Goal: Task Accomplishment & Management: Use online tool/utility

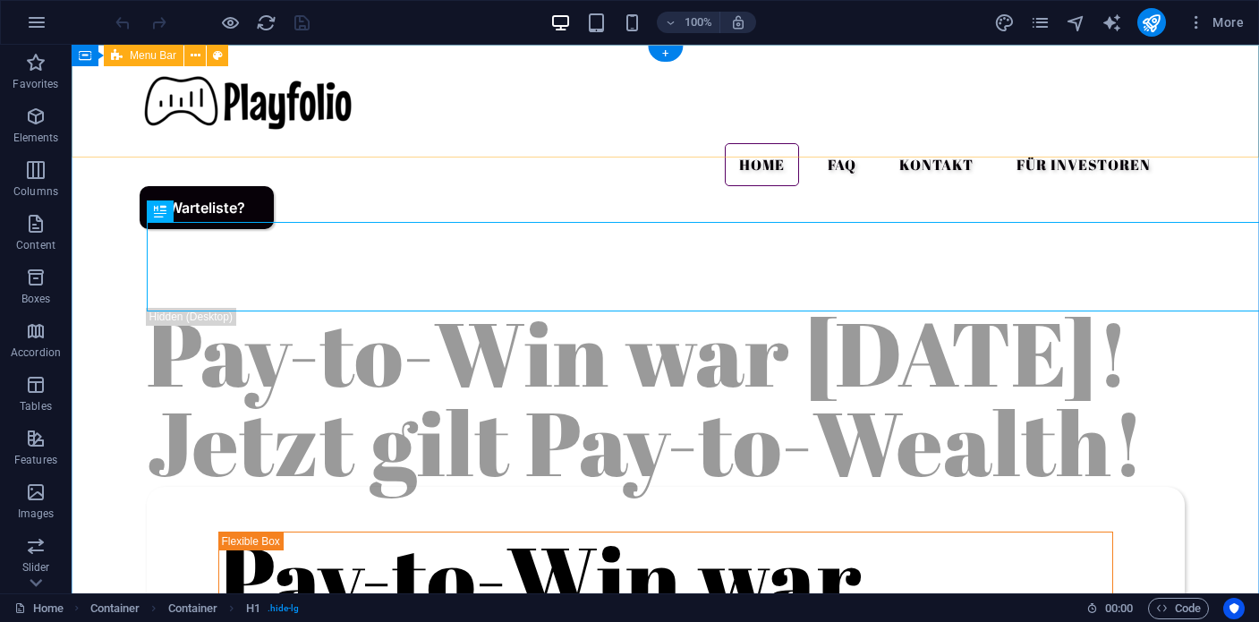
click at [80, 116] on div "Menu Home FAQ Kontakt Für Investoren Warteliste?" at bounding box center [666, 144] width 1188 height 199
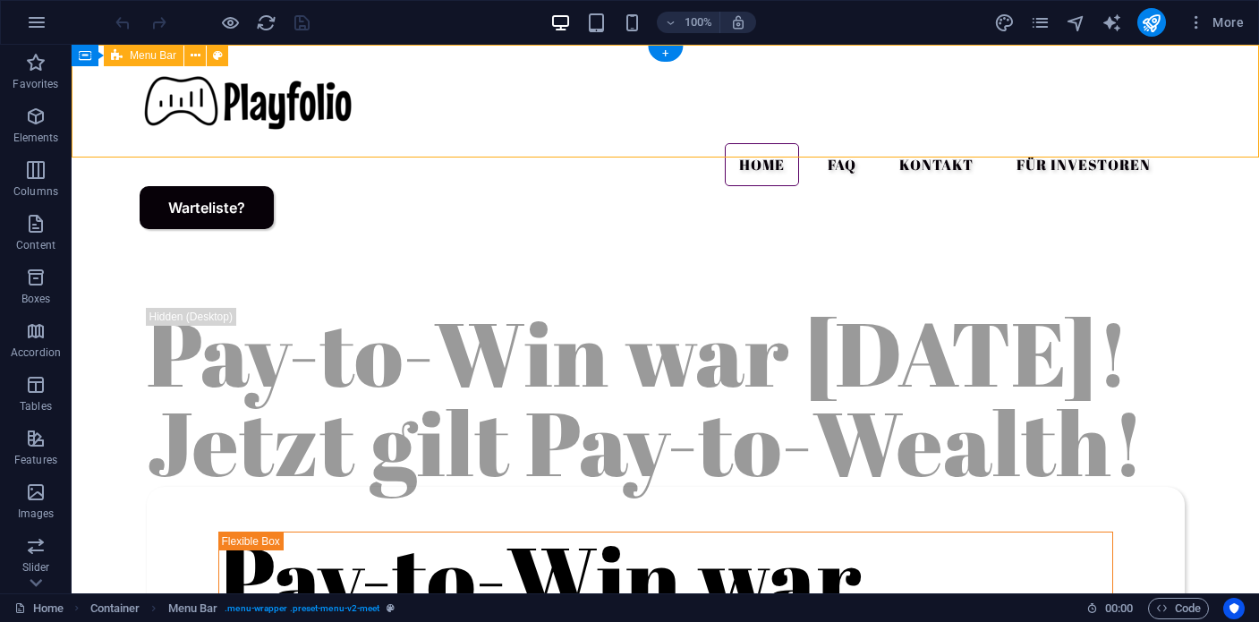
click at [80, 116] on div "Menu Home FAQ Kontakt Für Investoren Warteliste?" at bounding box center [666, 144] width 1188 height 199
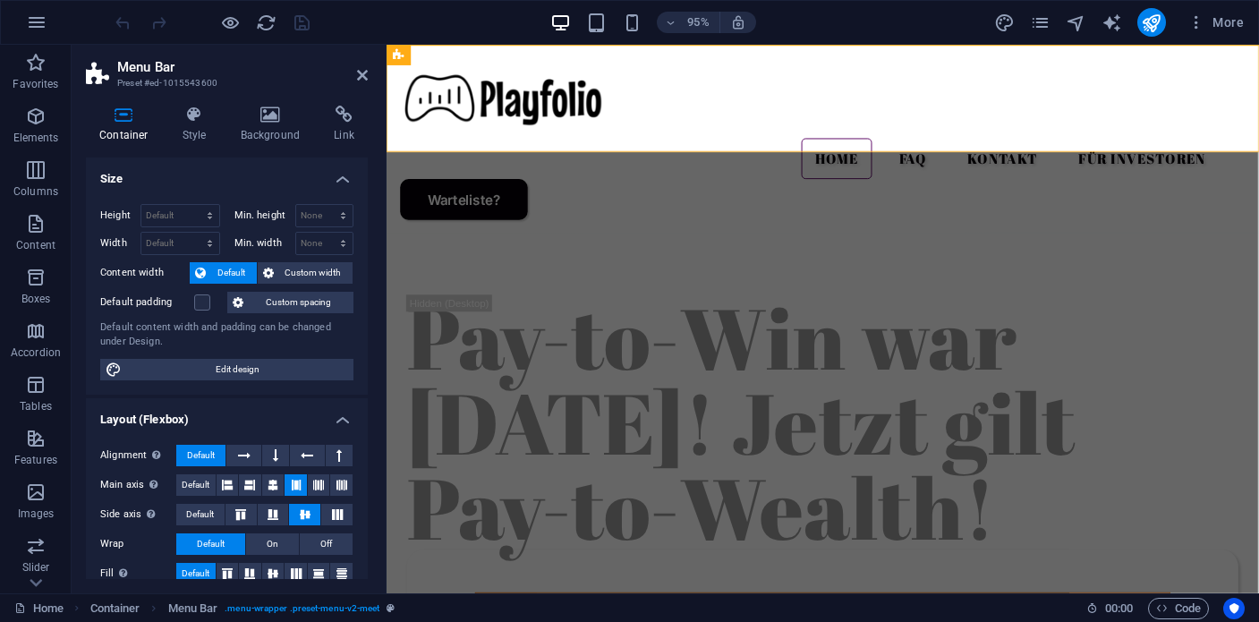
click at [294, 147] on div "Container Style Background Link Size Height Default px rem % vh vw Min. height …" at bounding box center [227, 342] width 282 height 473
click at [293, 133] on h4 "Background" at bounding box center [274, 125] width 94 height 38
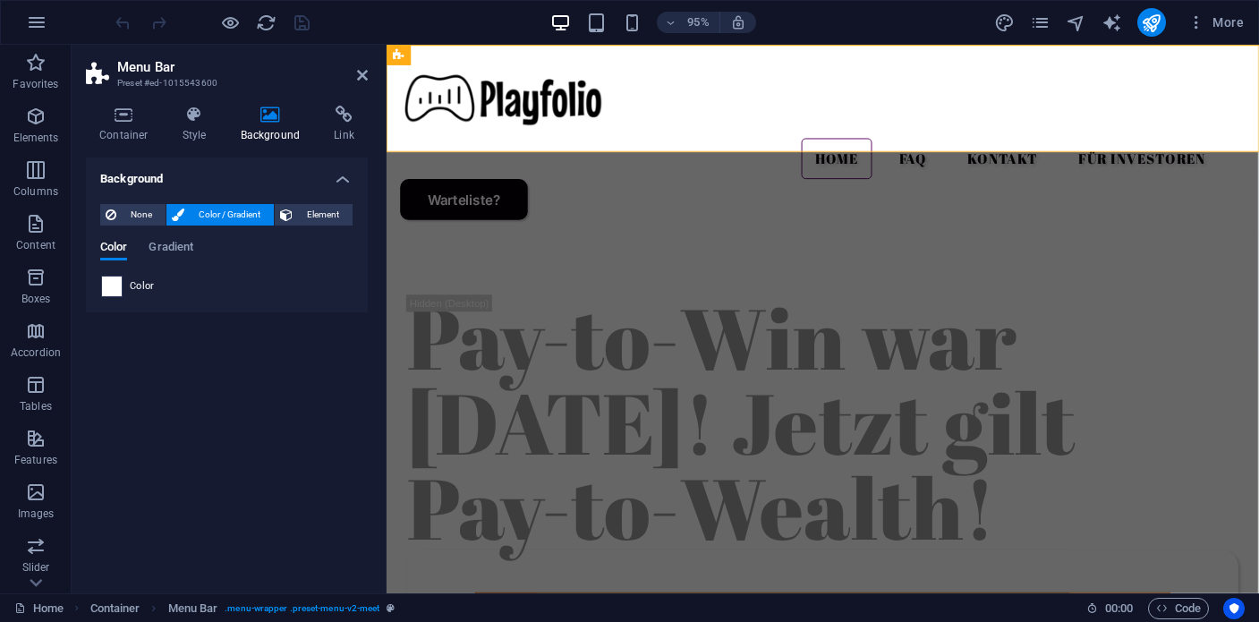
click at [107, 292] on span at bounding box center [112, 287] width 20 height 20
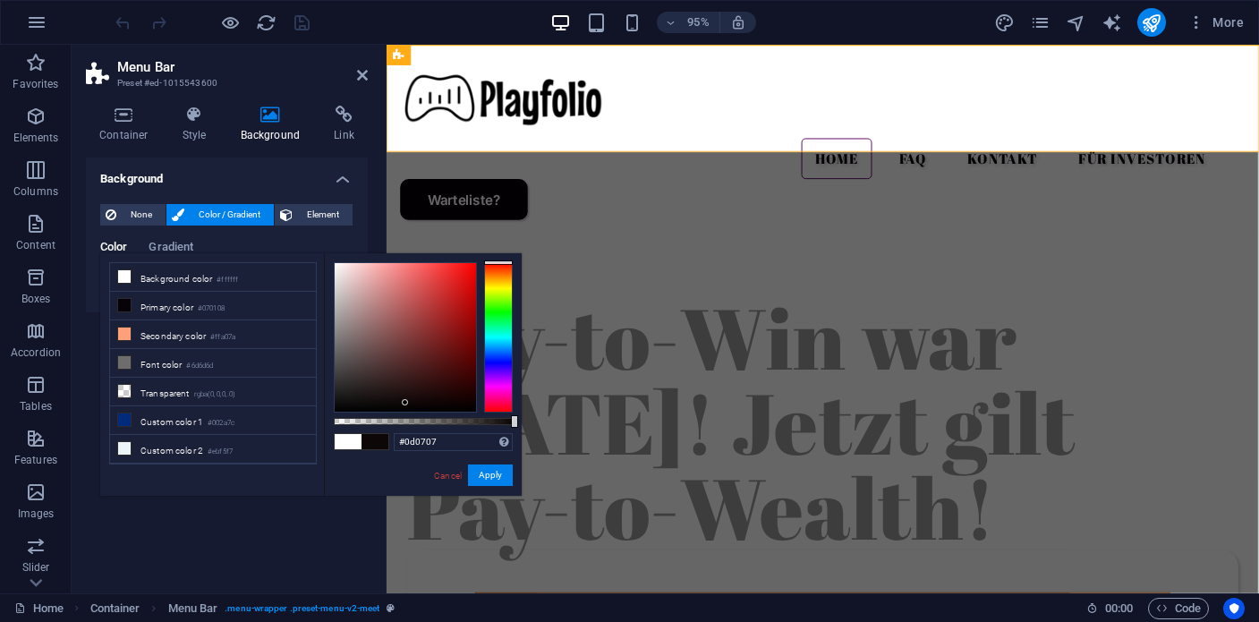
click at [405, 403] on div at bounding box center [405, 337] width 141 height 149
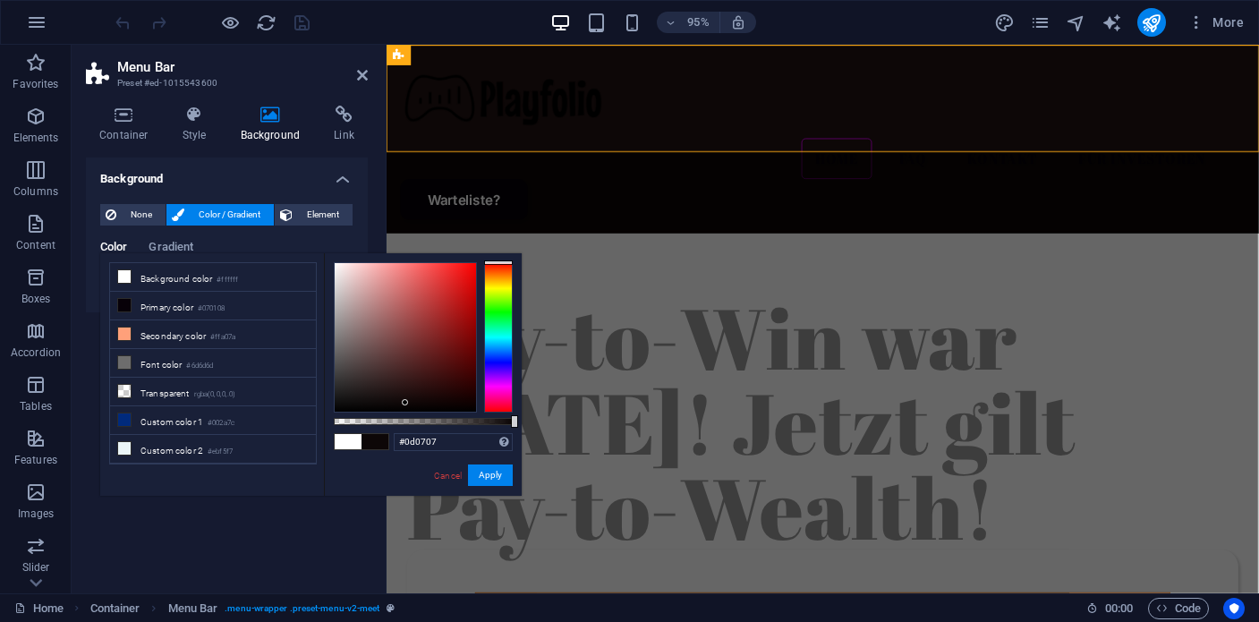
click at [349, 443] on span at bounding box center [348, 441] width 27 height 15
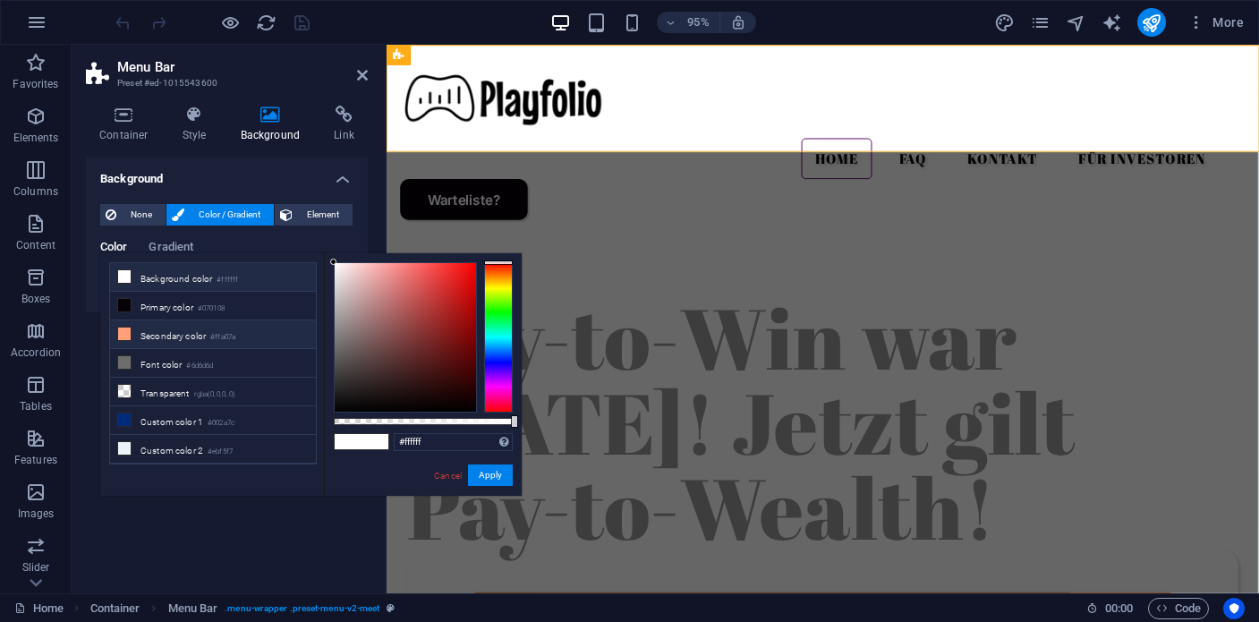
click at [136, 341] on li "Secondary color #ffa07a" at bounding box center [213, 334] width 206 height 29
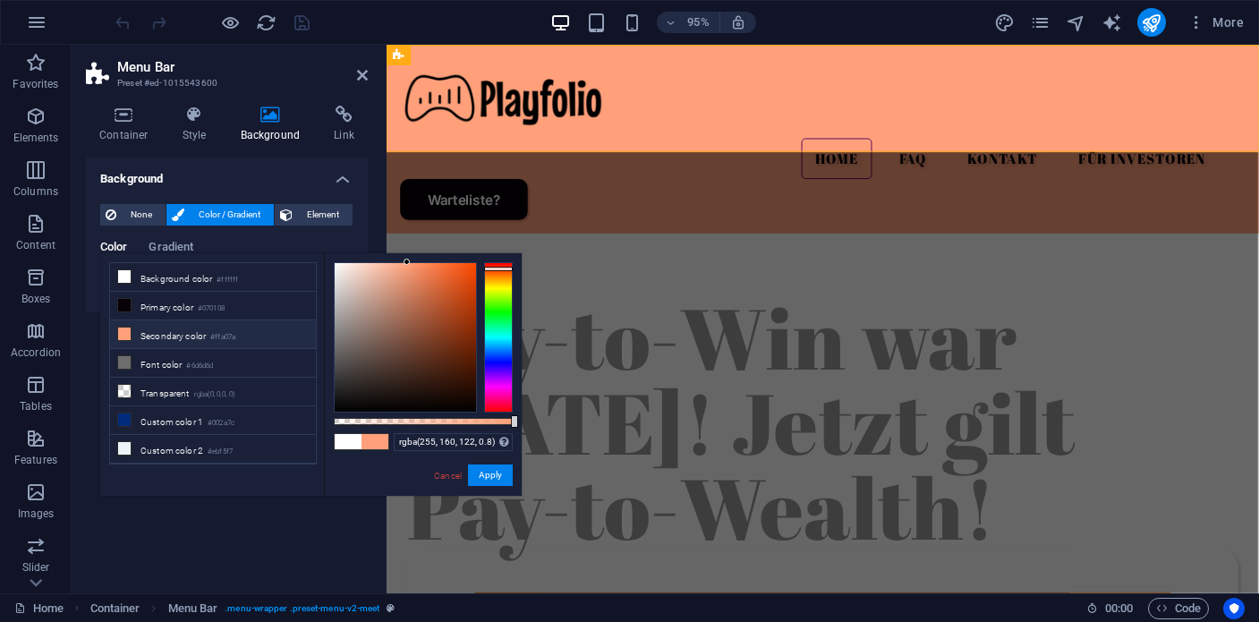
click at [477, 421] on div at bounding box center [423, 421] width 179 height 7
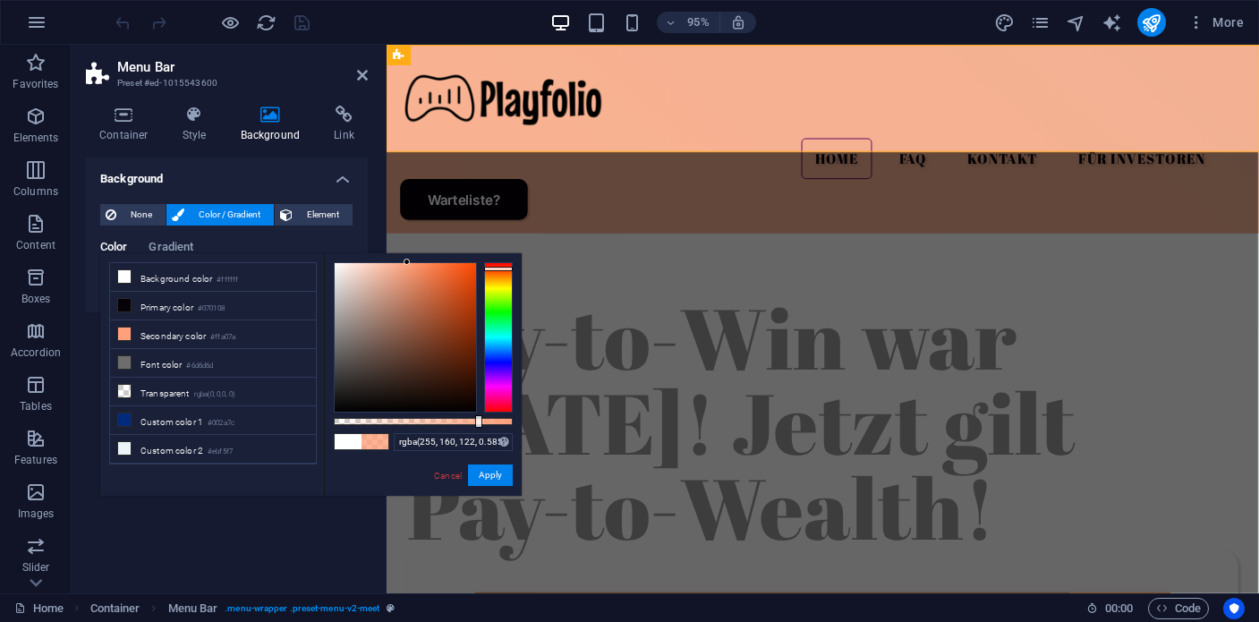
click at [439, 421] on div at bounding box center [423, 421] width 179 height 7
click at [472, 421] on div at bounding box center [423, 421] width 179 height 7
click at [441, 421] on div at bounding box center [423, 421] width 179 height 7
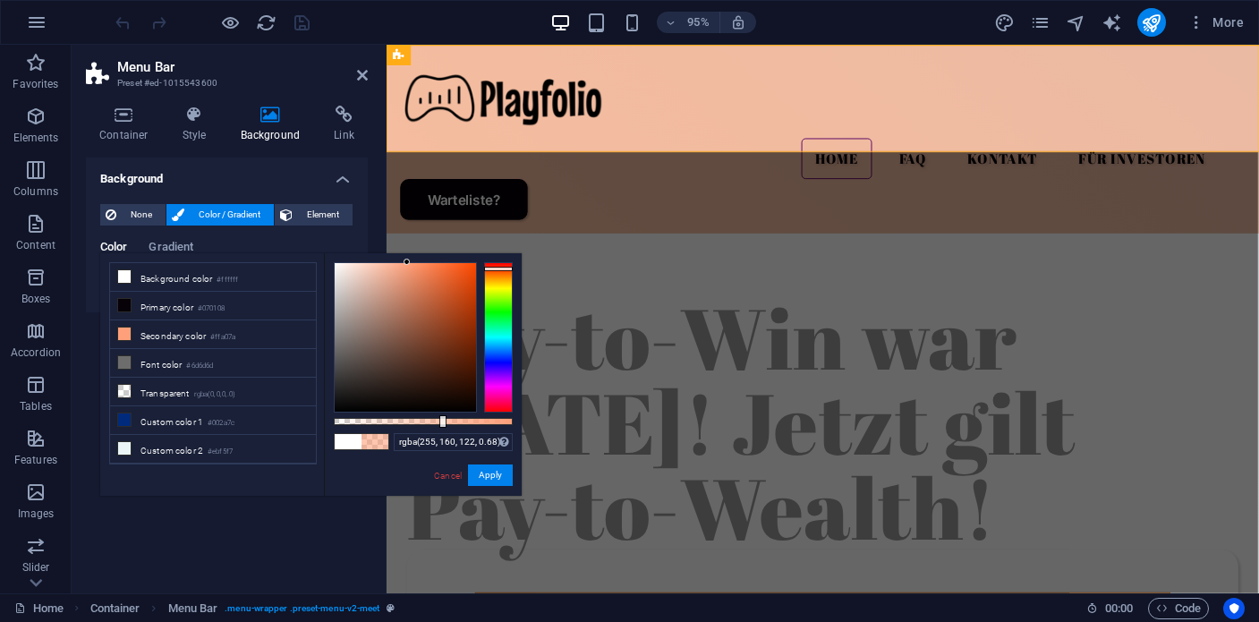
click at [456, 421] on div at bounding box center [423, 421] width 179 height 7
click at [460, 421] on div at bounding box center [457, 421] width 7 height 13
click at [465, 421] on div at bounding box center [423, 421] width 179 height 7
click at [488, 421] on div at bounding box center [423, 421] width 179 height 7
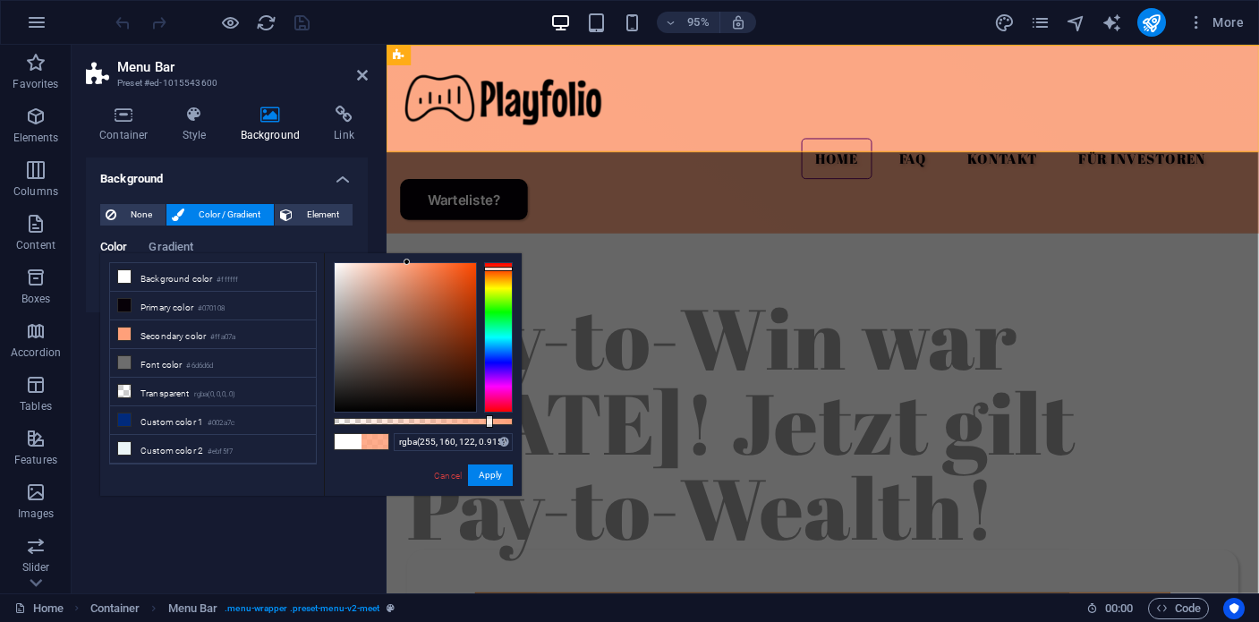
click at [498, 421] on div at bounding box center [423, 421] width 179 height 7
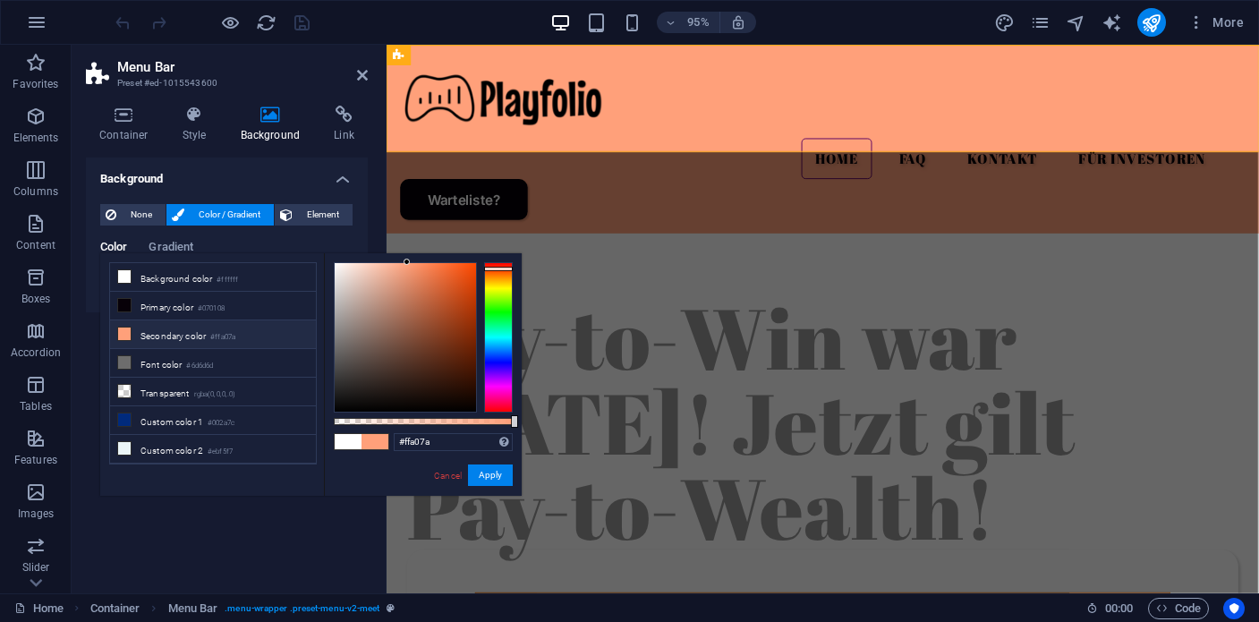
drag, startPoint x: 505, startPoint y: 421, endPoint x: 527, endPoint y: 422, distance: 22.4
click at [527, 422] on body "PlayFolio Home Favorites Elements Columns Content Boxes Accordion Tables Featur…" at bounding box center [629, 311] width 1259 height 622
click at [466, 422] on div at bounding box center [423, 421] width 179 height 7
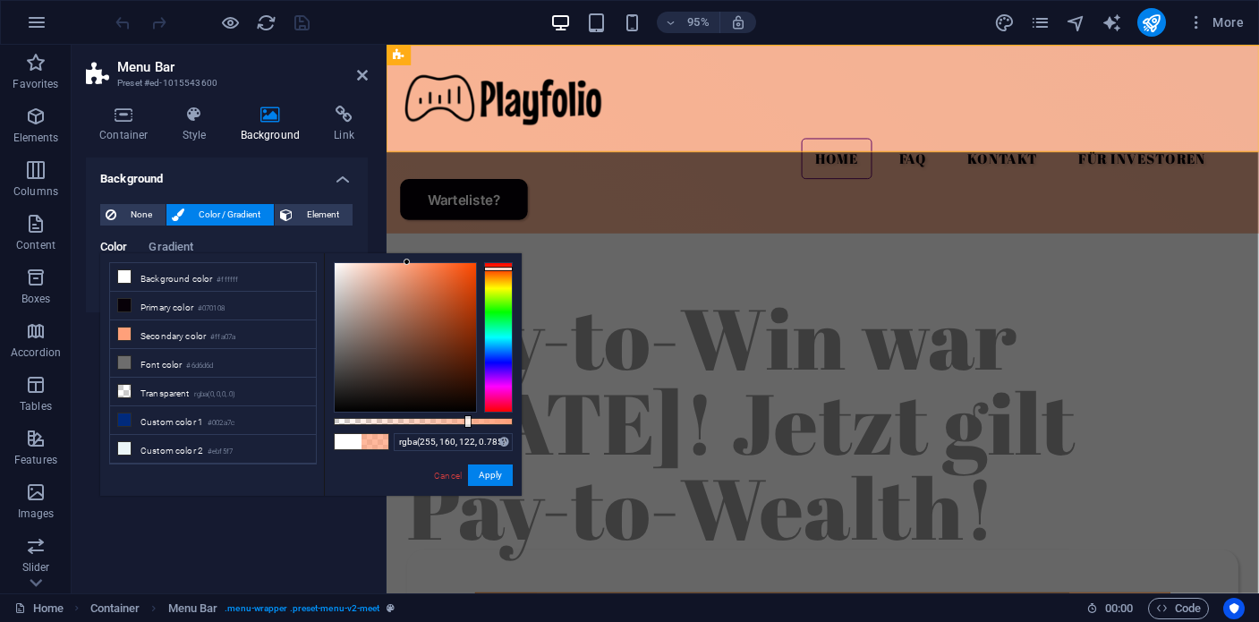
click at [474, 422] on div at bounding box center [423, 421] width 179 height 7
click at [443, 426] on div "rgba(255, 160, 122, 0.785) Supported formats #0852ed rgb(8, 82, 237) rgba(8, 82…" at bounding box center [423, 504] width 198 height 502
click at [431, 423] on div at bounding box center [423, 421] width 179 height 7
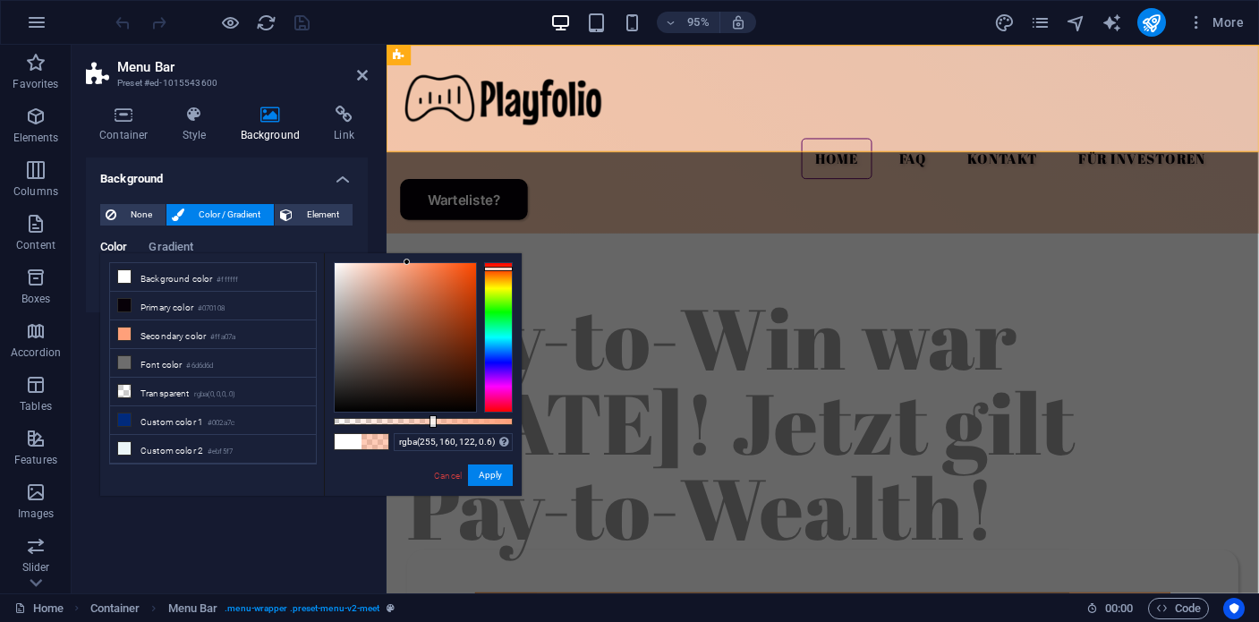
click at [441, 422] on div at bounding box center [423, 421] width 179 height 7
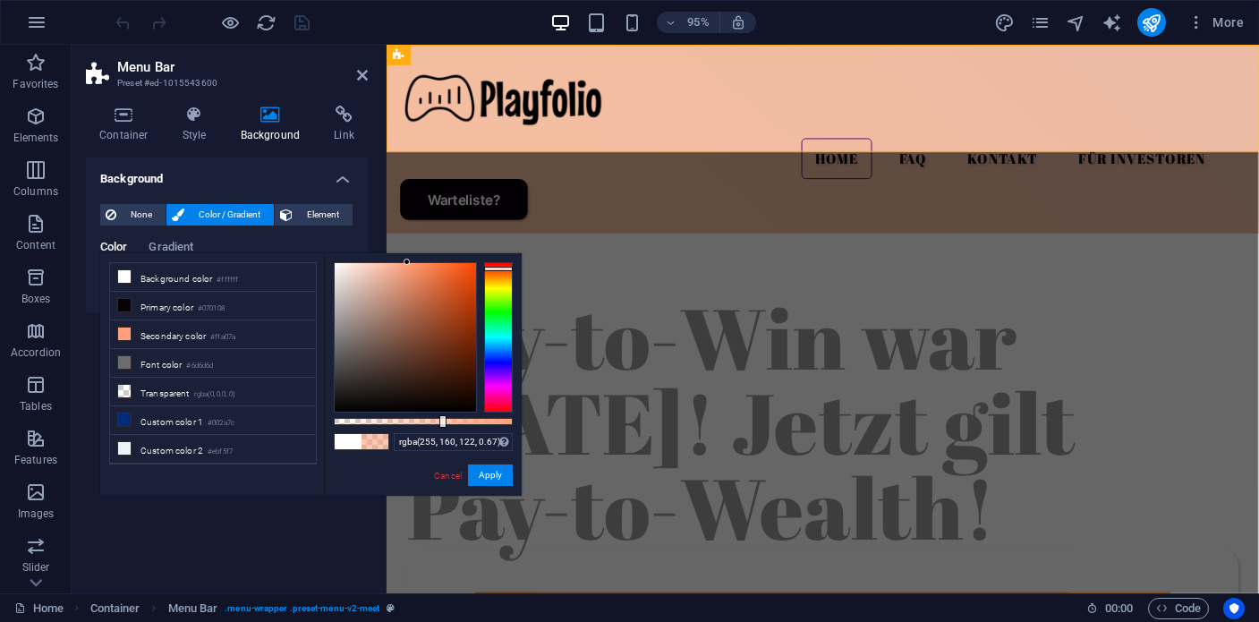
click at [454, 422] on div at bounding box center [423, 421] width 179 height 7
type input "rgba(255, 160, 122, 0.7)"
click at [459, 422] on div at bounding box center [423, 421] width 179 height 7
click at [489, 474] on button "Apply" at bounding box center [490, 475] width 45 height 21
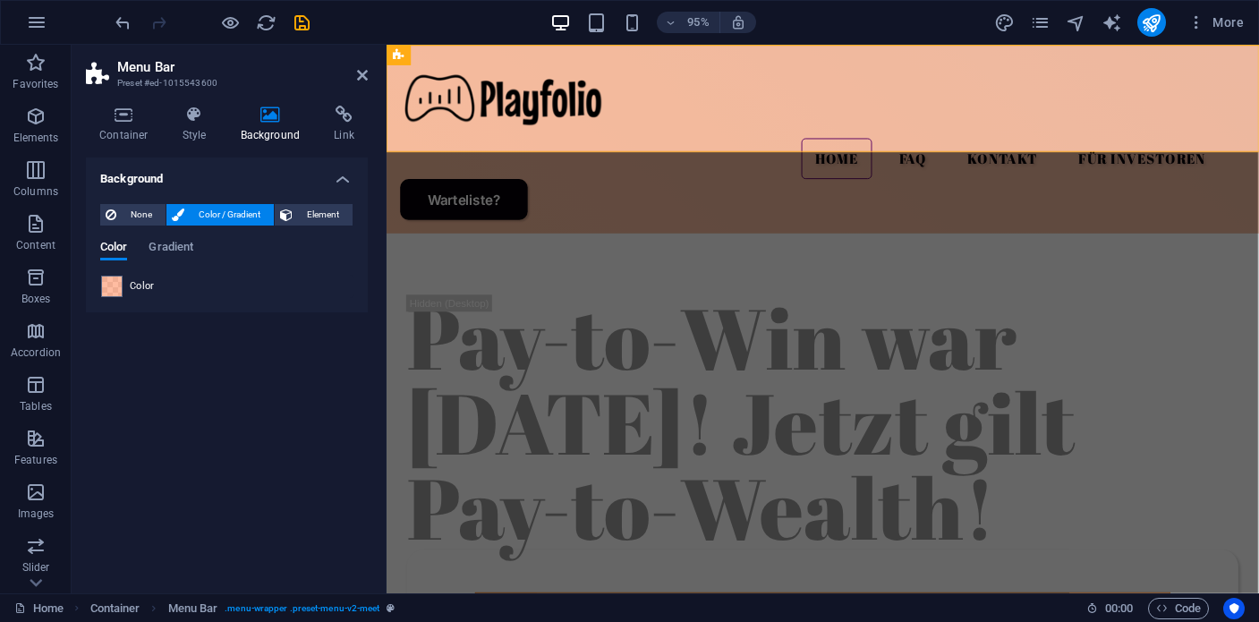
click at [368, 82] on aside "Menu Bar Preset #ed-1015543600 Container Style Background Link Size Height Defa…" at bounding box center [229, 319] width 315 height 549
click at [367, 79] on icon at bounding box center [362, 75] width 11 height 14
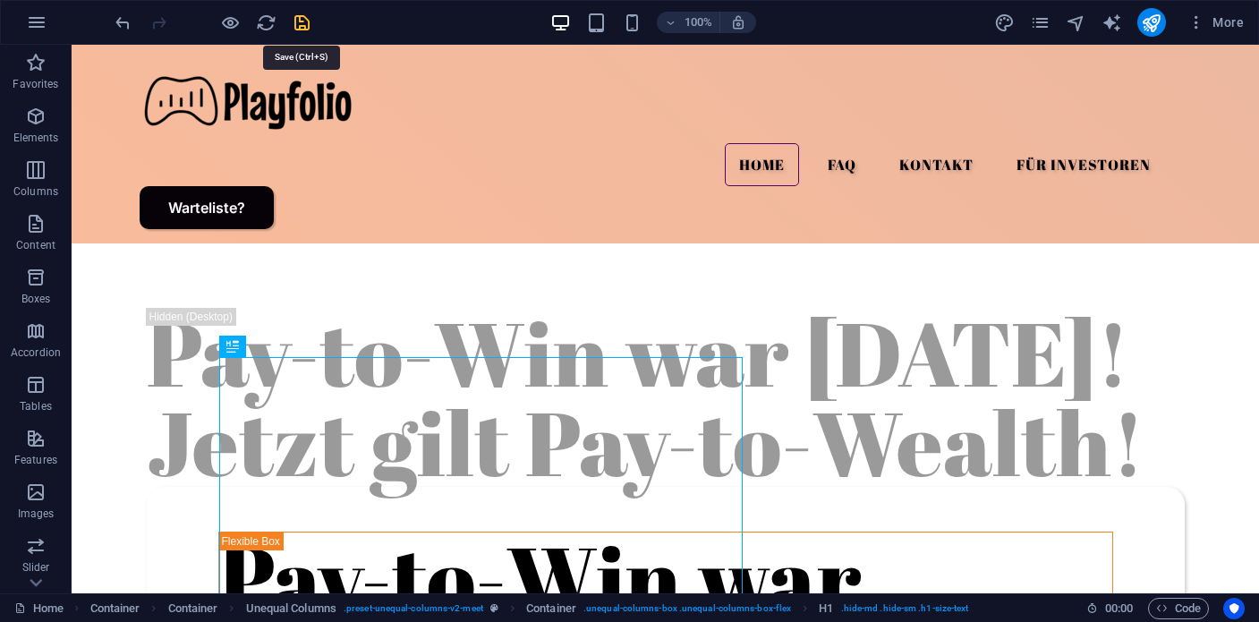
drag, startPoint x: 307, startPoint y: 24, endPoint x: 606, endPoint y: 135, distance: 318.9
click at [307, 24] on icon "save" at bounding box center [302, 23] width 21 height 21
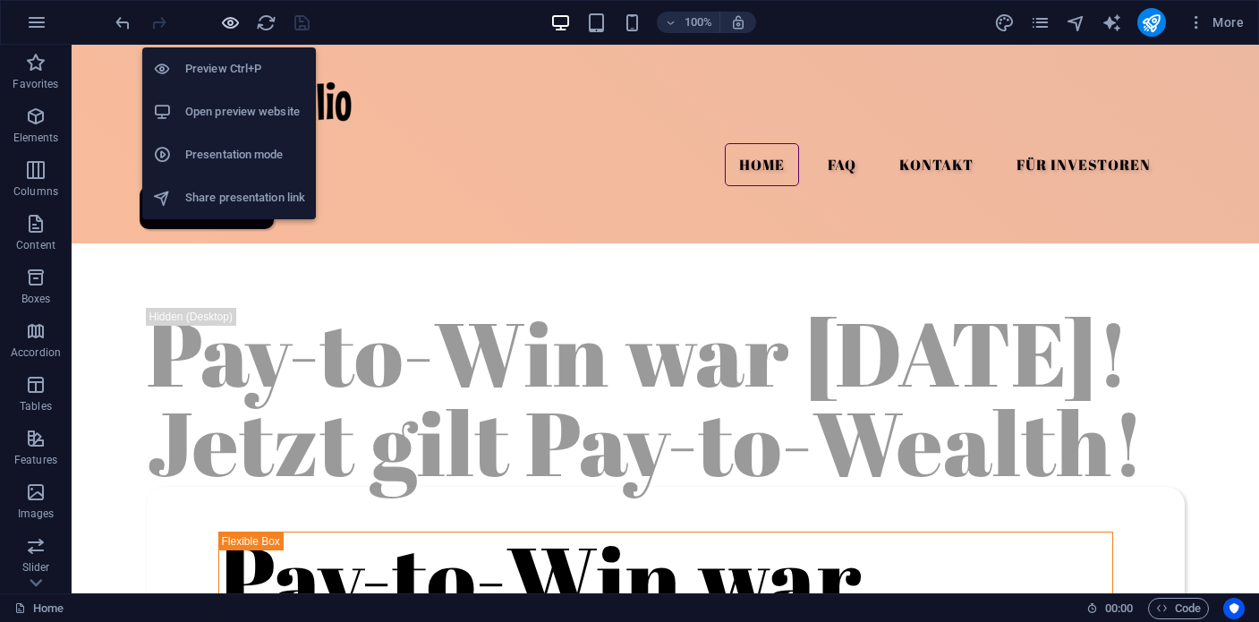
click at [222, 19] on icon "button" at bounding box center [230, 23] width 21 height 21
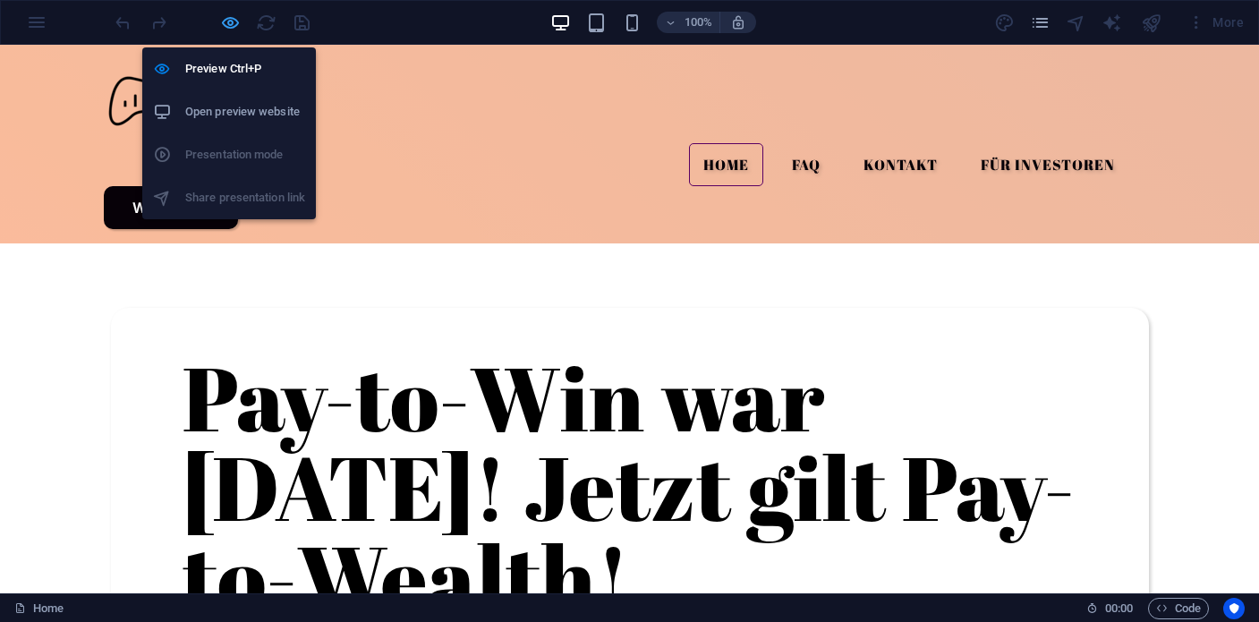
click at [234, 27] on icon "button" at bounding box center [230, 23] width 21 height 21
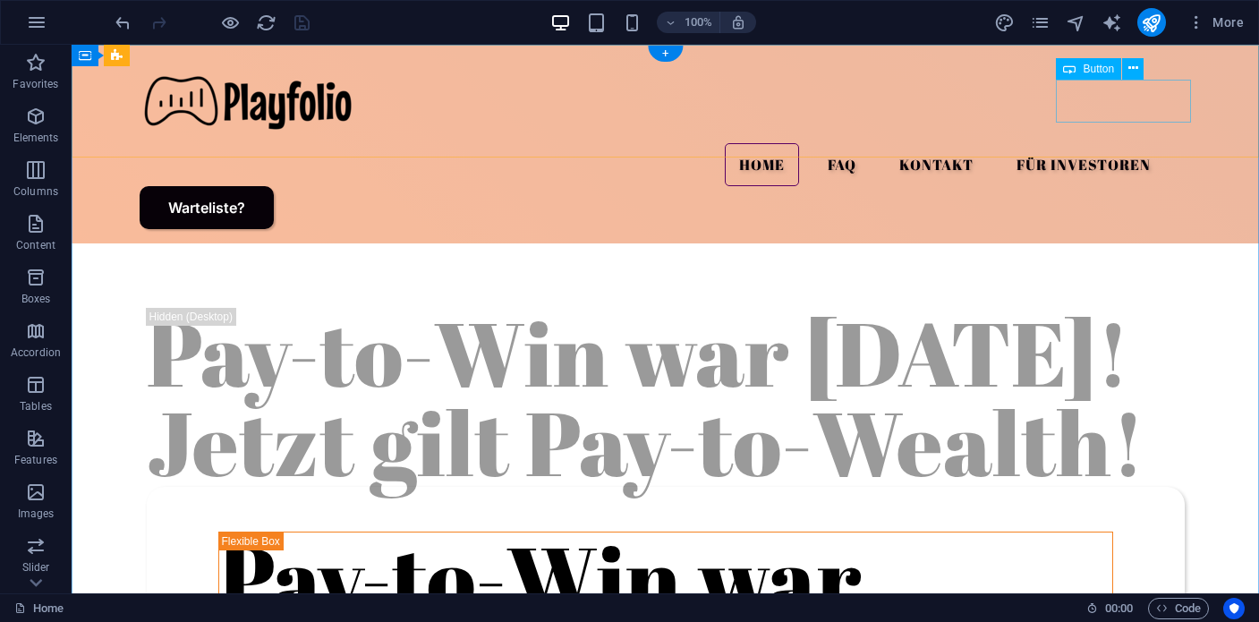
click at [1126, 186] on div "Warteliste?" at bounding box center [666, 207] width 1053 height 43
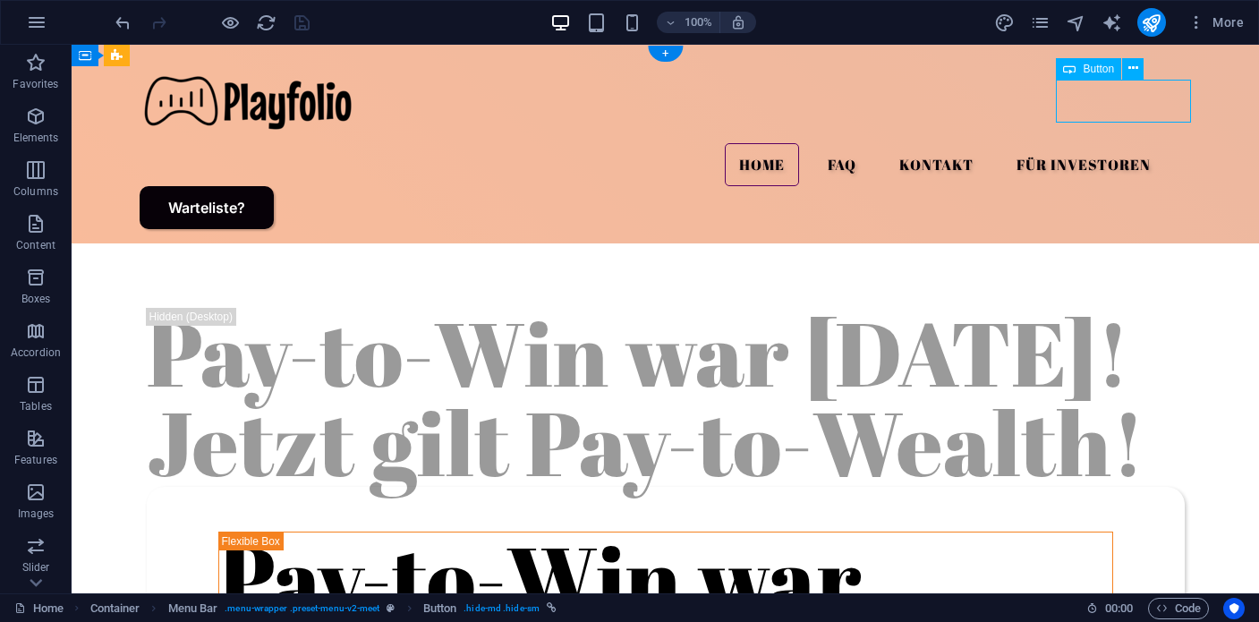
click at [1126, 186] on div "Warteliste?" at bounding box center [666, 207] width 1053 height 43
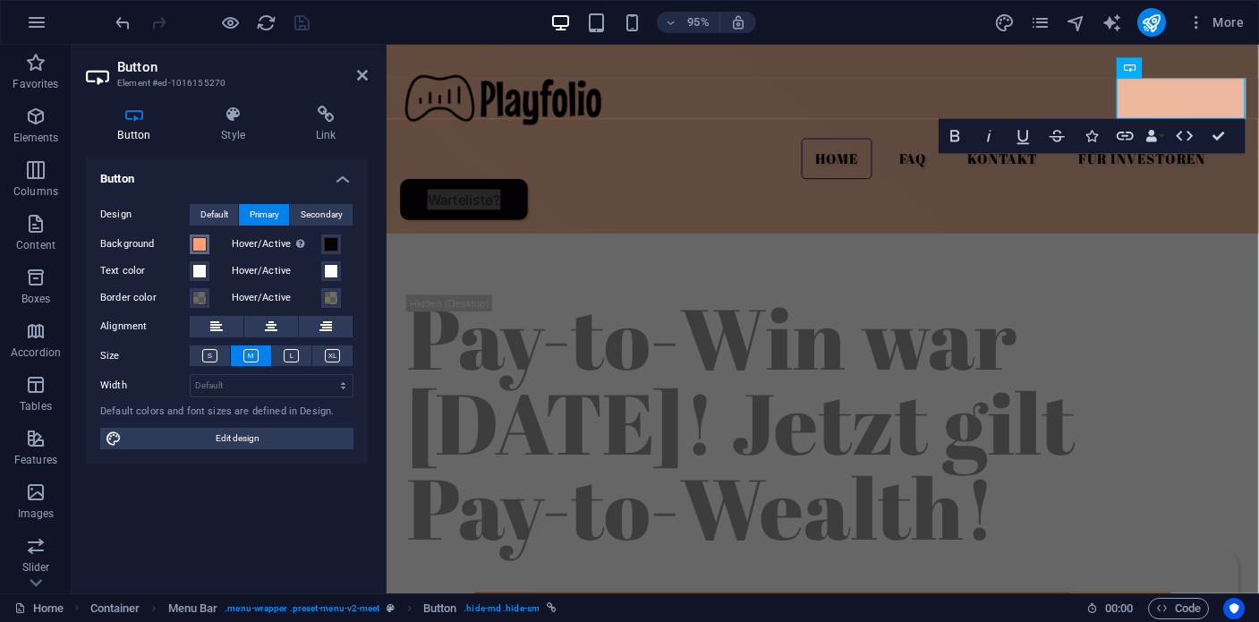
click at [202, 249] on span at bounding box center [199, 244] width 14 height 14
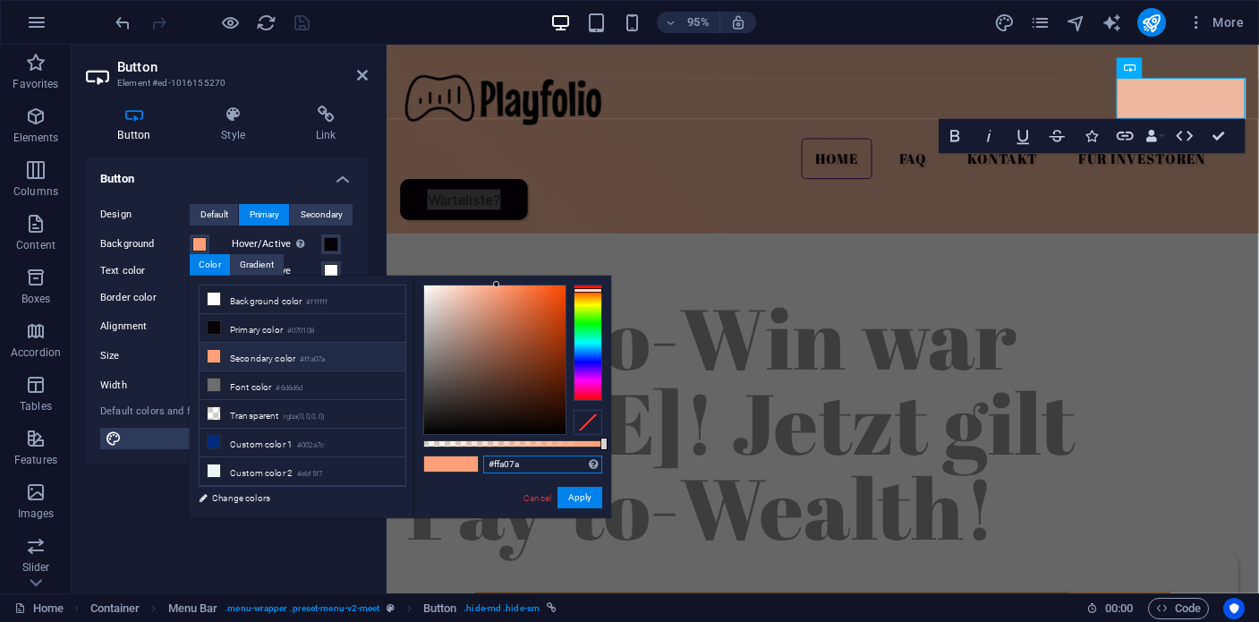
click at [512, 461] on input "#ffa07a" at bounding box center [542, 465] width 119 height 18
paste input "580063"
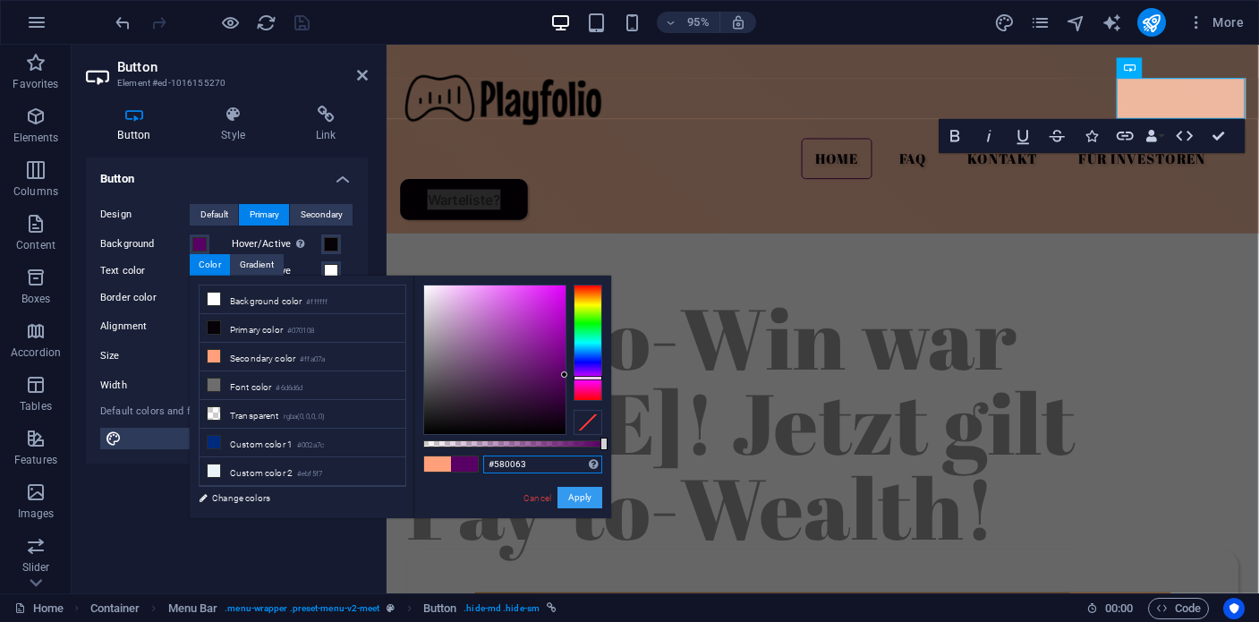
type input "#580063"
click at [582, 495] on button "Apply" at bounding box center [580, 497] width 45 height 21
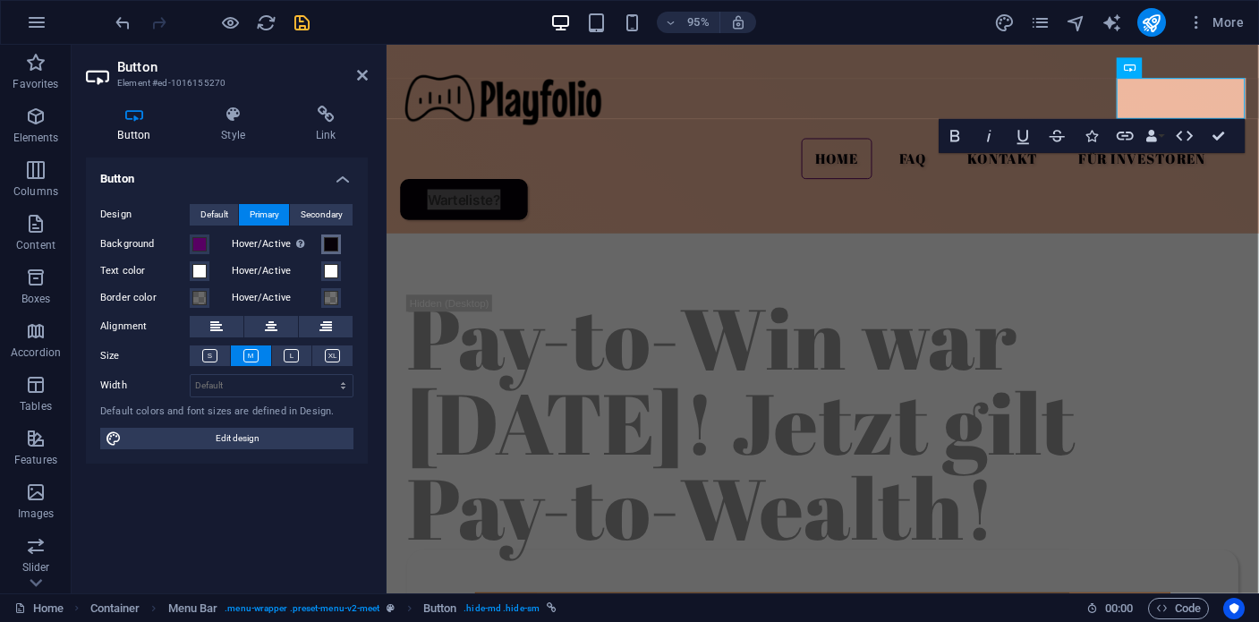
click at [337, 245] on button "Hover/Active Switch to preview mode to test the active/hover state" at bounding box center [331, 244] width 20 height 20
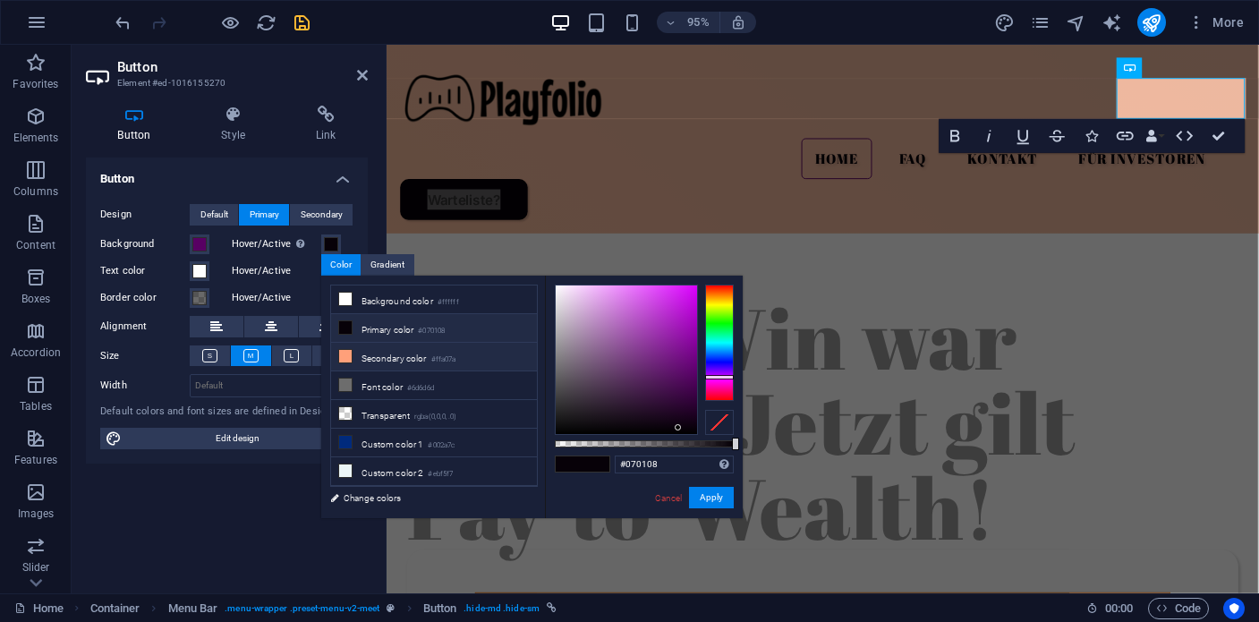
click at [339, 353] on icon at bounding box center [345, 356] width 13 height 13
type input "#ffa07a"
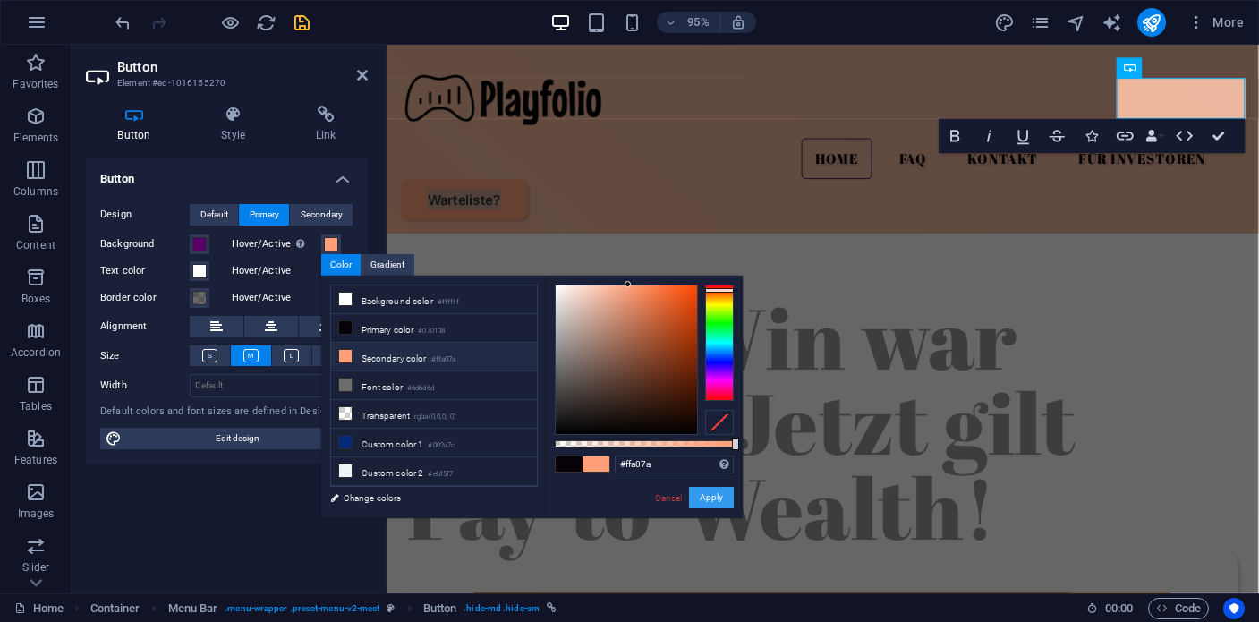
click at [719, 498] on button "Apply" at bounding box center [711, 497] width 45 height 21
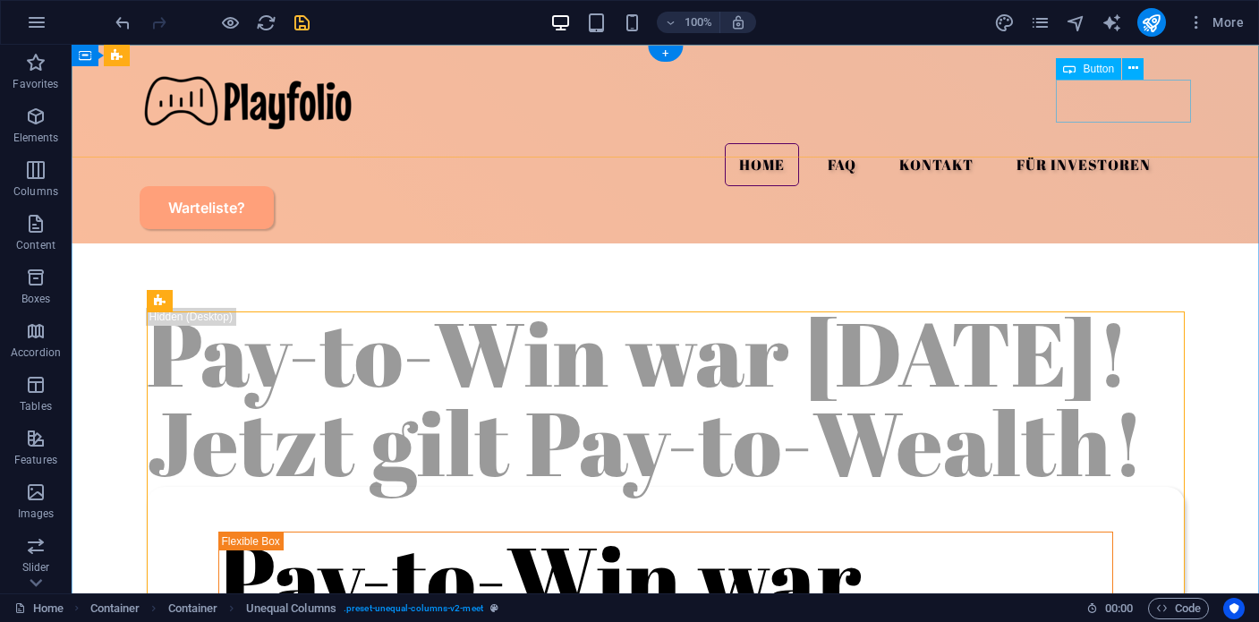
click at [1071, 186] on div "Warteliste?" at bounding box center [666, 207] width 1053 height 43
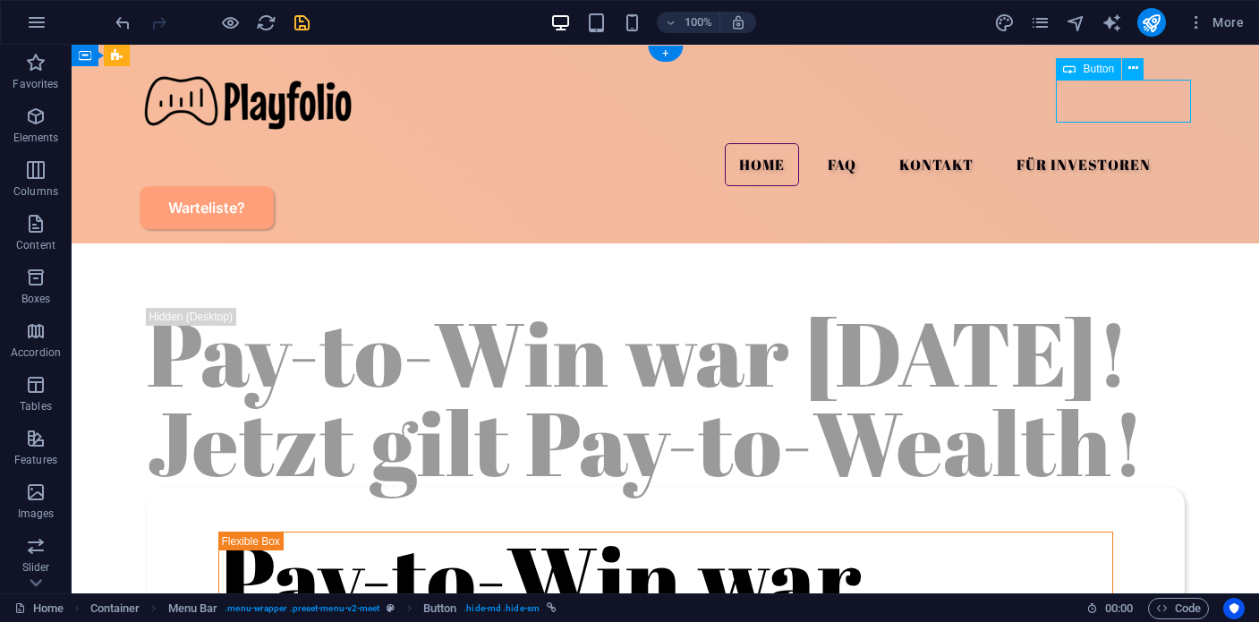
click at [1071, 186] on div "Warteliste?" at bounding box center [666, 207] width 1053 height 43
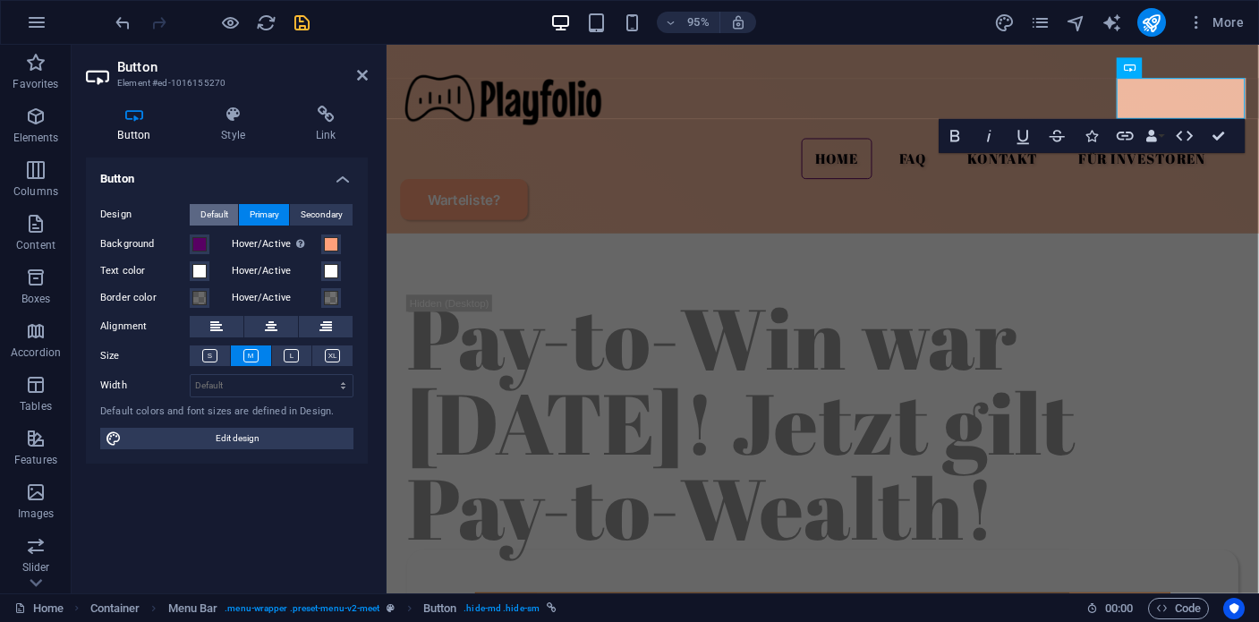
click at [215, 220] on span "Default" at bounding box center [214, 214] width 28 height 21
click at [233, 134] on h4 "Style" at bounding box center [237, 125] width 95 height 38
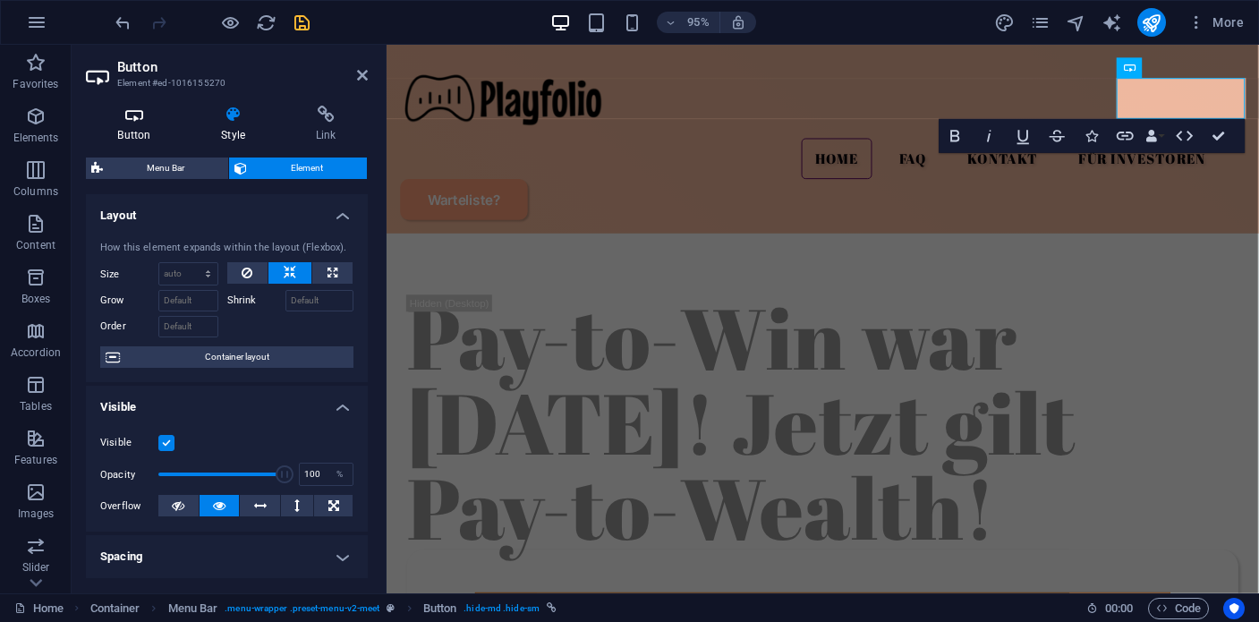
click at [137, 127] on h4 "Button" at bounding box center [138, 125] width 104 height 38
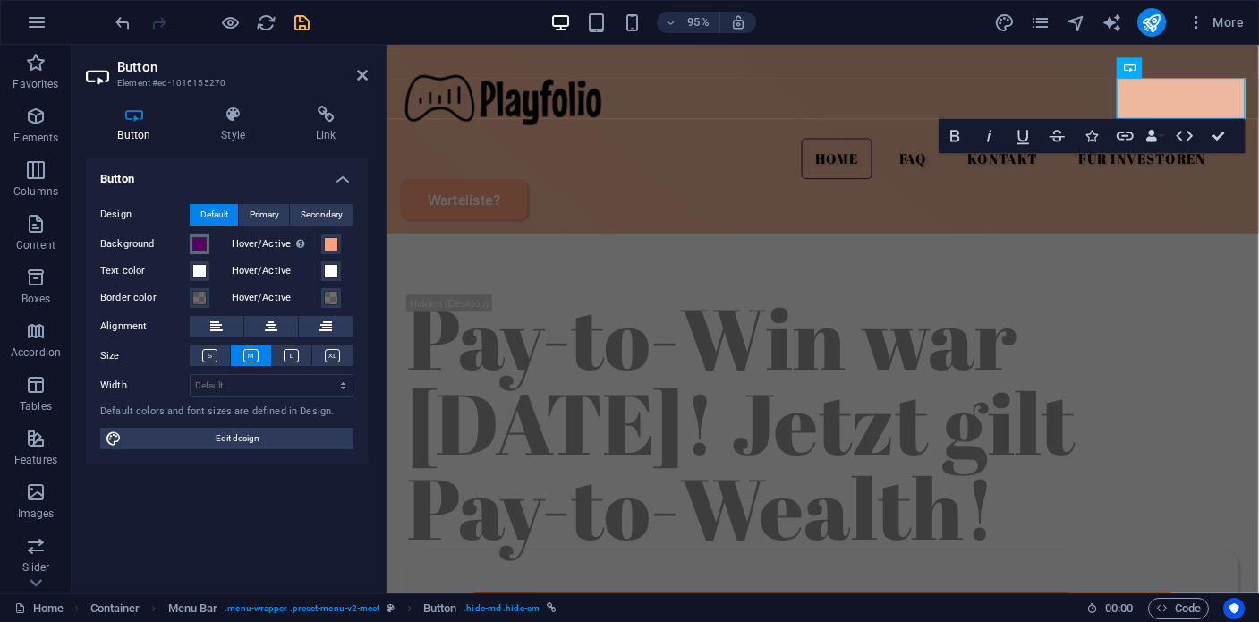
click at [198, 244] on span at bounding box center [199, 244] width 14 height 14
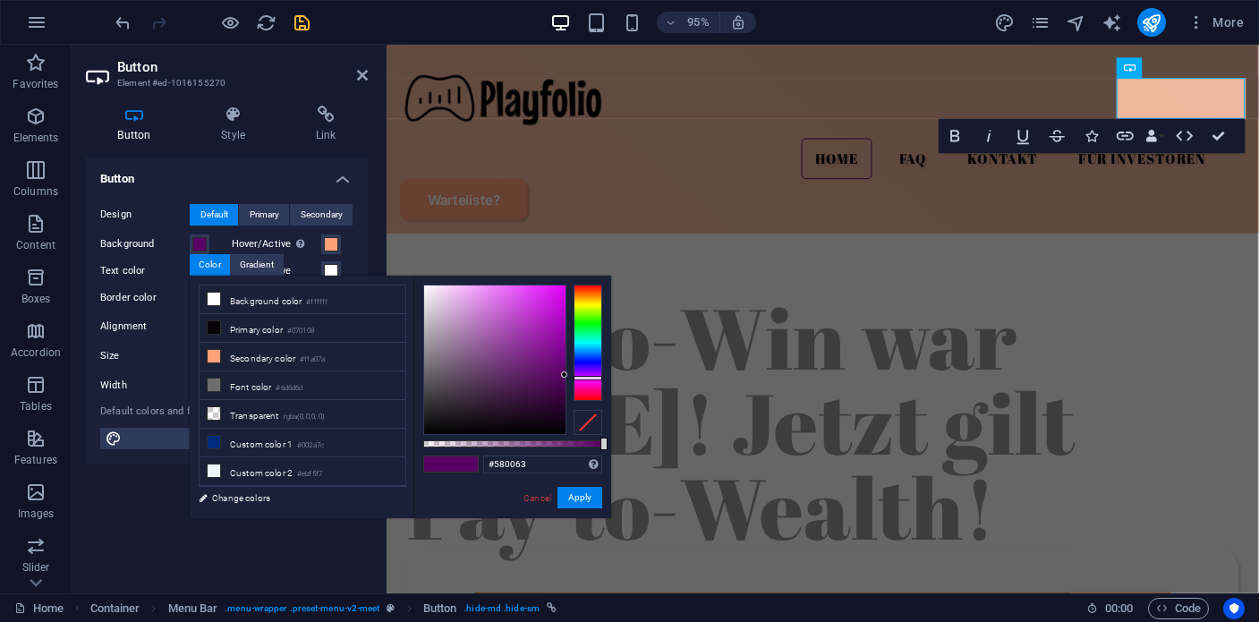
click at [235, 237] on label "Hover/Active Switch to preview mode to test the active/hover state" at bounding box center [277, 244] width 90 height 21
click at [321, 237] on button "Hover/Active Switch to preview mode to test the active/hover state" at bounding box center [331, 244] width 20 height 20
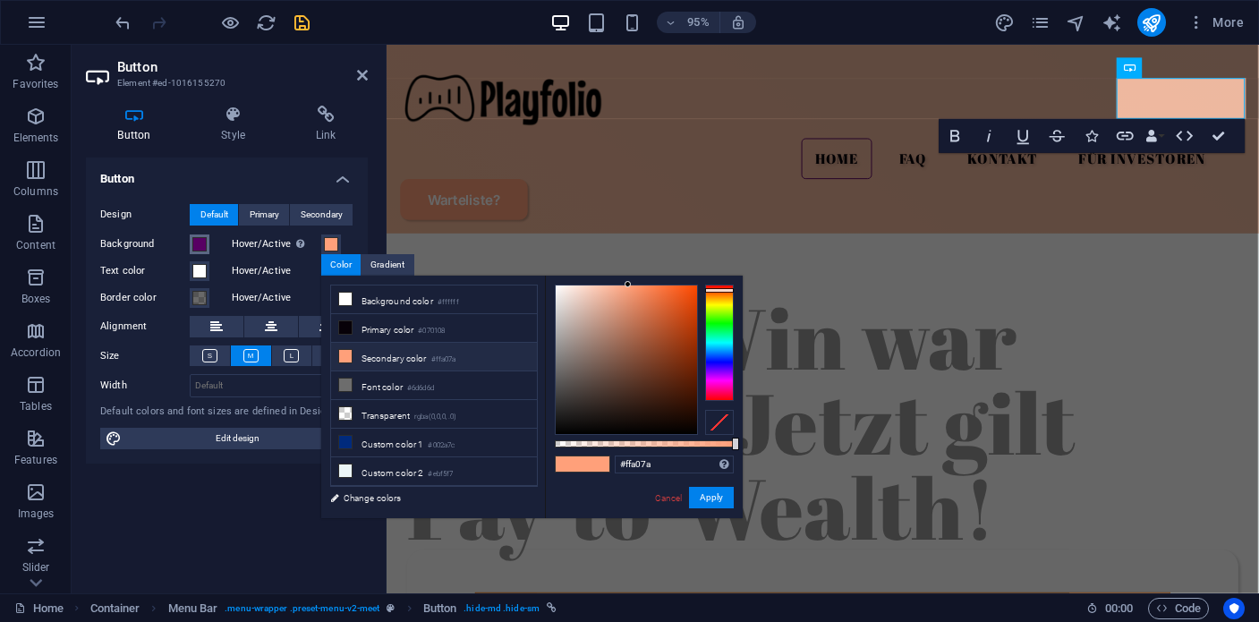
click at [200, 241] on span at bounding box center [199, 244] width 14 height 14
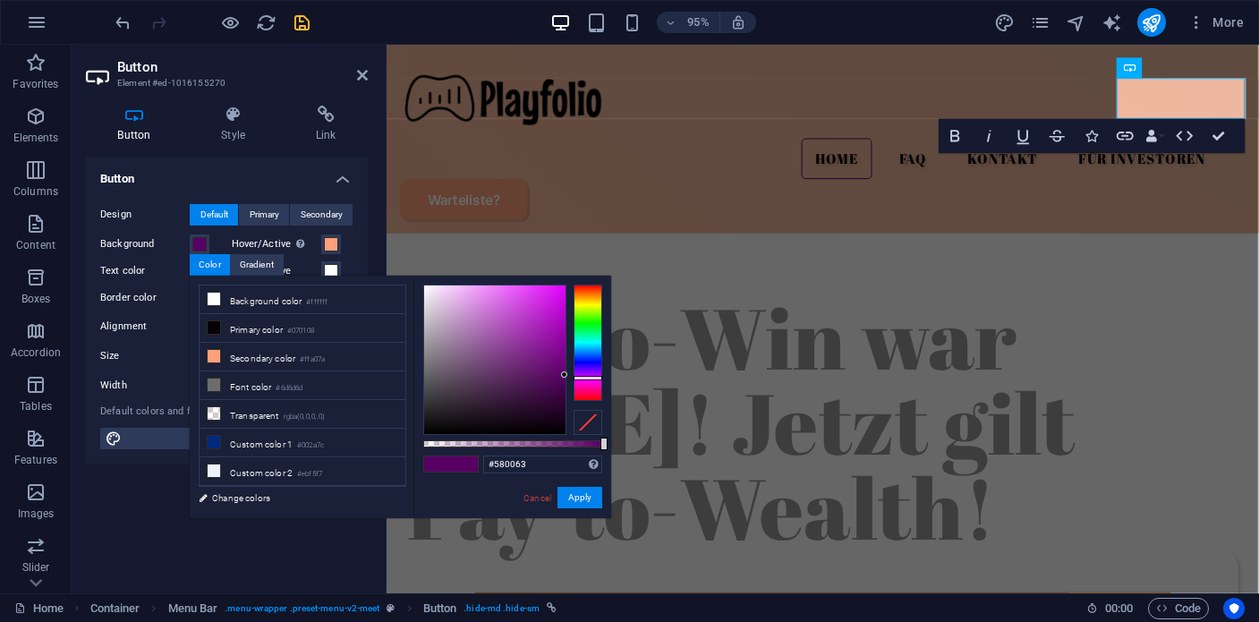
click at [437, 468] on span at bounding box center [437, 463] width 27 height 15
click at [467, 467] on span at bounding box center [464, 463] width 27 height 15
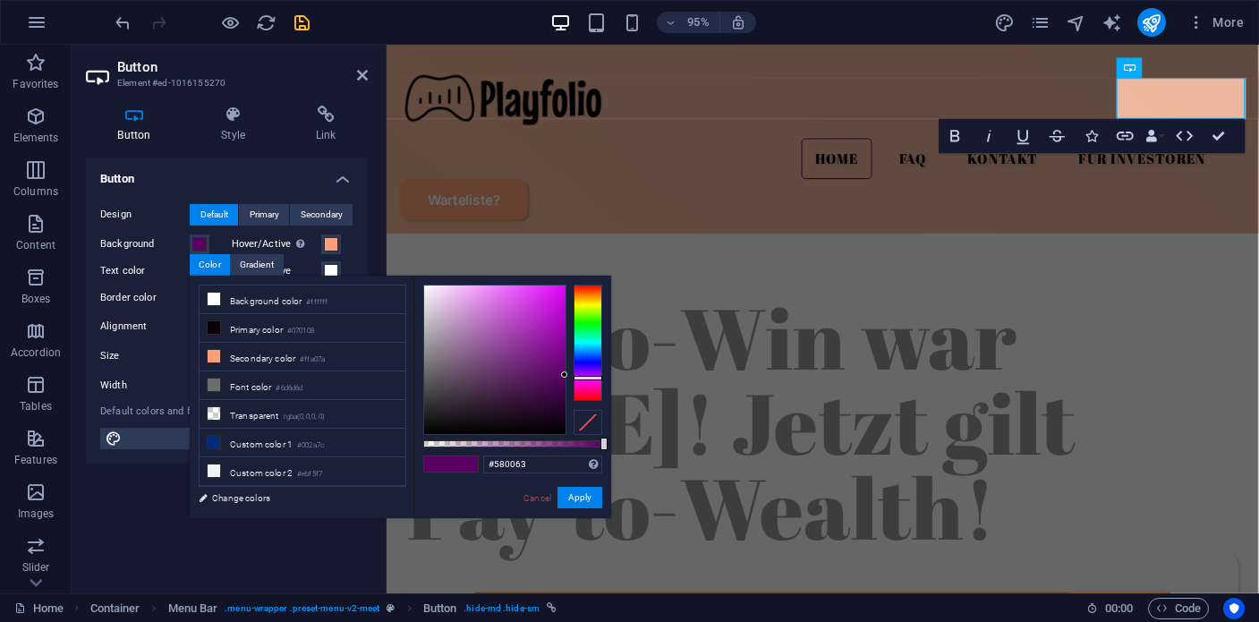
click at [467, 467] on span at bounding box center [464, 463] width 27 height 15
click at [435, 467] on span at bounding box center [437, 463] width 27 height 15
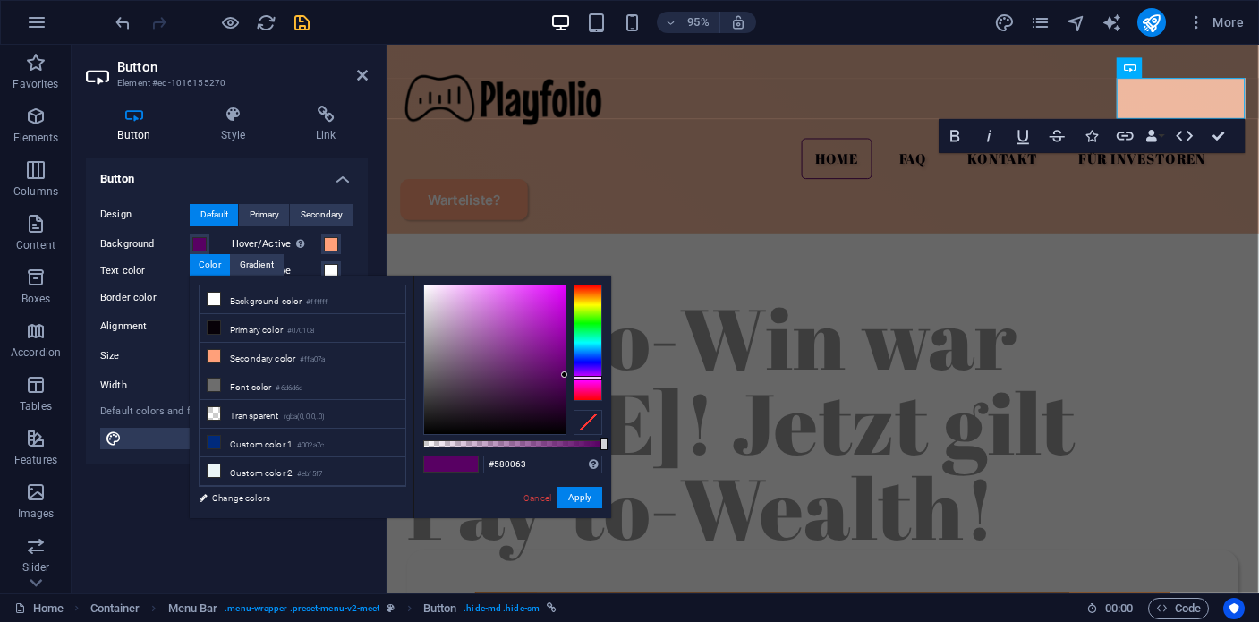
click at [435, 467] on span at bounding box center [437, 463] width 27 height 15
click at [581, 496] on button "Apply" at bounding box center [580, 497] width 45 height 21
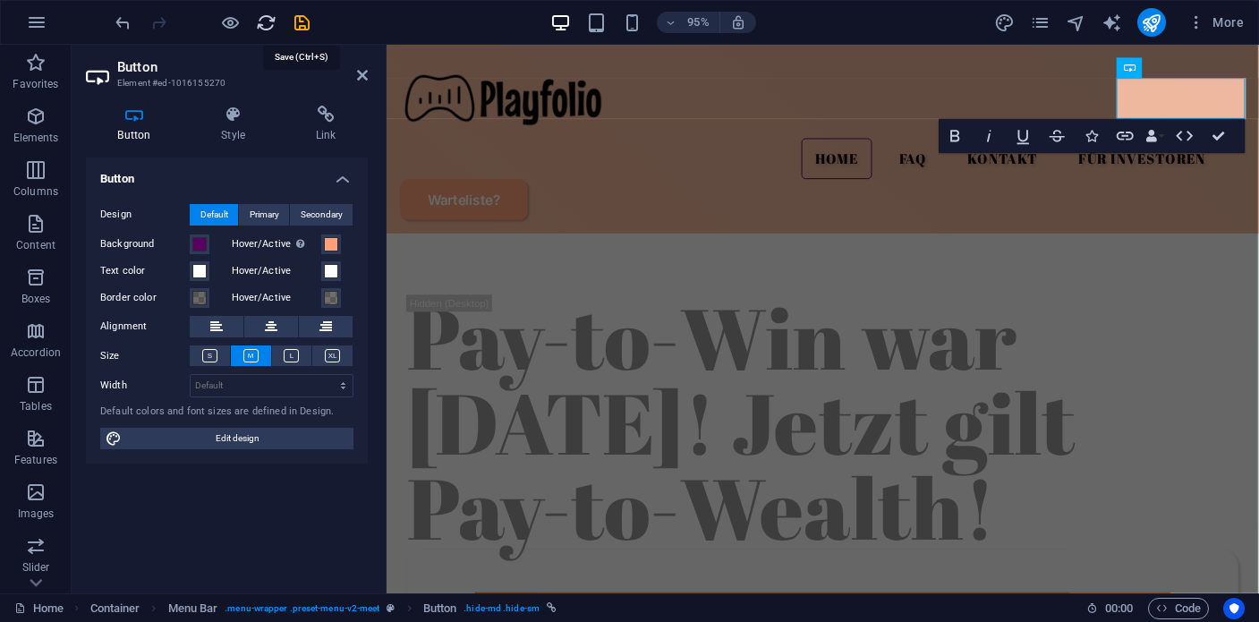
drag, startPoint x: 306, startPoint y: 25, endPoint x: 272, endPoint y: 28, distance: 34.1
click at [306, 25] on icon "save" at bounding box center [302, 23] width 21 height 21
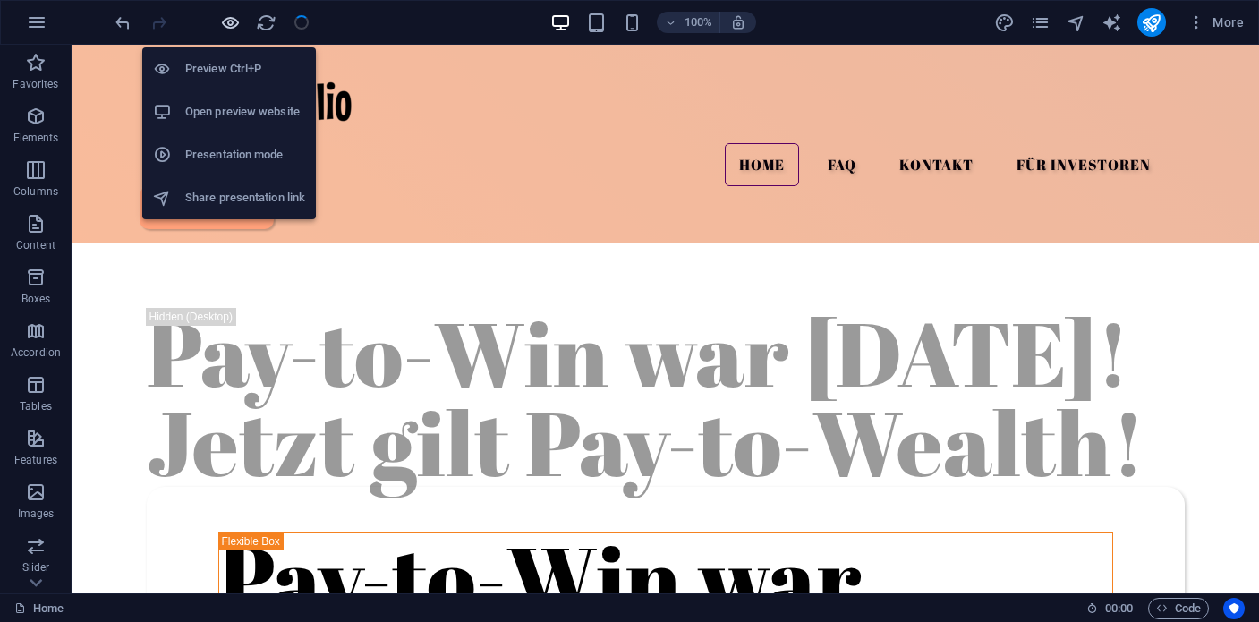
click at [231, 24] on icon "button" at bounding box center [230, 23] width 21 height 21
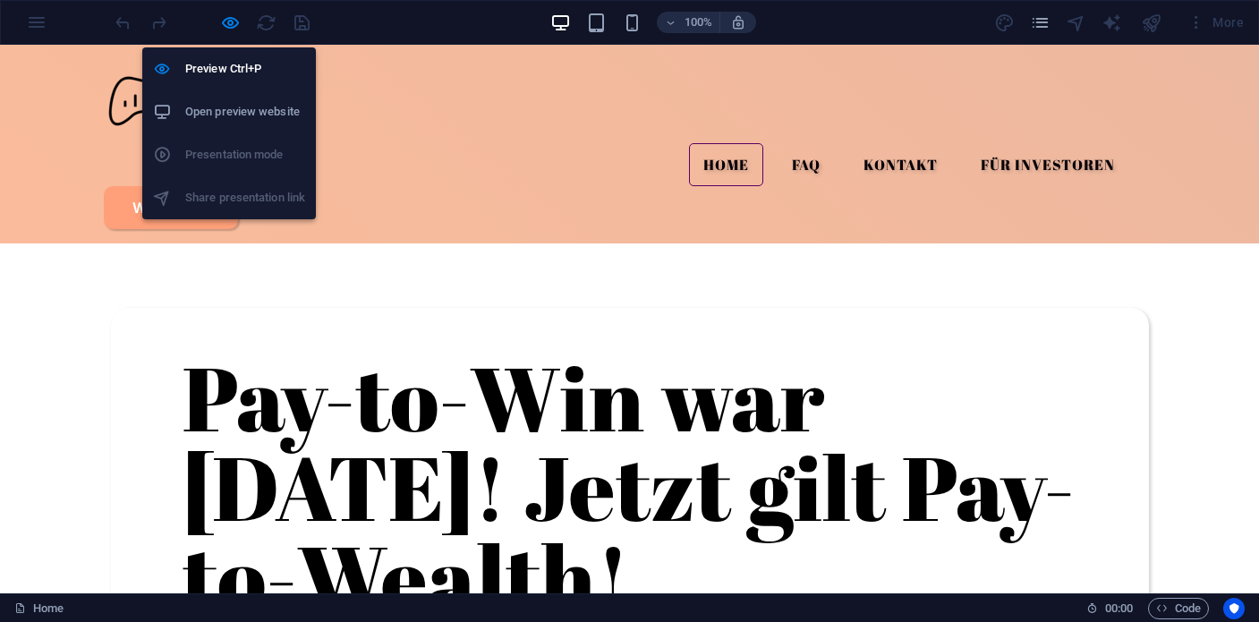
click at [224, 113] on h6 "Open preview website" at bounding box center [245, 111] width 120 height 21
click at [230, 29] on icon "button" at bounding box center [230, 23] width 21 height 21
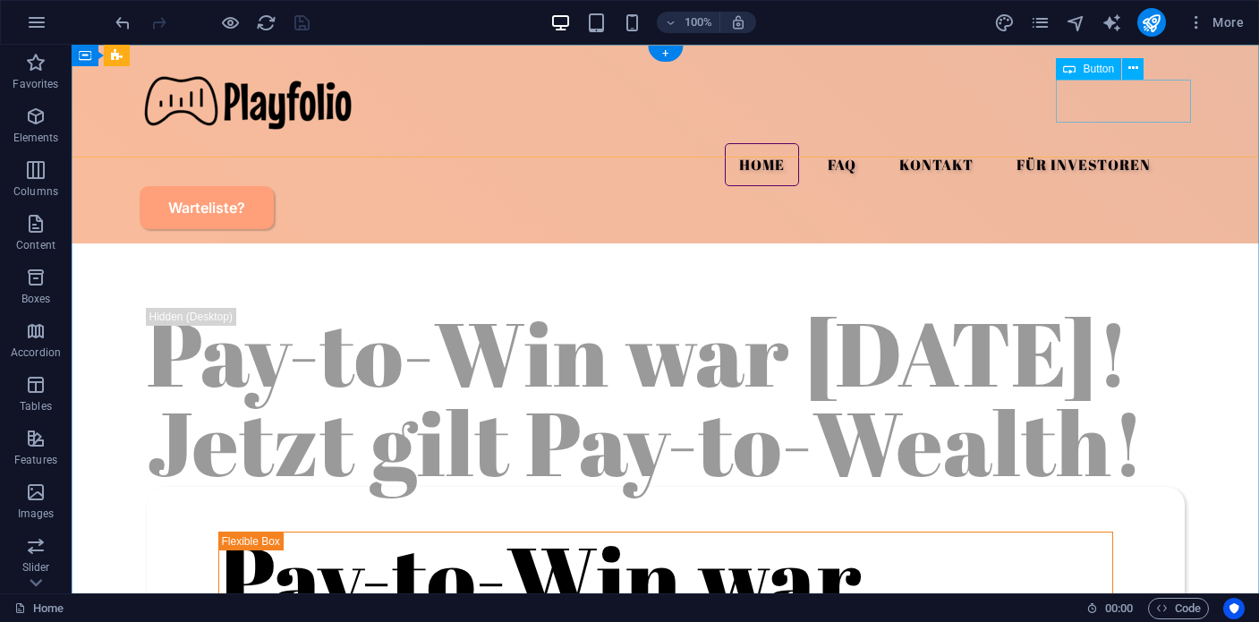
click at [1073, 186] on div "Warteliste?" at bounding box center [666, 207] width 1053 height 43
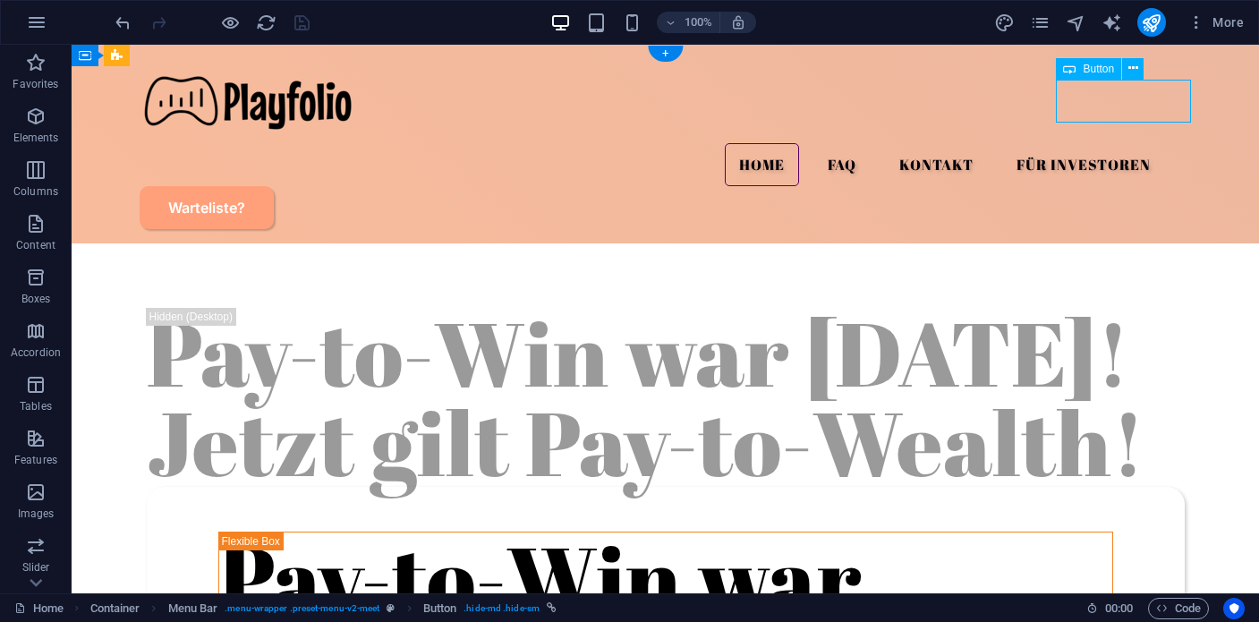
click at [1073, 186] on div "Warteliste?" at bounding box center [666, 207] width 1053 height 43
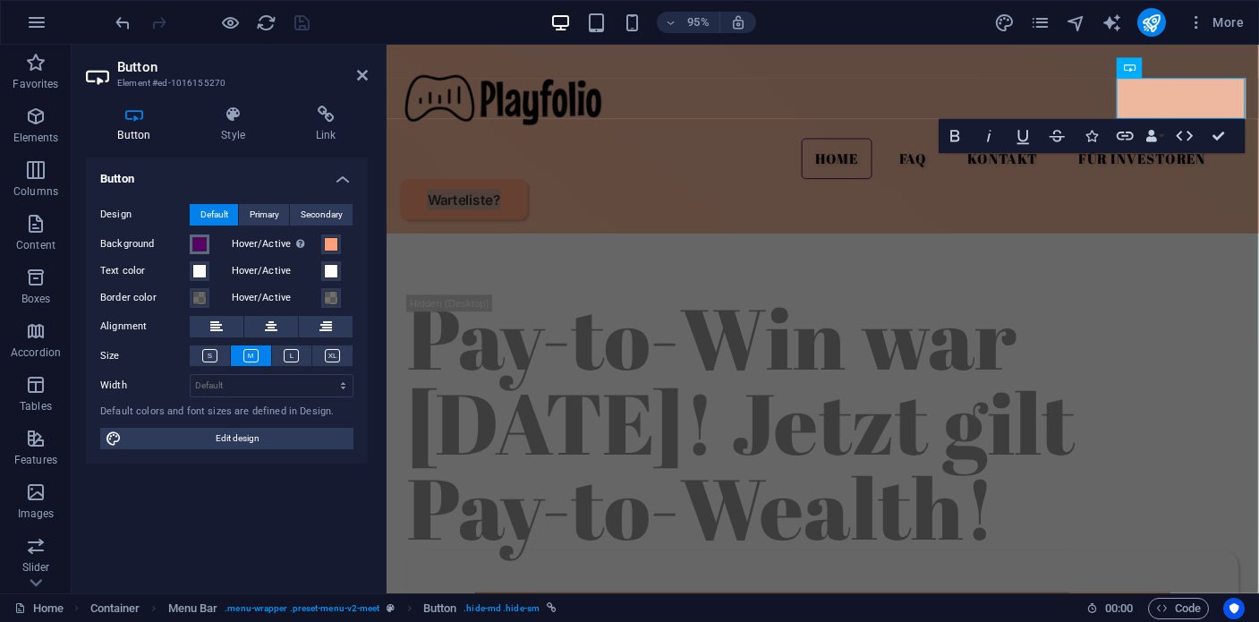
click at [196, 241] on span at bounding box center [199, 244] width 14 height 14
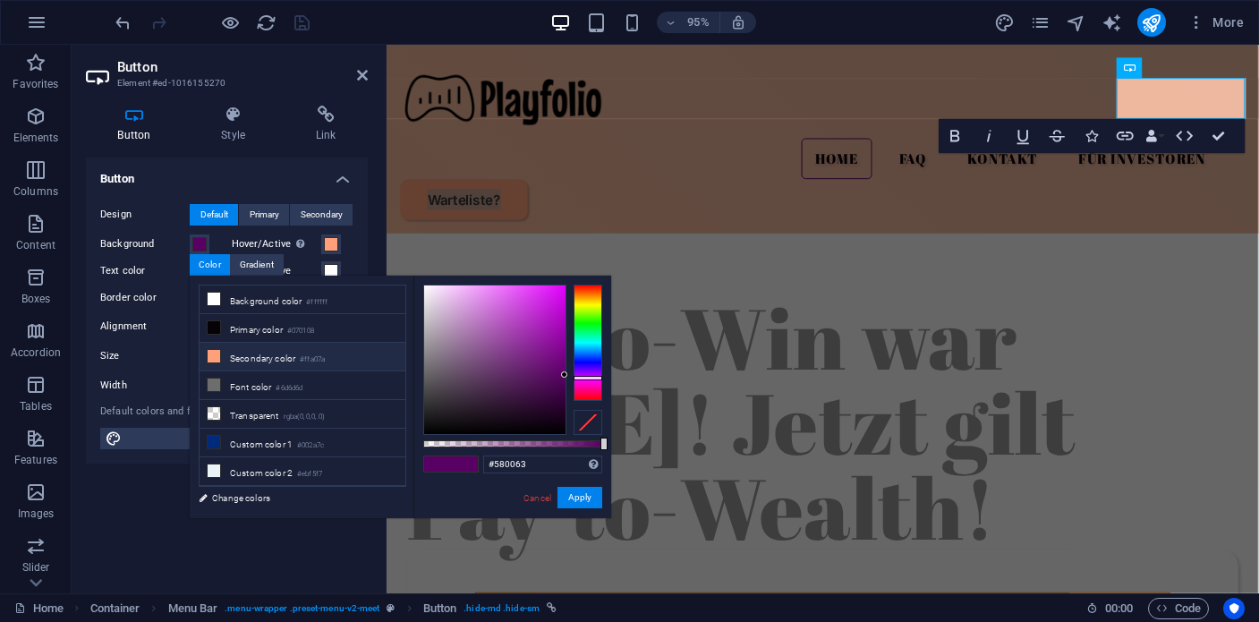
click at [218, 352] on icon at bounding box center [214, 356] width 13 height 13
type input "#ffa07a"
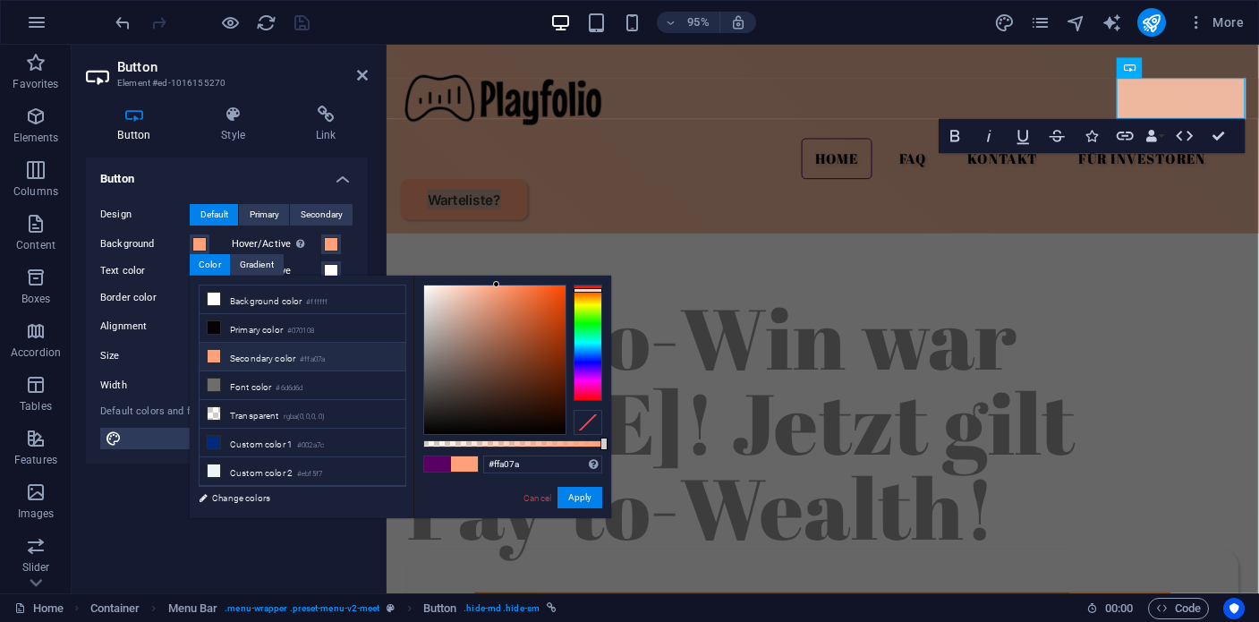
click at [212, 354] on icon at bounding box center [214, 356] width 13 height 13
click at [327, 250] on span at bounding box center [331, 244] width 14 height 14
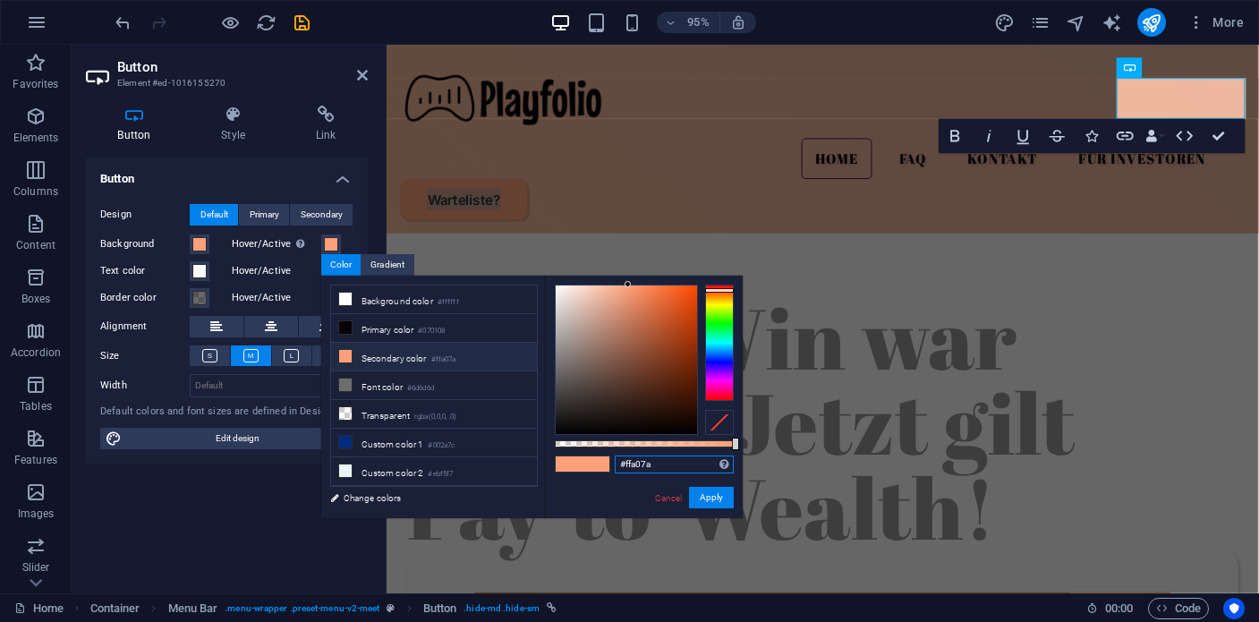
click at [634, 466] on input "#ffa07a" at bounding box center [674, 465] width 119 height 18
click at [547, 466] on div "#ffa07a Supported formats #0852ed rgb(8, 82, 237) rgba(8, 82, 237, 90%) hsv(221…" at bounding box center [644, 527] width 198 height 502
click at [559, 465] on span at bounding box center [569, 463] width 27 height 15
click at [580, 464] on span at bounding box center [569, 463] width 27 height 15
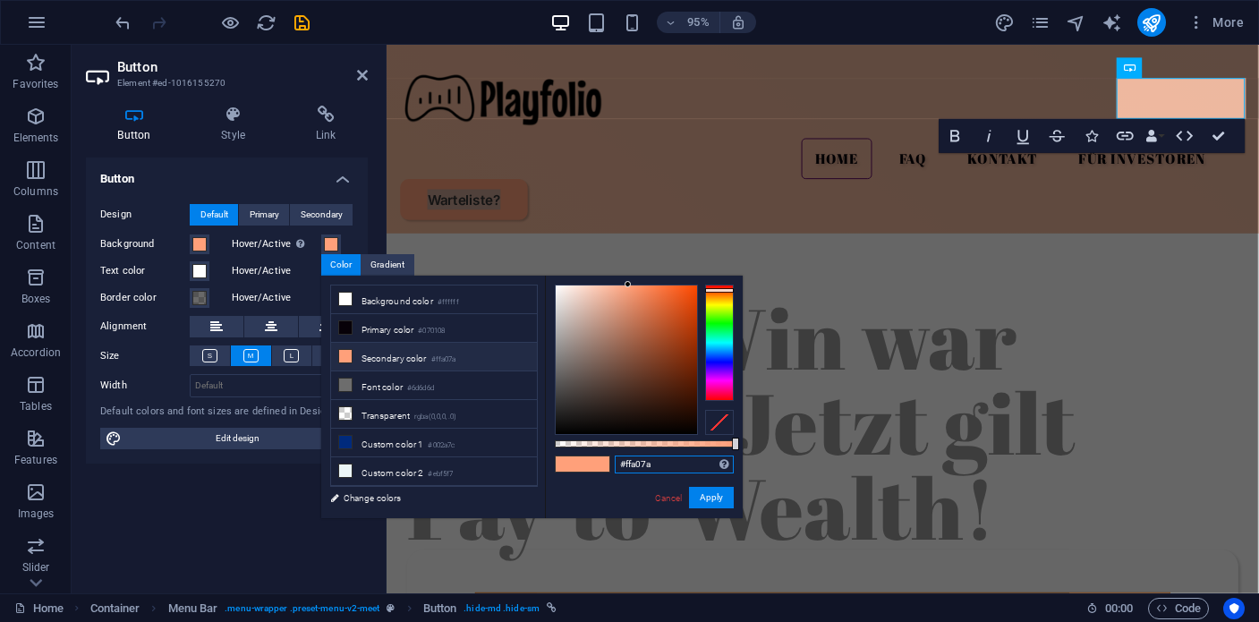
click at [630, 461] on input "#ffa07a" at bounding box center [674, 465] width 119 height 18
paste input "580063"
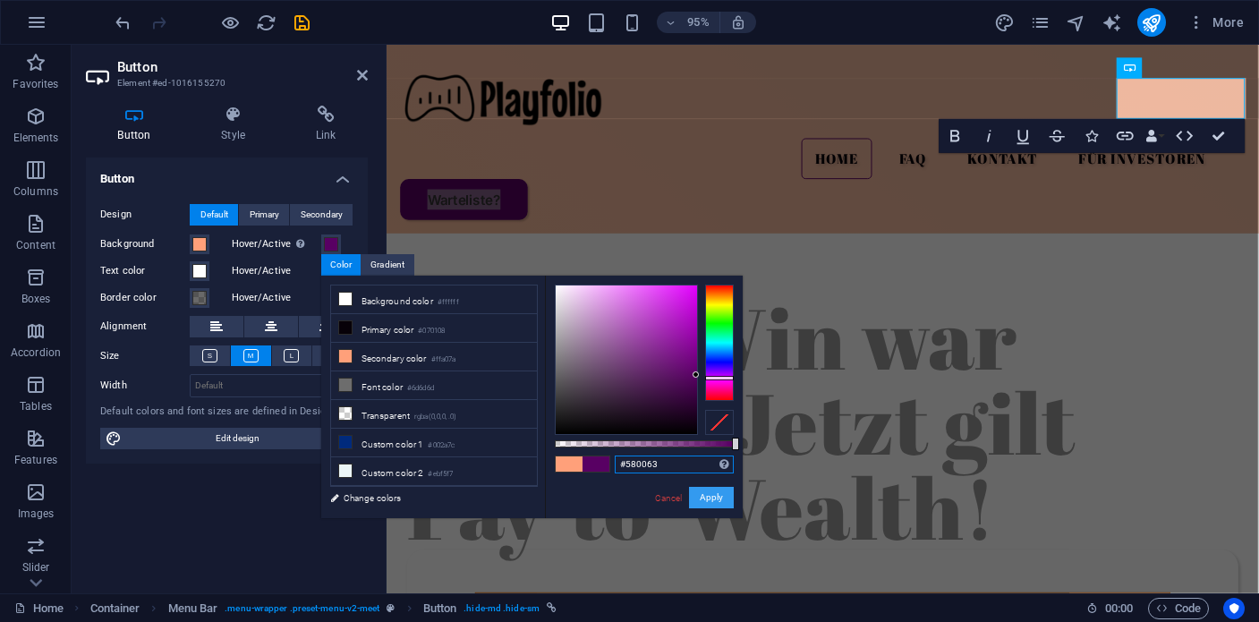
type input "#580063"
click at [703, 498] on button "Apply" at bounding box center [711, 497] width 45 height 21
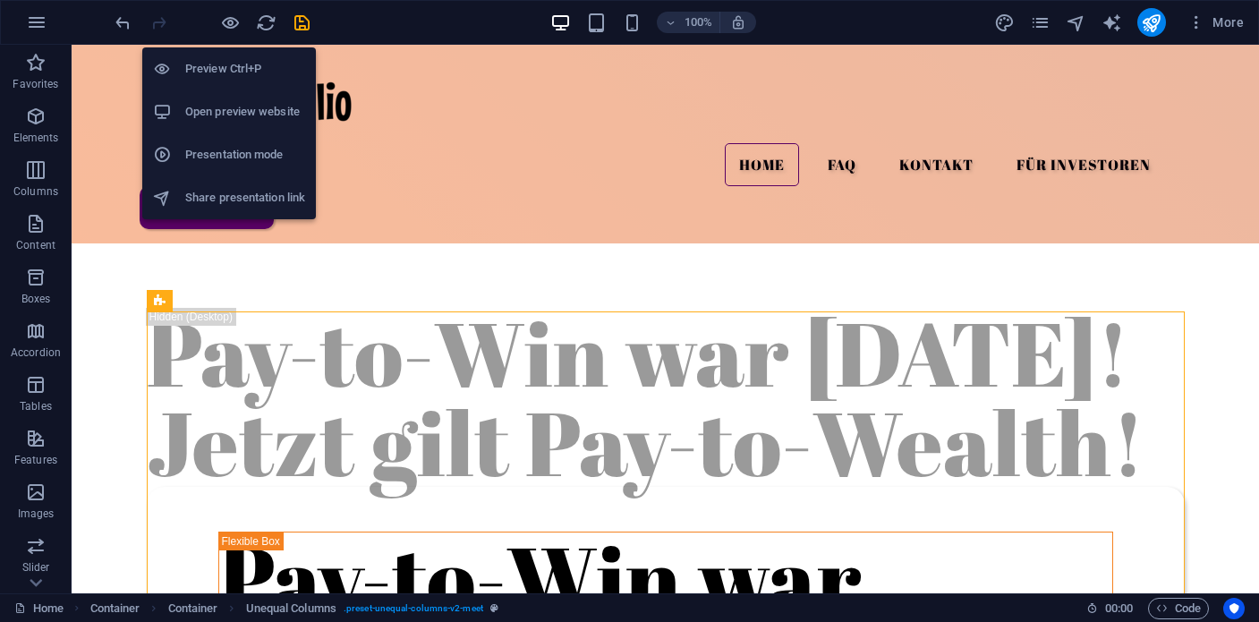
click at [224, 70] on h6 "Preview Ctrl+P" at bounding box center [245, 68] width 120 height 21
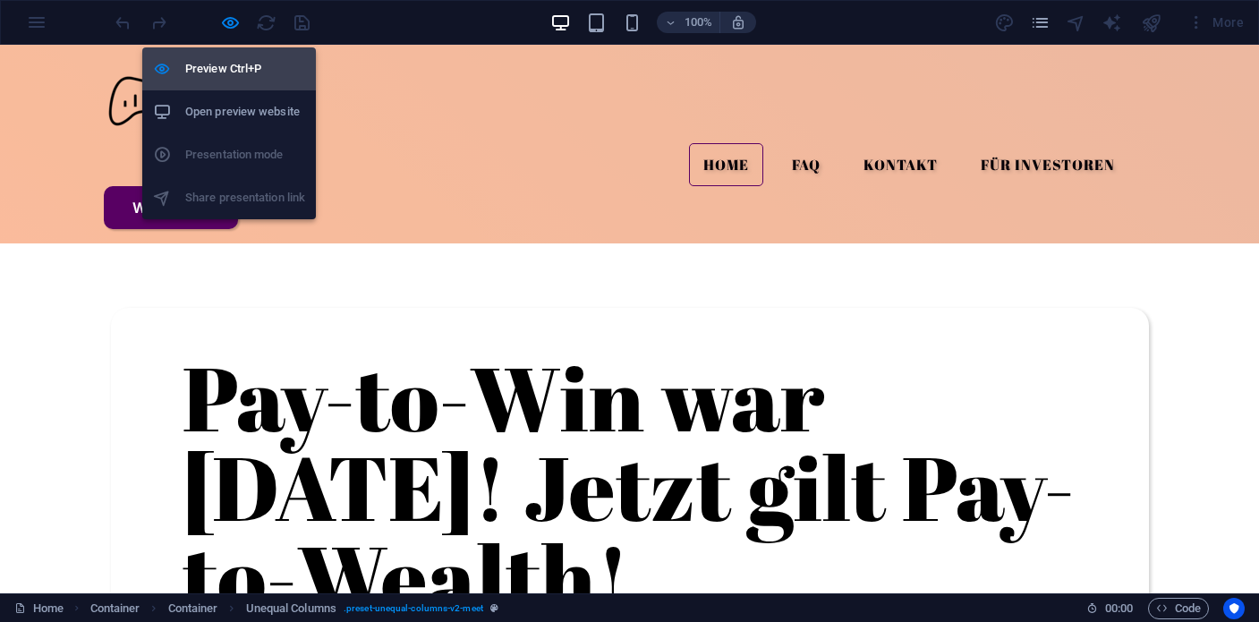
drag, startPoint x: 234, startPoint y: 30, endPoint x: 240, endPoint y: 60, distance: 30.0
click at [234, 30] on icon "button" at bounding box center [230, 23] width 21 height 21
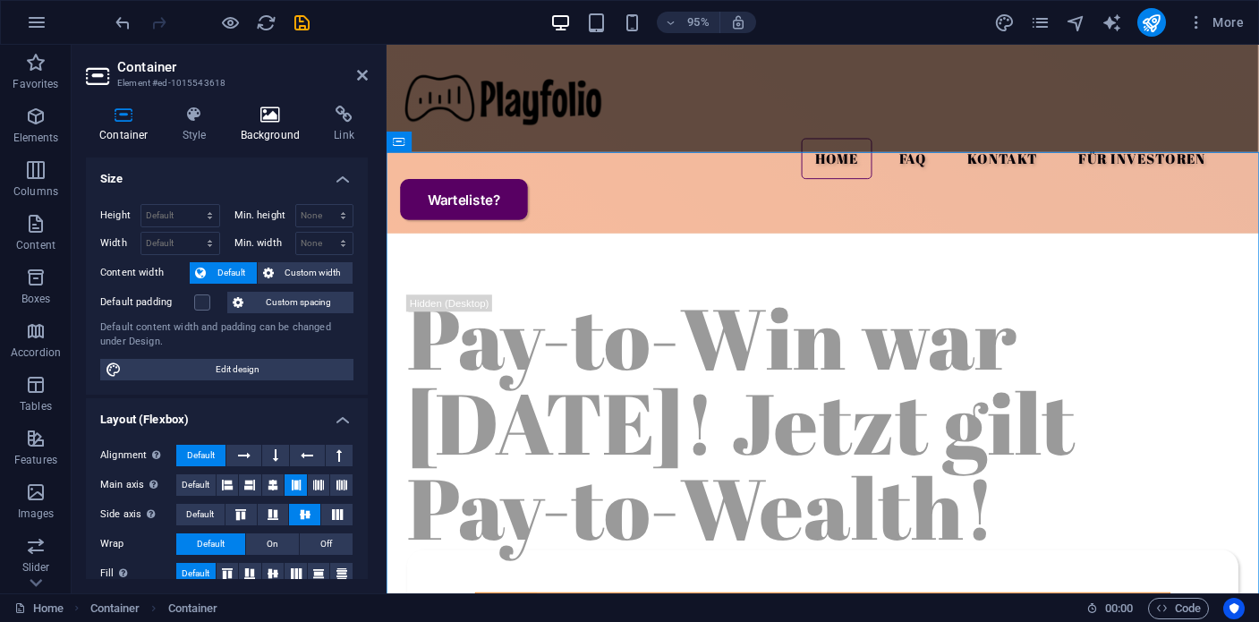
click at [274, 131] on h4 "Background" at bounding box center [274, 125] width 94 height 38
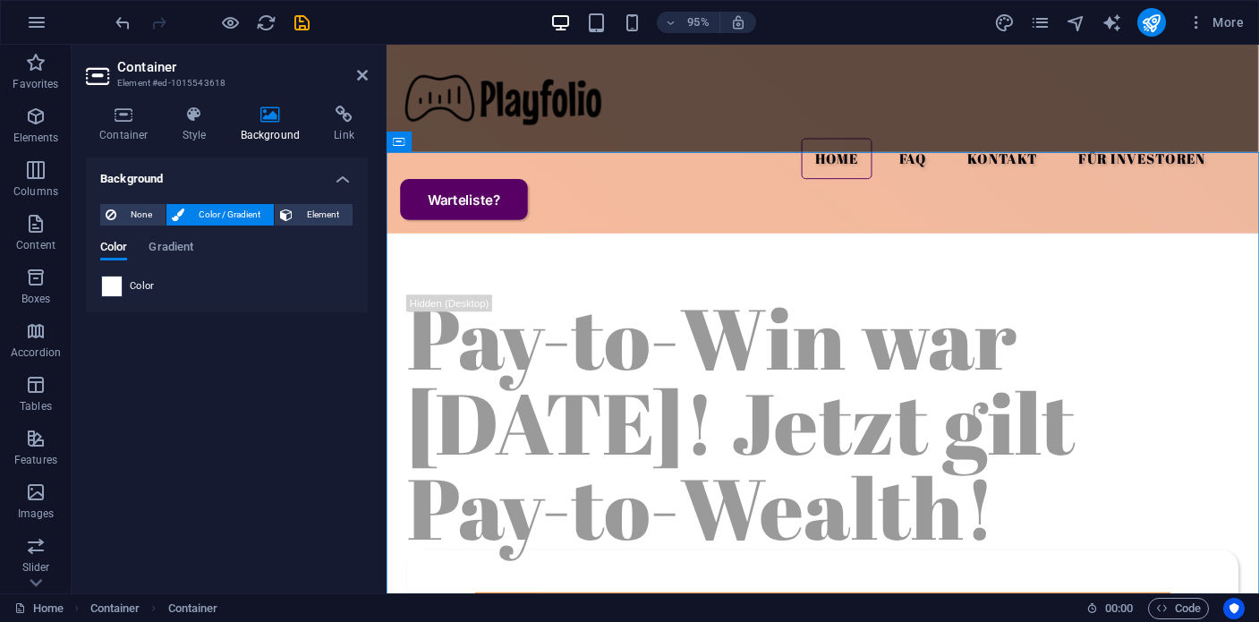
click at [114, 294] on span at bounding box center [112, 287] width 20 height 20
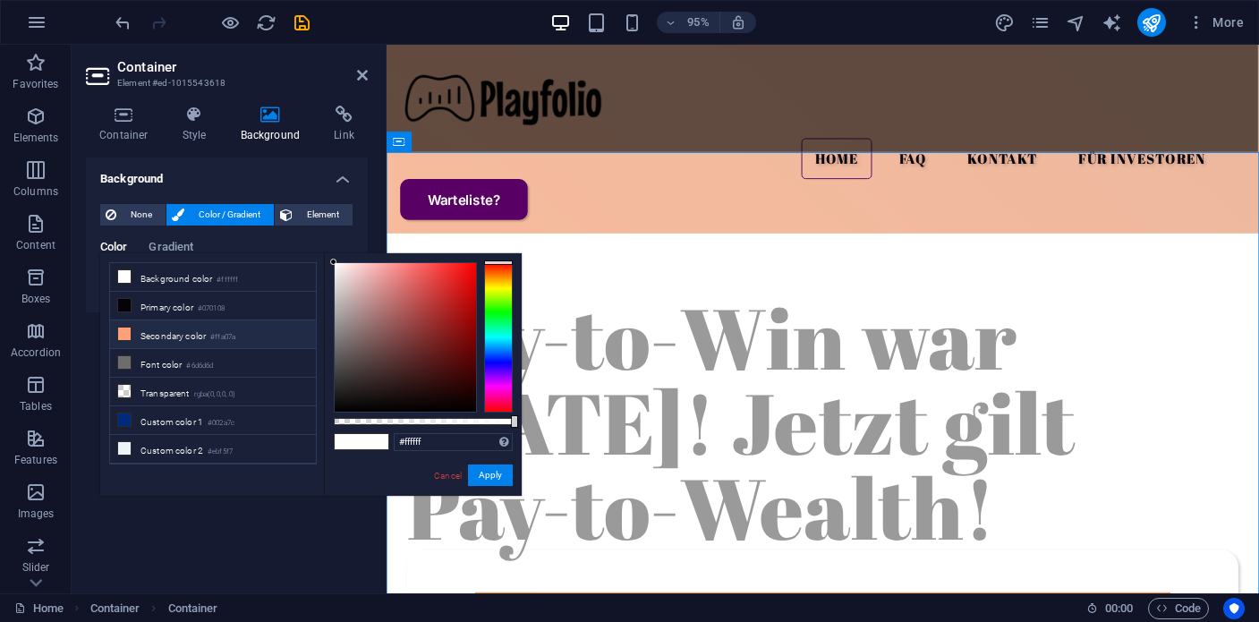
click at [127, 339] on span at bounding box center [124, 334] width 14 height 14
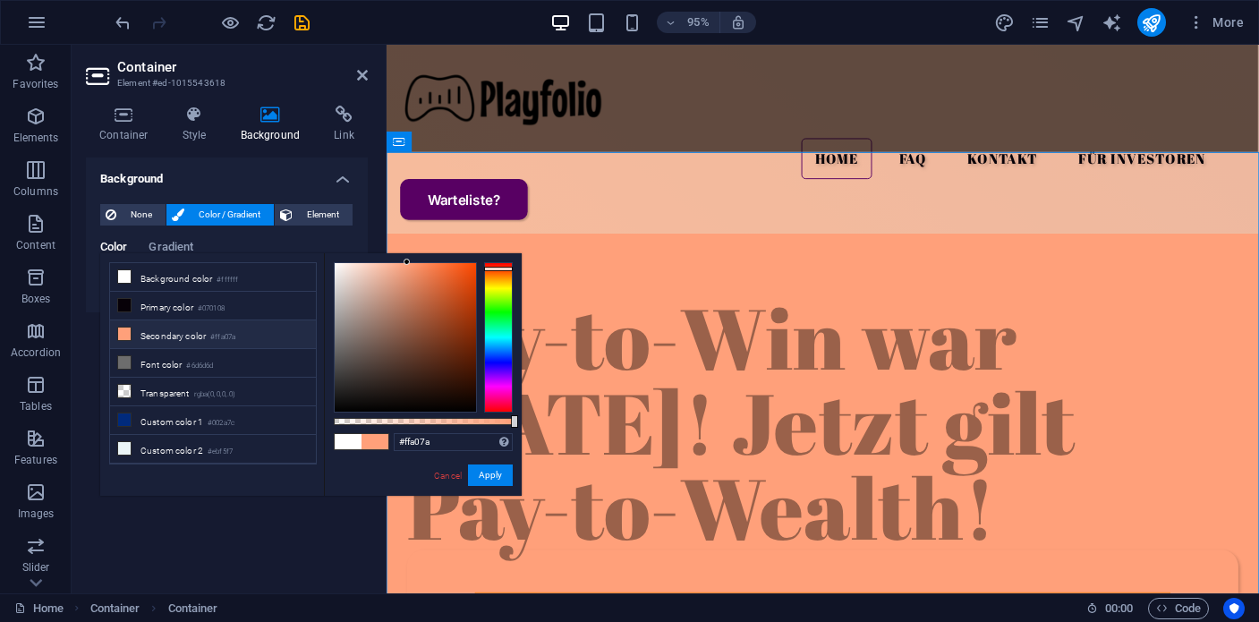
type input "rgba(255, 160, 122, 0.735)"
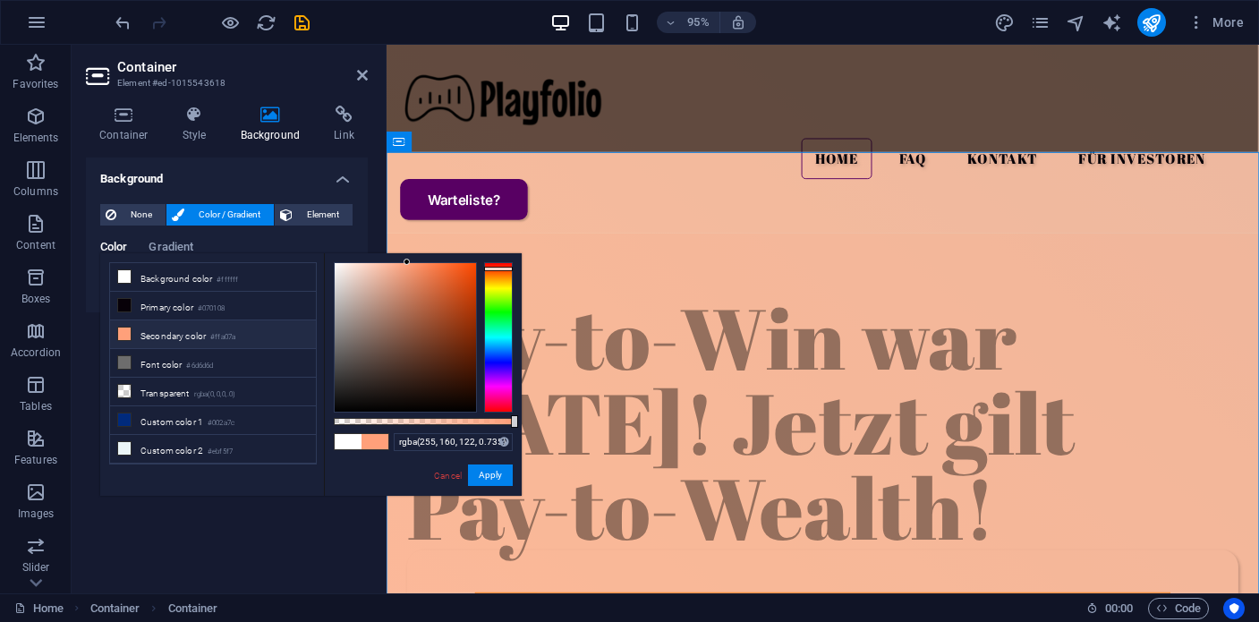
click at [465, 420] on div at bounding box center [423, 421] width 179 height 7
drag, startPoint x: 485, startPoint y: 477, endPoint x: 27, endPoint y: 207, distance: 532.0
click at [485, 477] on button "Apply" at bounding box center [490, 475] width 45 height 21
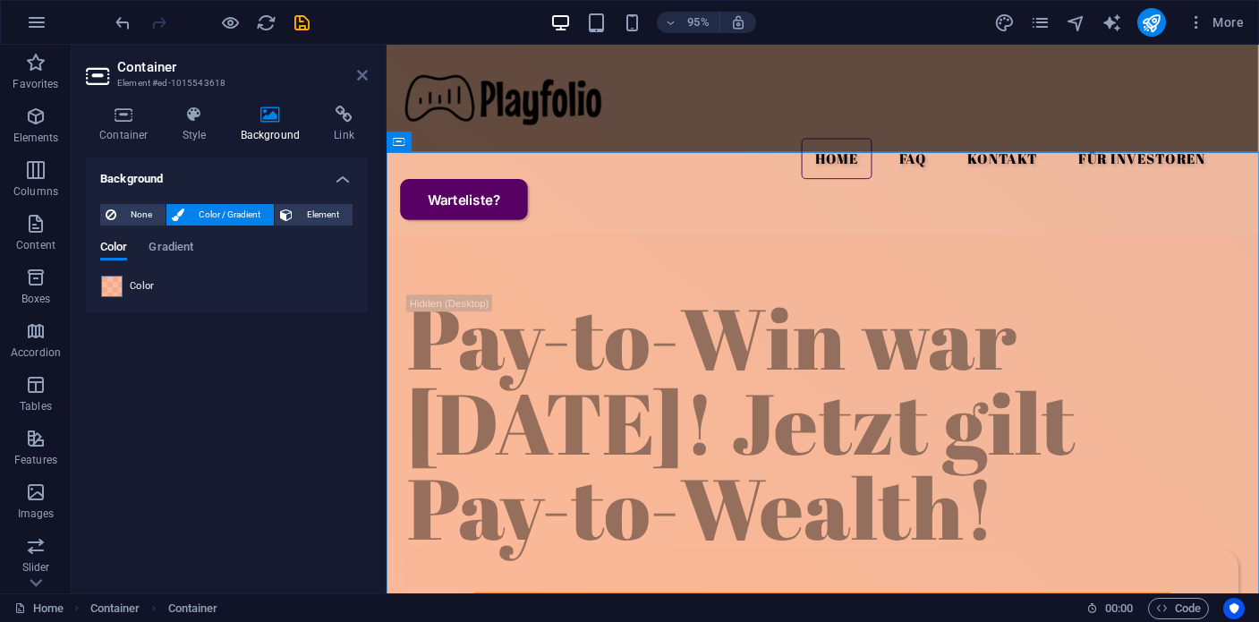
click at [366, 79] on icon at bounding box center [362, 75] width 11 height 14
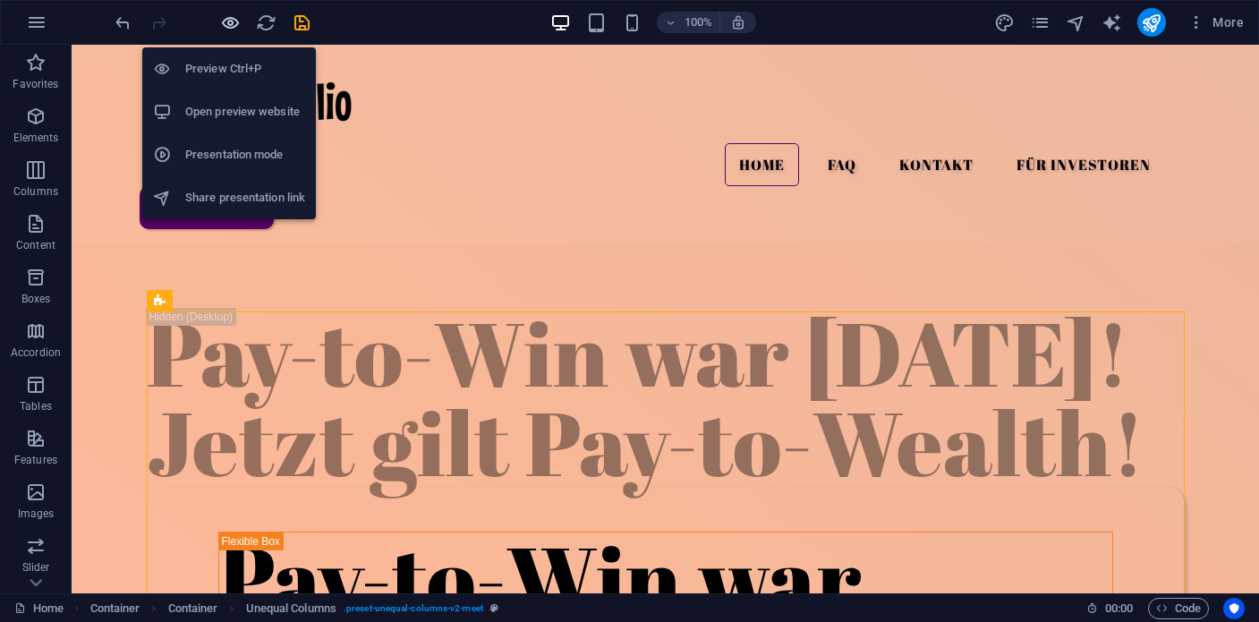
click at [226, 21] on icon "button" at bounding box center [230, 23] width 21 height 21
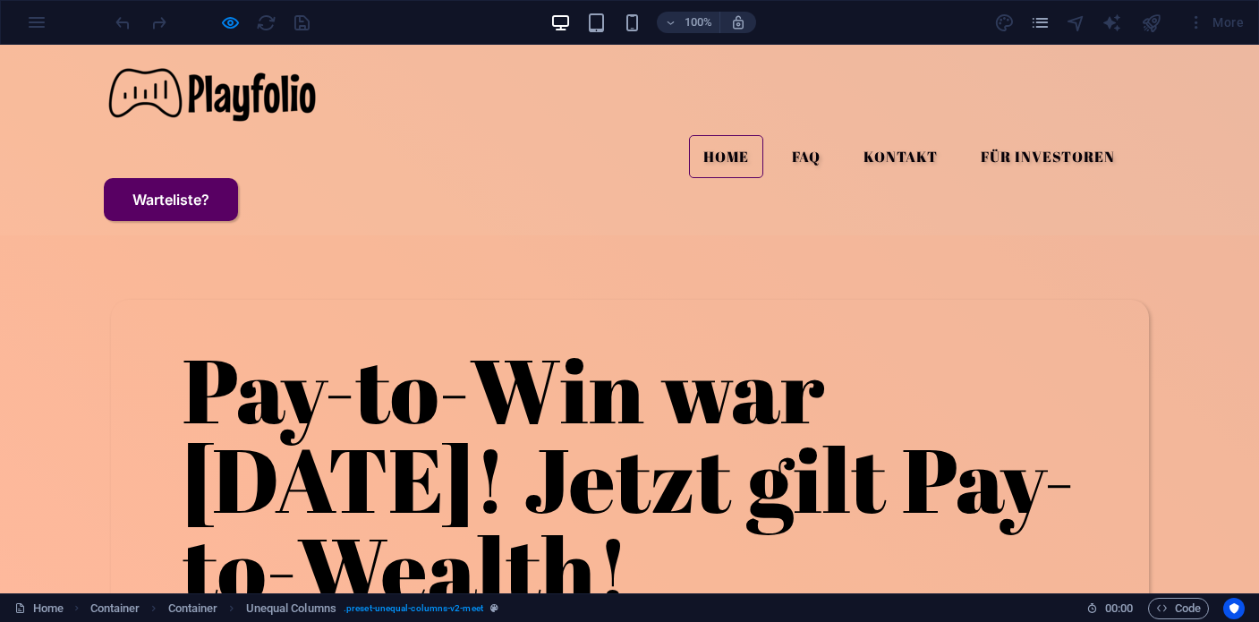
scroll to position [9, 0]
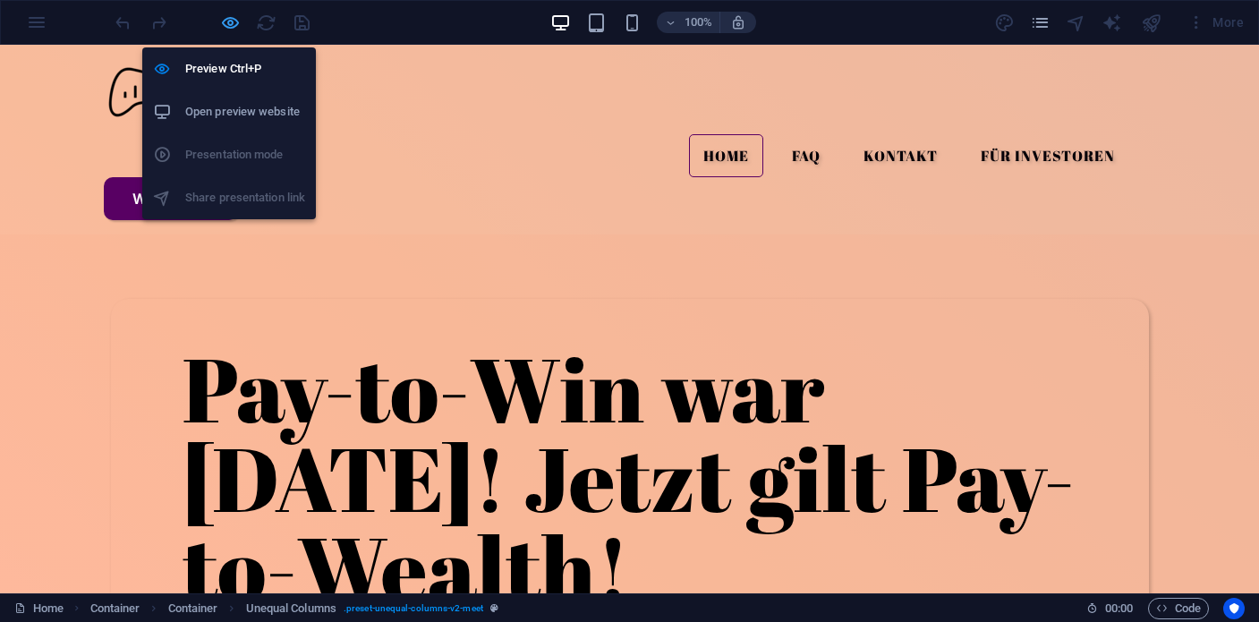
click at [228, 21] on icon "button" at bounding box center [230, 23] width 21 height 21
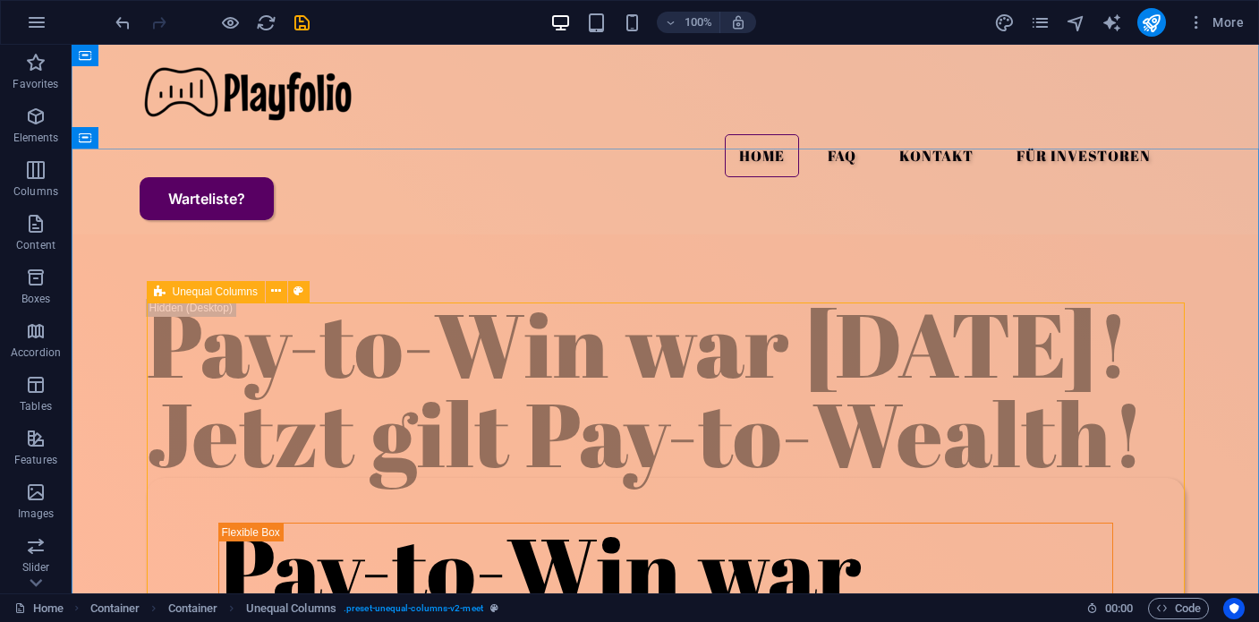
click at [180, 293] on span "Unequal Columns" at bounding box center [215, 291] width 85 height 11
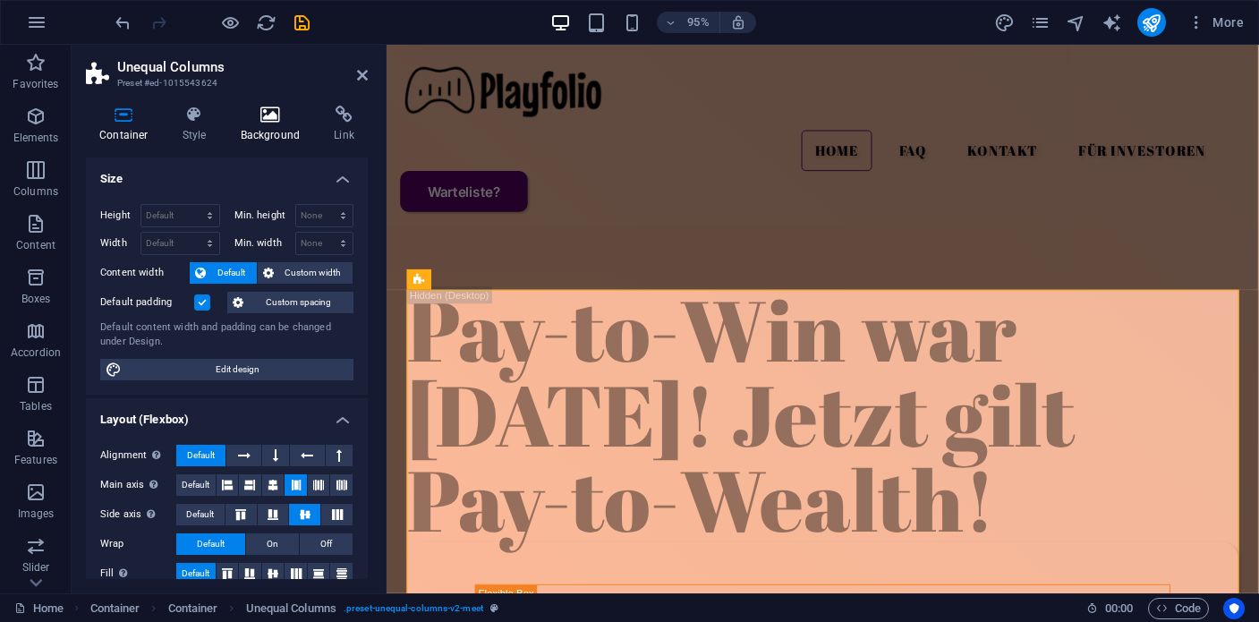
click at [271, 127] on h4 "Background" at bounding box center [274, 125] width 94 height 38
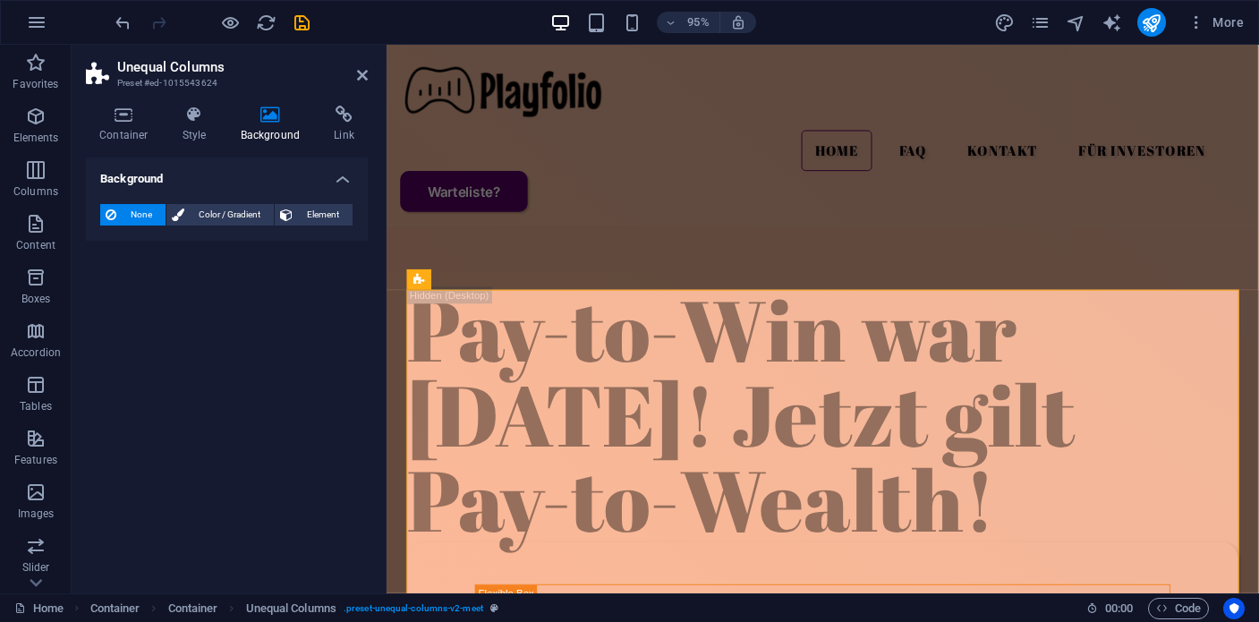
drag, startPoint x: 212, startPoint y: 216, endPoint x: 162, endPoint y: 252, distance: 62.1
click at [212, 216] on span "Color / Gradient" at bounding box center [229, 214] width 79 height 21
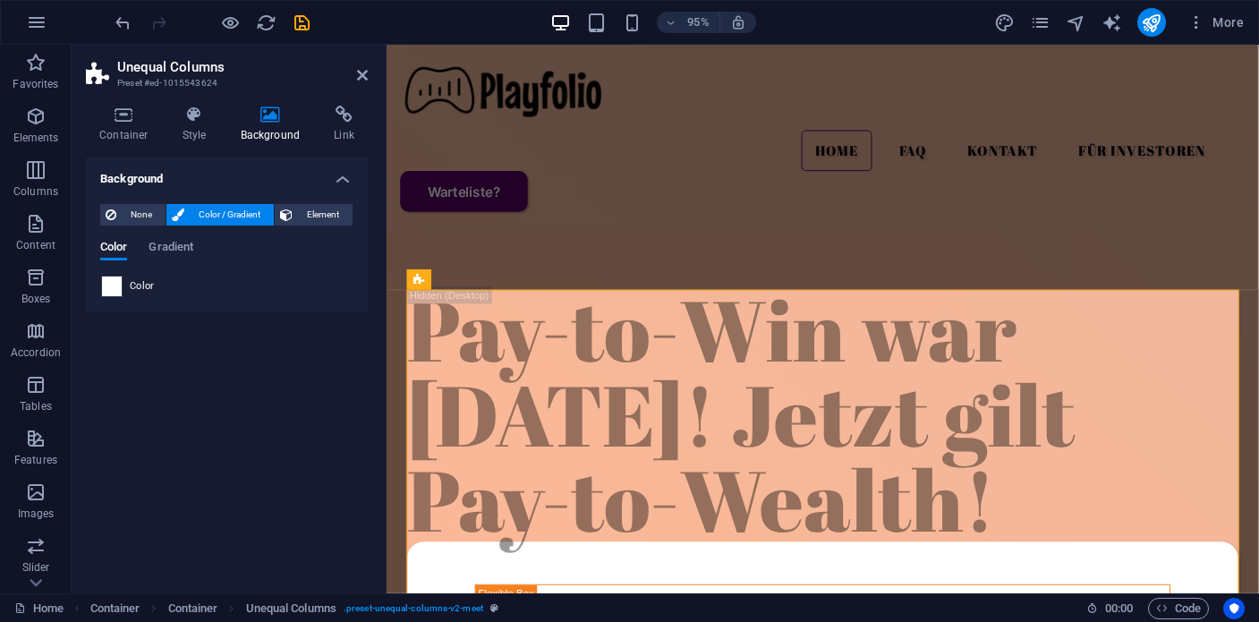
click at [112, 288] on span at bounding box center [112, 287] width 20 height 20
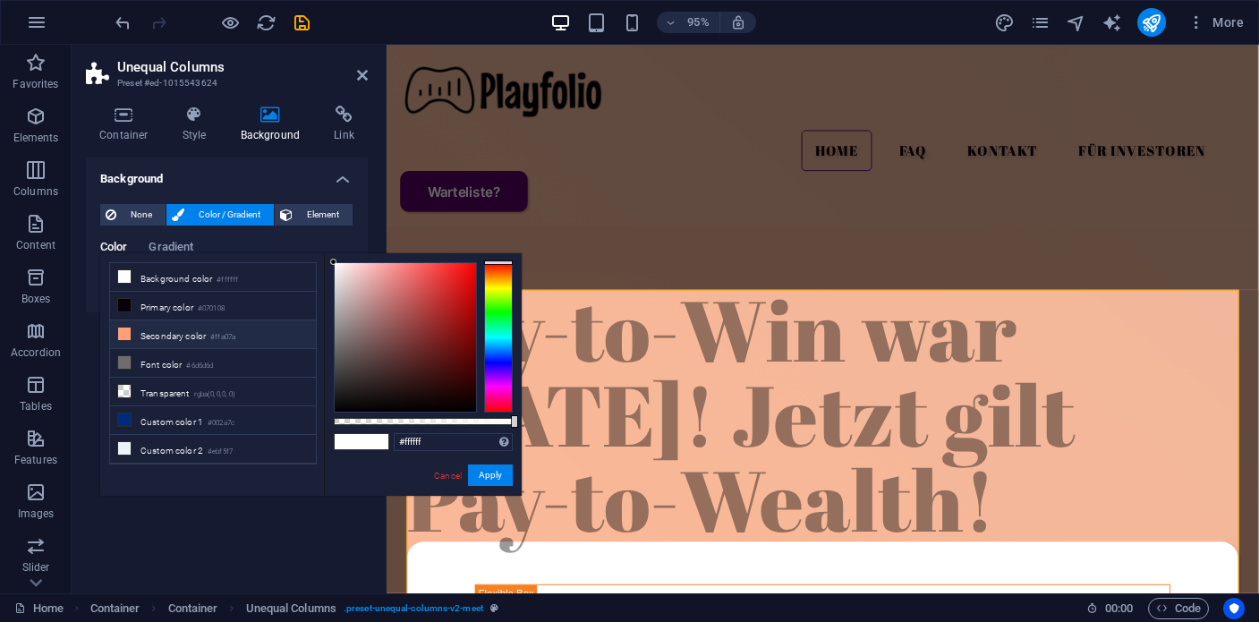
click at [122, 332] on icon at bounding box center [124, 334] width 13 height 13
type input "#ffa07a"
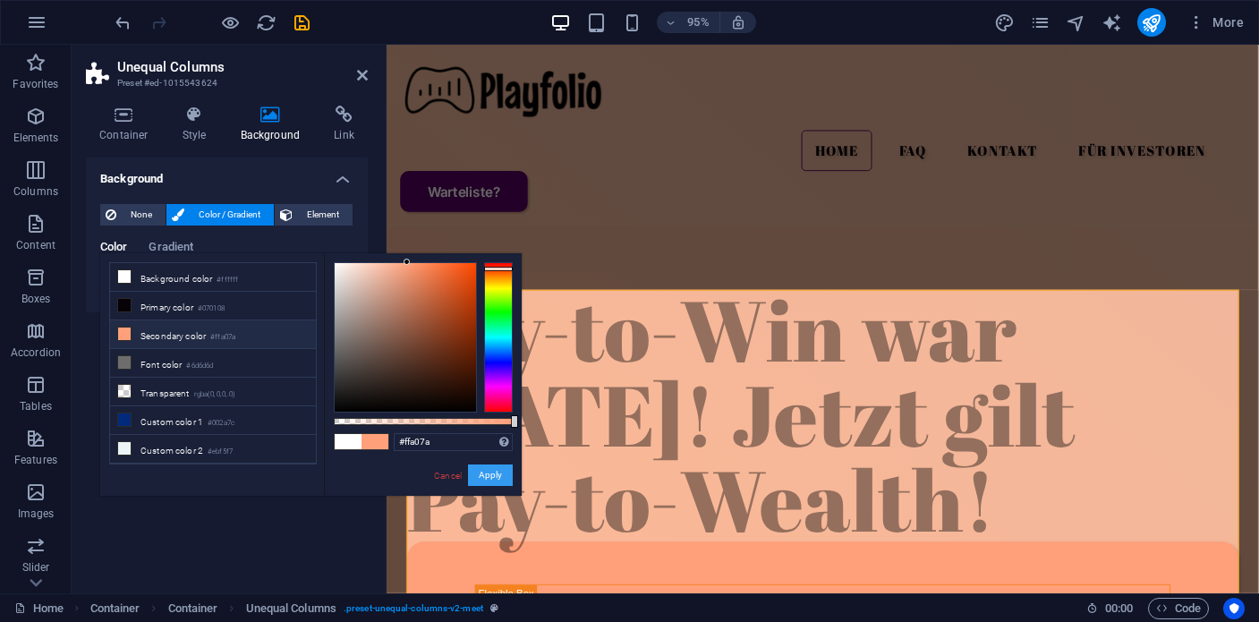
click at [488, 475] on button "Apply" at bounding box center [490, 475] width 45 height 21
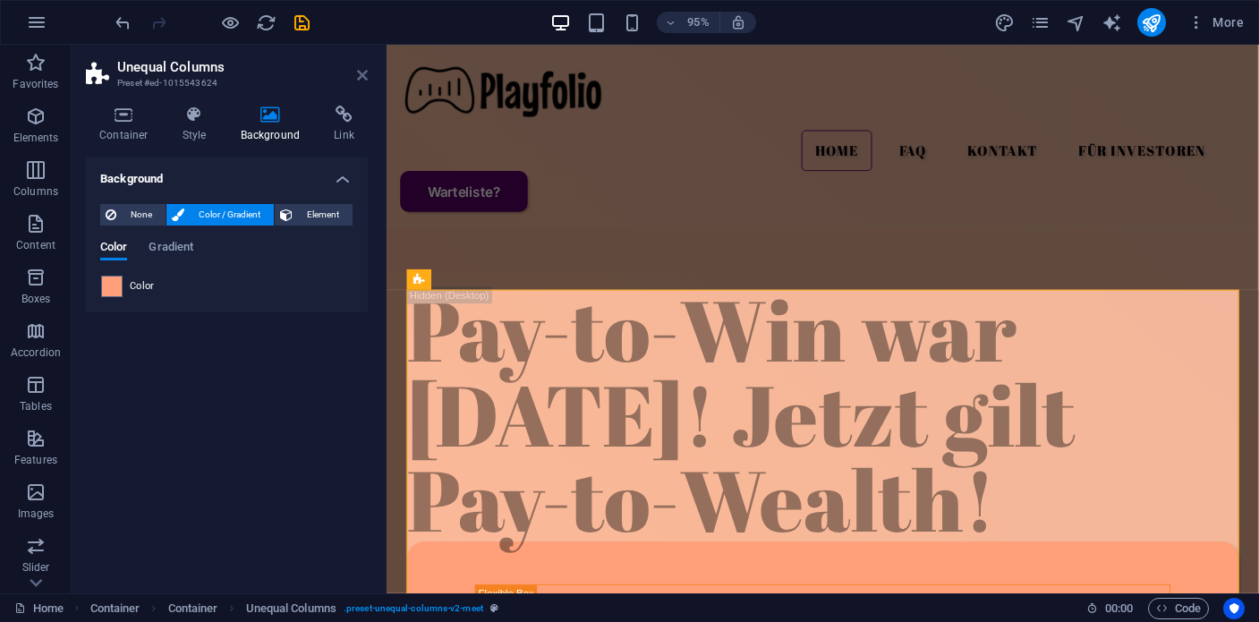
click at [358, 75] on icon at bounding box center [362, 75] width 11 height 14
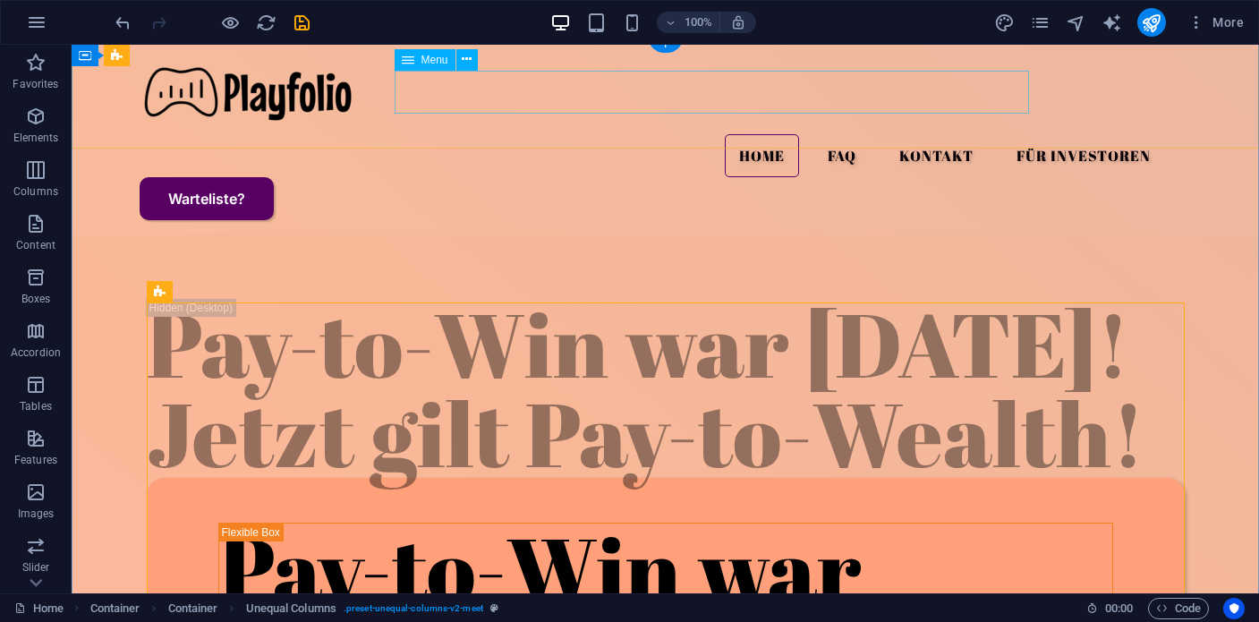
click at [594, 134] on nav "Home FAQ Kontakt Für Investoren" at bounding box center [665, 155] width 999 height 43
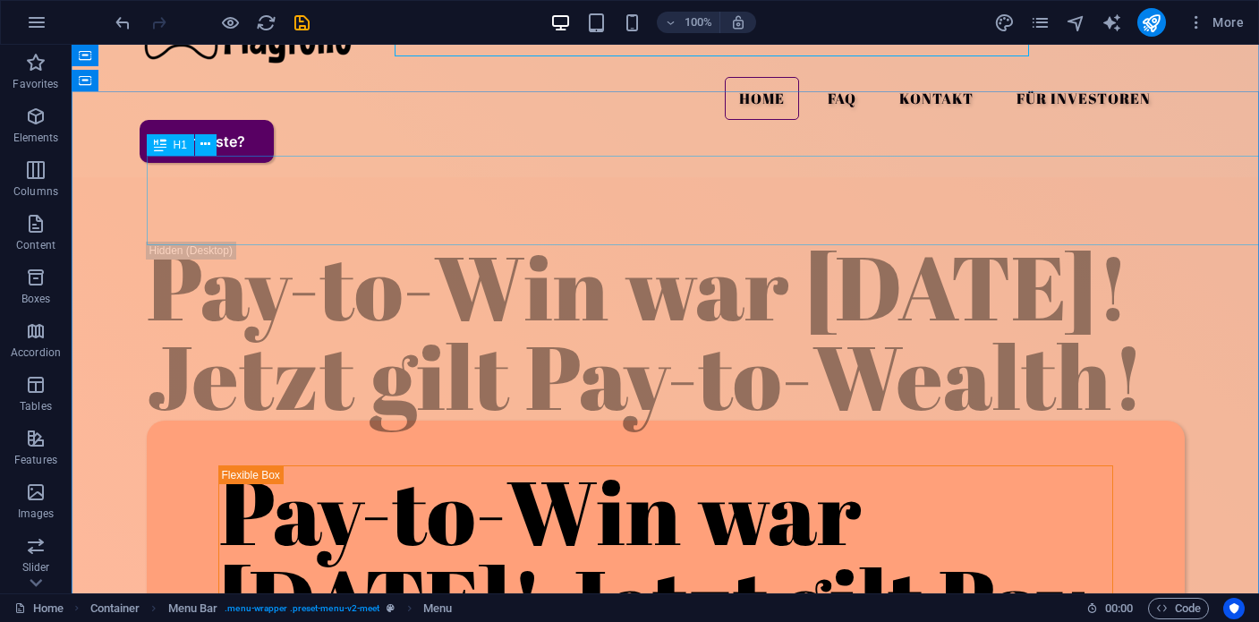
scroll to position [0, 0]
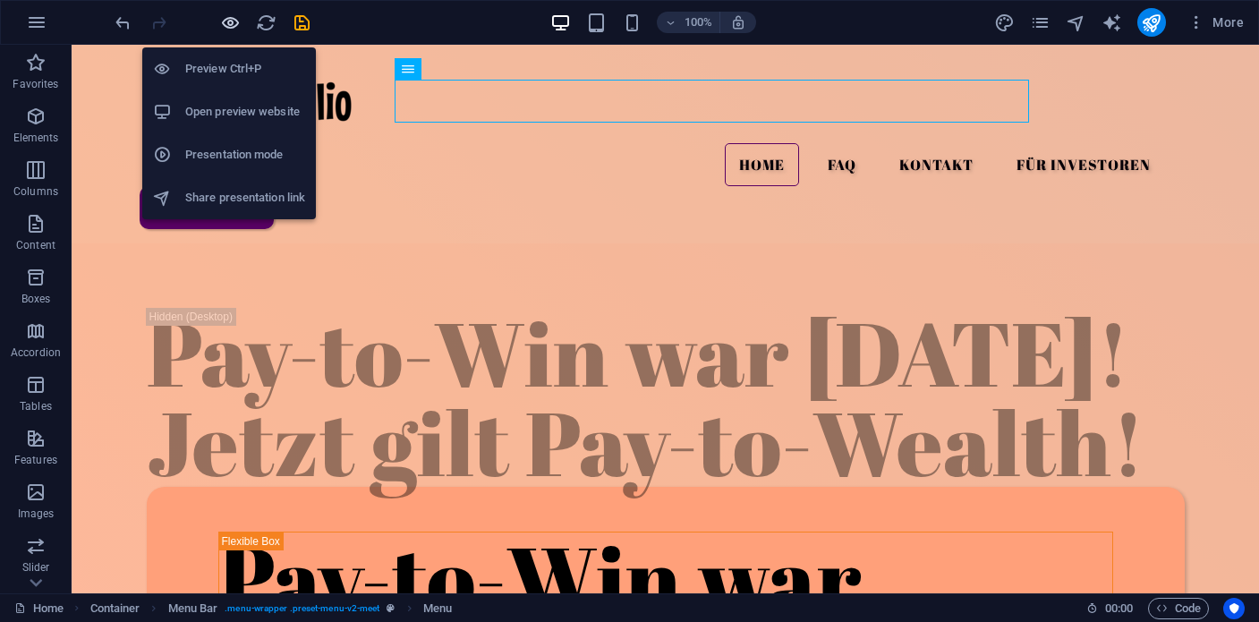
click at [228, 22] on icon "button" at bounding box center [230, 23] width 21 height 21
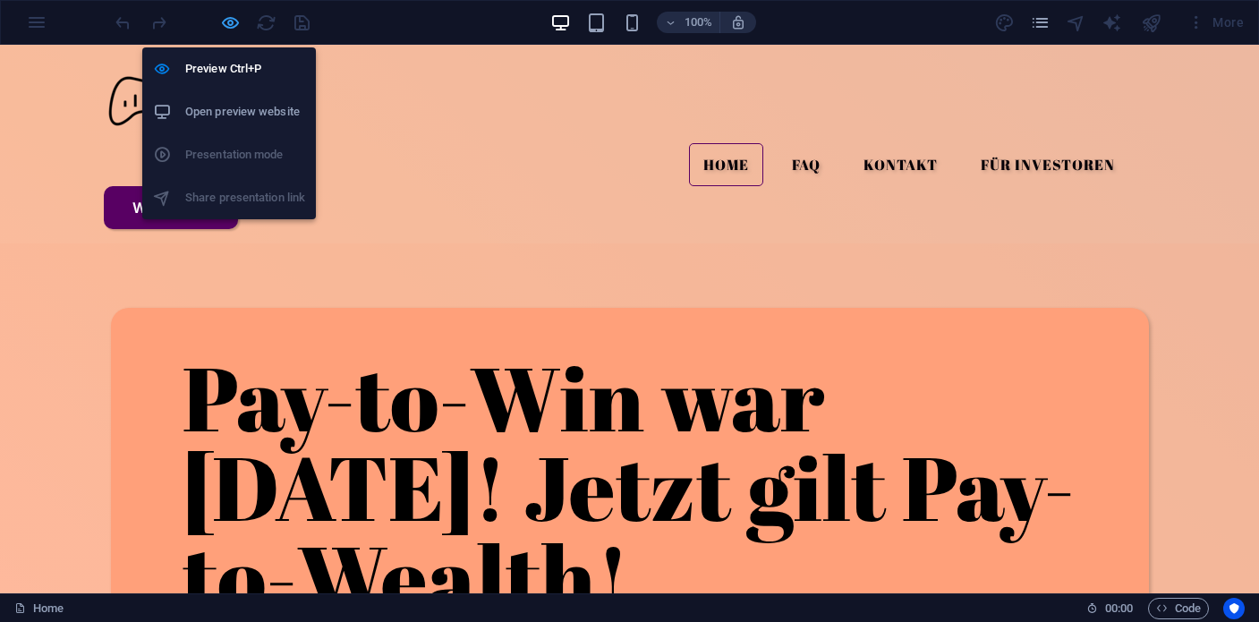
click at [236, 22] on icon "button" at bounding box center [230, 23] width 21 height 21
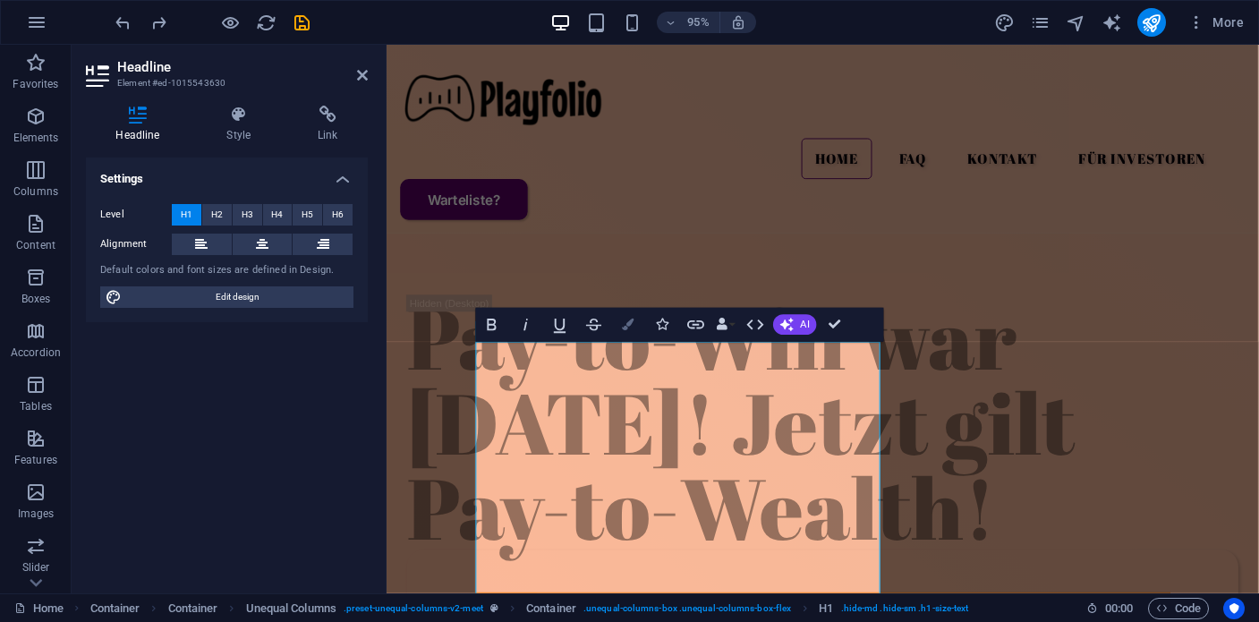
click at [624, 328] on icon "button" at bounding box center [628, 324] width 12 height 12
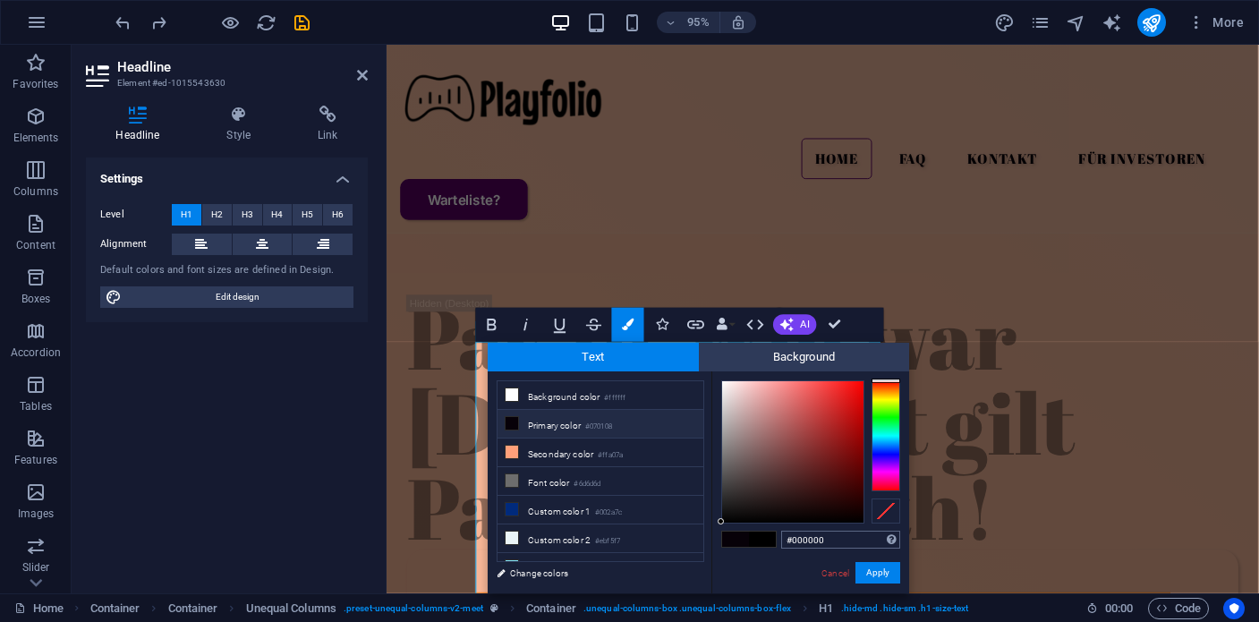
click at [805, 539] on input "#000000" at bounding box center [840, 540] width 119 height 18
type input "#580063"
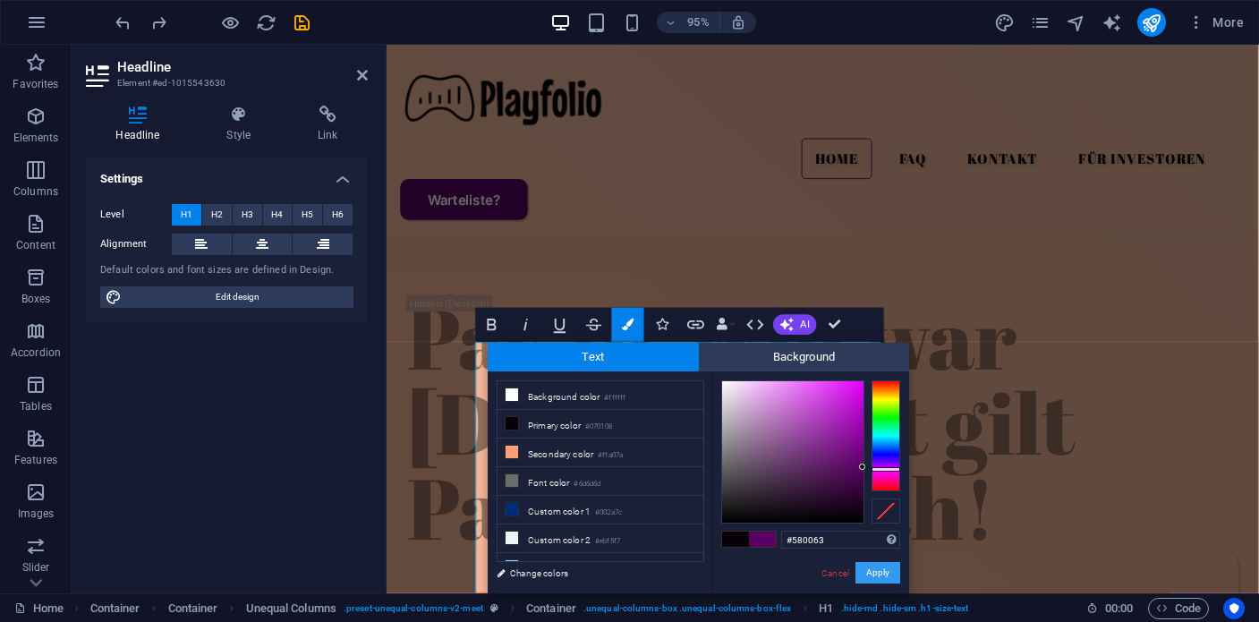
click at [867, 565] on button "Apply" at bounding box center [878, 572] width 45 height 21
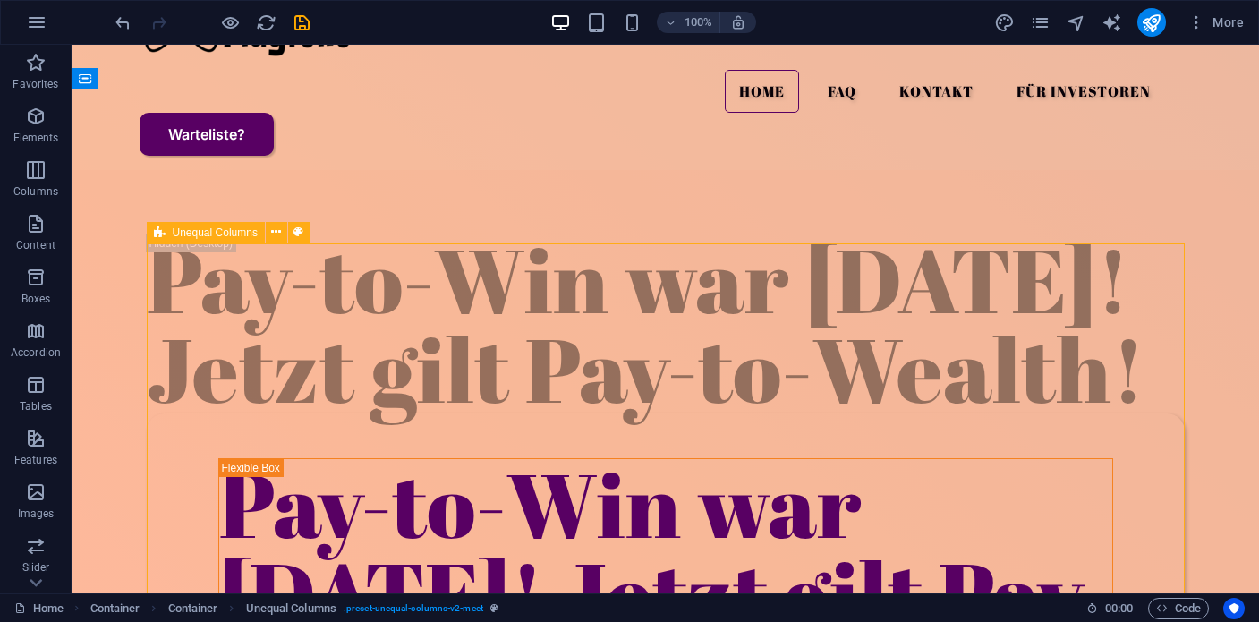
scroll to position [86, 0]
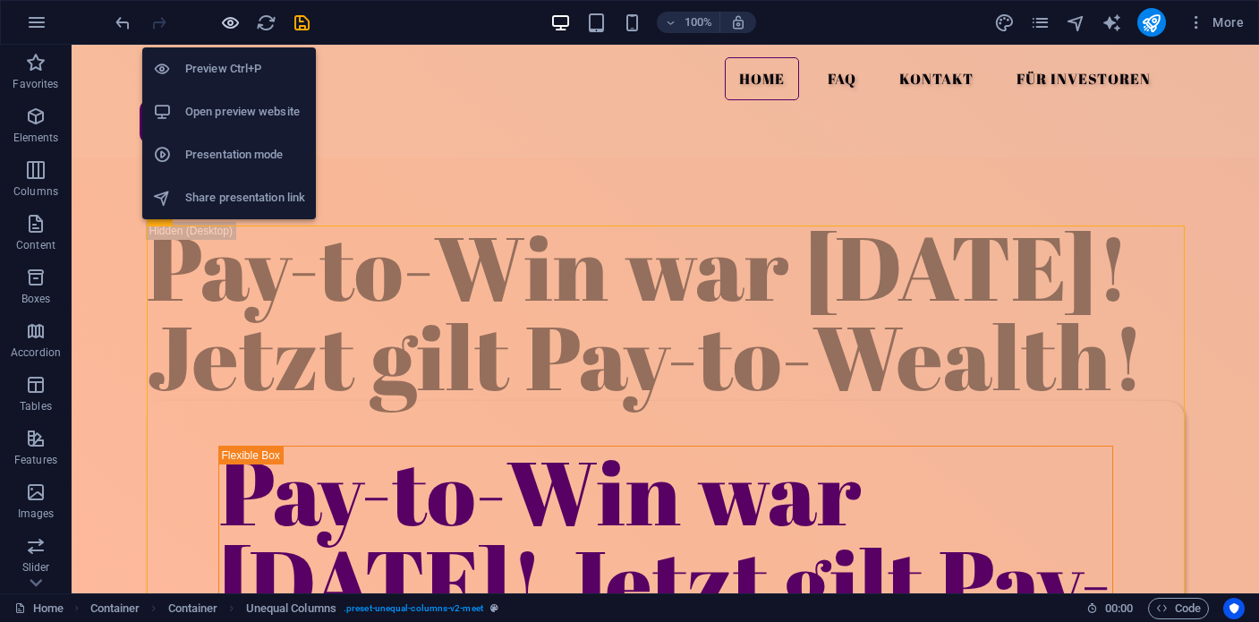
drag, startPoint x: 228, startPoint y: 13, endPoint x: 389, endPoint y: 12, distance: 161.1
click at [228, 13] on icon "button" at bounding box center [230, 23] width 21 height 21
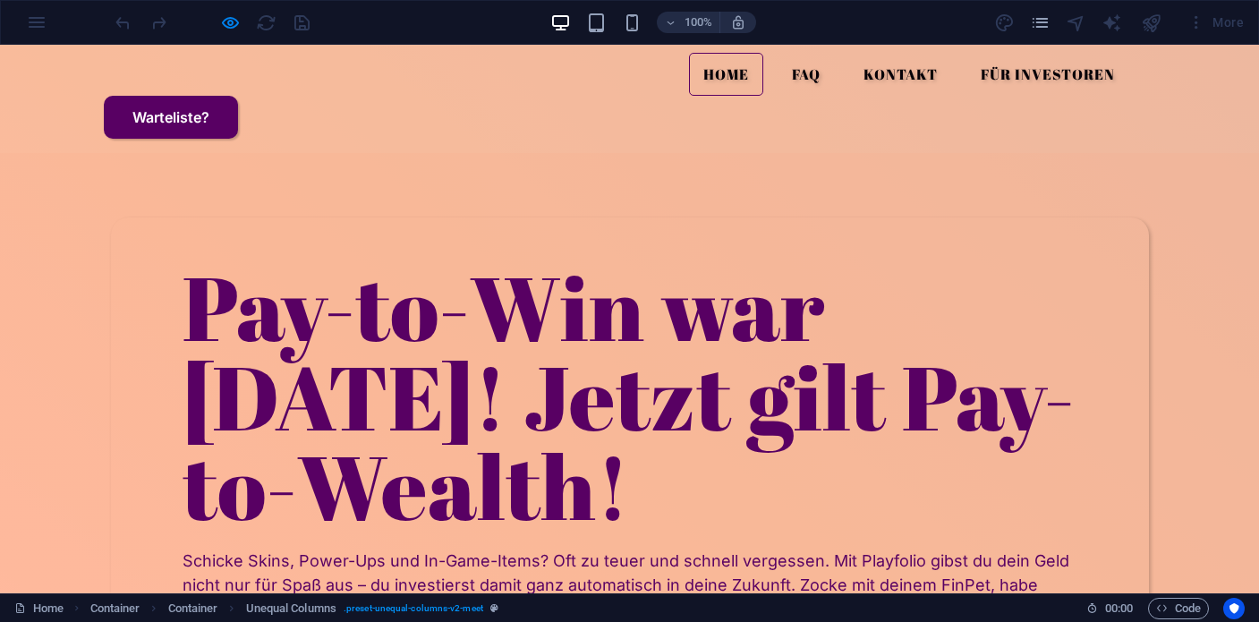
scroll to position [0, 0]
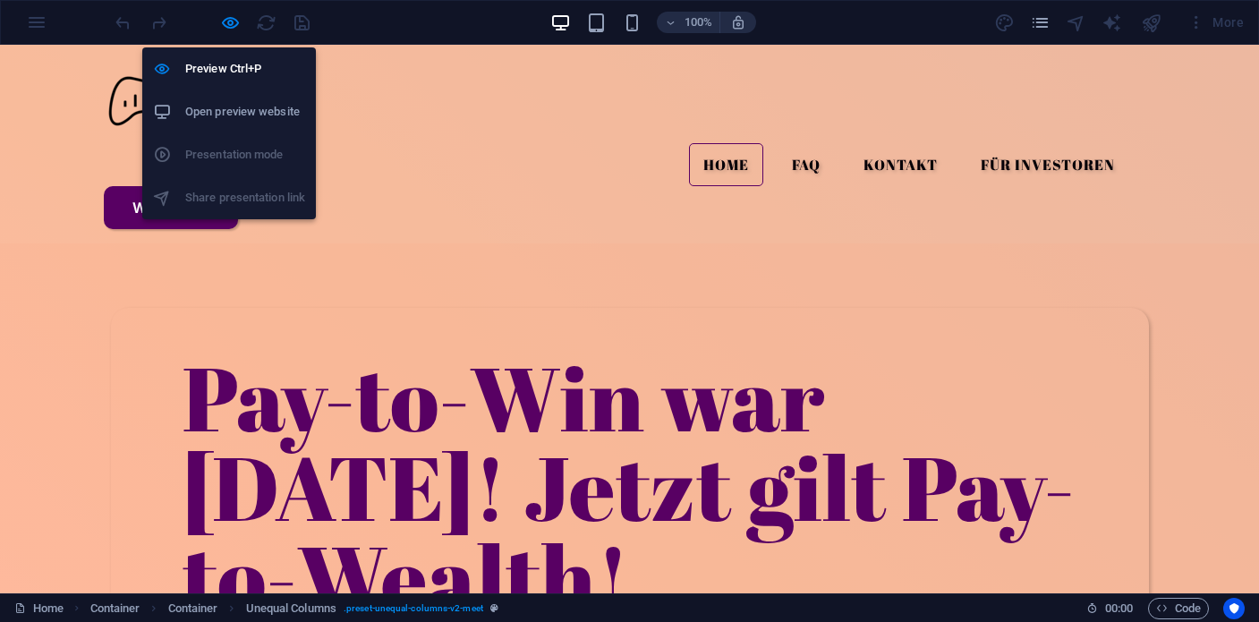
drag, startPoint x: 232, startPoint y: 19, endPoint x: 248, endPoint y: 32, distance: 21.0
click at [232, 19] on icon "button" at bounding box center [230, 23] width 21 height 21
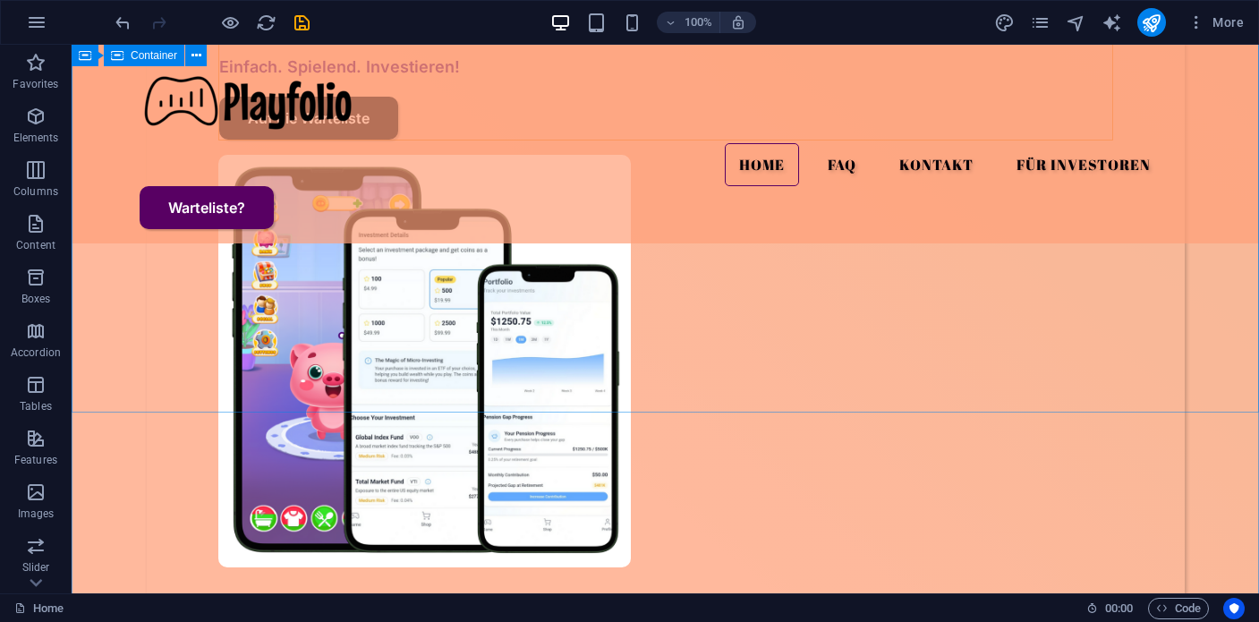
scroll to position [762, 0]
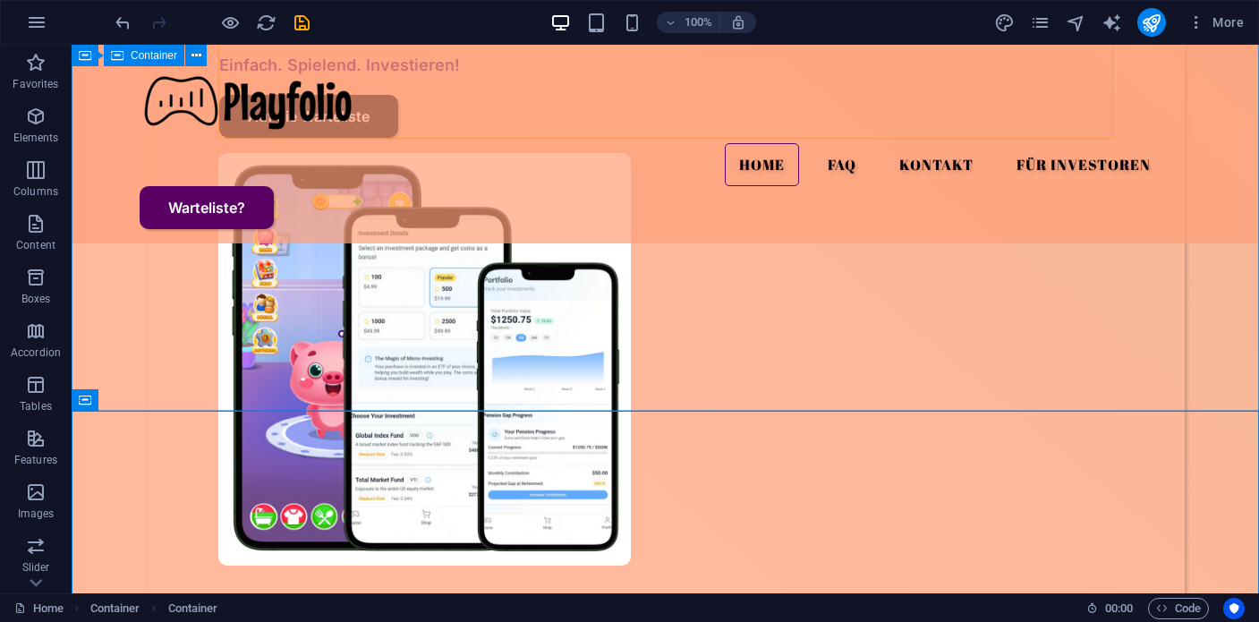
scroll to position [0, 0]
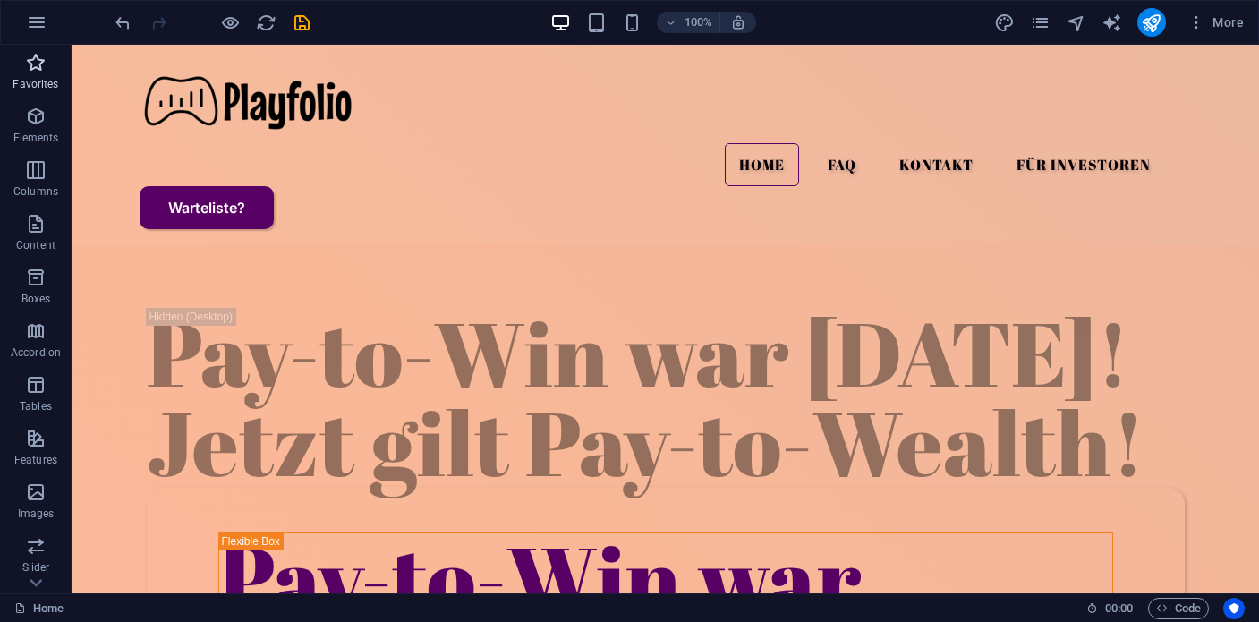
drag, startPoint x: 39, startPoint y: 76, endPoint x: 24, endPoint y: 33, distance: 45.6
click at [39, 76] on span "Favorites" at bounding box center [36, 73] width 72 height 43
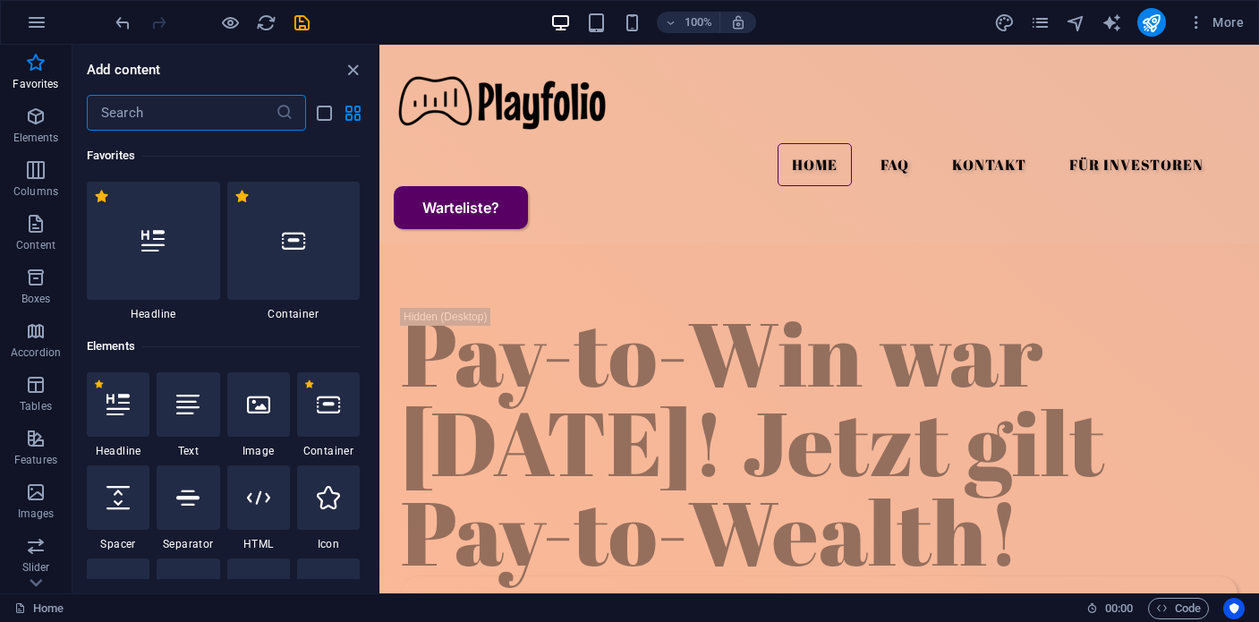
click at [263, 110] on input "text" at bounding box center [181, 113] width 189 height 36
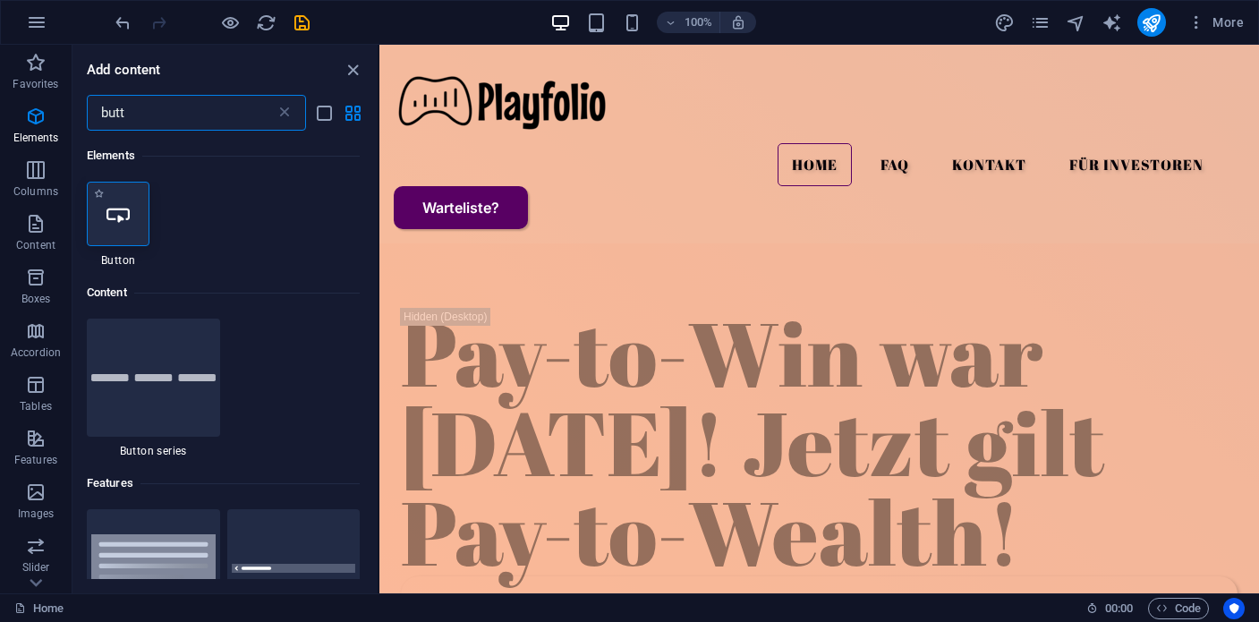
type input "butt"
click at [124, 207] on icon at bounding box center [118, 213] width 23 height 23
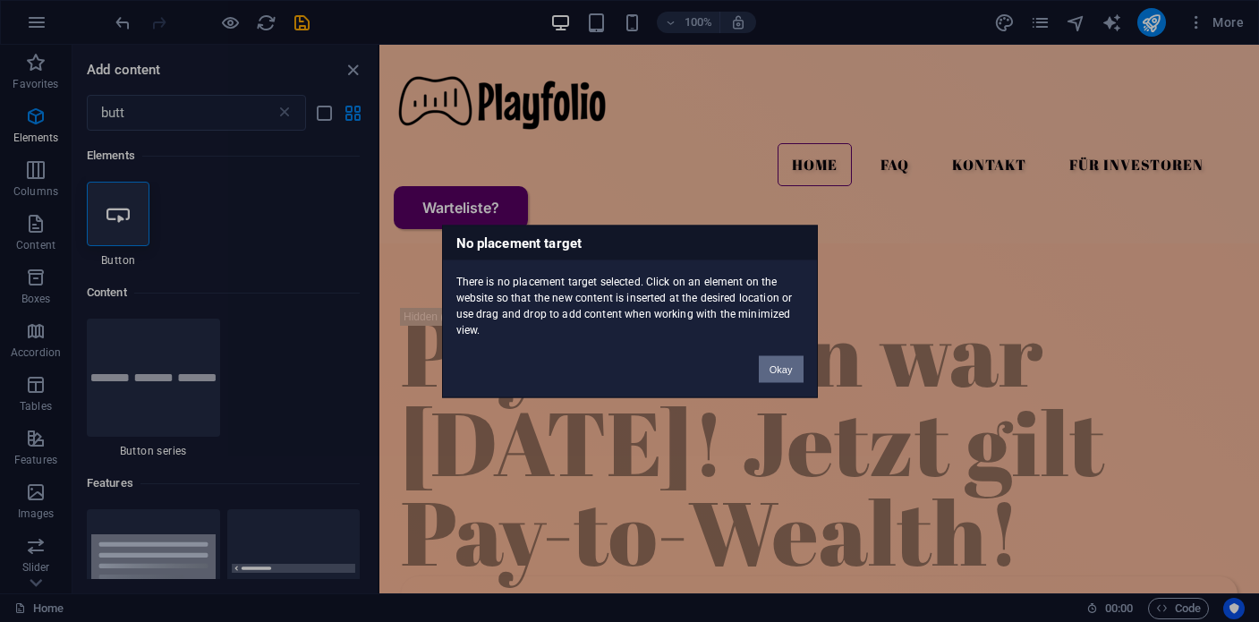
click at [776, 374] on button "Okay" at bounding box center [781, 368] width 45 height 27
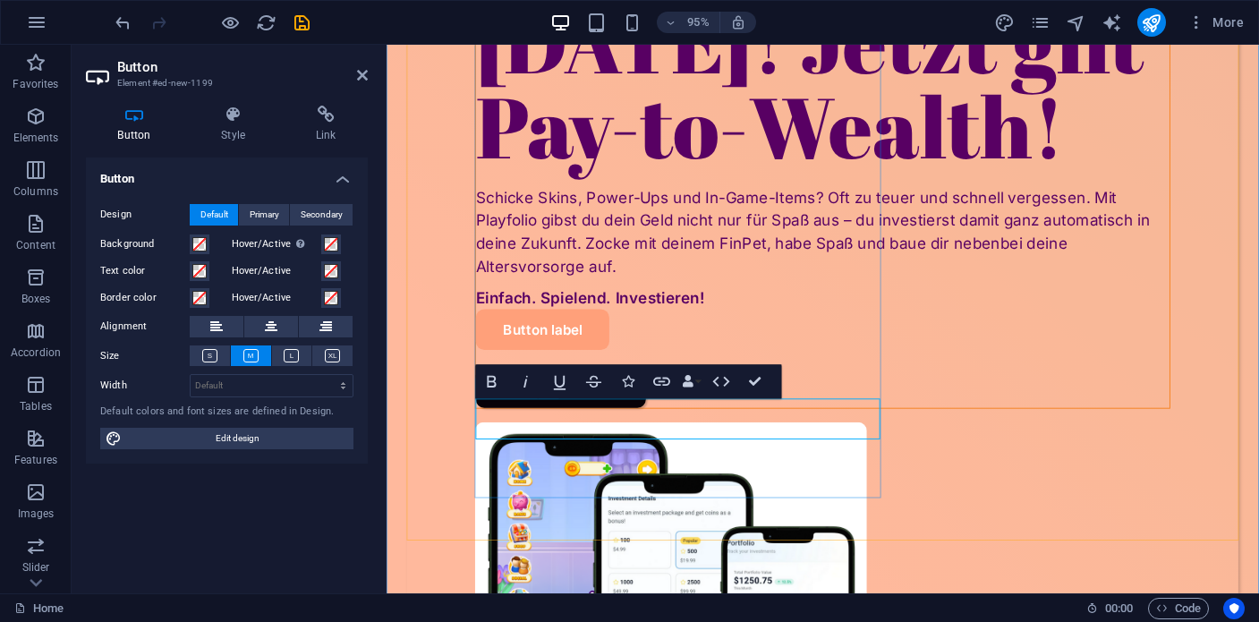
scroll to position [672, 0]
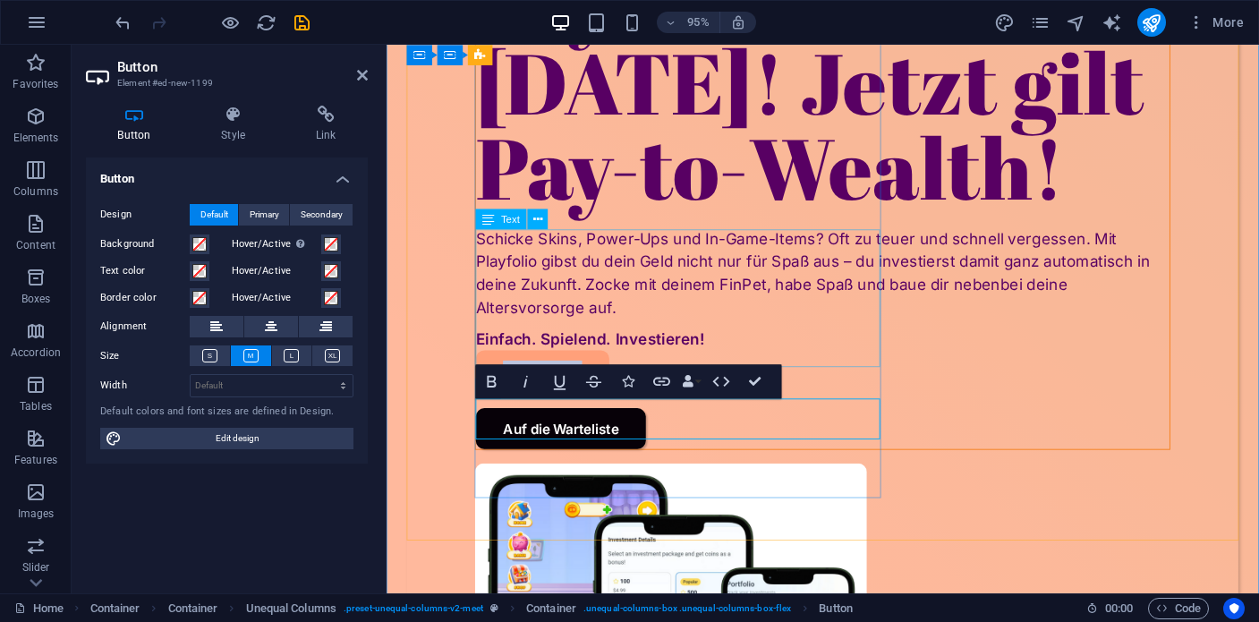
click at [740, 298] on div "Schicke Skins, Power-Ups und In-Game-Items? Oft zu teuer und schnell vergessen.…" at bounding box center [846, 284] width 730 height 97
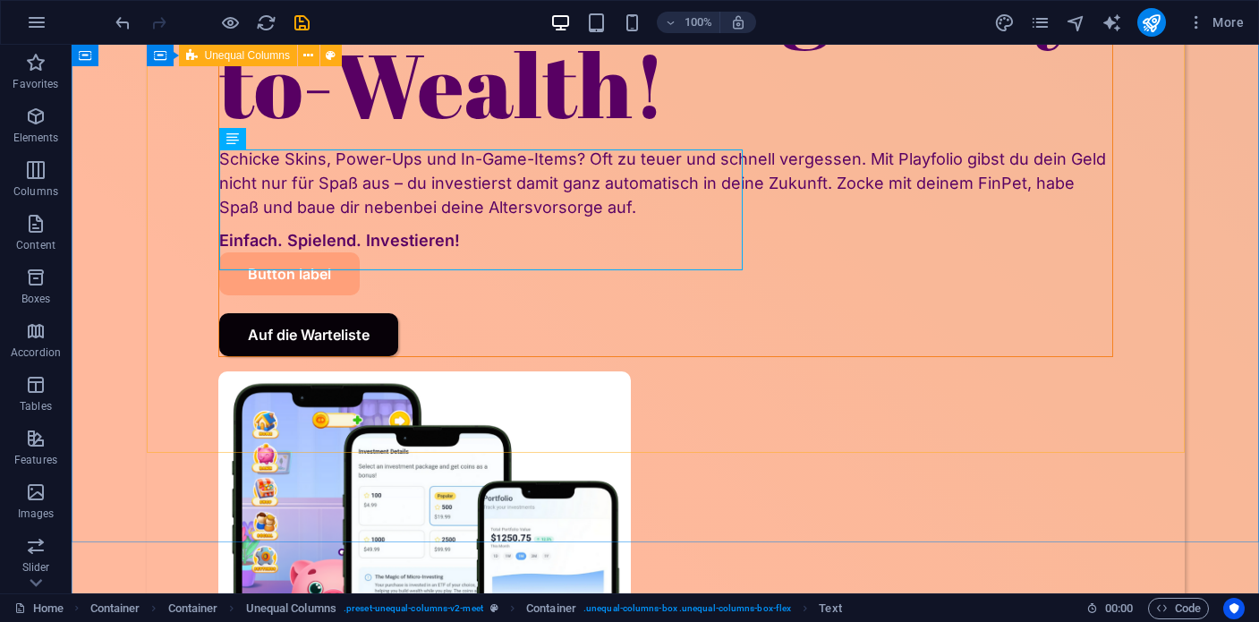
click at [993, 345] on div "Pay-to-Win war [DATE]! Jetzt gilt Pay-to-Wealth! Schicke Skins, Power-Ups und I…" at bounding box center [666, 322] width 1038 height 1014
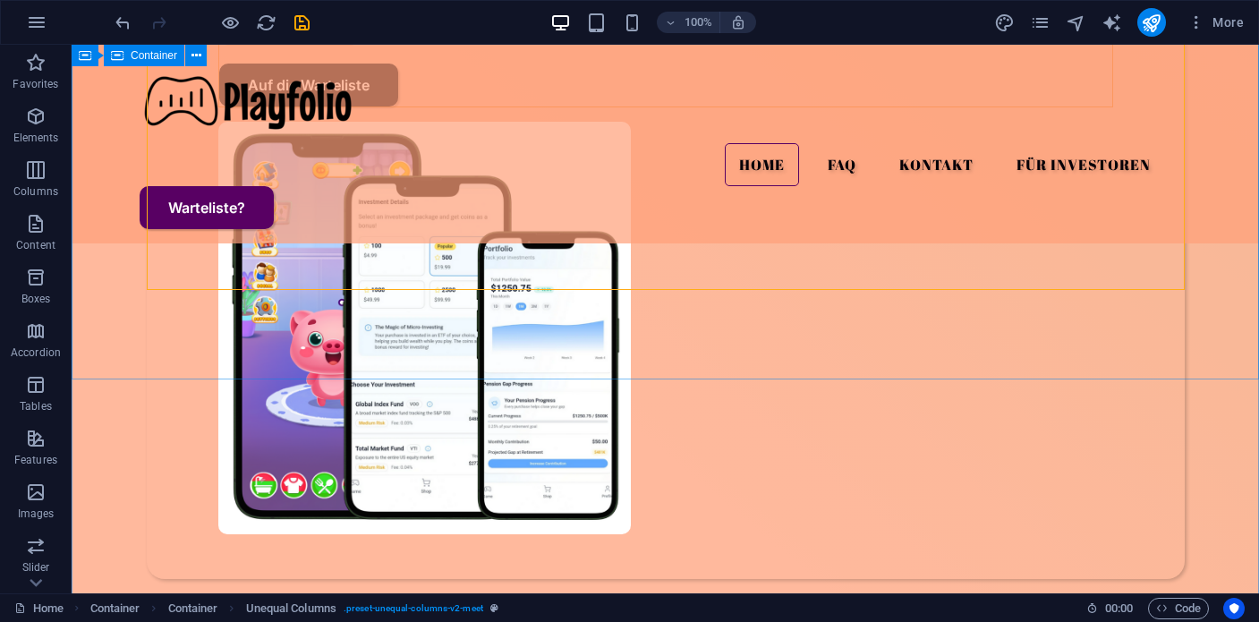
scroll to position [710, 0]
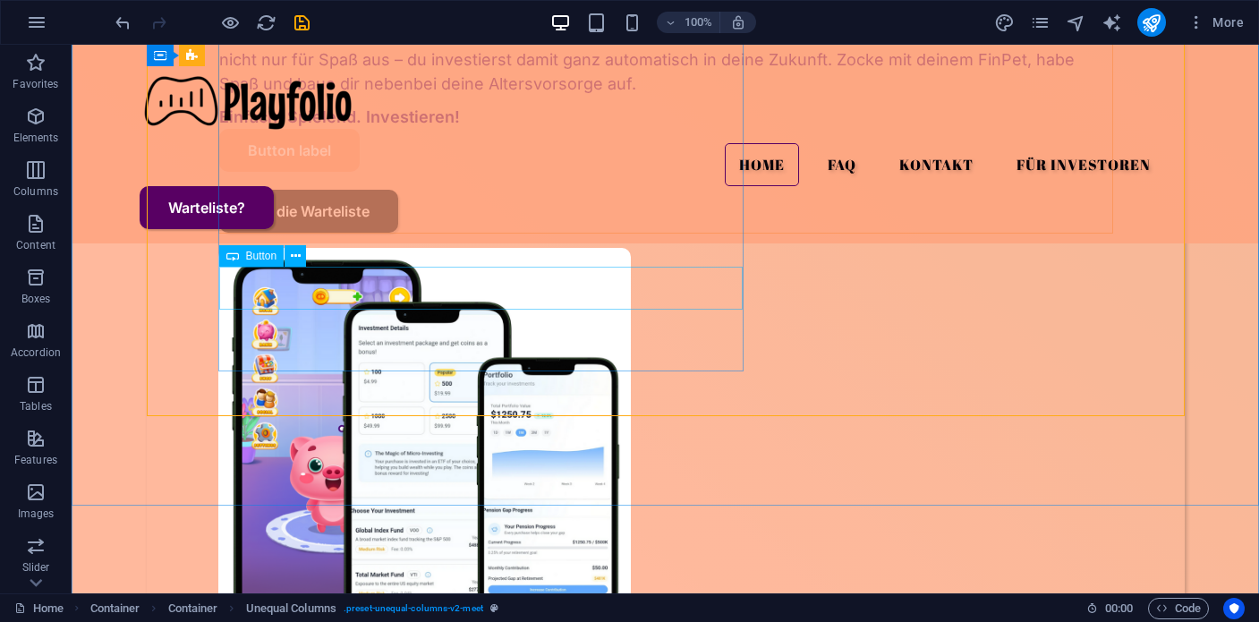
click at [329, 172] on div "Button label" at bounding box center [665, 150] width 893 height 43
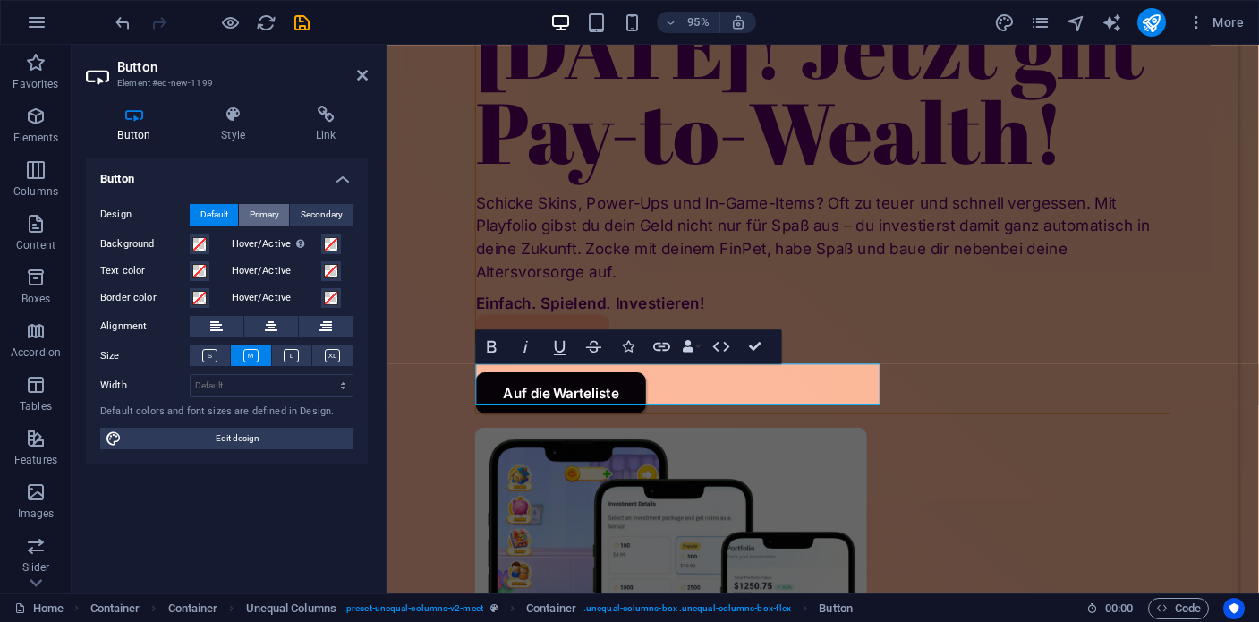
click at [251, 217] on span "Primary" at bounding box center [265, 214] width 30 height 21
click at [216, 218] on span "Default" at bounding box center [214, 214] width 28 height 21
click at [197, 244] on span at bounding box center [199, 244] width 14 height 14
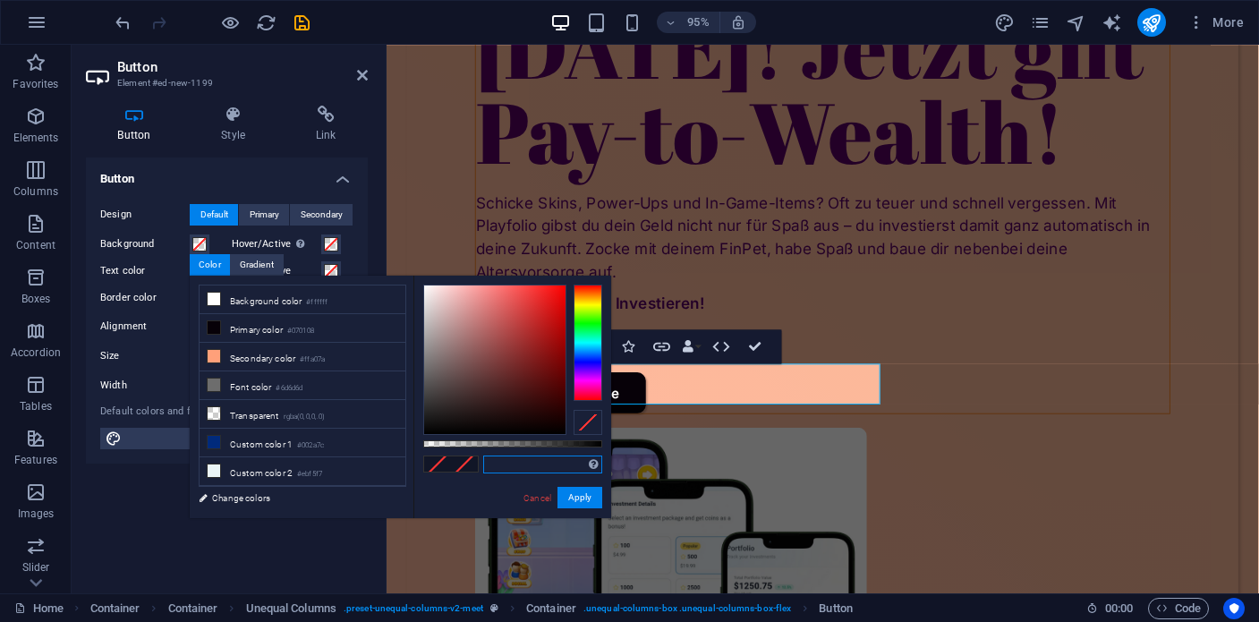
click at [507, 465] on input "text" at bounding box center [542, 465] width 119 height 18
paste input "580063"
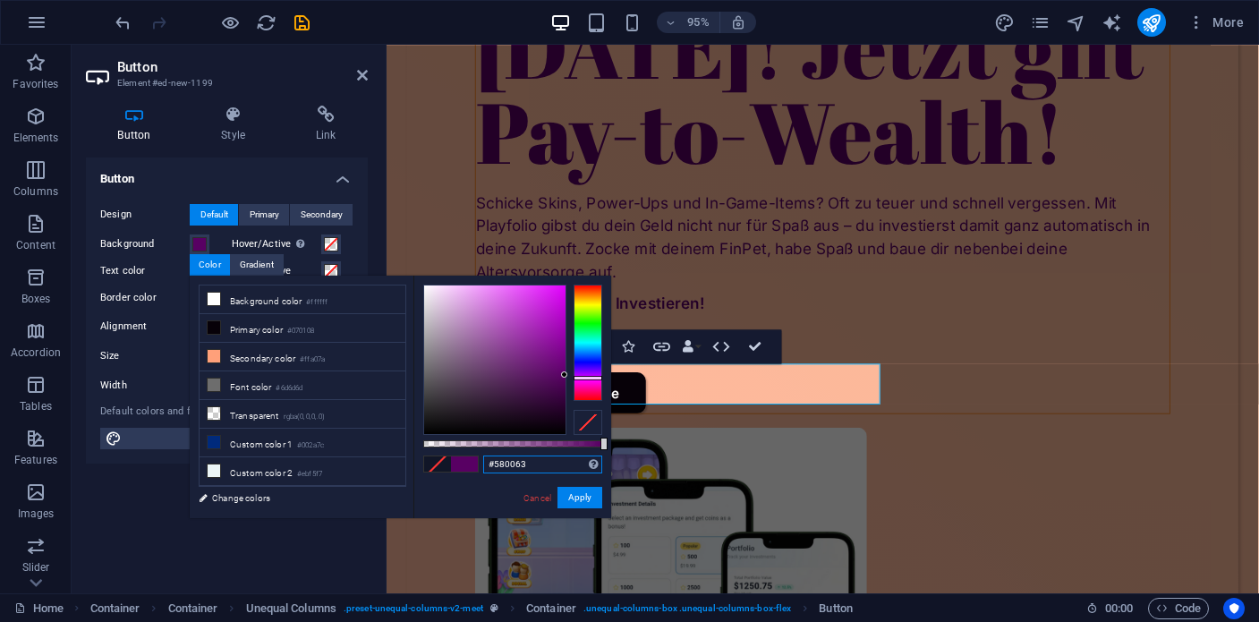
click at [509, 466] on input "#580063" at bounding box center [542, 465] width 119 height 18
click at [212, 361] on span at bounding box center [214, 356] width 14 height 14
type input "#ffa07a"
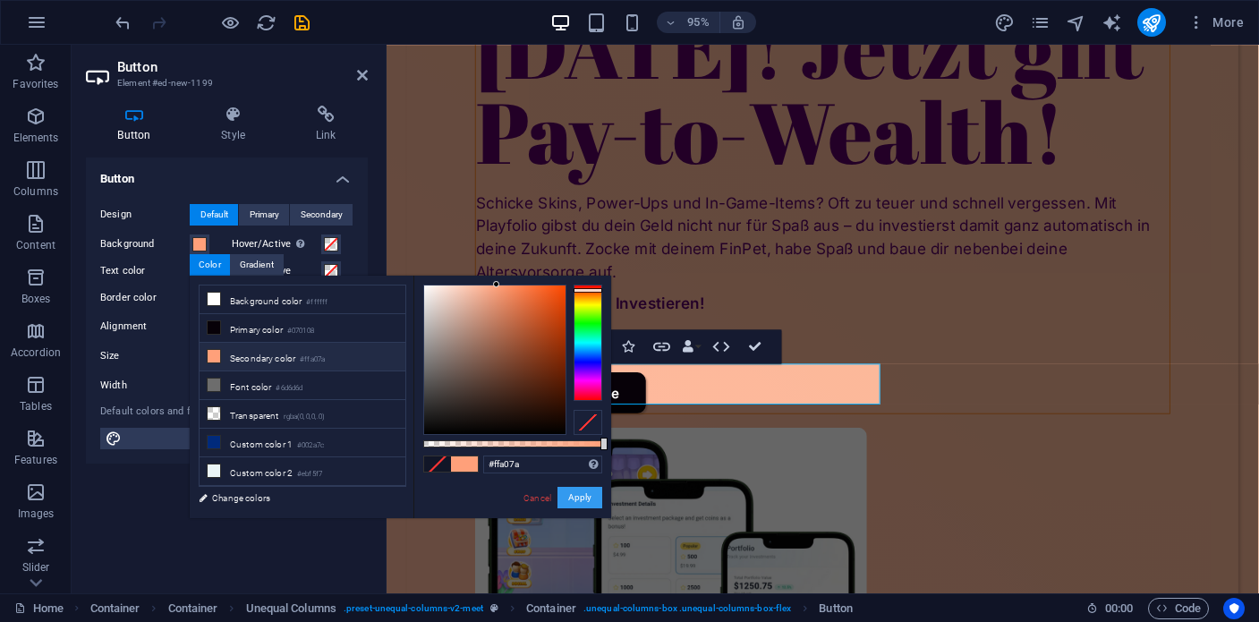
drag, startPoint x: 575, startPoint y: 501, endPoint x: 196, endPoint y: 480, distance: 379.2
click at [575, 501] on button "Apply" at bounding box center [580, 497] width 45 height 21
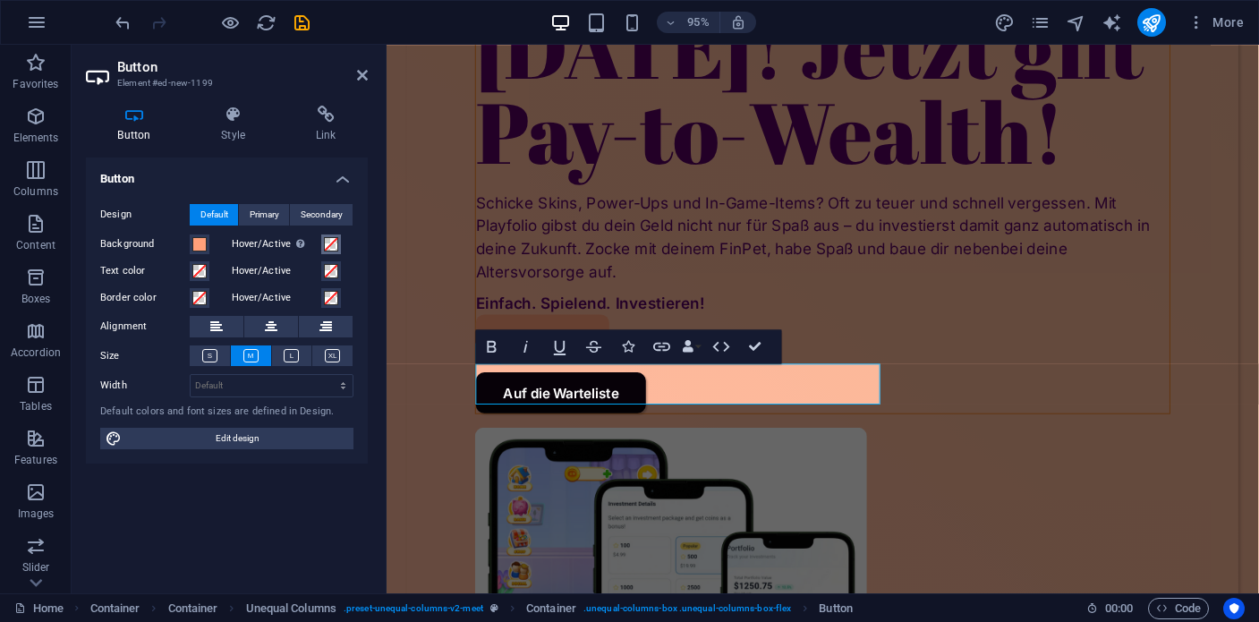
click at [326, 244] on span at bounding box center [331, 244] width 14 height 14
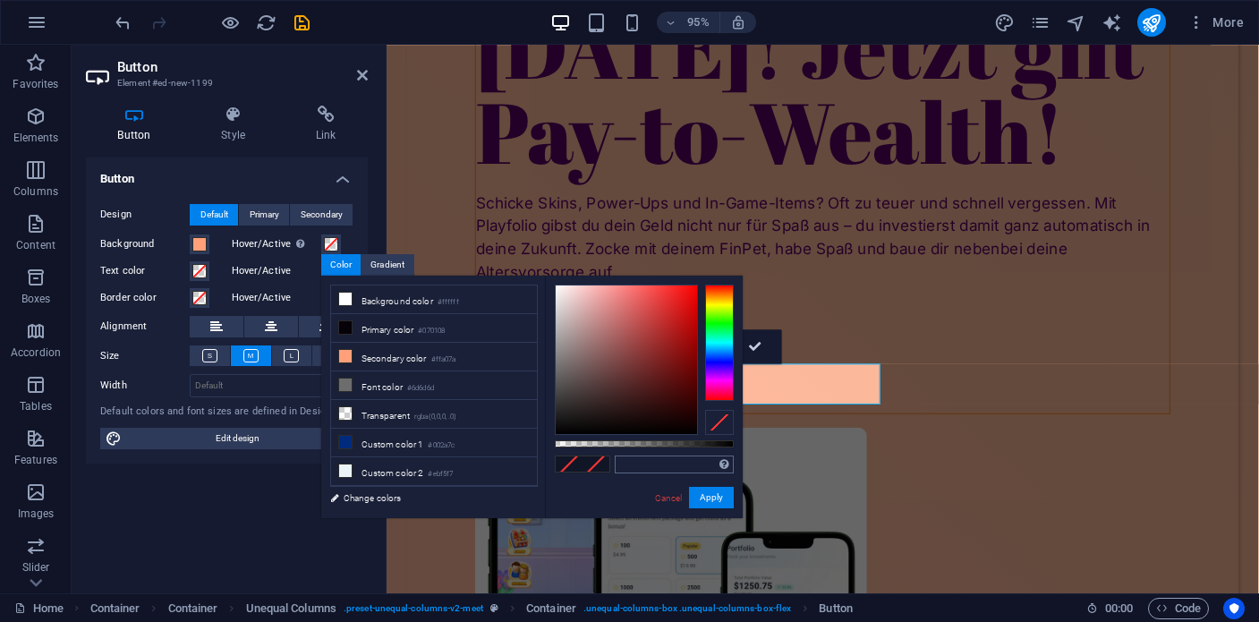
click at [645, 453] on div "Supported formats #0852ed rgb(8, 82, 237) rgba(8, 82, 237, 90%) hsv(221,97,93) …" at bounding box center [644, 527] width 198 height 502
click at [639, 461] on input "text" at bounding box center [674, 465] width 119 height 18
click at [568, 465] on span at bounding box center [569, 463] width 27 height 15
click at [670, 465] on input "text" at bounding box center [674, 465] width 119 height 18
paste input "580063"
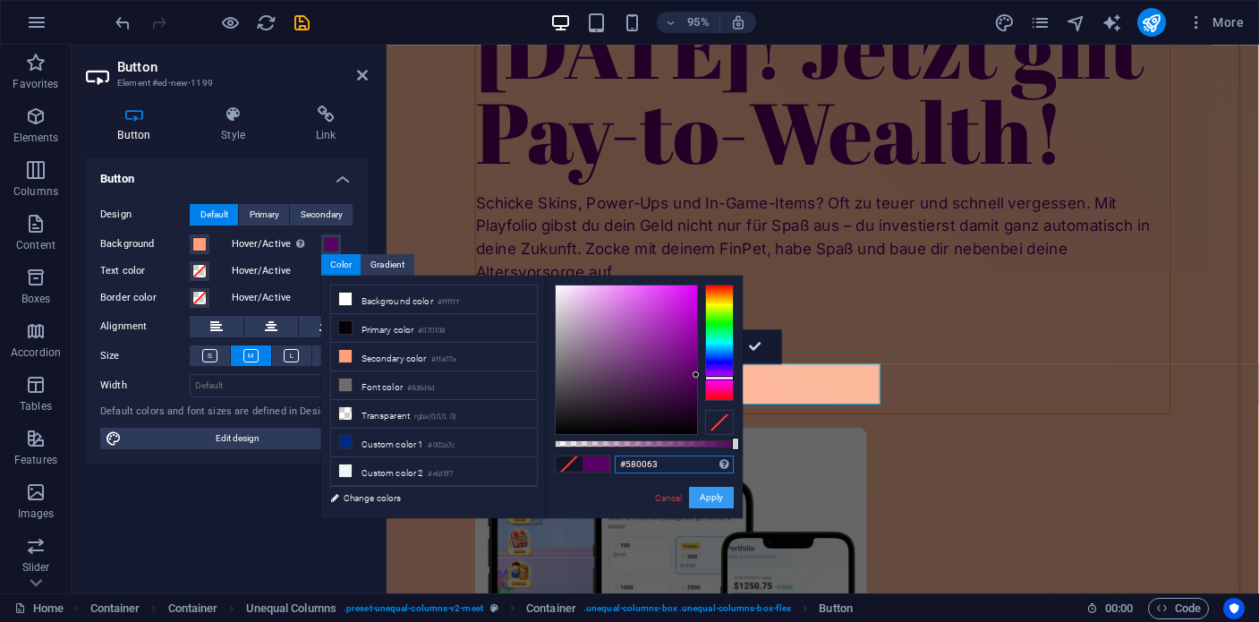
type input "#580063"
click at [707, 500] on button "Apply" at bounding box center [711, 497] width 45 height 21
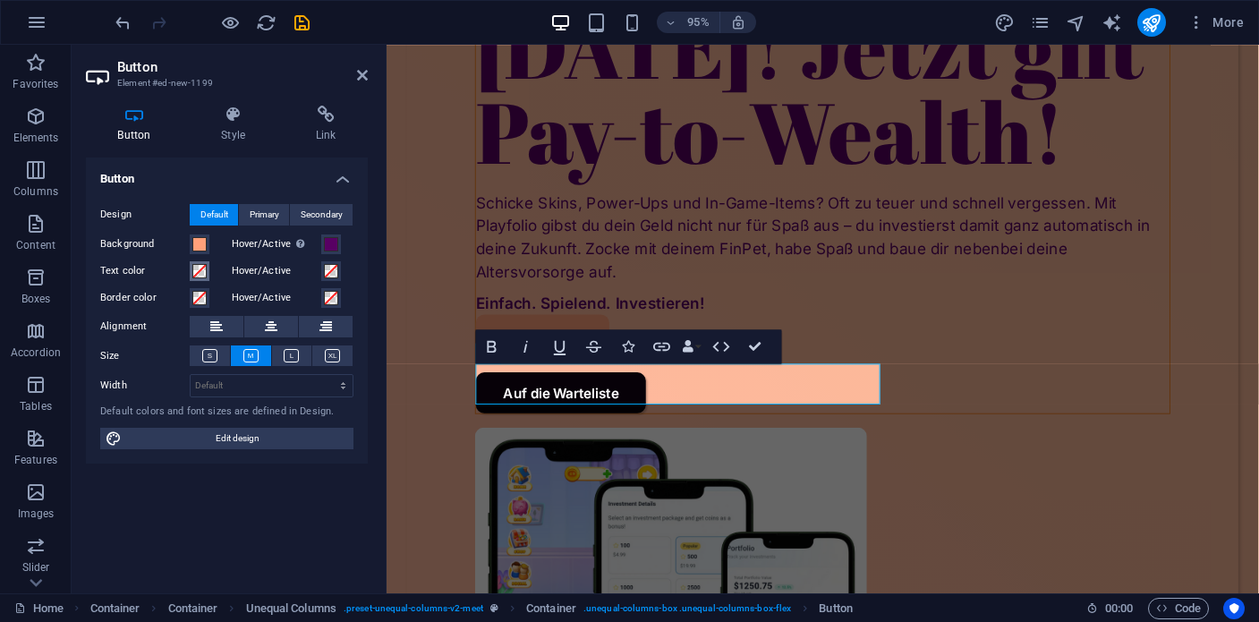
click at [200, 270] on span at bounding box center [199, 271] width 14 height 14
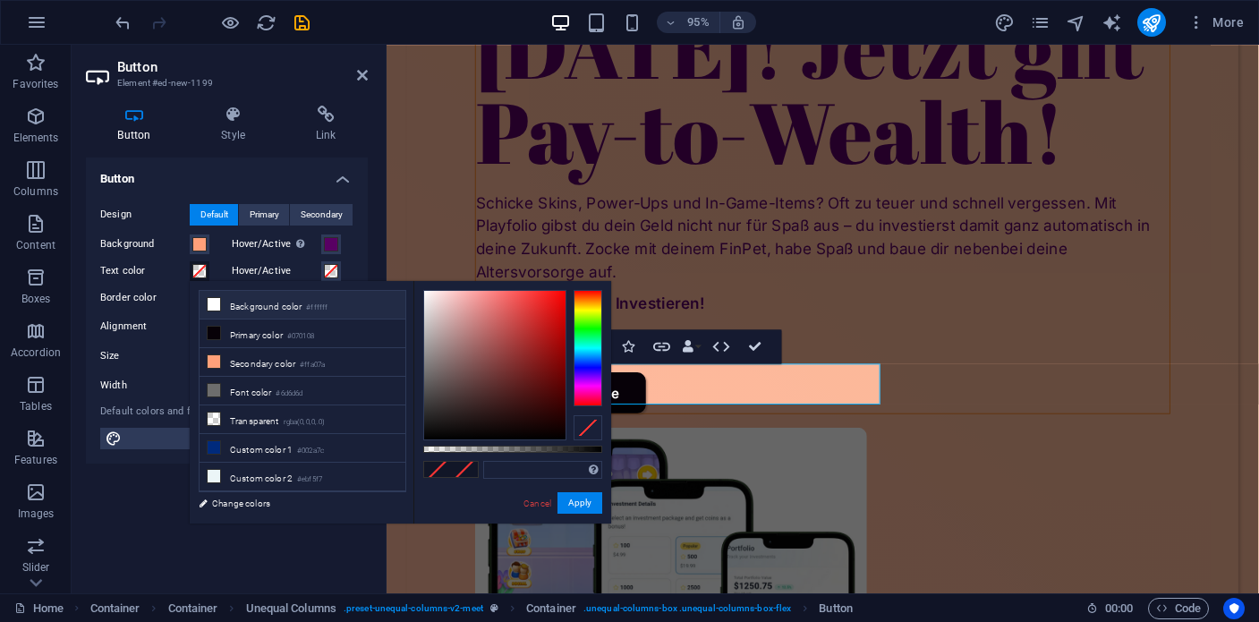
click at [215, 310] on span at bounding box center [214, 304] width 14 height 14
type input "#ffffff"
drag, startPoint x: 578, startPoint y: 503, endPoint x: 200, endPoint y: 482, distance: 378.3
click at [578, 503] on button "Apply" at bounding box center [580, 502] width 45 height 21
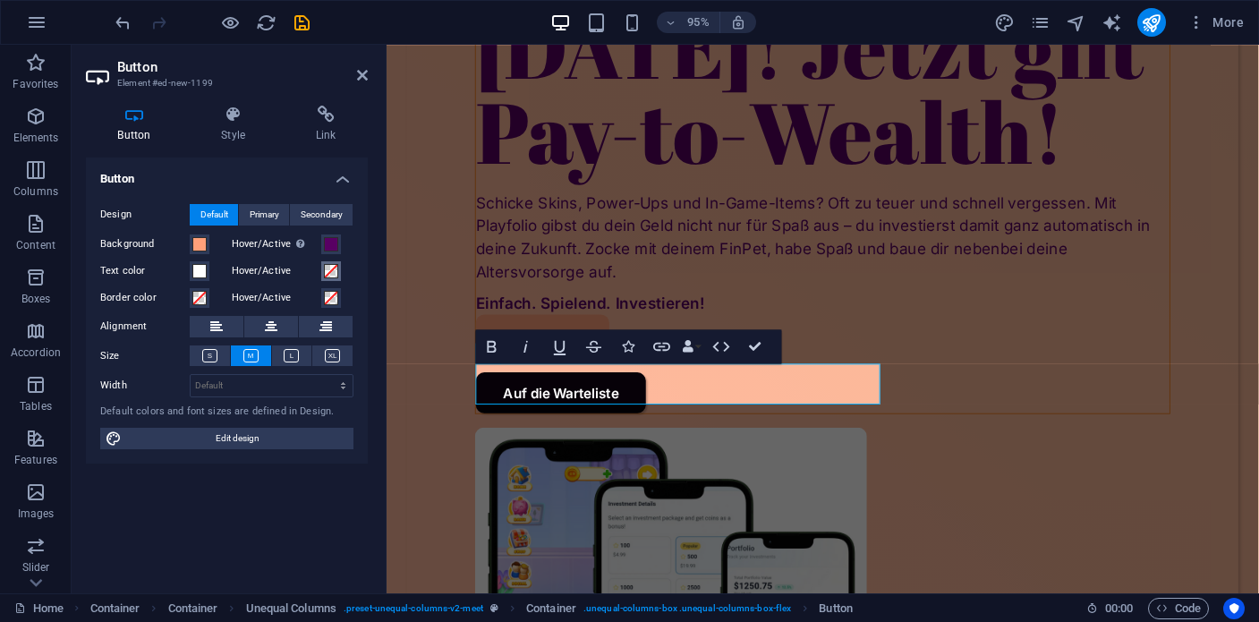
click at [331, 277] on span at bounding box center [331, 271] width 14 height 14
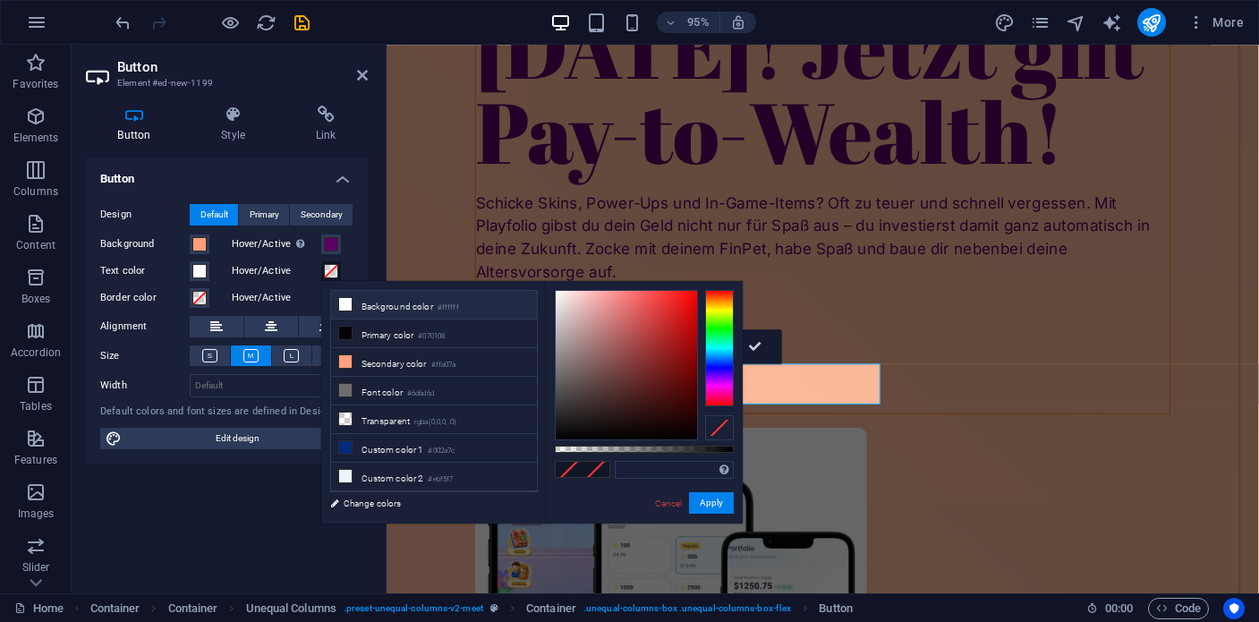
click at [362, 307] on li "Background color #ffffff" at bounding box center [434, 305] width 206 height 29
type input "#ffffff"
click at [712, 499] on button "Apply" at bounding box center [711, 502] width 45 height 21
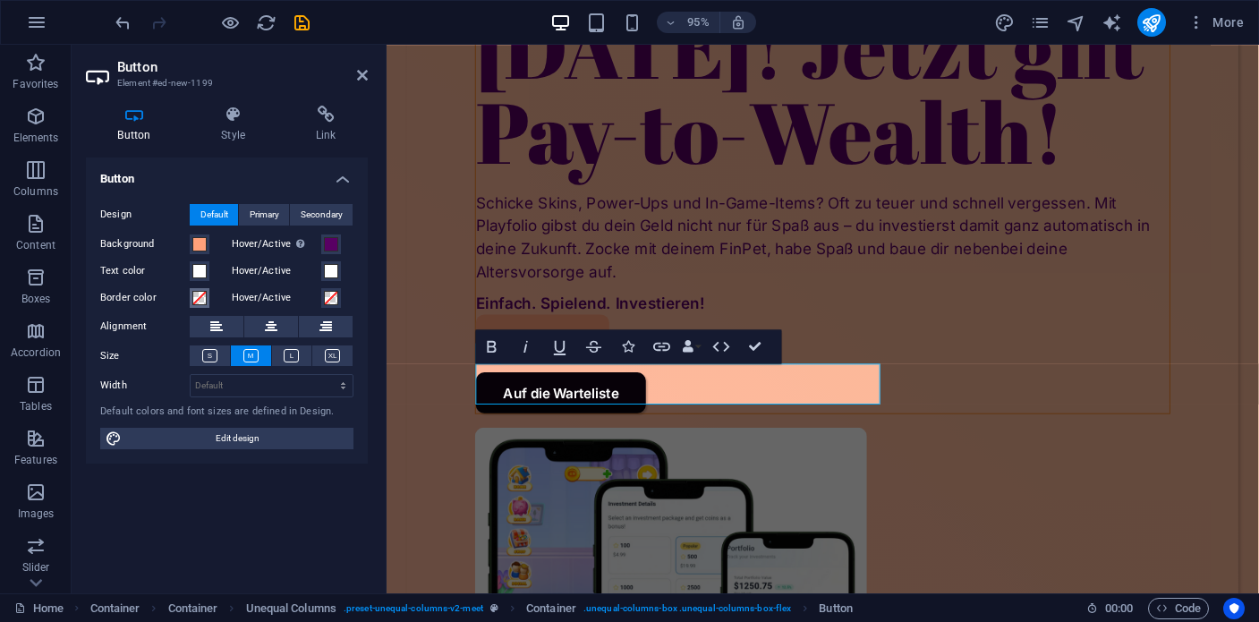
click at [196, 300] on span at bounding box center [199, 298] width 14 height 14
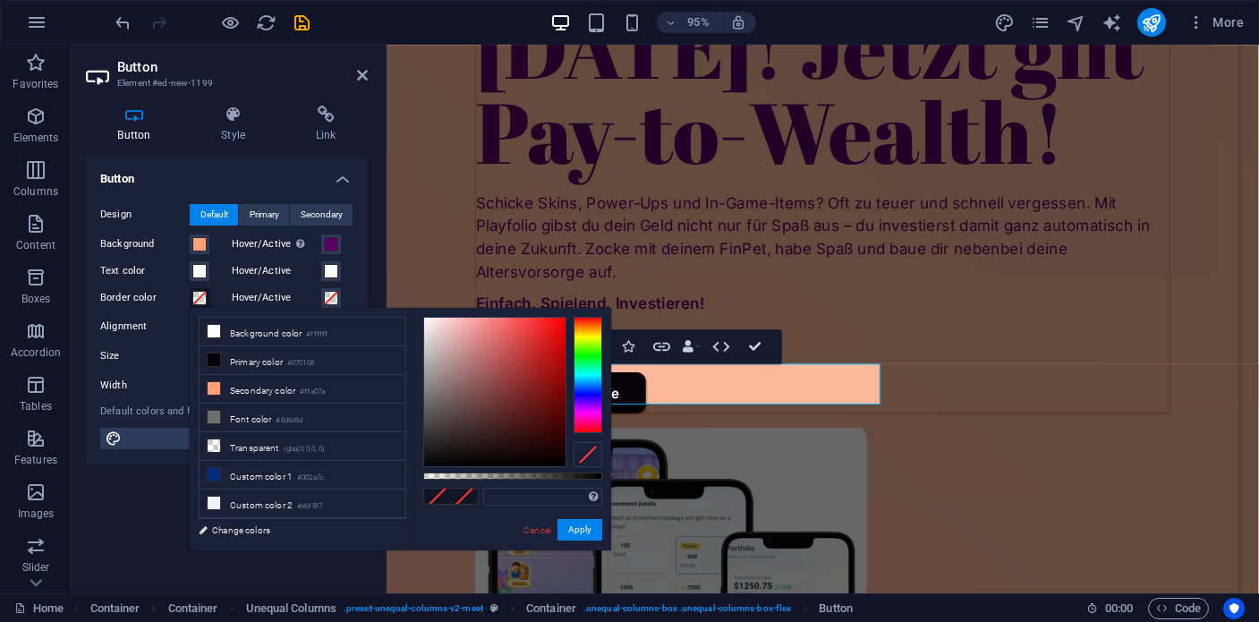
type input "rgba(0, 0, 0, 0.46)"
click at [506, 473] on div at bounding box center [512, 476] width 179 height 7
drag, startPoint x: 578, startPoint y: 533, endPoint x: 192, endPoint y: 509, distance: 387.3
click at [578, 533] on button "Apply" at bounding box center [580, 529] width 45 height 21
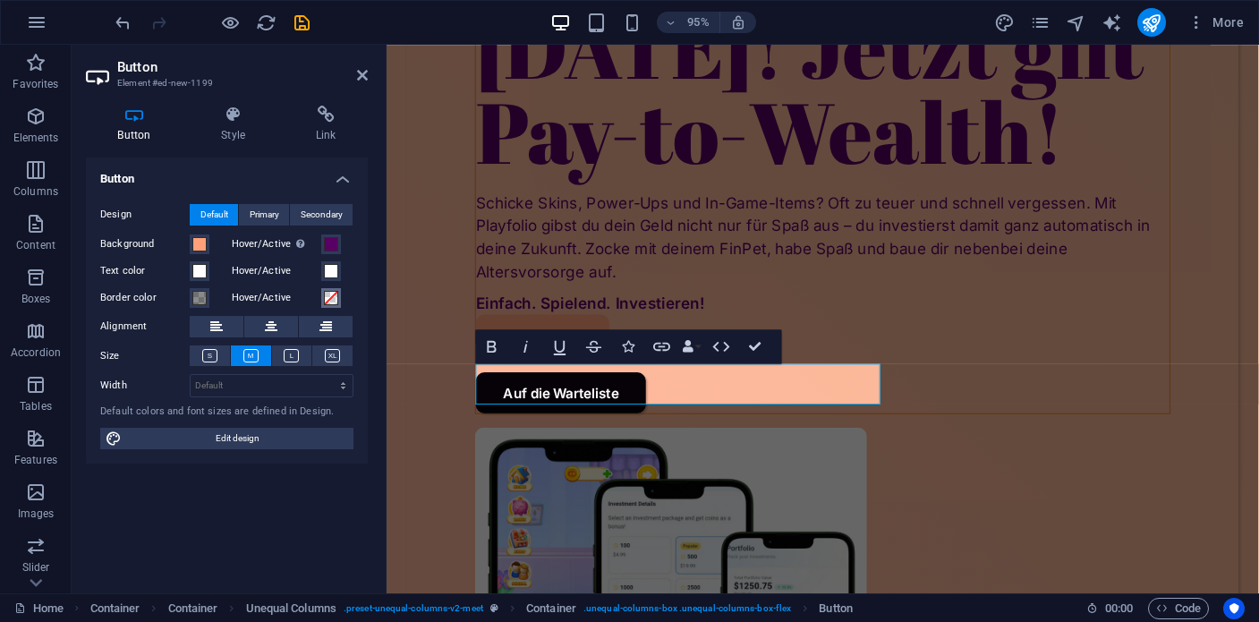
drag, startPoint x: 331, startPoint y: 297, endPoint x: 347, endPoint y: 311, distance: 21.6
click at [331, 297] on span at bounding box center [331, 298] width 14 height 14
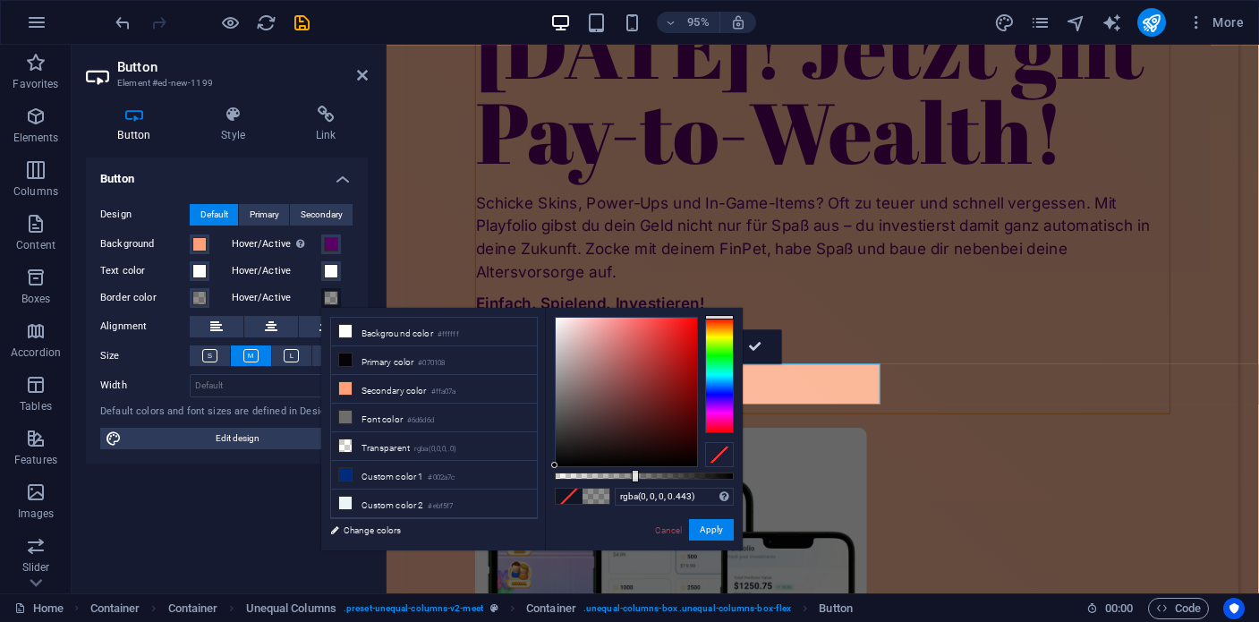
click at [634, 478] on div at bounding box center [644, 476] width 179 height 7
type input "rgba(0, 0, 0, 0.543)"
click at [652, 478] on div at bounding box center [644, 476] width 179 height 7
click at [714, 531] on button "Apply" at bounding box center [711, 529] width 45 height 21
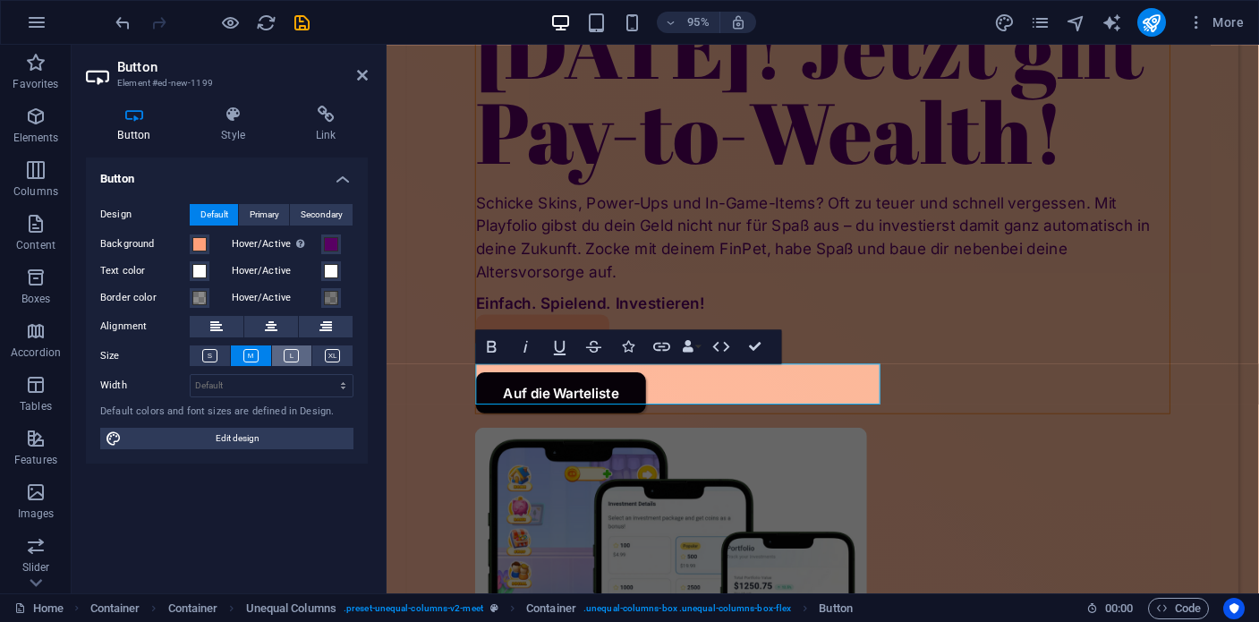
click at [294, 360] on icon at bounding box center [291, 355] width 15 height 13
click at [258, 357] on icon at bounding box center [250, 355] width 15 height 13
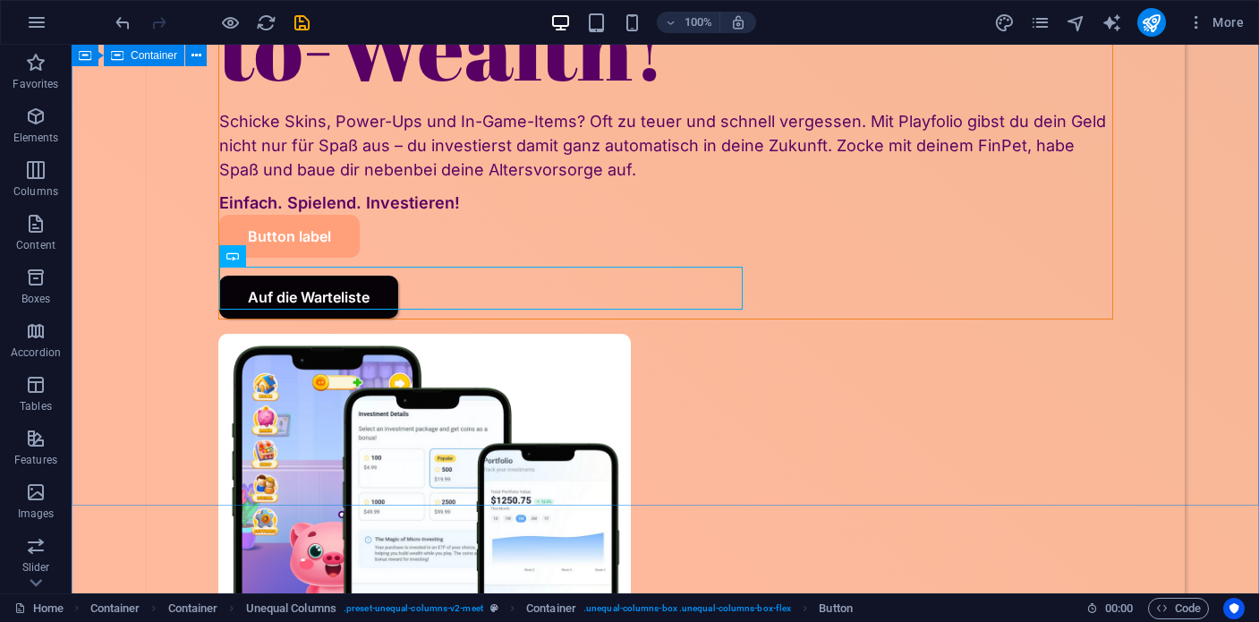
click at [814, 462] on div "Pay-to-Win war [DATE]! Jetzt gilt Pay-to-Wealth! Pay-to-Win war [DATE]! Jetzt g…" at bounding box center [666, 207] width 1188 height 1347
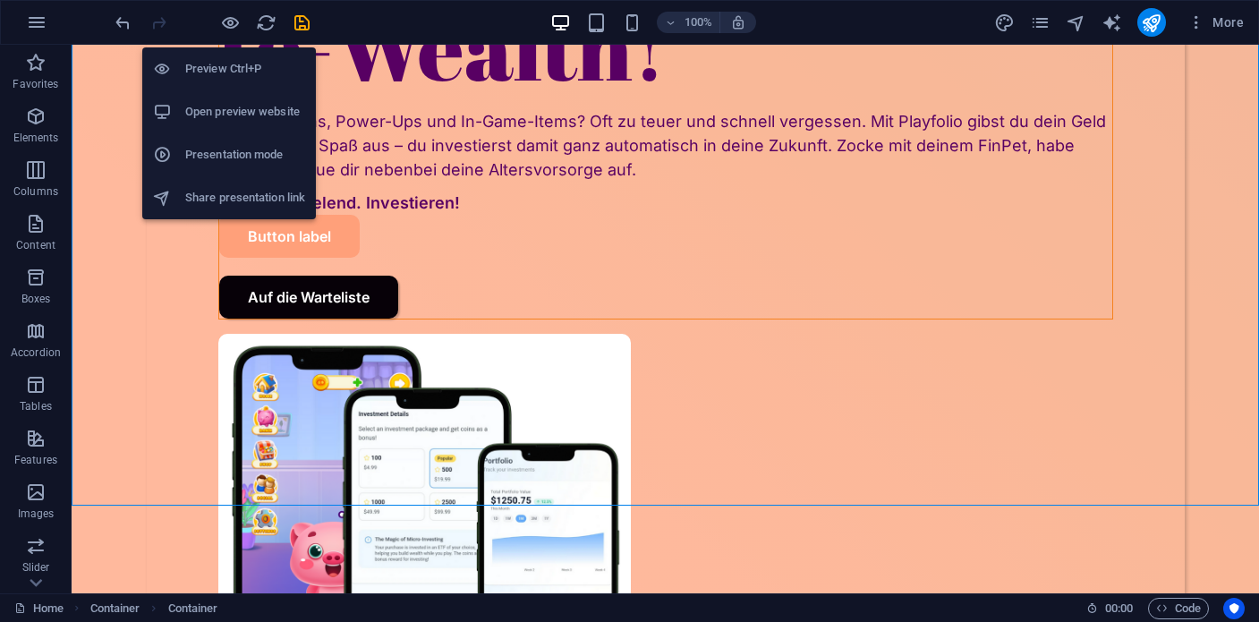
click at [227, 25] on icon "button" at bounding box center [230, 23] width 21 height 21
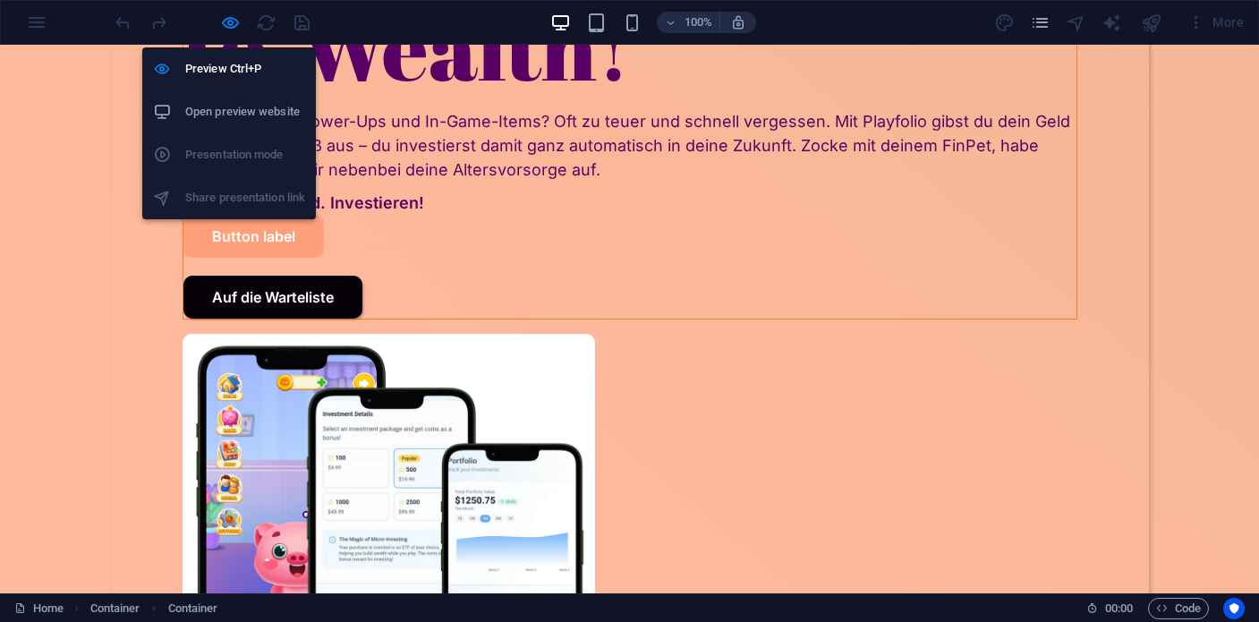
scroll to position [619, 0]
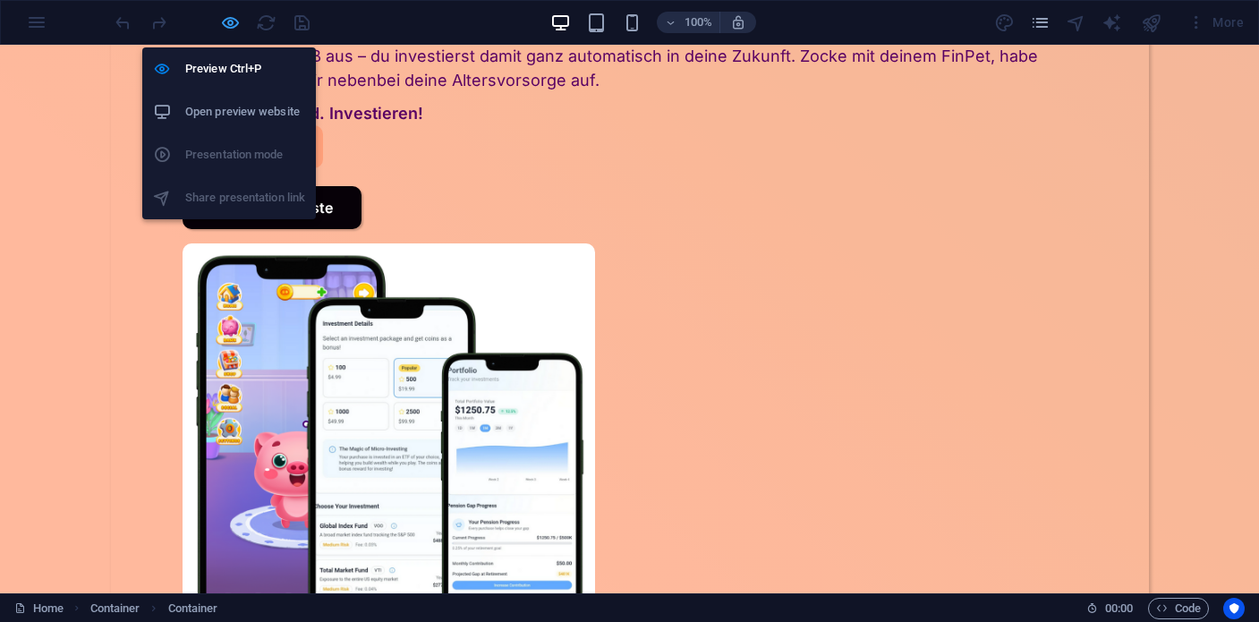
click at [227, 23] on icon "button" at bounding box center [230, 23] width 21 height 21
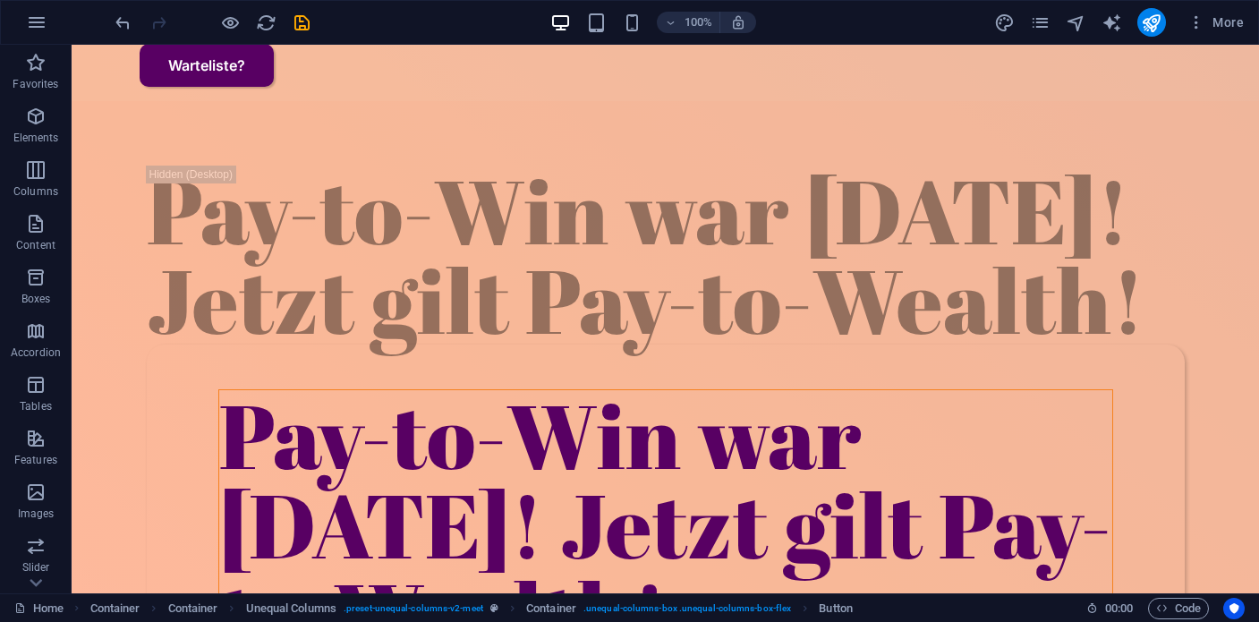
scroll to position [0, 0]
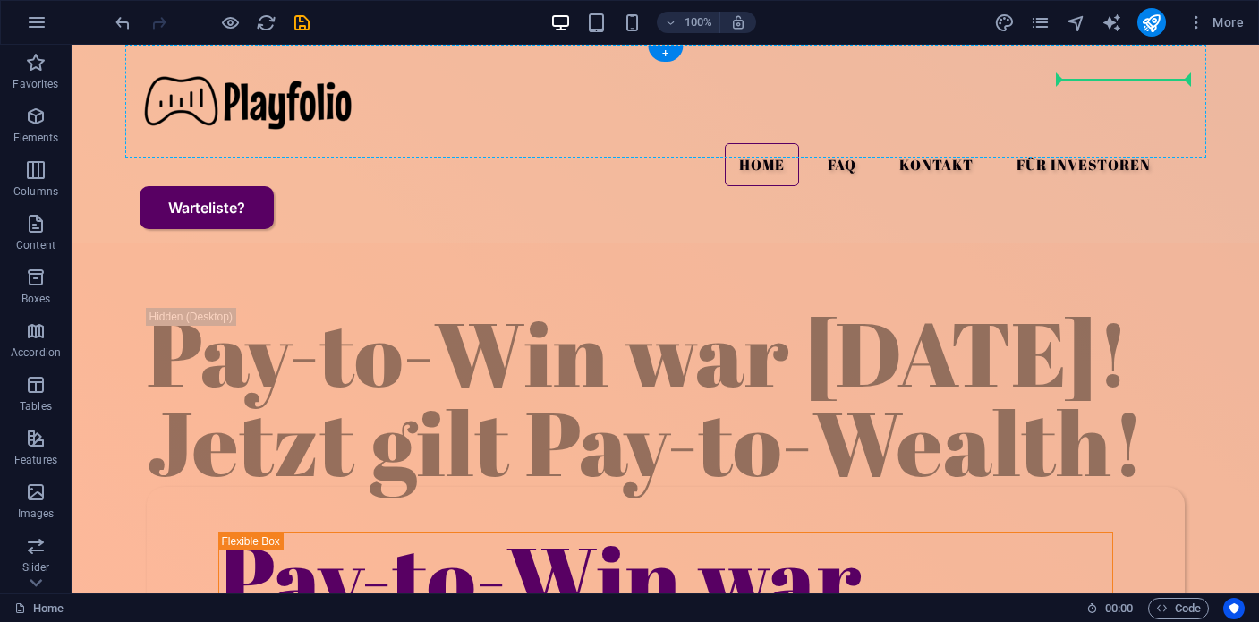
drag, startPoint x: 333, startPoint y: 303, endPoint x: 1121, endPoint y: 89, distance: 817.2
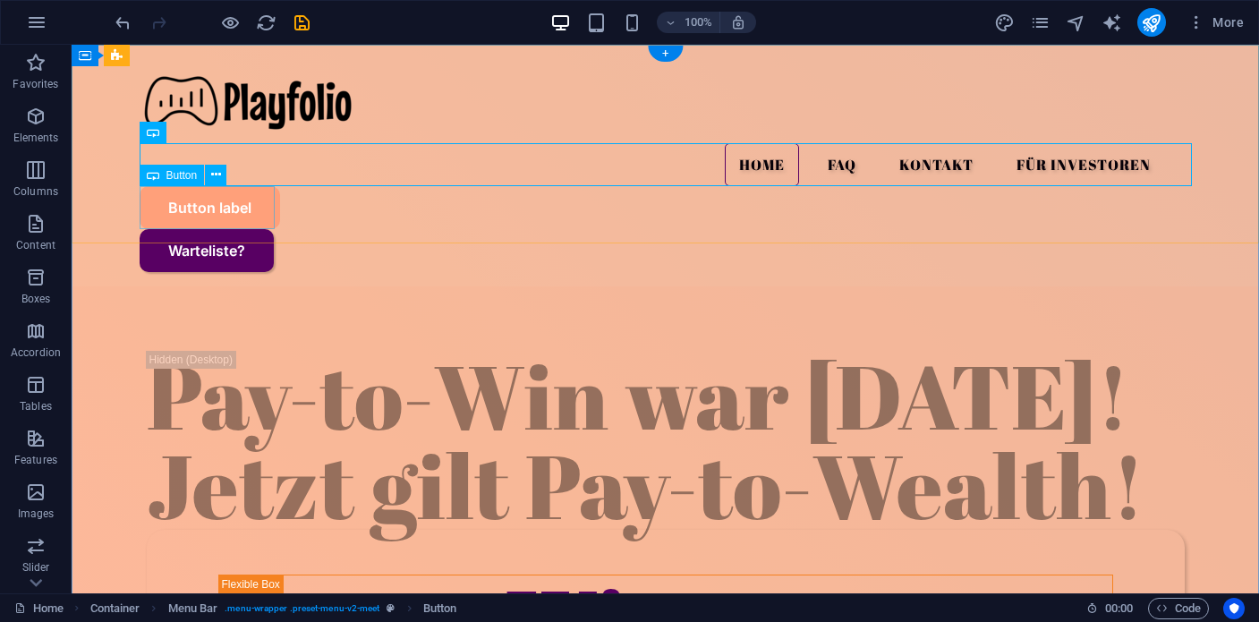
click at [238, 229] on div "Warteliste?" at bounding box center [666, 250] width 1053 height 43
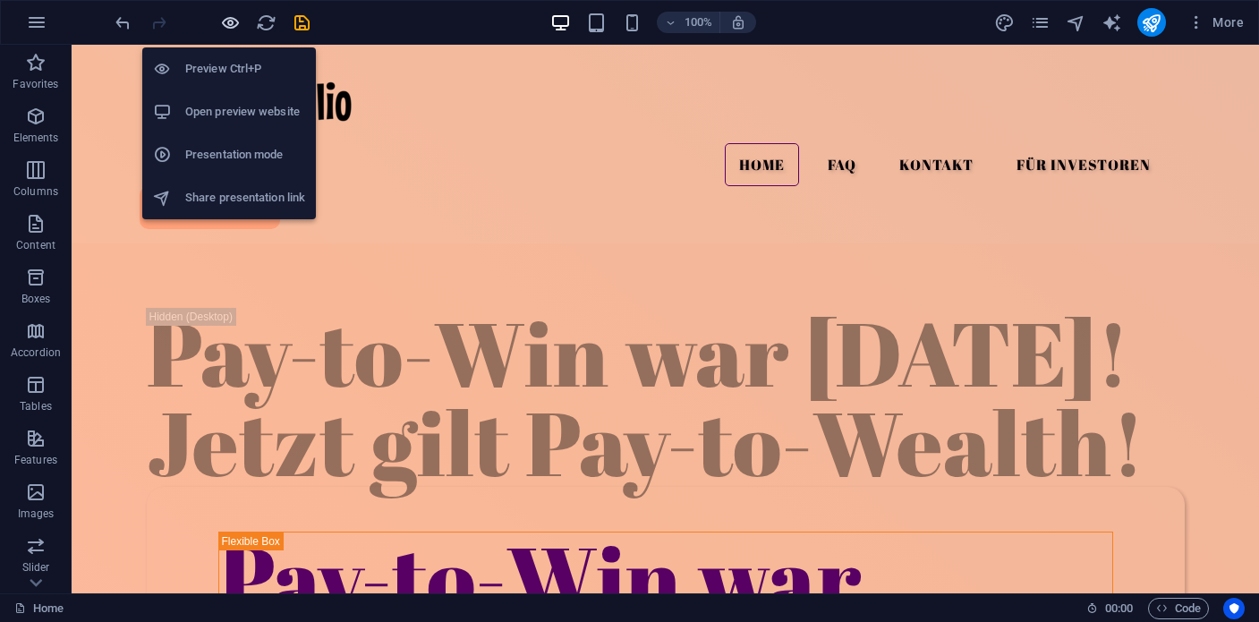
click at [228, 22] on icon "button" at bounding box center [230, 23] width 21 height 21
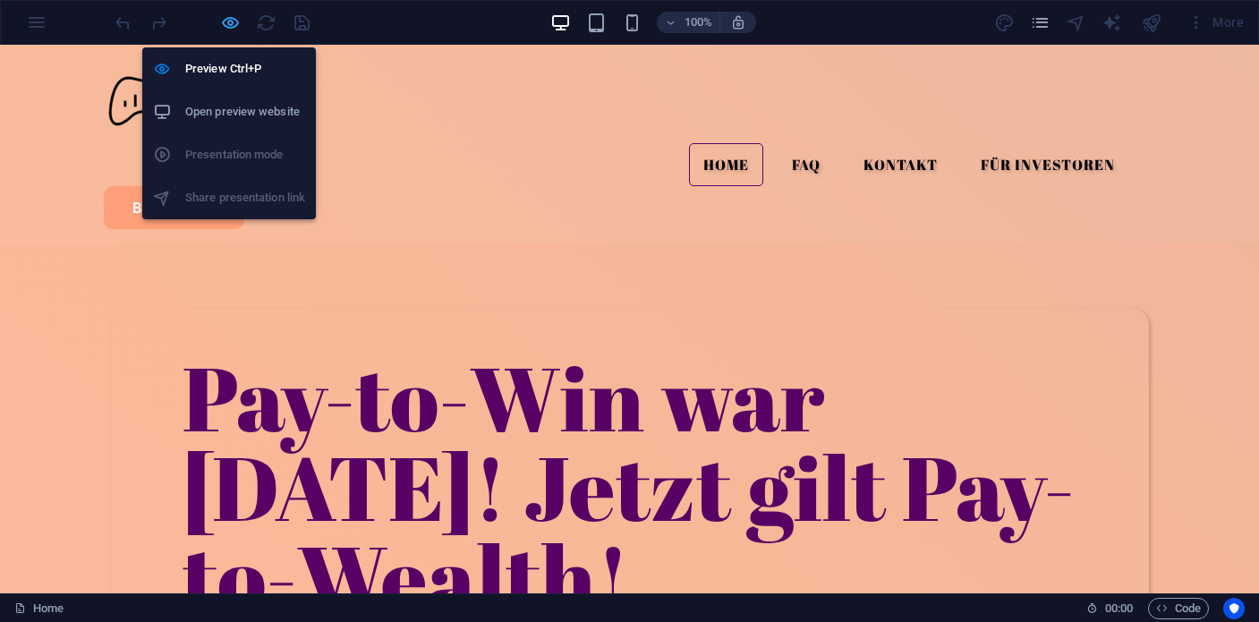
click at [231, 23] on icon "button" at bounding box center [230, 23] width 21 height 21
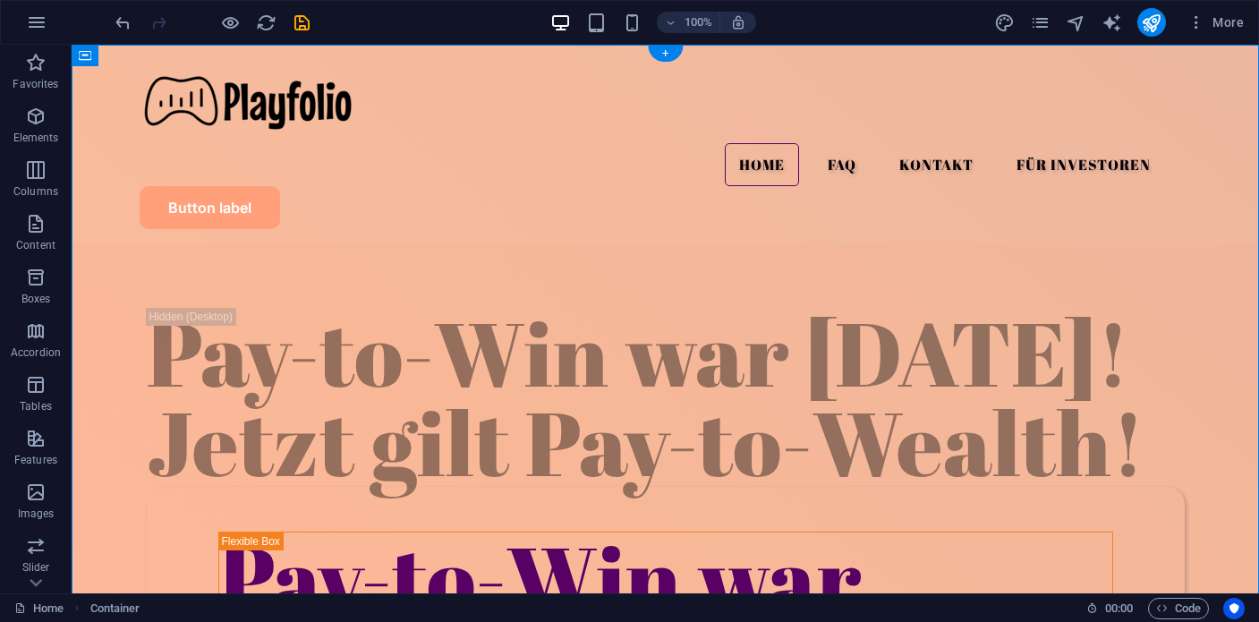
drag, startPoint x: 208, startPoint y: 163, endPoint x: 1128, endPoint y: 94, distance: 922.7
click at [1137, 81] on div "Menu Home FAQ Kontakt Für Investoren Button label" at bounding box center [665, 144] width 1081 height 199
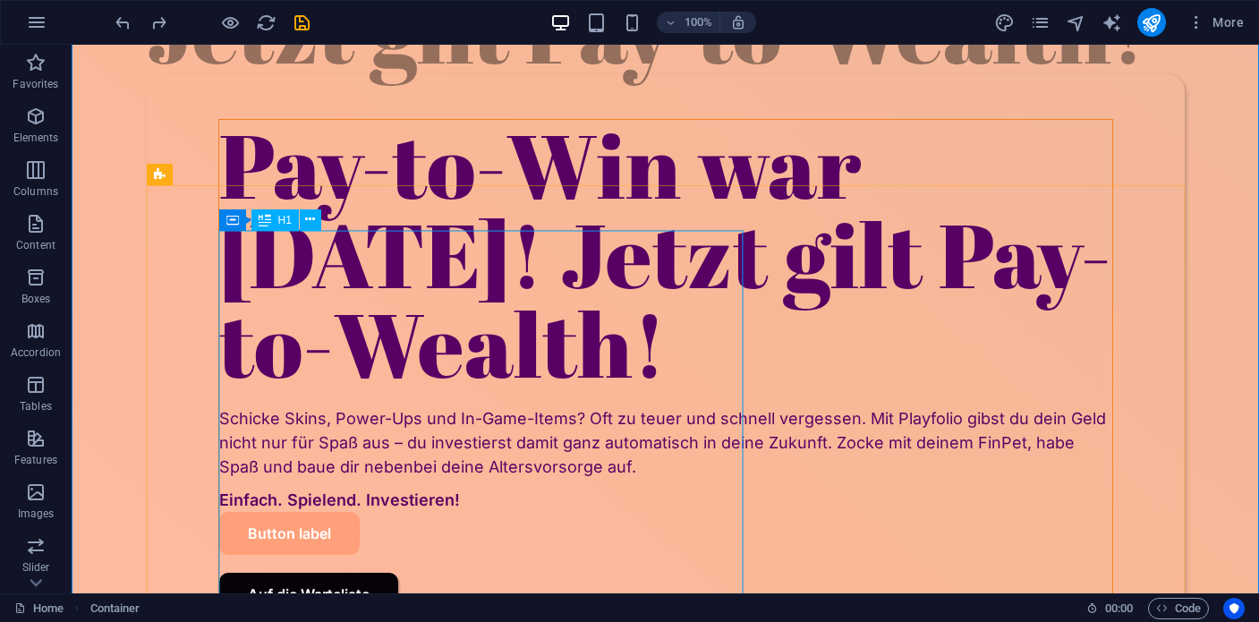
scroll to position [459, 0]
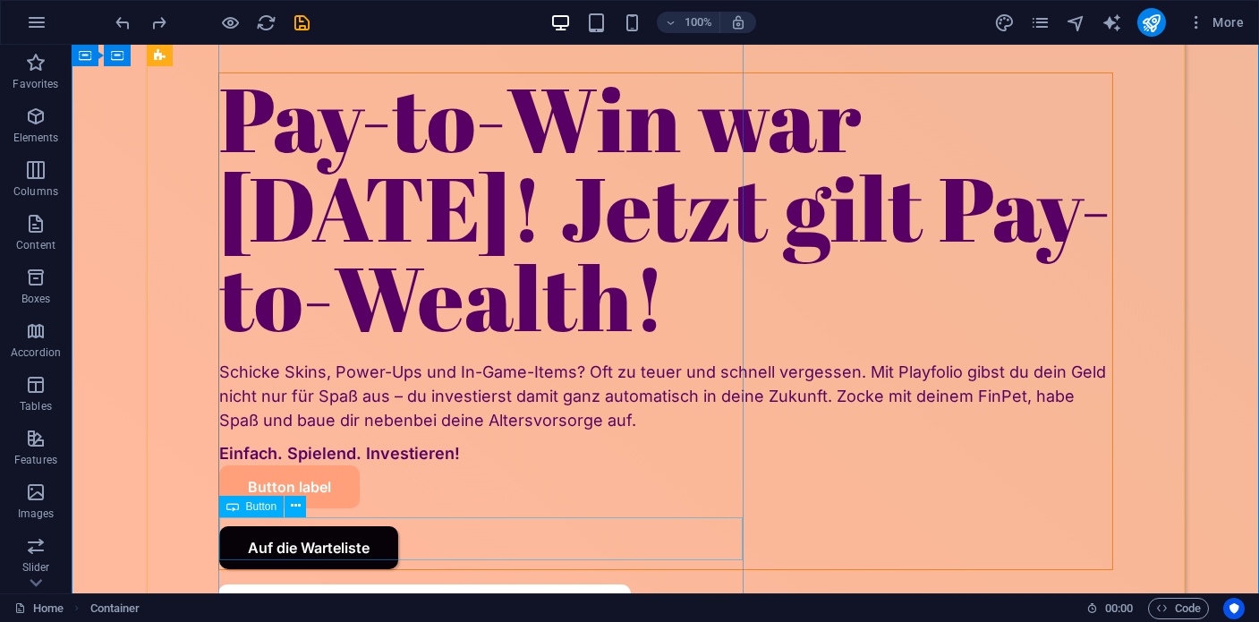
click at [295, 508] on div "Button label" at bounding box center [665, 486] width 893 height 43
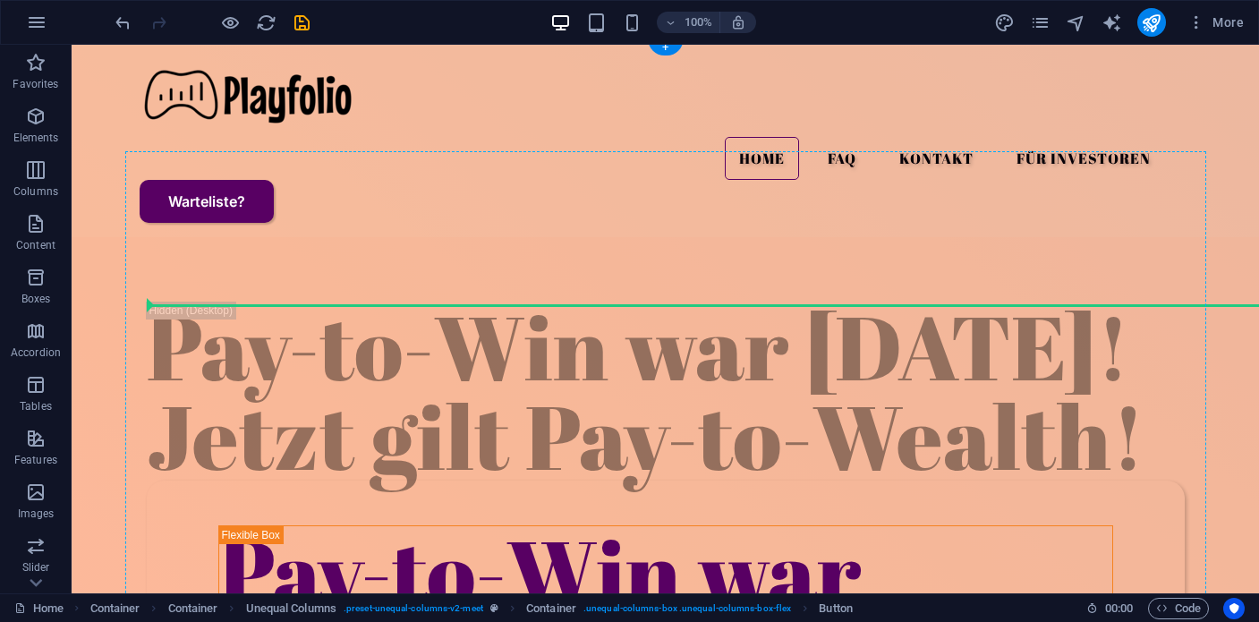
scroll to position [0, 0]
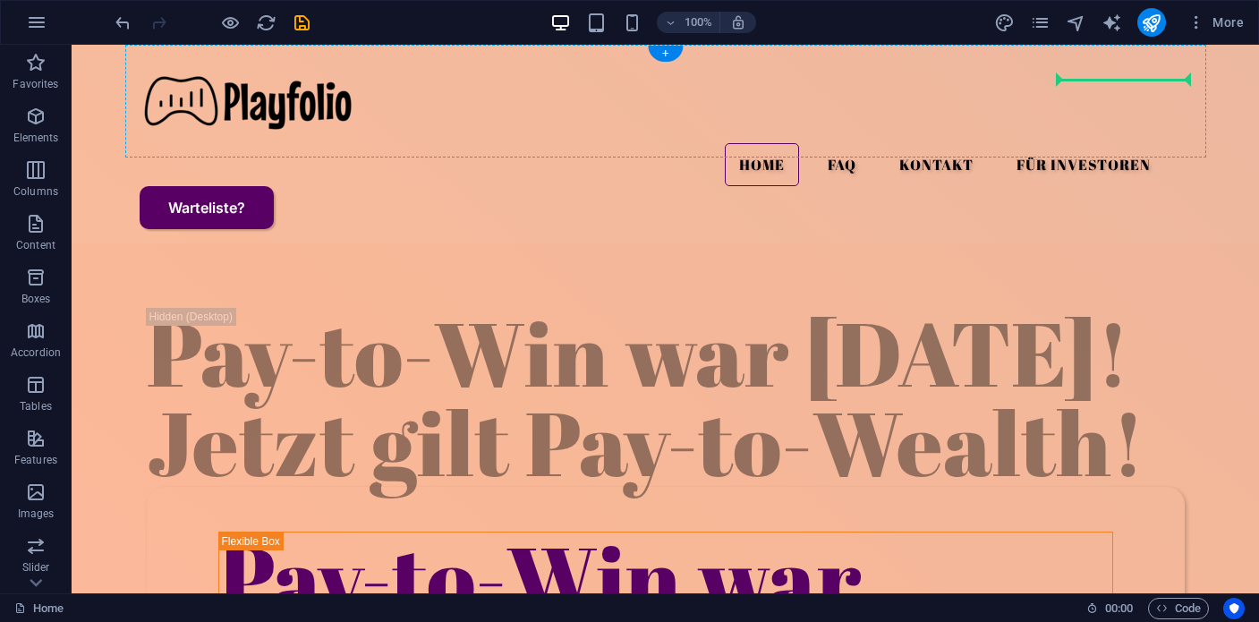
drag, startPoint x: 313, startPoint y: 590, endPoint x: 1111, endPoint y: 85, distance: 943.8
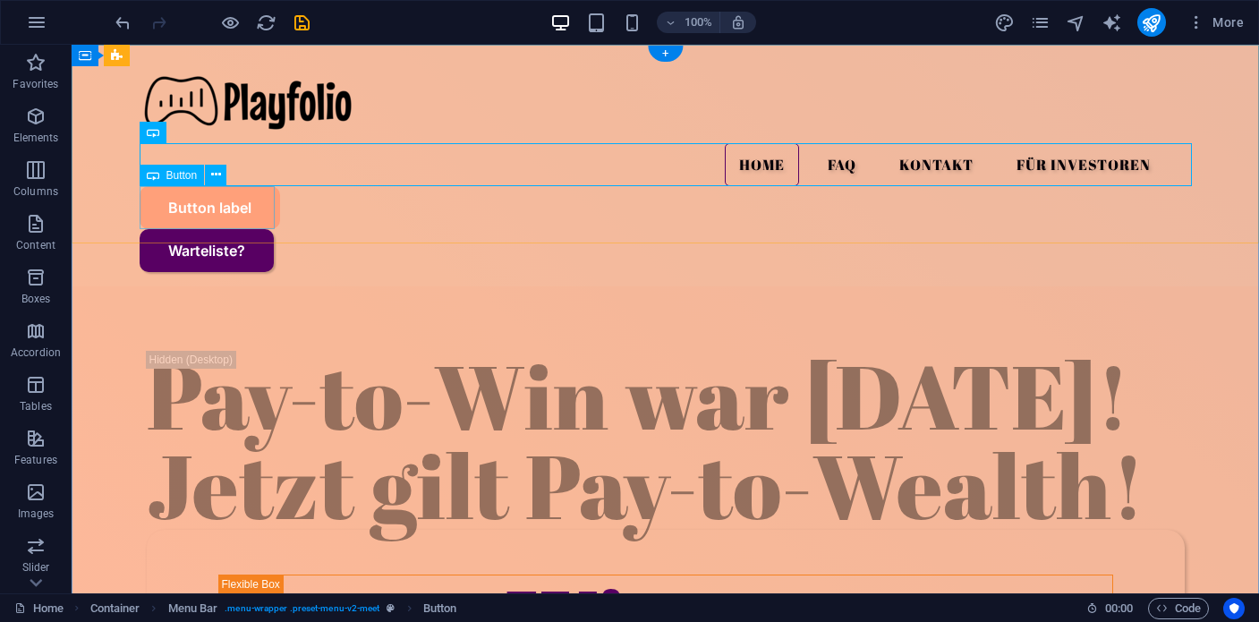
click at [225, 229] on div "Warteliste?" at bounding box center [666, 250] width 1053 height 43
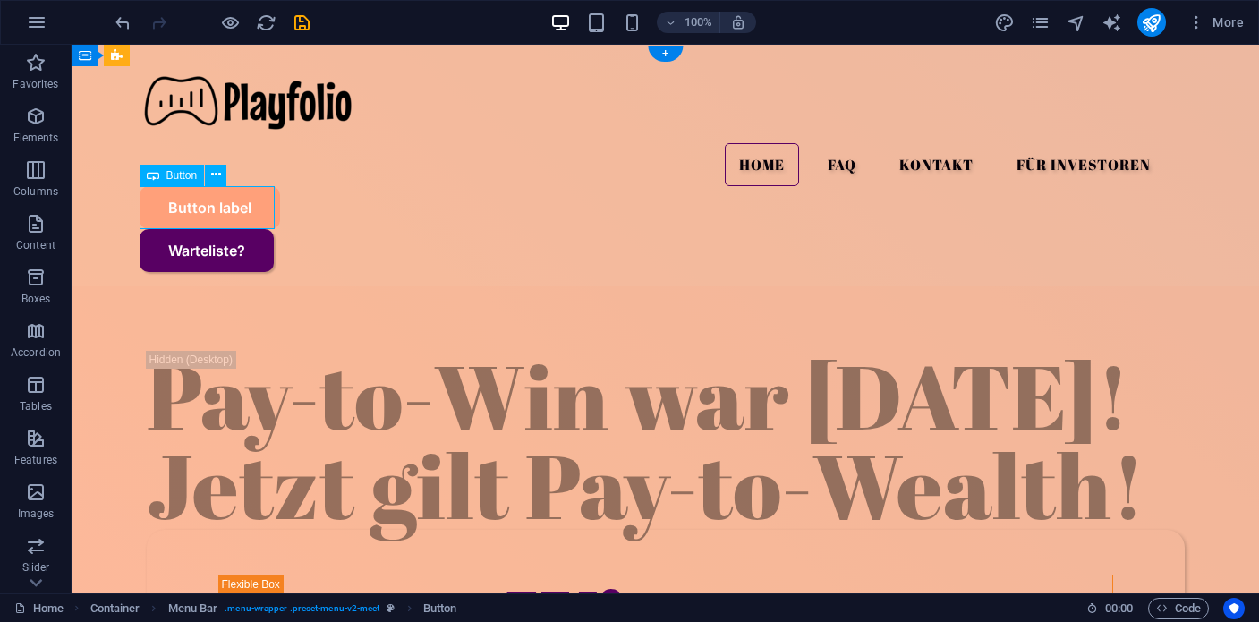
click at [225, 229] on div "Warteliste?" at bounding box center [666, 250] width 1053 height 43
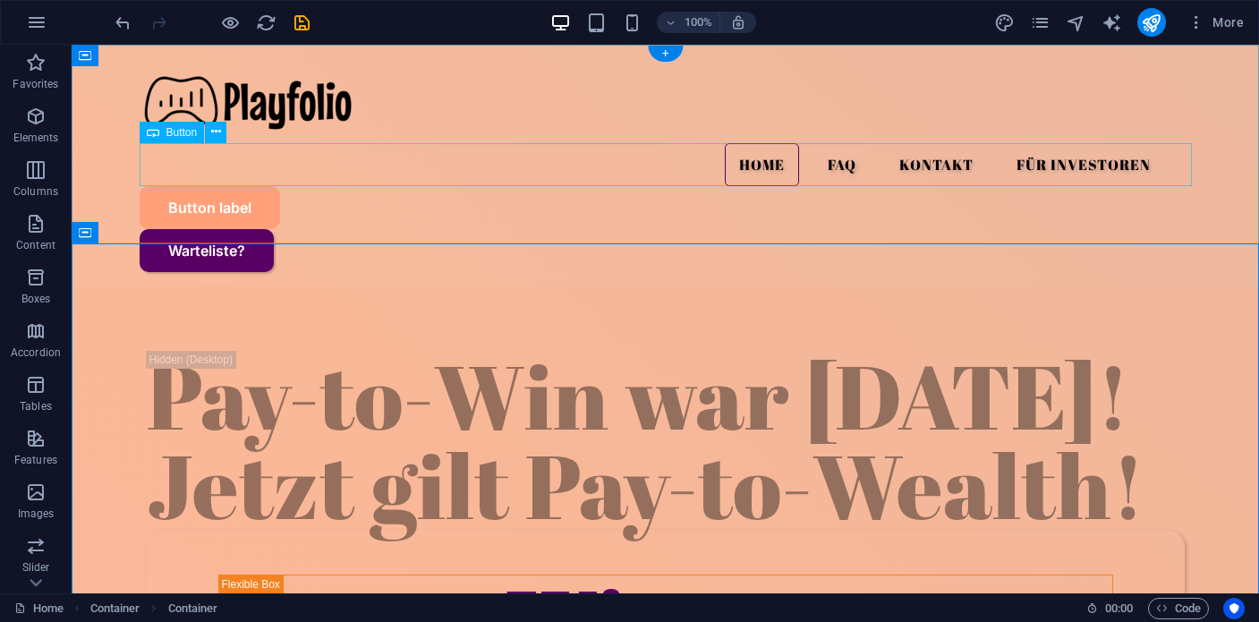
click at [239, 186] on div "Button label" at bounding box center [666, 207] width 1053 height 43
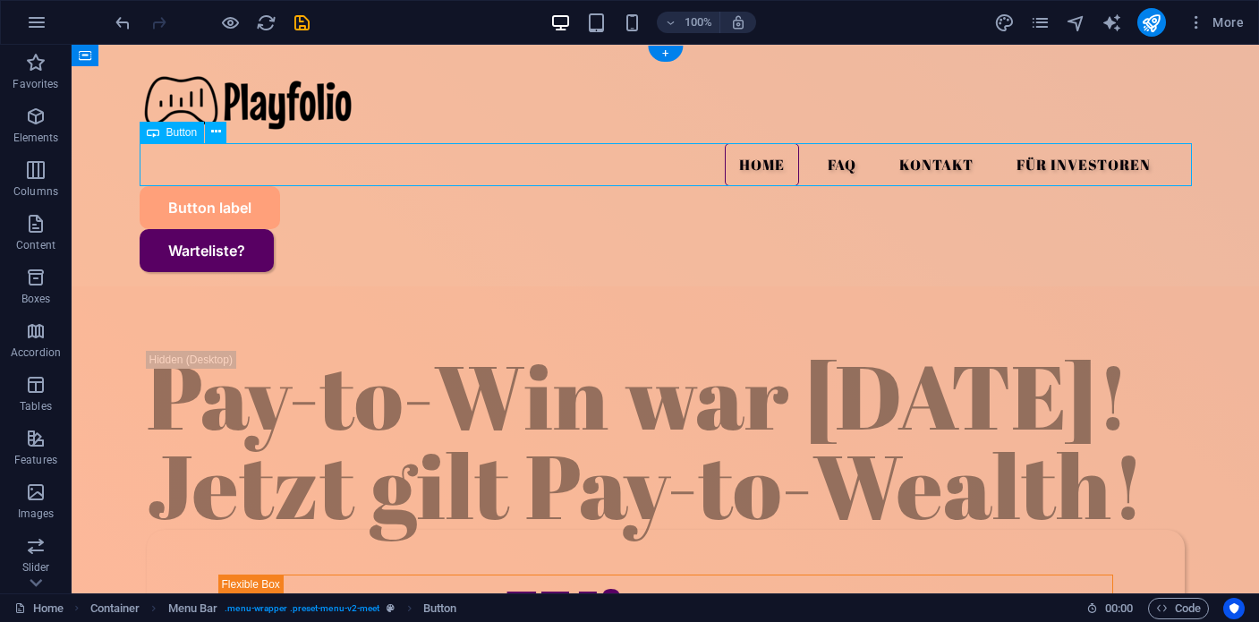
click at [239, 186] on div "Button label" at bounding box center [666, 207] width 1053 height 43
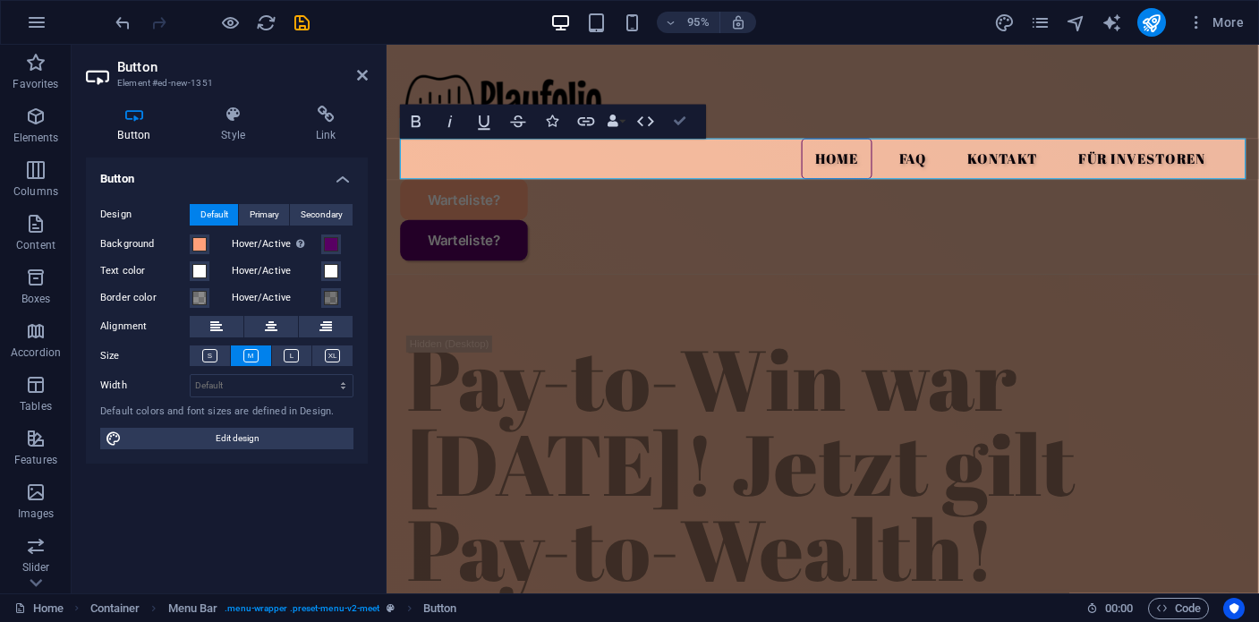
drag, startPoint x: 683, startPoint y: 119, endPoint x: 537, endPoint y: 238, distance: 188.3
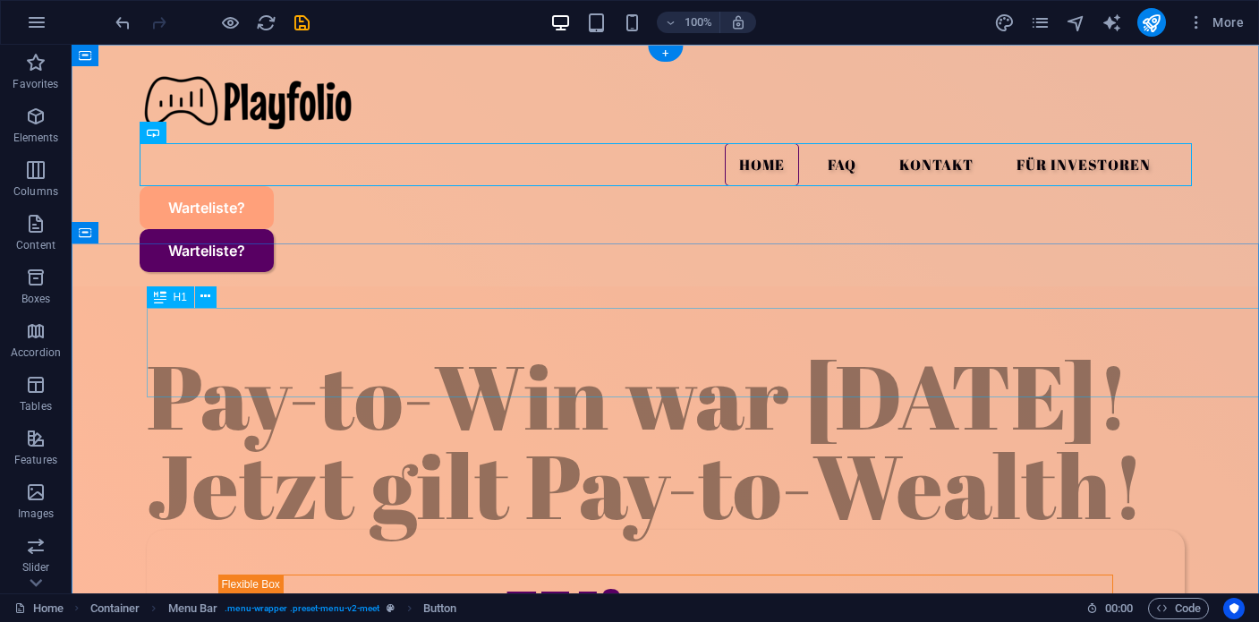
click at [591, 351] on div "Pay-to-Win war [DATE]! Jetzt gilt Pay-to-Wealth!" at bounding box center [666, 440] width 1038 height 179
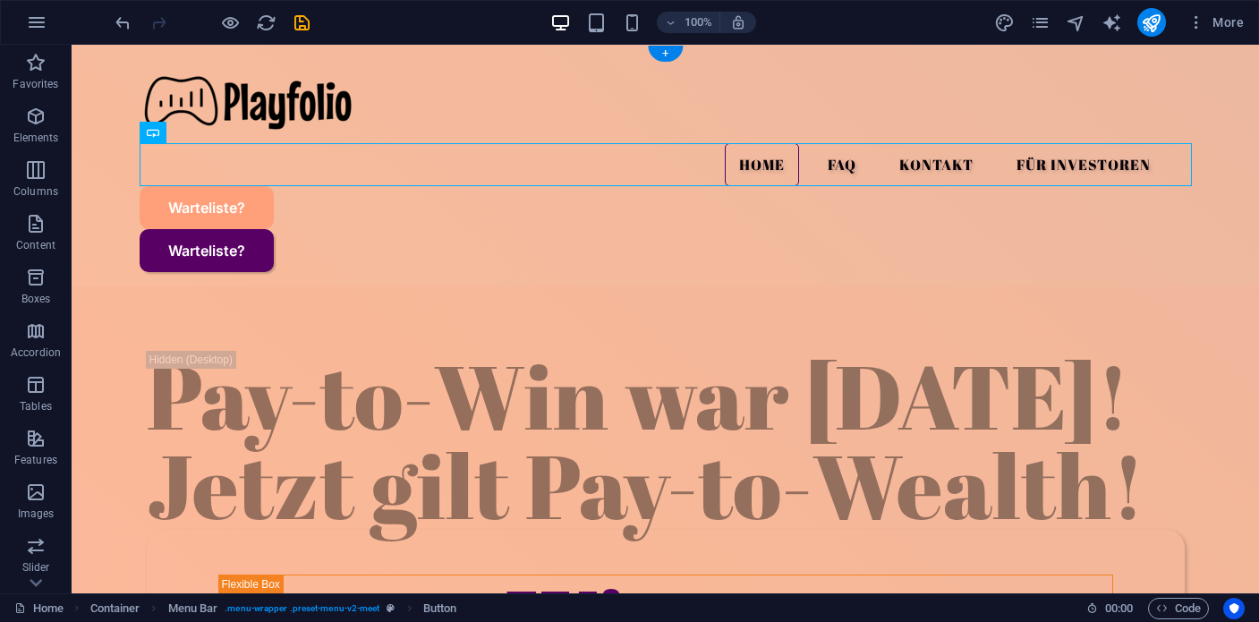
drag, startPoint x: 246, startPoint y: 180, endPoint x: 1039, endPoint y: 158, distance: 793.3
click at [277, 217] on div "Menu Home FAQ Kontakt Für Investoren Warteliste? Warteliste?" at bounding box center [666, 166] width 1188 height 242
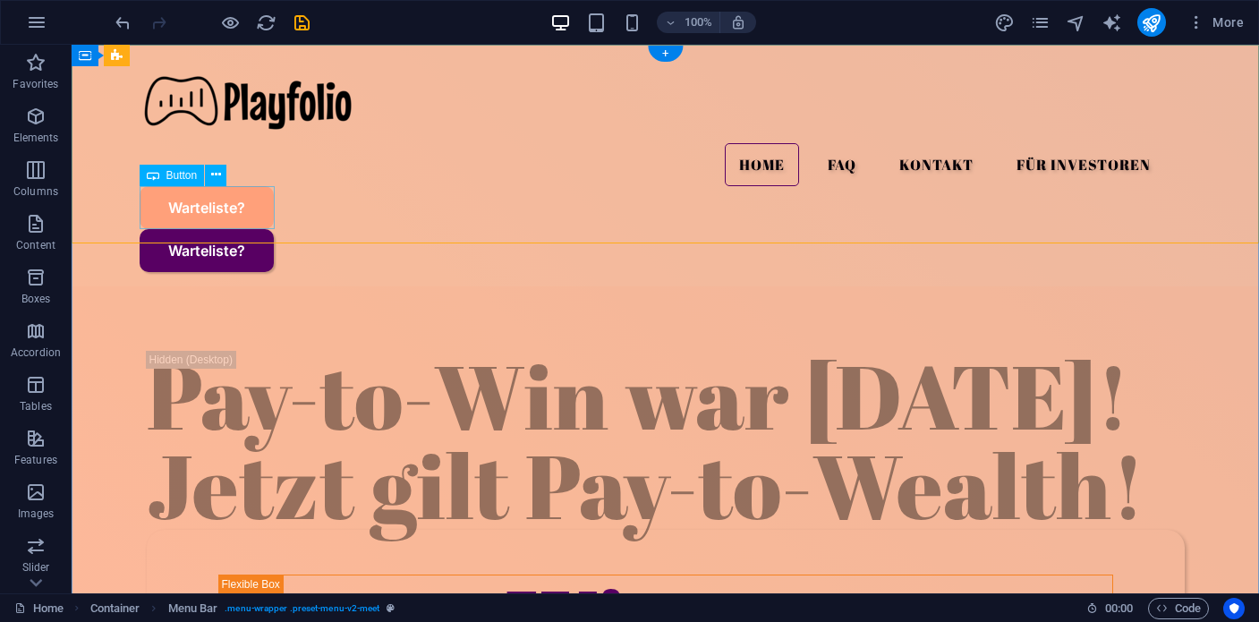
click at [249, 229] on div "Warteliste?" at bounding box center [666, 250] width 1053 height 43
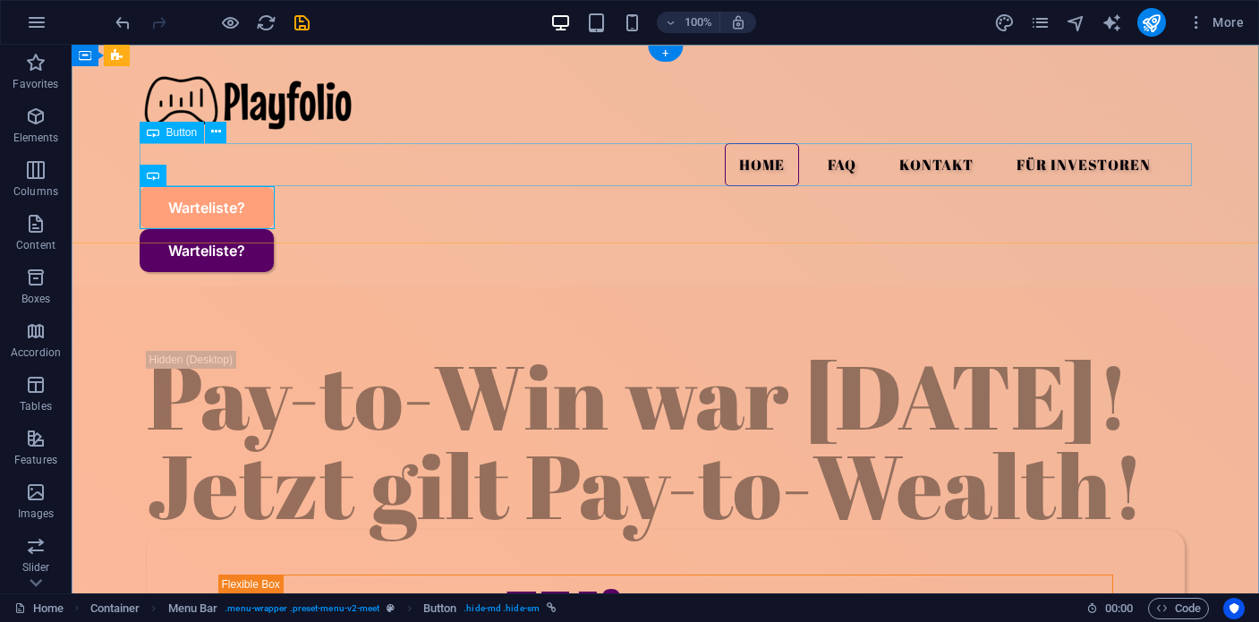
click at [249, 186] on div "Warteliste?" at bounding box center [666, 207] width 1053 height 43
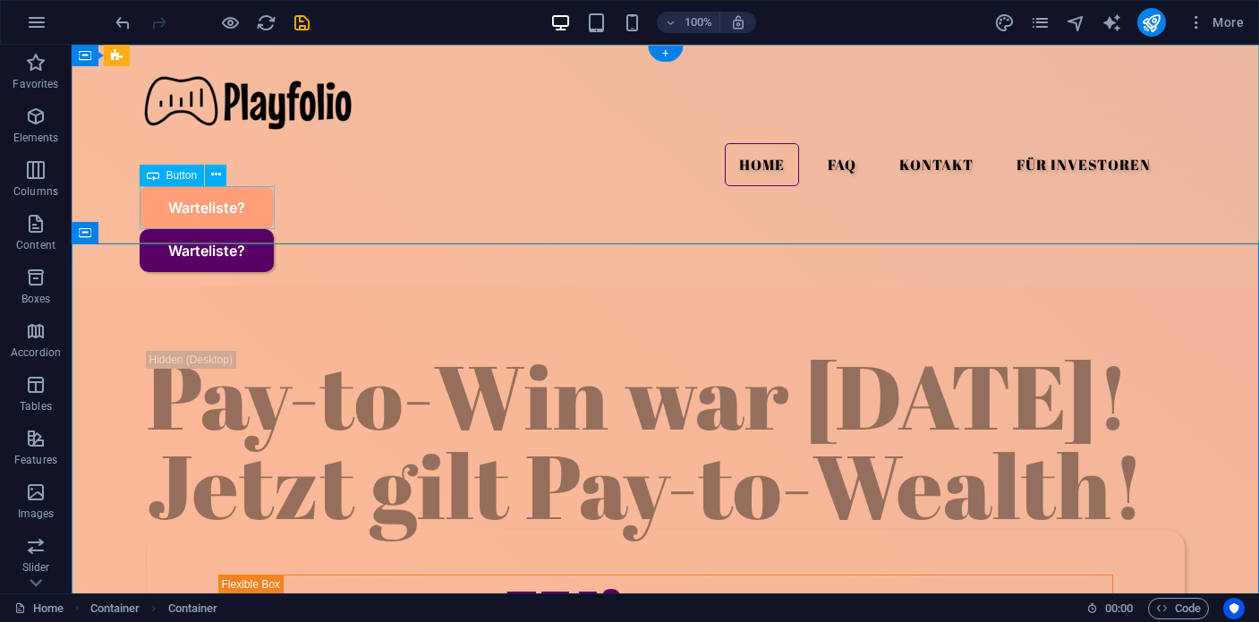
click at [260, 229] on div "Warteliste?" at bounding box center [666, 250] width 1053 height 43
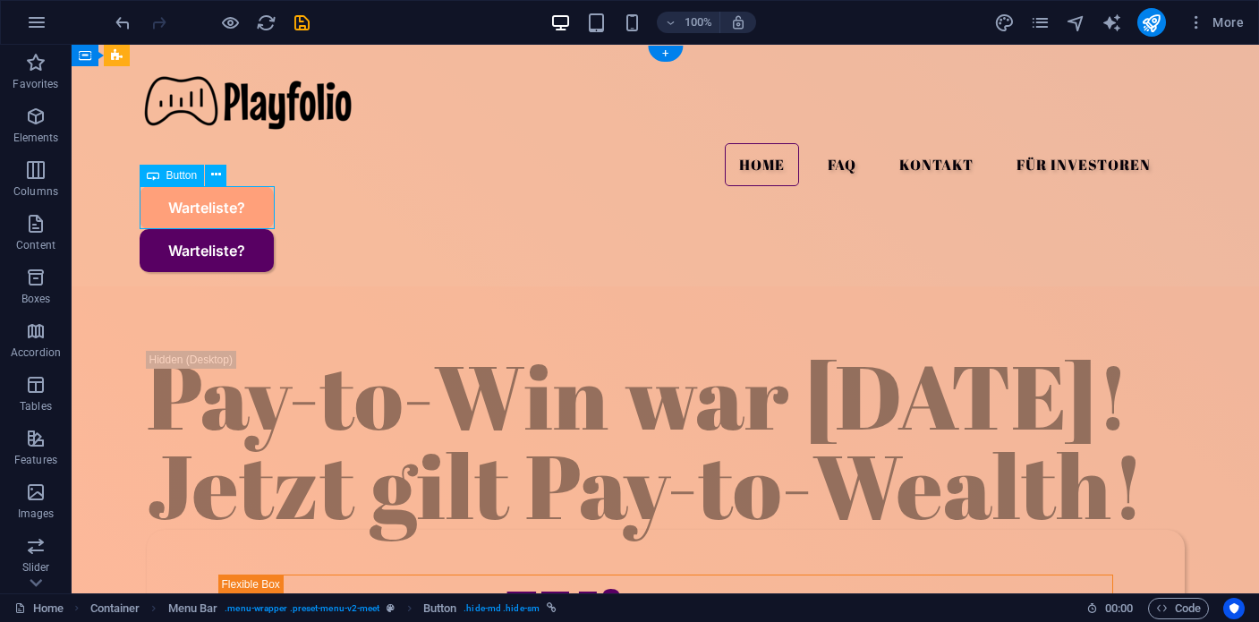
click at [260, 229] on div "Warteliste?" at bounding box center [666, 250] width 1053 height 43
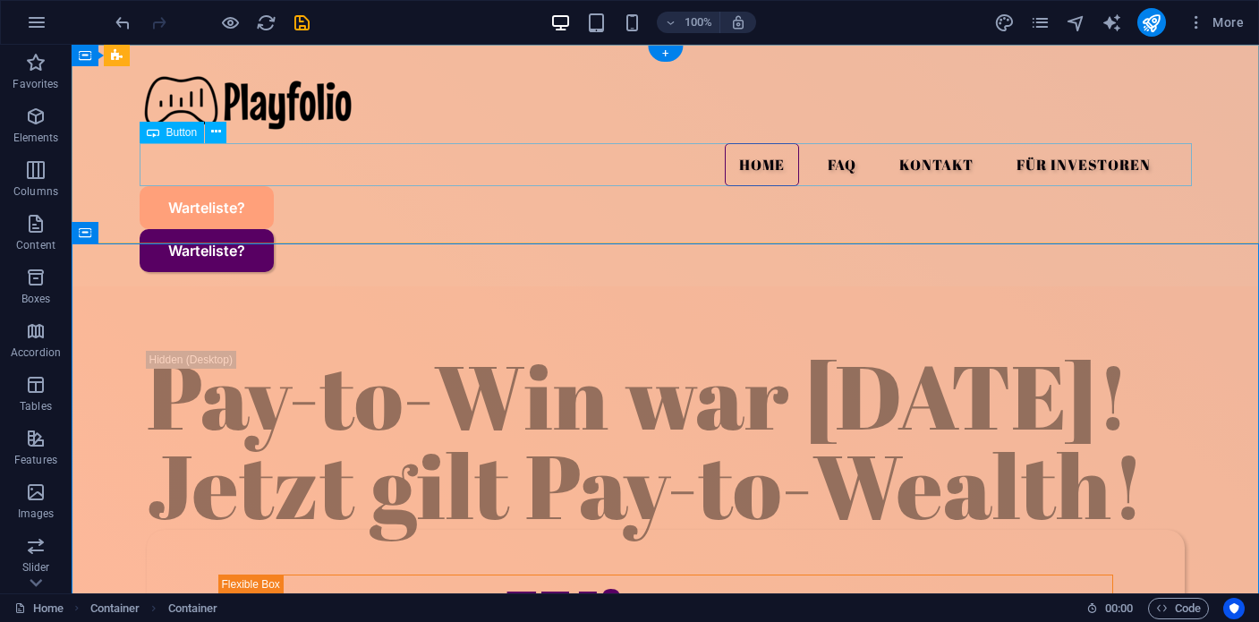
click at [248, 186] on div "Warteliste?" at bounding box center [666, 207] width 1053 height 43
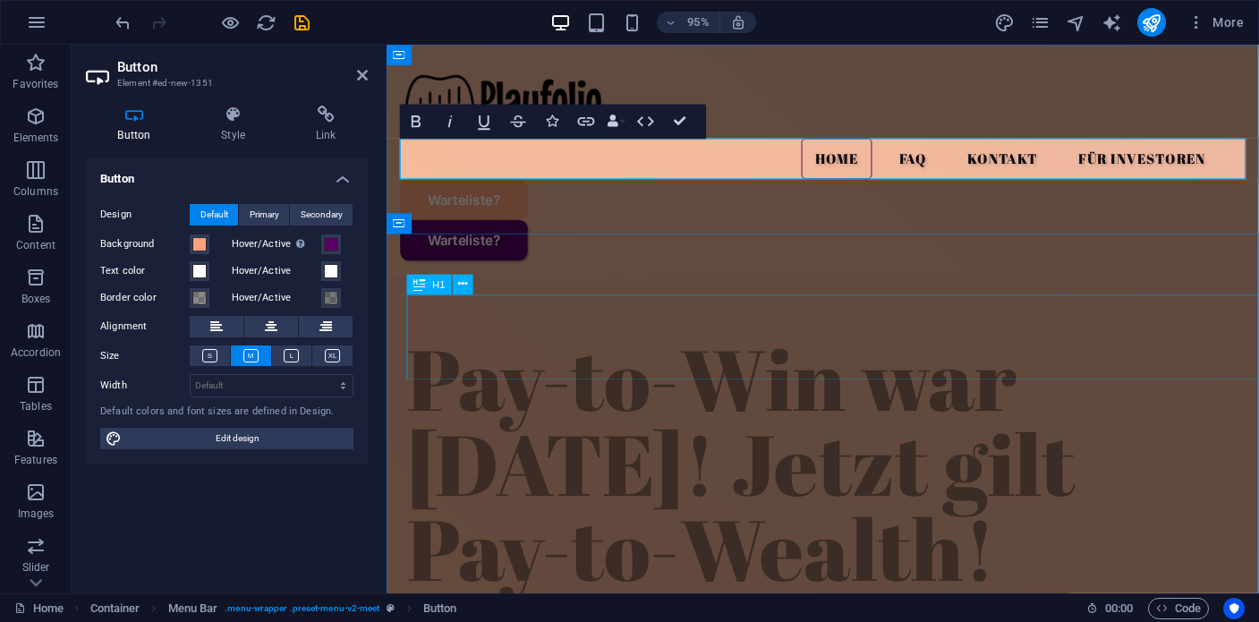
click at [614, 388] on div "Pay-to-Win war [DATE]! Jetzt gilt Pay-to-Wealth!" at bounding box center [845, 485] width 875 height 269
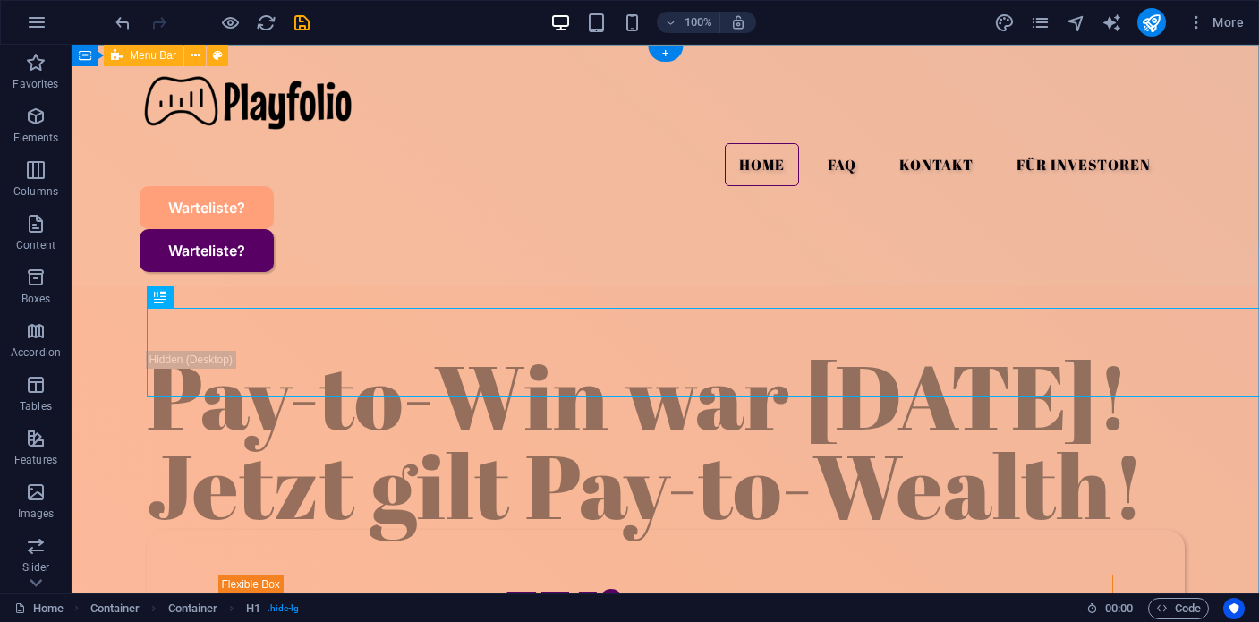
click at [274, 203] on div "Menu Home FAQ Kontakt Für Investoren Warteliste? Warteliste?" at bounding box center [666, 166] width 1188 height 242
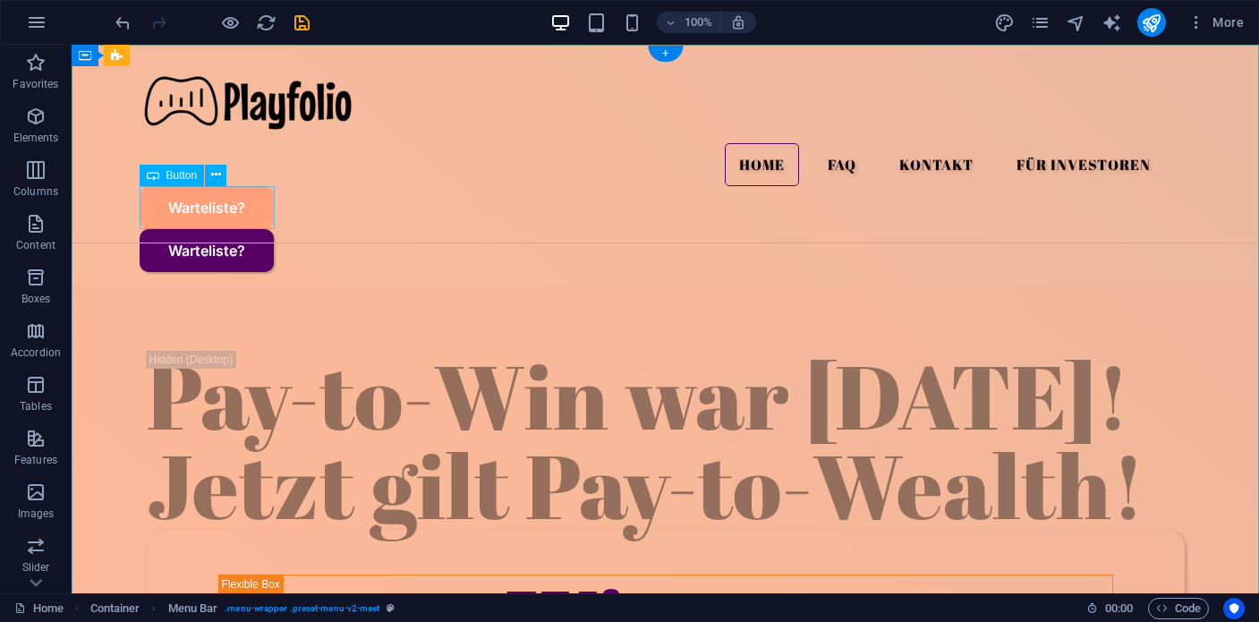
click at [268, 229] on div "Warteliste?" at bounding box center [666, 250] width 1053 height 43
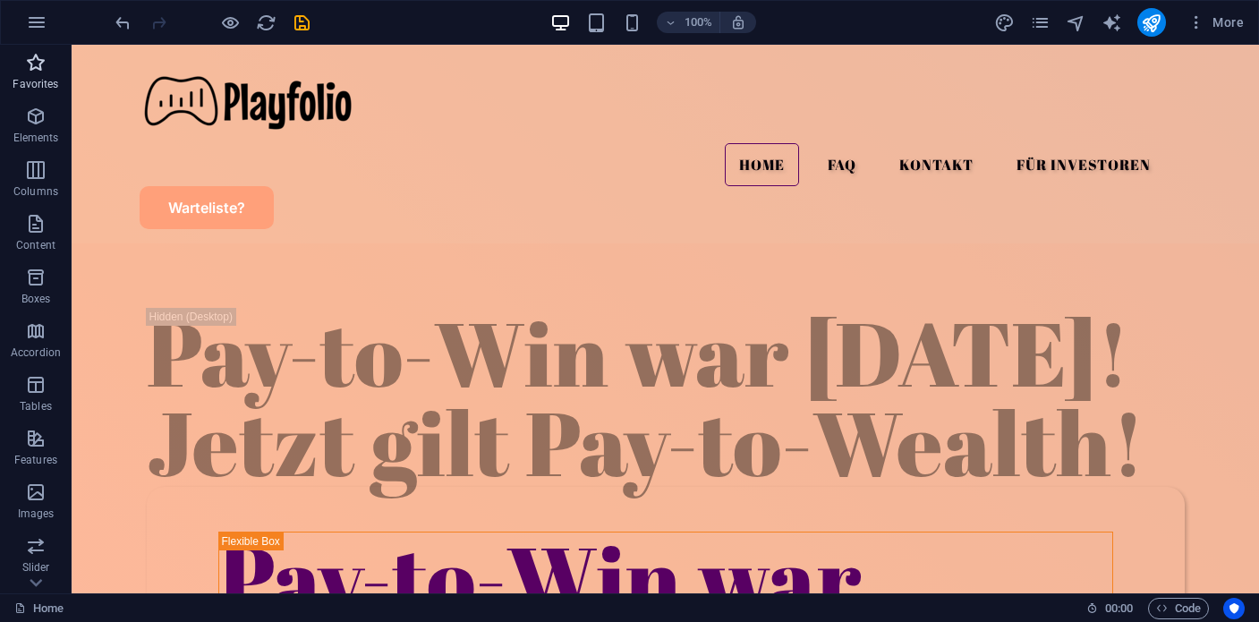
click at [25, 81] on p "Favorites" at bounding box center [36, 84] width 46 height 14
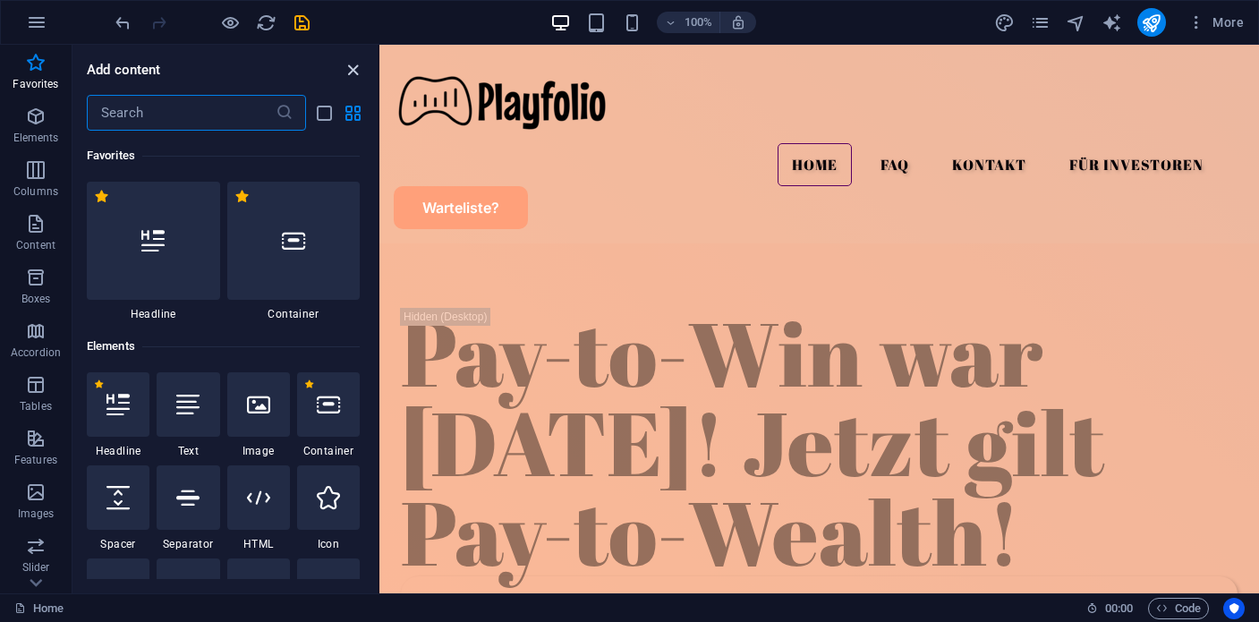
click at [361, 72] on icon "close panel" at bounding box center [353, 70] width 21 height 21
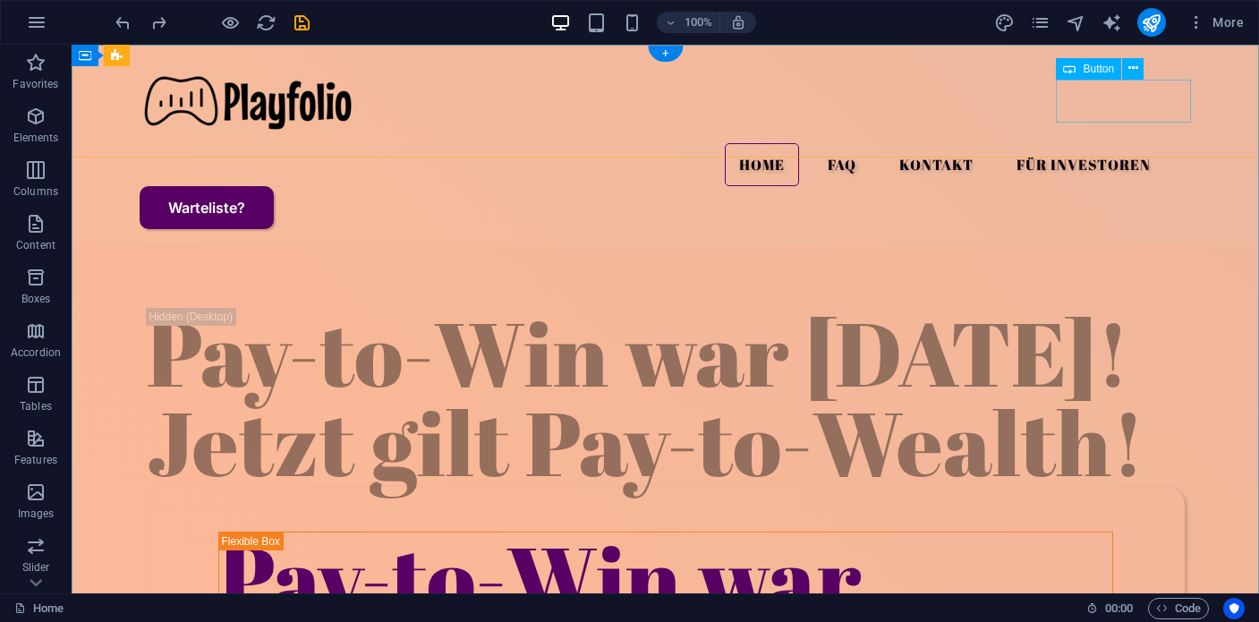
click at [1124, 186] on div "Warteliste?" at bounding box center [666, 207] width 1053 height 43
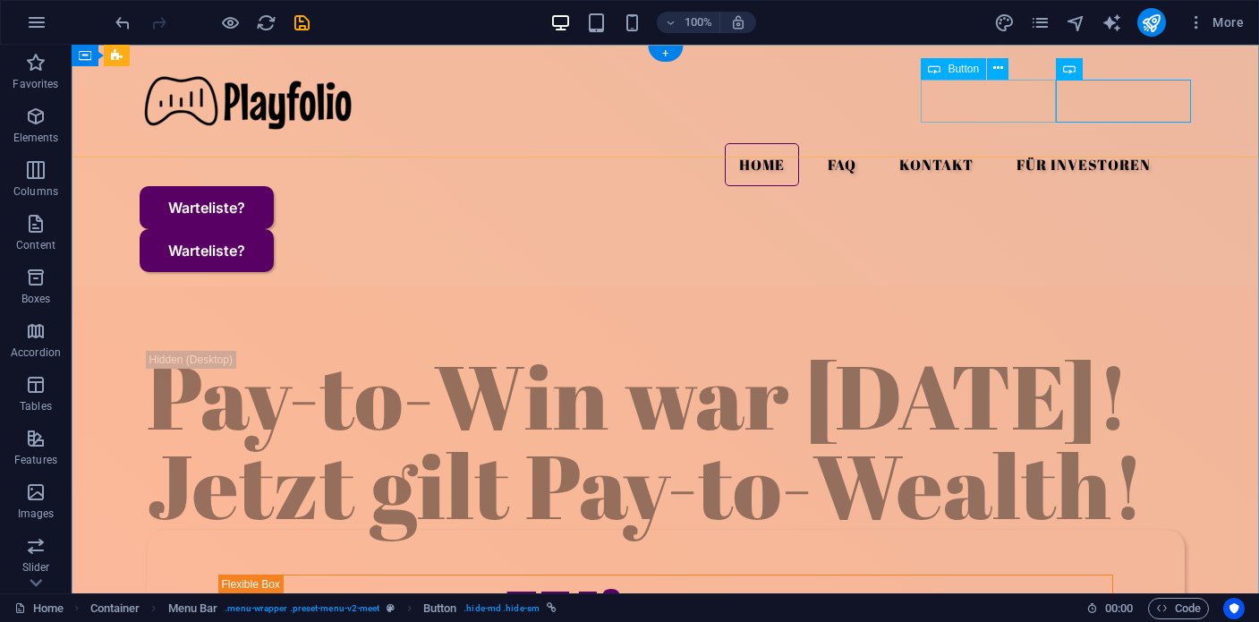
click at [1007, 186] on div "Warteliste?" at bounding box center [666, 207] width 1053 height 43
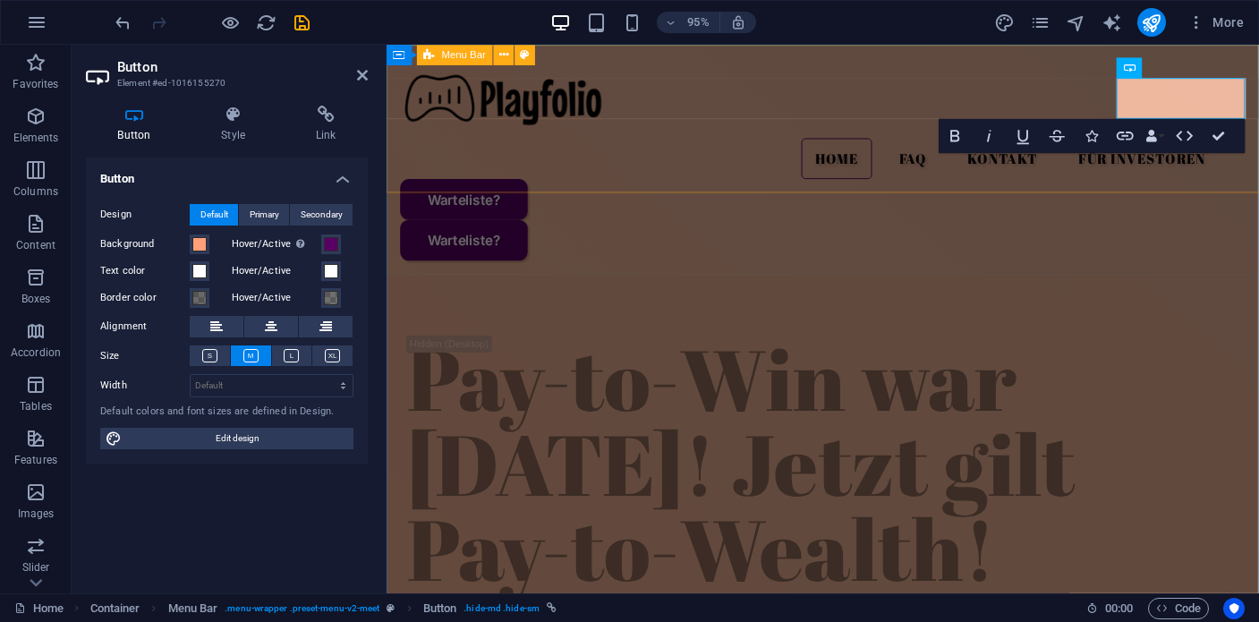
drag, startPoint x: 1109, startPoint y: 160, endPoint x: 1390, endPoint y: 162, distance: 281.0
click at [1258, 156] on div "Menu Home FAQ Kontakt Für Investoren Warteliste? Warteliste?" at bounding box center [846, 166] width 918 height 242
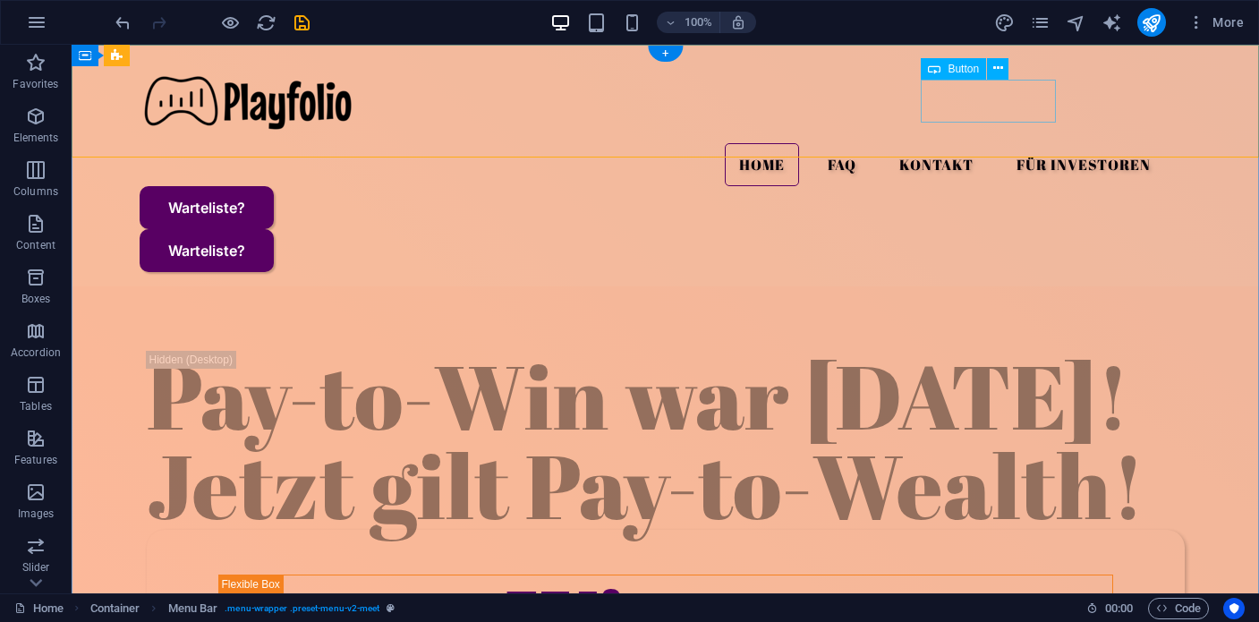
click at [1048, 186] on div "Warteliste?" at bounding box center [666, 207] width 1053 height 43
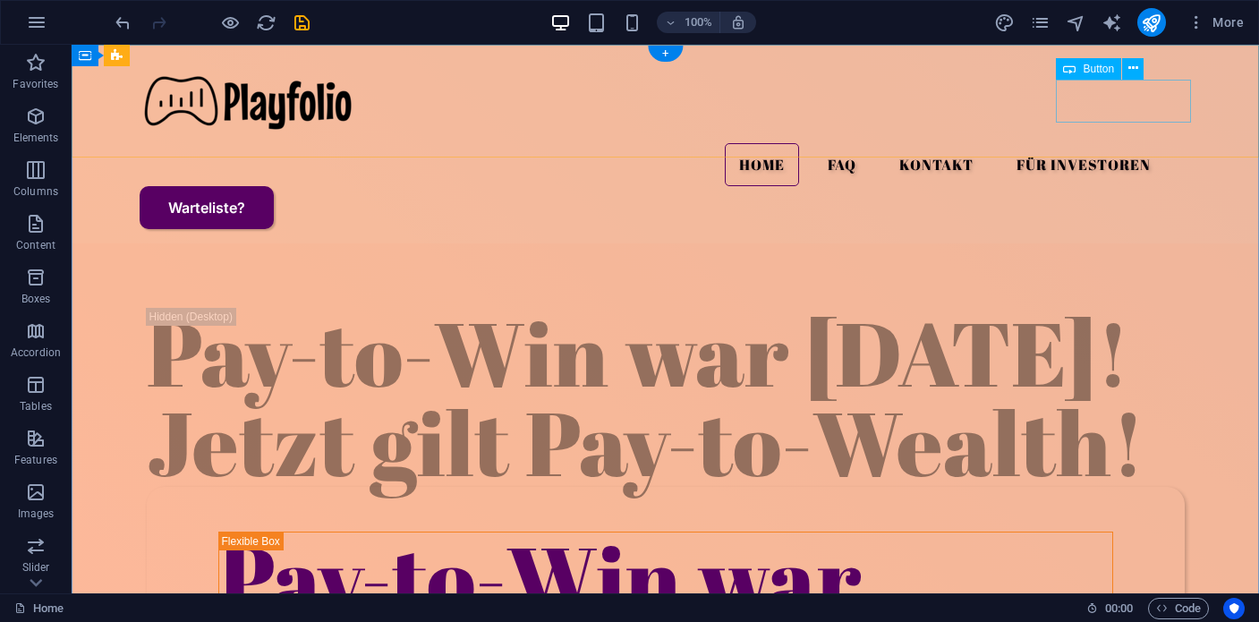
click at [1073, 186] on div "Warteliste?" at bounding box center [666, 207] width 1053 height 43
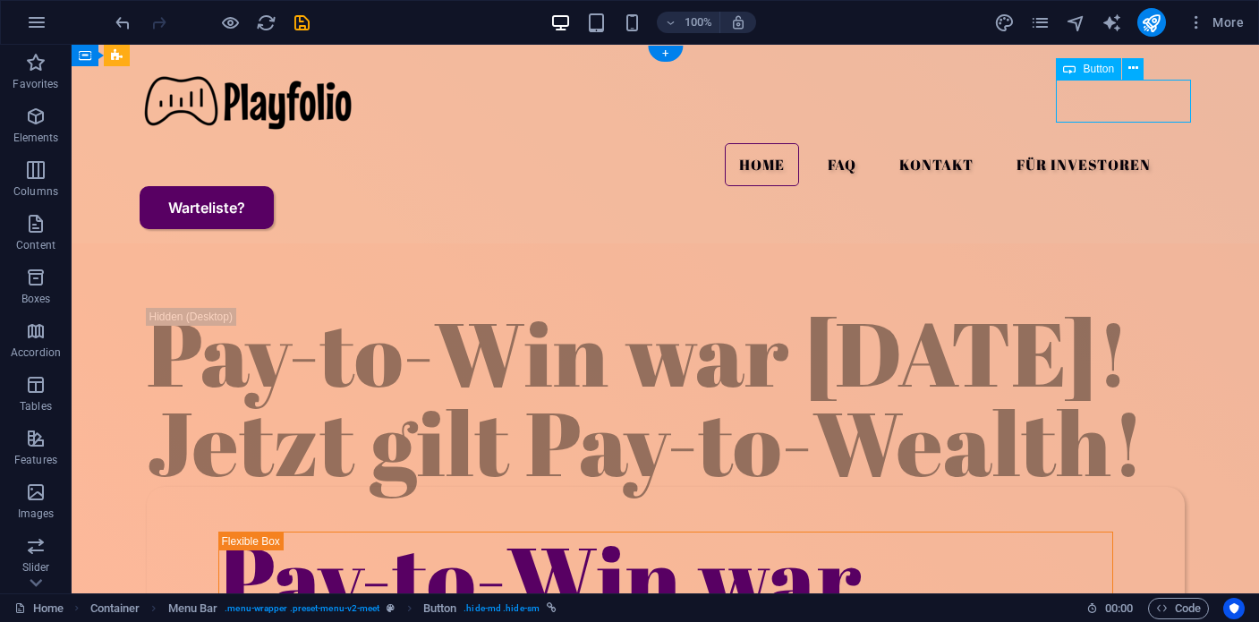
click at [1073, 186] on div "Warteliste?" at bounding box center [666, 207] width 1053 height 43
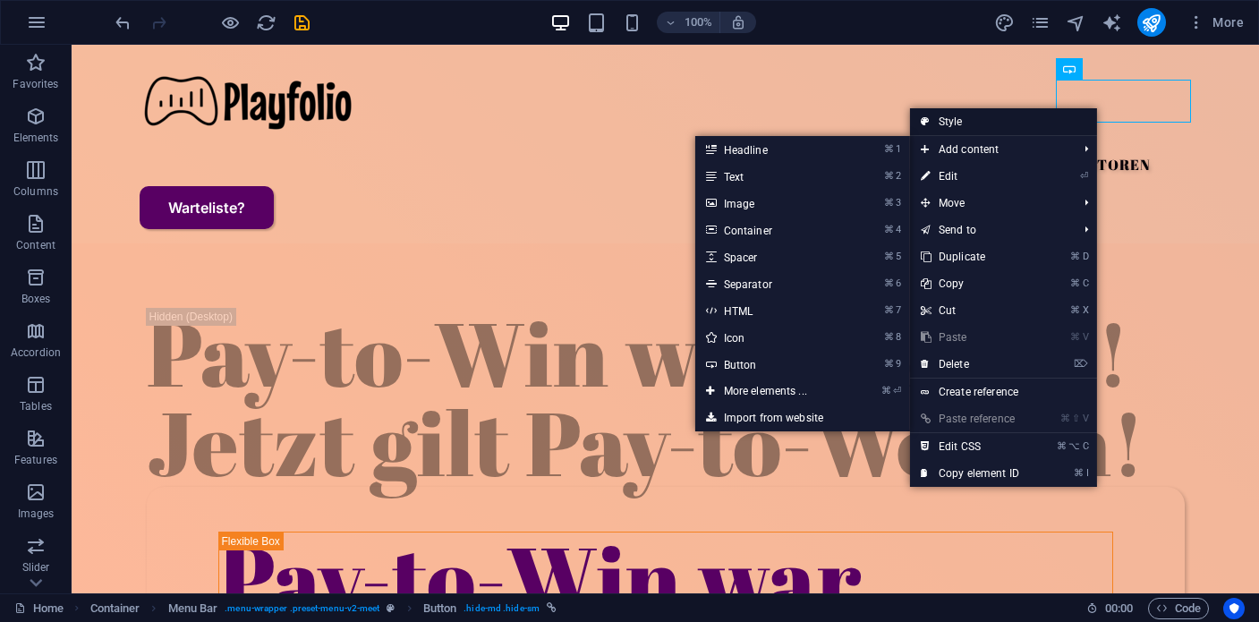
drag, startPoint x: 967, startPoint y: 125, endPoint x: 601, endPoint y: 89, distance: 367.0
click at [967, 125] on link "Style" at bounding box center [1003, 121] width 187 height 27
select select "rem"
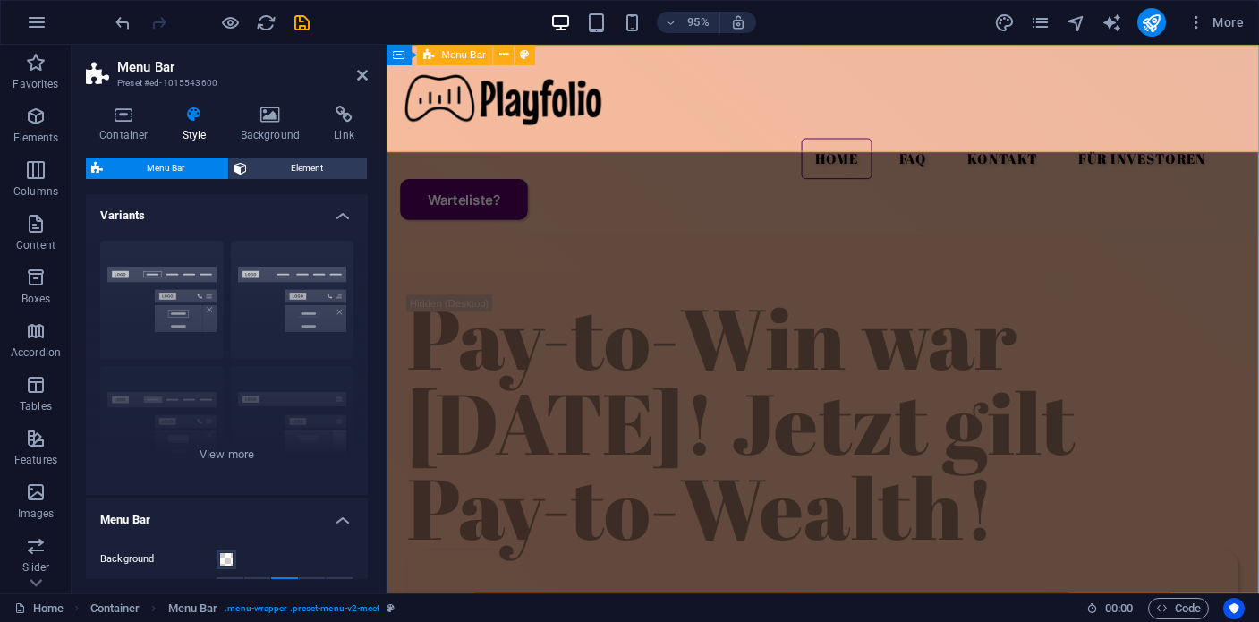
click at [1225, 123] on div "Menu Home FAQ Kontakt Für Investoren Warteliste?" at bounding box center [846, 144] width 918 height 199
click at [1225, 186] on div "Warteliste?" at bounding box center [846, 207] width 890 height 43
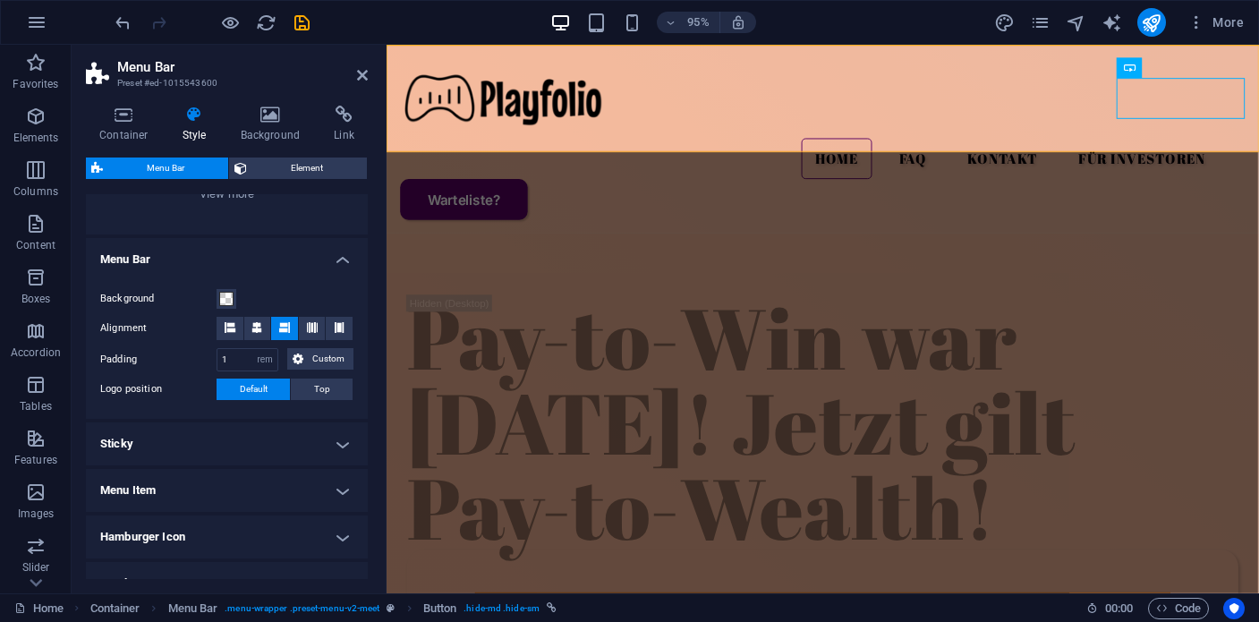
scroll to position [404, 0]
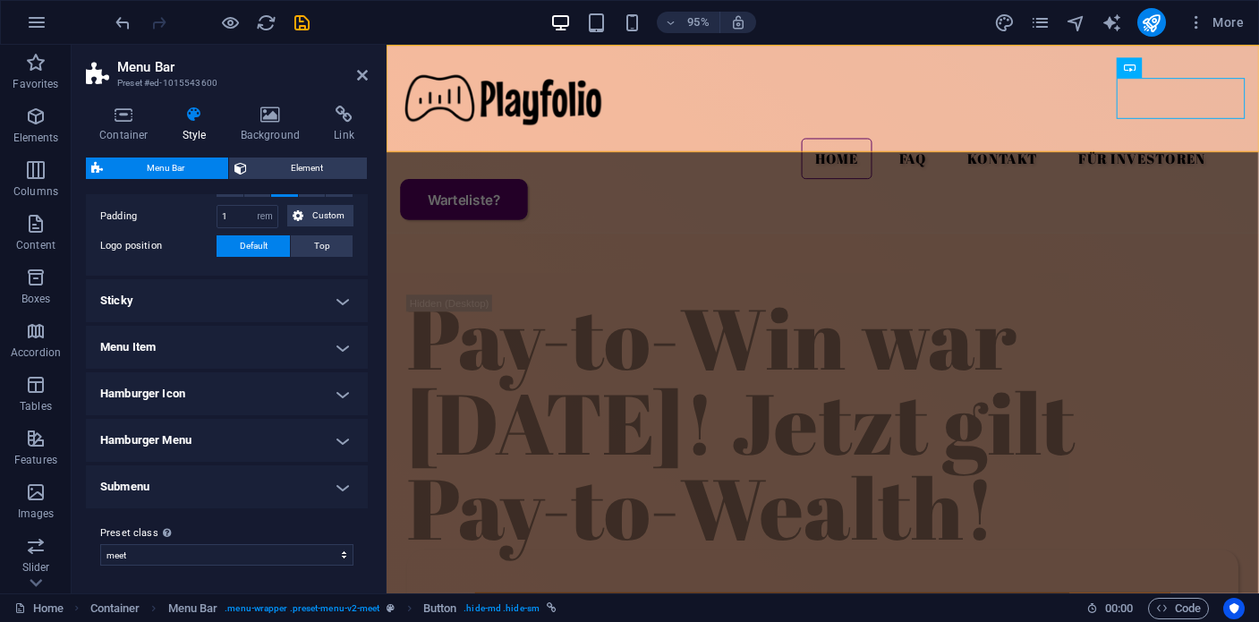
click at [327, 353] on h4 "Menu Item" at bounding box center [227, 347] width 282 height 43
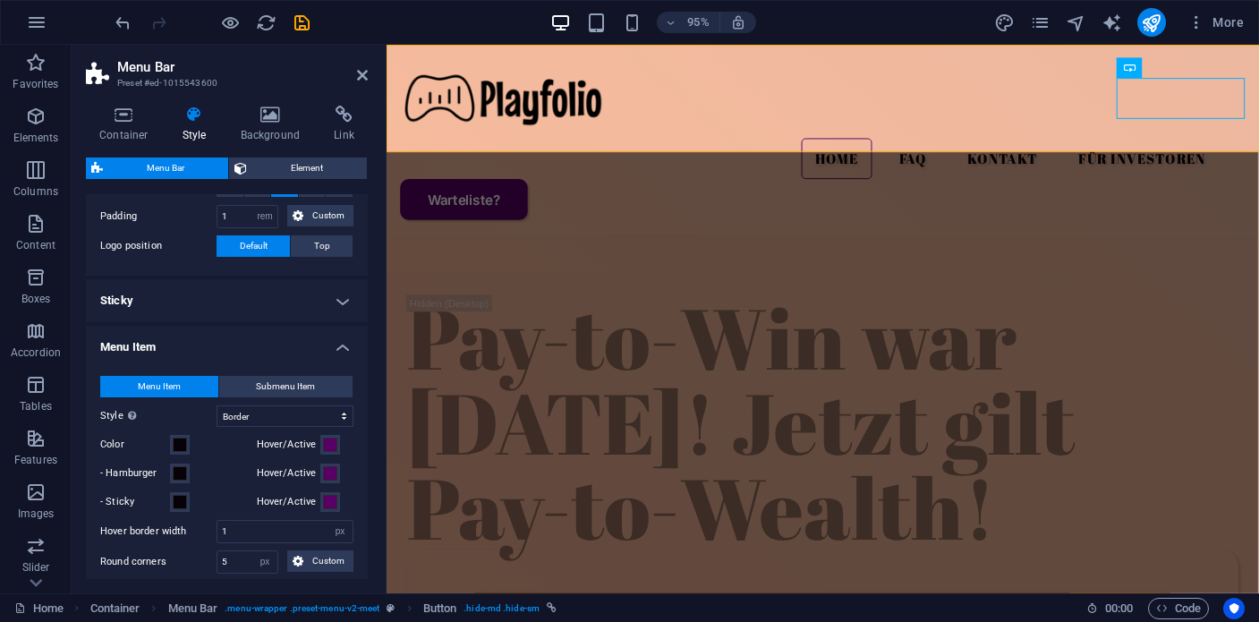
click at [344, 345] on h4 "Menu Item" at bounding box center [227, 342] width 282 height 32
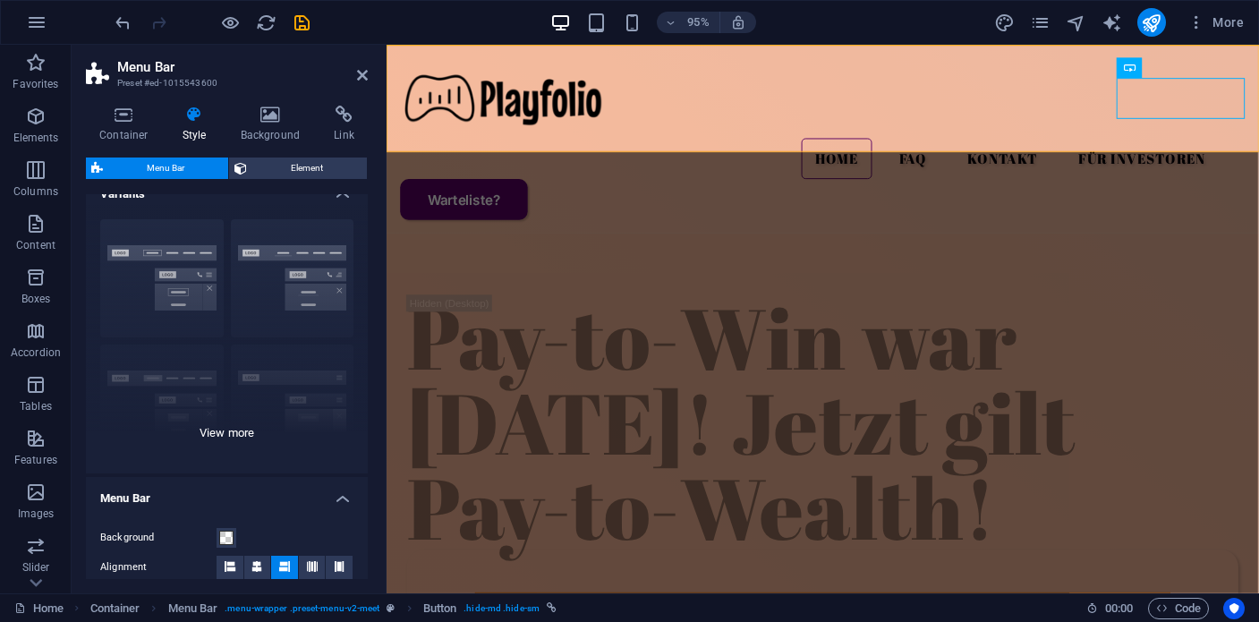
scroll to position [0, 0]
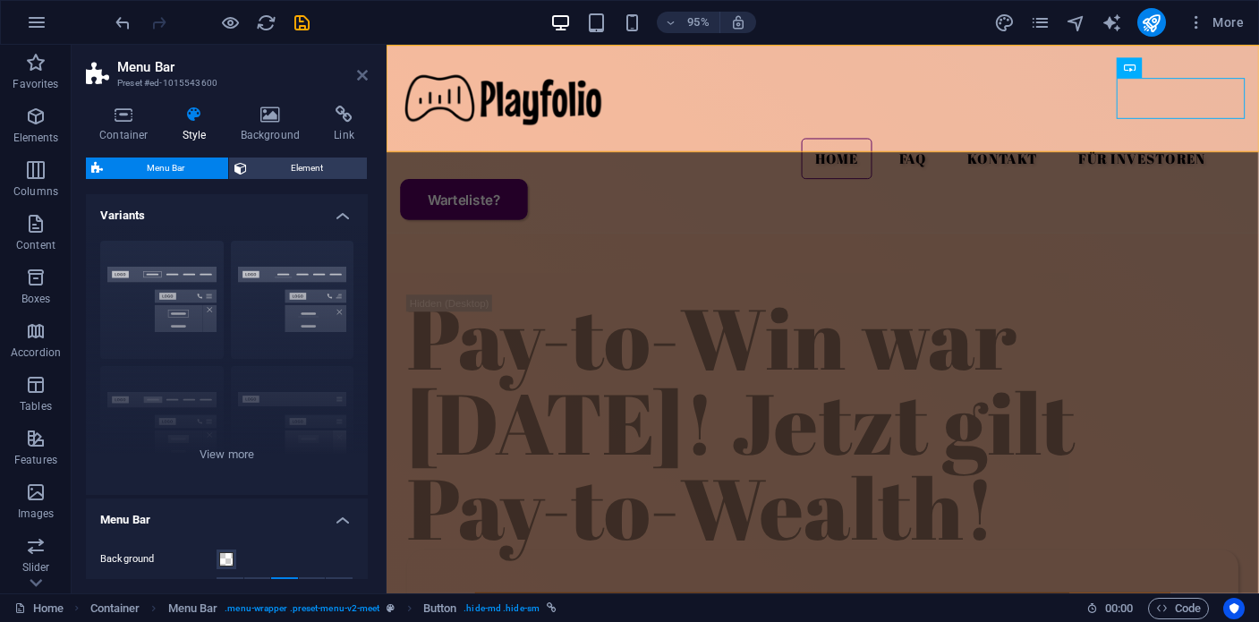
click at [361, 71] on icon at bounding box center [362, 75] width 11 height 14
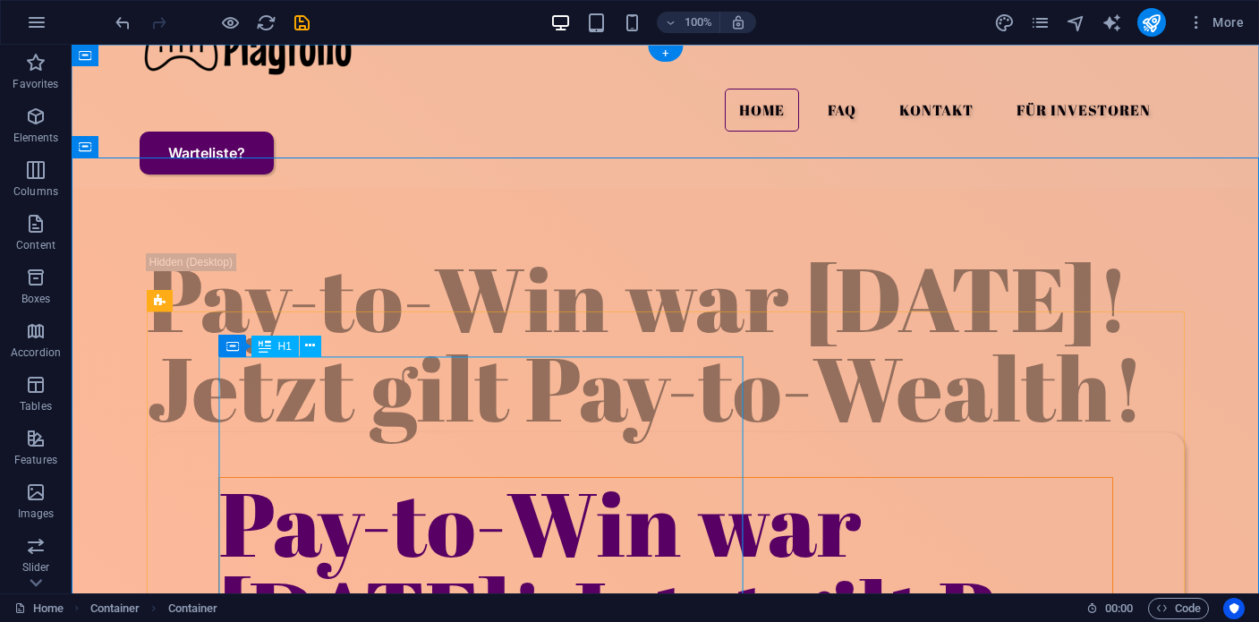
scroll to position [121, 0]
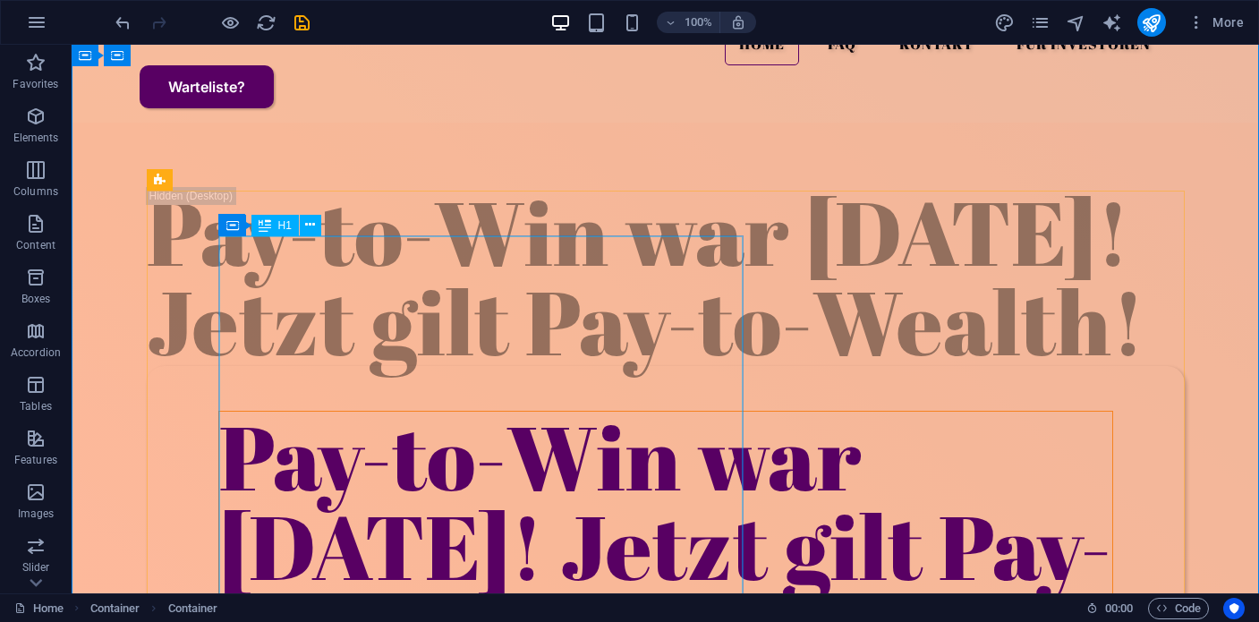
click at [394, 412] on div "Pay-to-Win war [DATE]! Jetzt gilt Pay-to-Wealth!" at bounding box center [665, 546] width 893 height 269
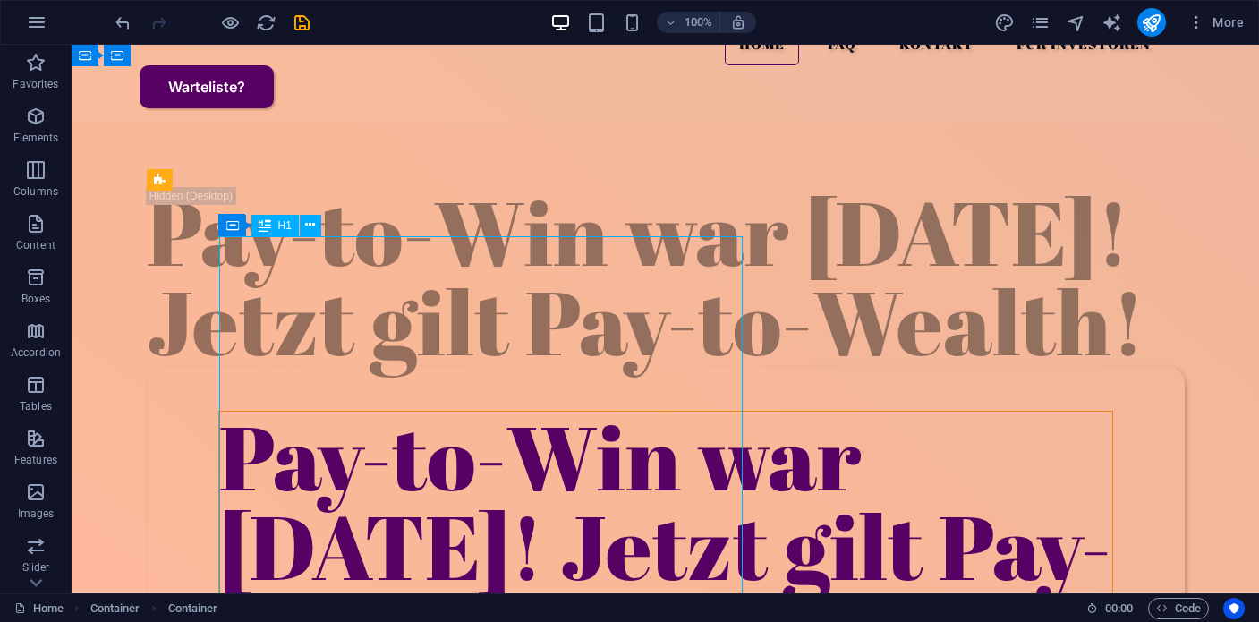
click at [394, 412] on div "Pay-to-Win war [DATE]! Jetzt gilt Pay-to-Wealth!" at bounding box center [665, 546] width 893 height 269
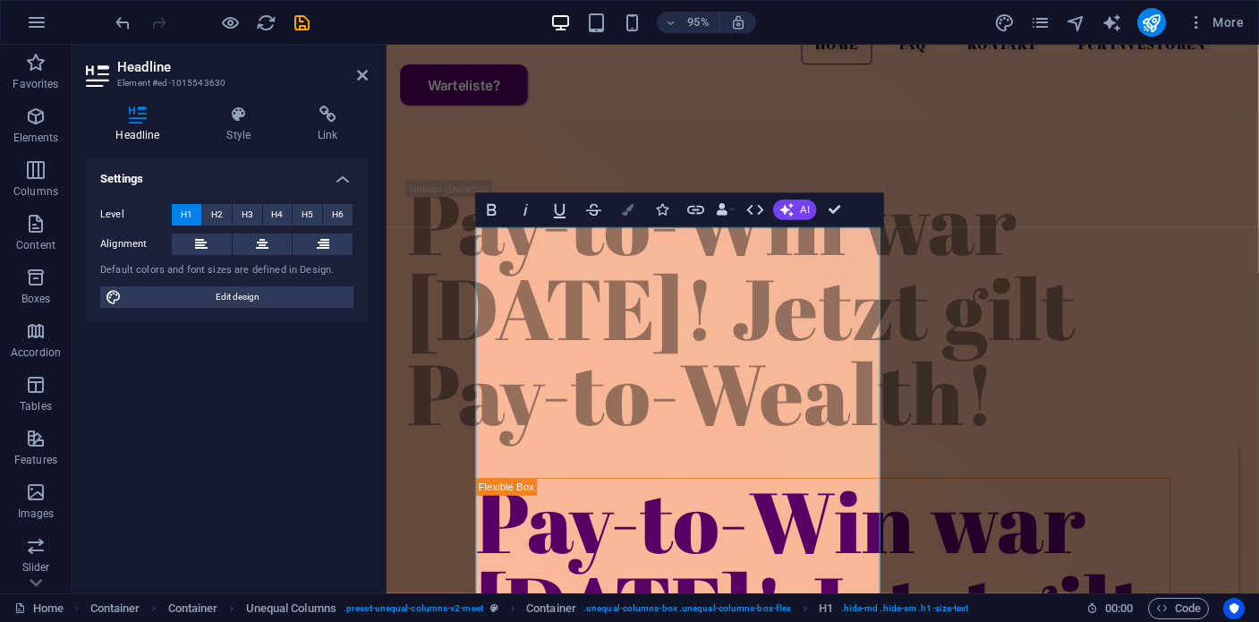
click at [635, 214] on button "Colors" at bounding box center [628, 209] width 32 height 34
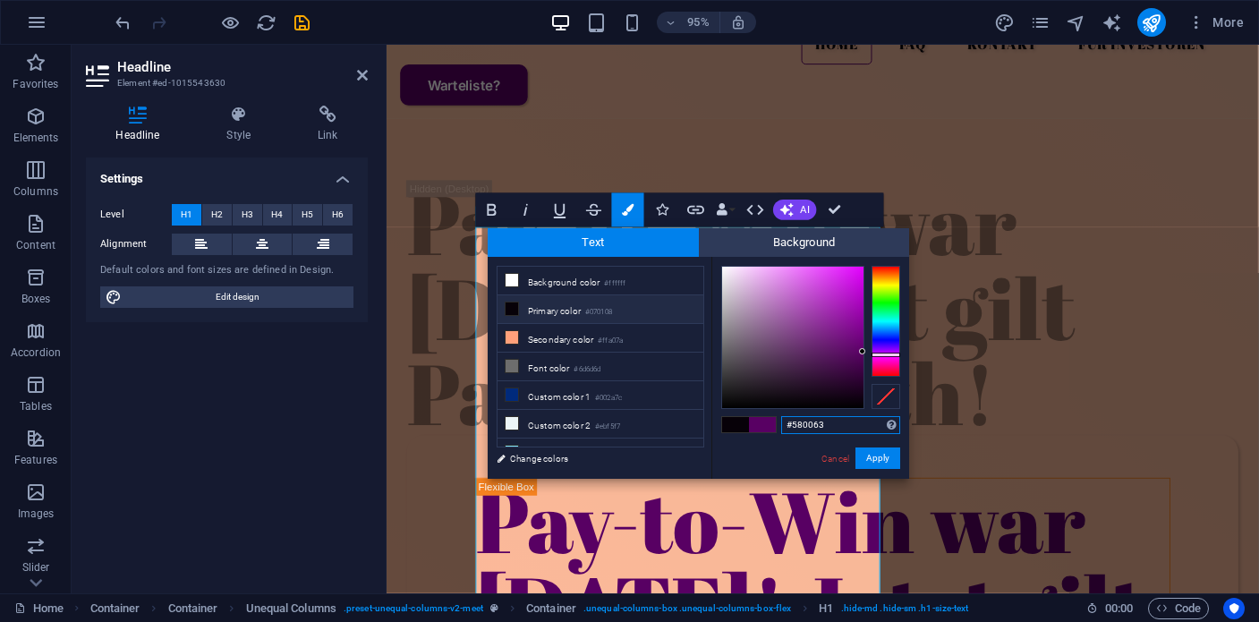
click at [814, 425] on input "#580063" at bounding box center [840, 425] width 119 height 18
paste input "0496FF"
type input "#0496ff"
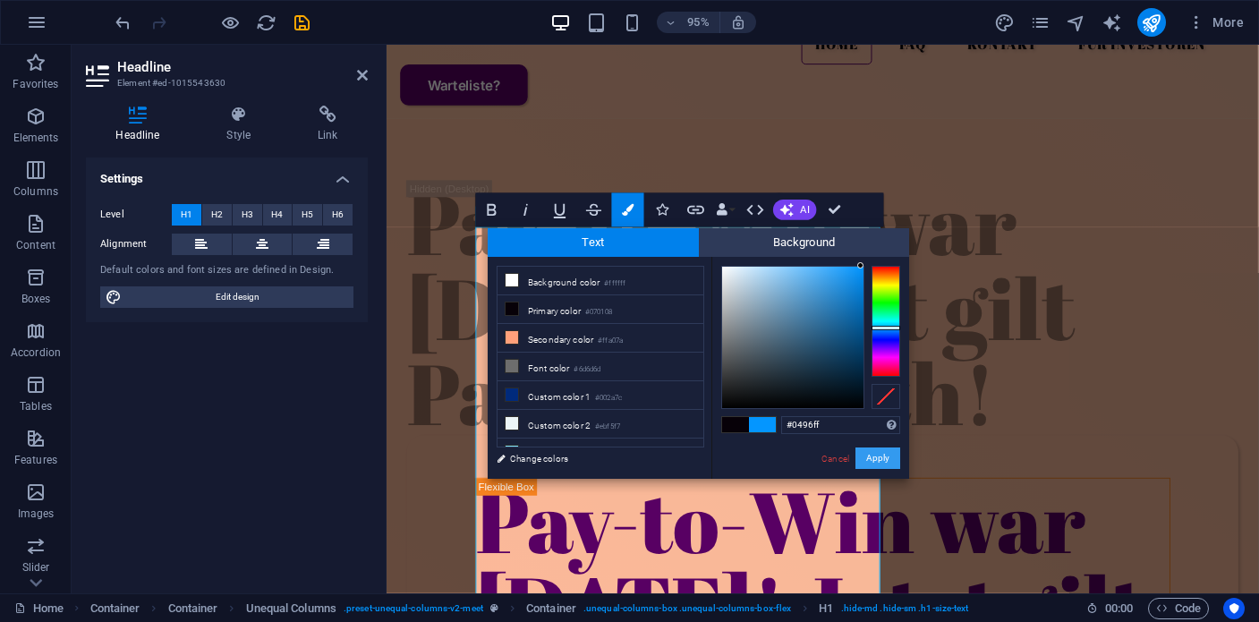
click at [869, 459] on button "Apply" at bounding box center [878, 458] width 45 height 21
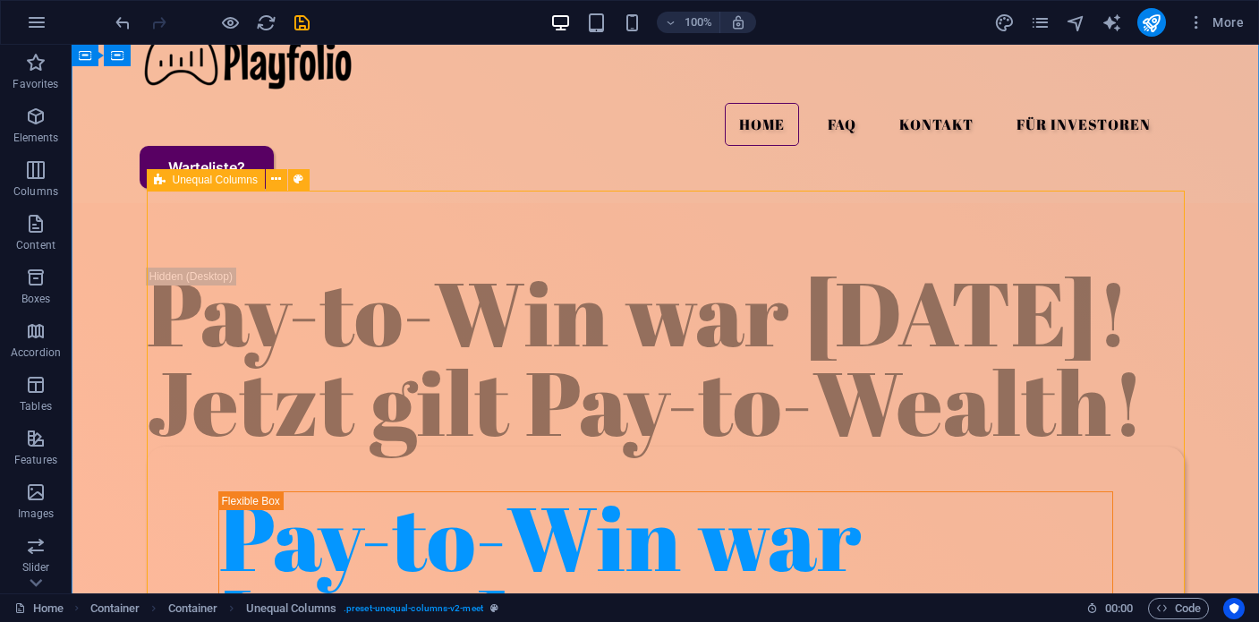
scroll to position [0, 0]
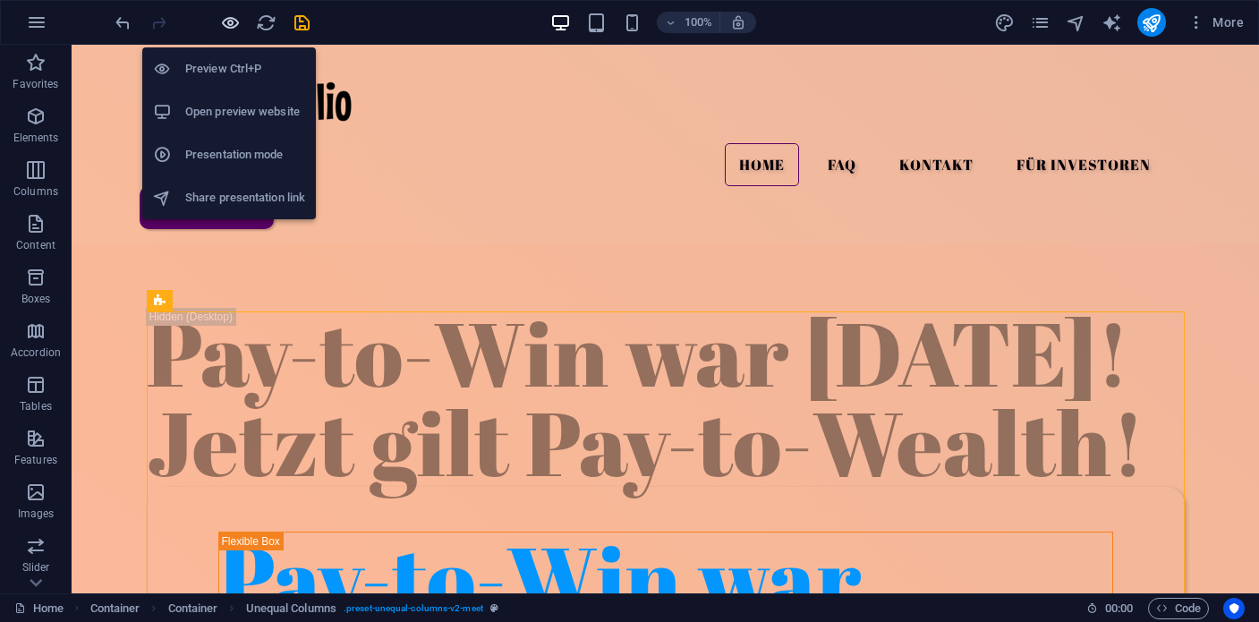
click at [227, 25] on icon "button" at bounding box center [230, 23] width 21 height 21
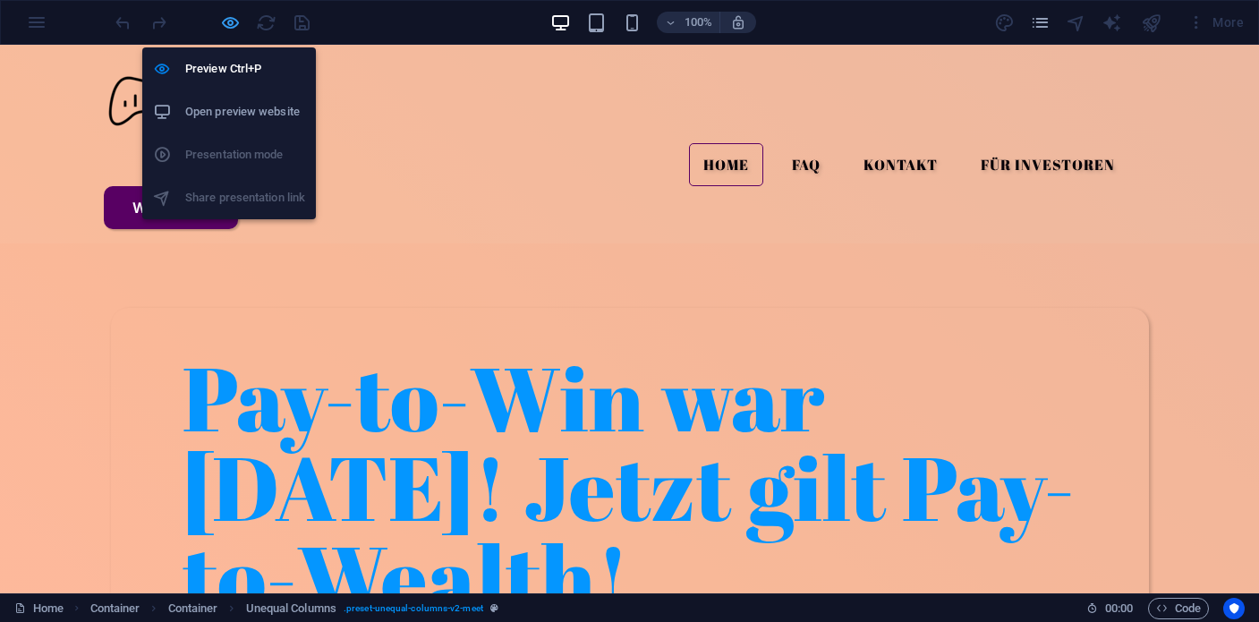
click at [228, 21] on icon "button" at bounding box center [230, 23] width 21 height 21
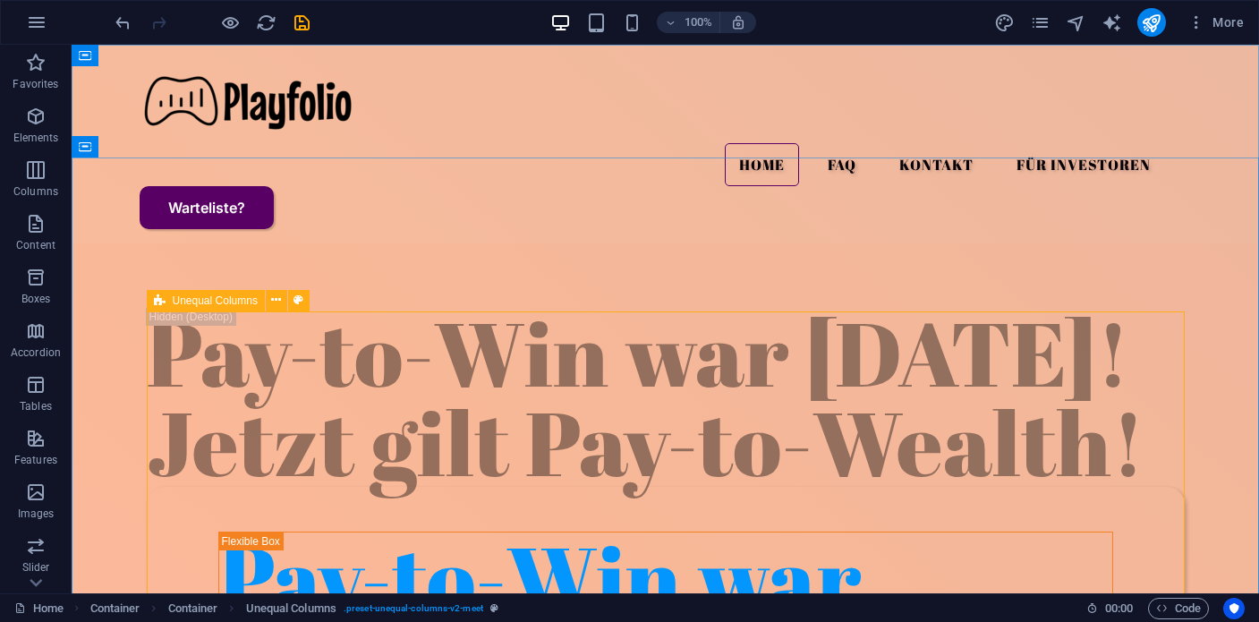
click at [178, 298] on span "Unequal Columns" at bounding box center [215, 300] width 85 height 11
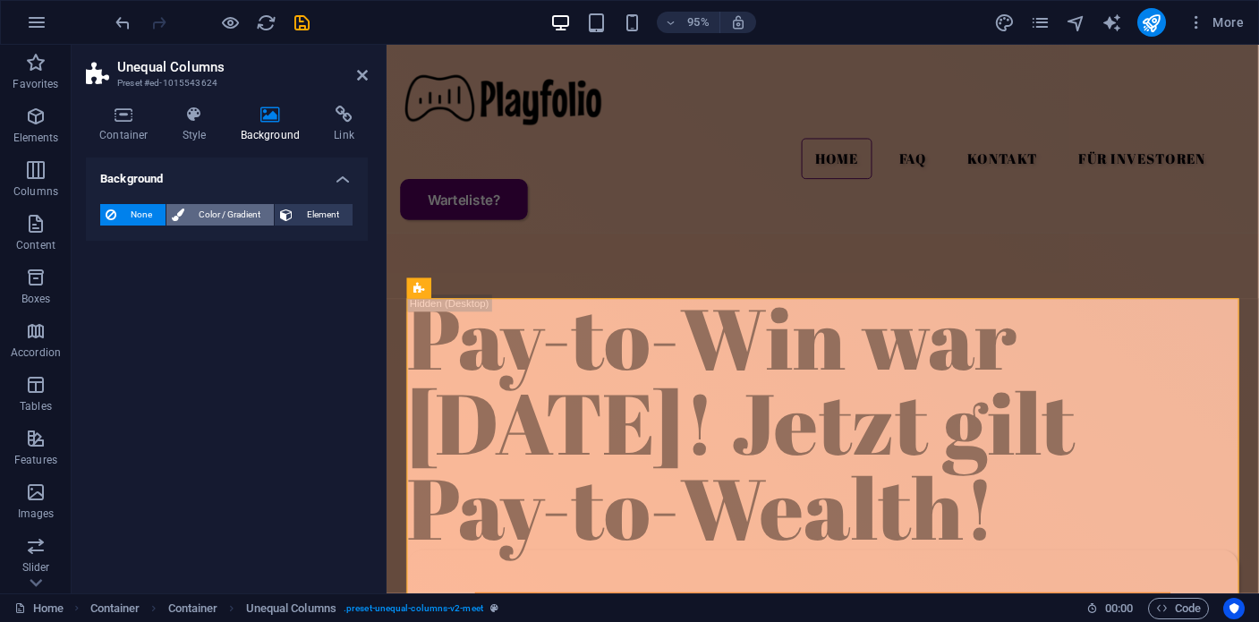
click at [214, 215] on span "Color / Gradient" at bounding box center [229, 214] width 79 height 21
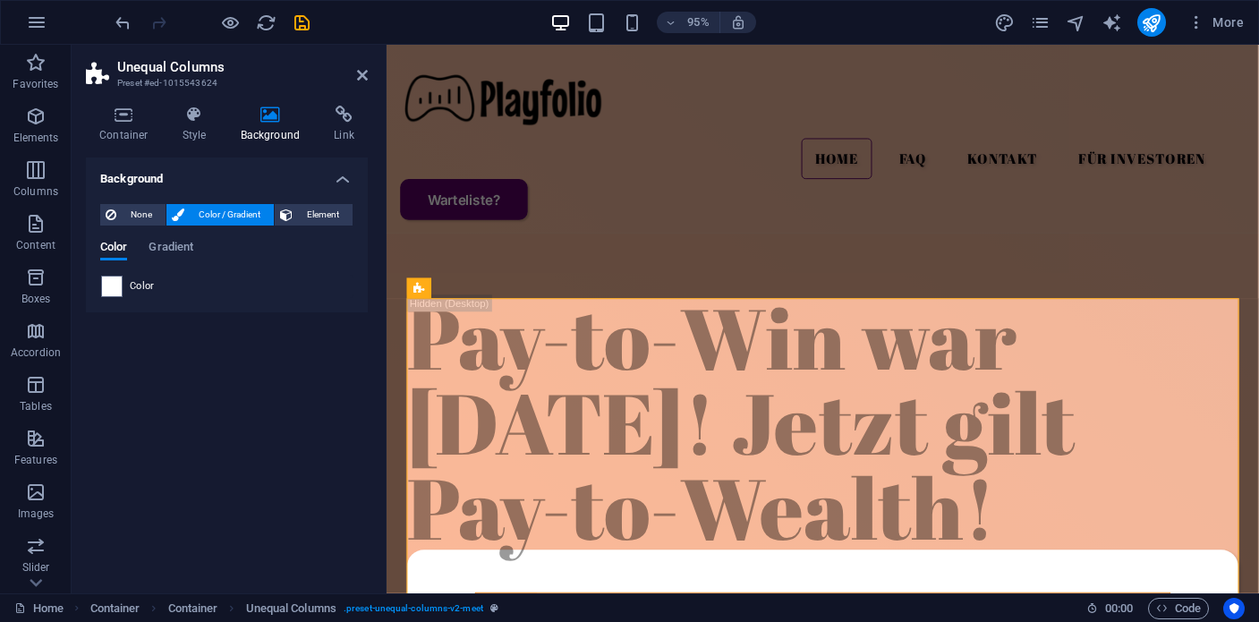
click at [112, 288] on span at bounding box center [112, 287] width 20 height 20
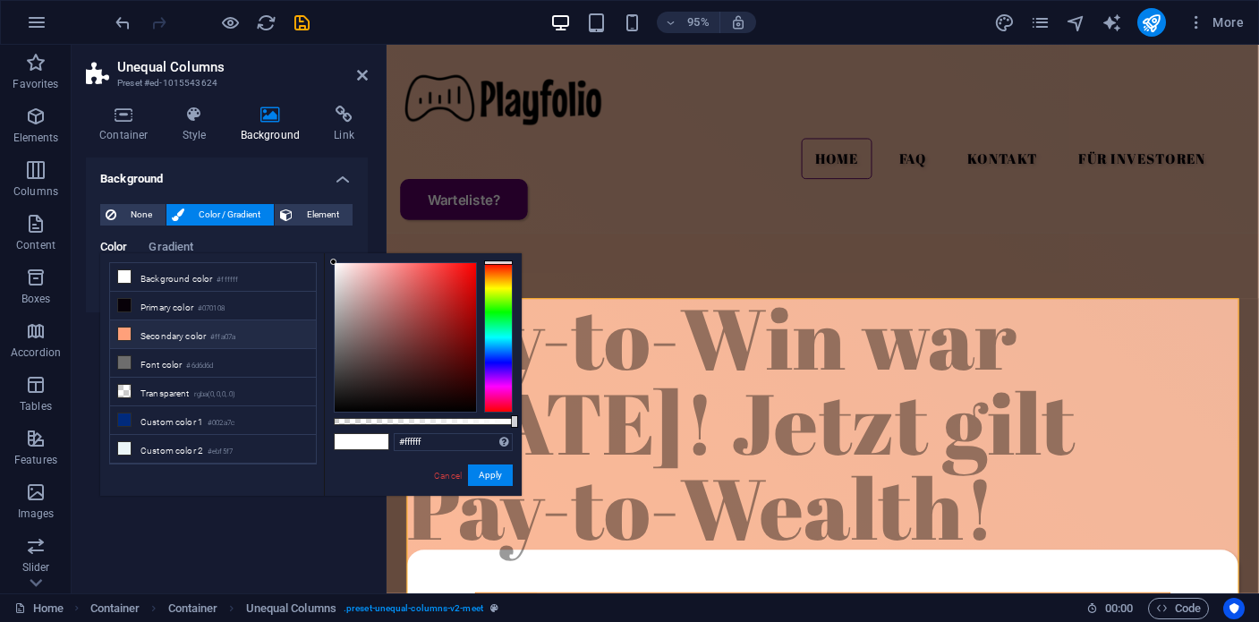
click at [123, 335] on icon at bounding box center [124, 334] width 13 height 13
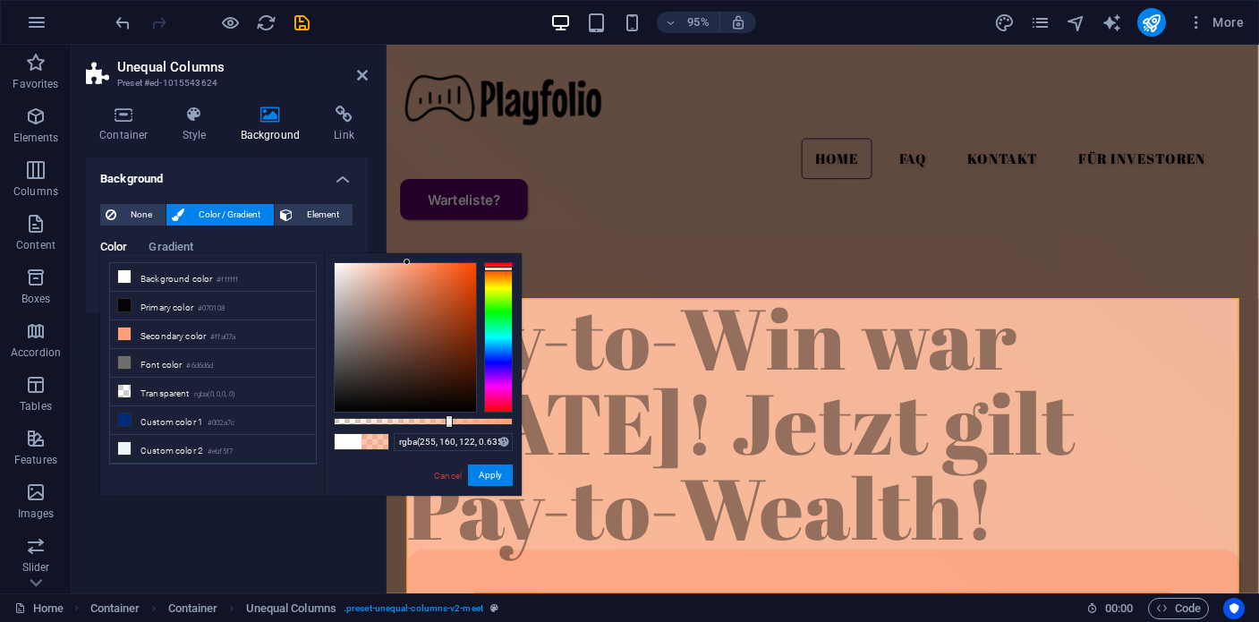
click at [448, 422] on div at bounding box center [423, 421] width 179 height 7
click at [419, 420] on div at bounding box center [423, 421] width 179 height 7
type input "rgba(255, 160, 122, 0.615)"
click at [444, 421] on div at bounding box center [423, 421] width 179 height 7
click at [484, 473] on button "Apply" at bounding box center [490, 475] width 45 height 21
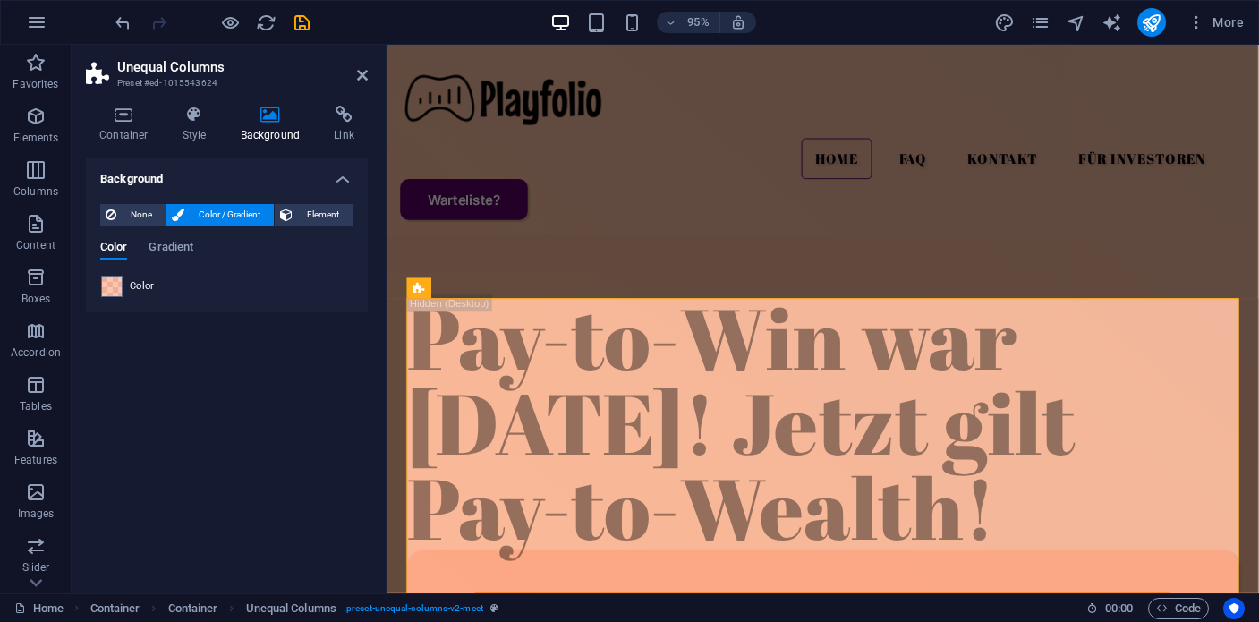
click at [375, 72] on aside "Unequal Columns Preset #ed-1015543624 Container Style Background Link Size Heig…" at bounding box center [229, 319] width 315 height 549
click at [366, 76] on icon at bounding box center [362, 75] width 11 height 14
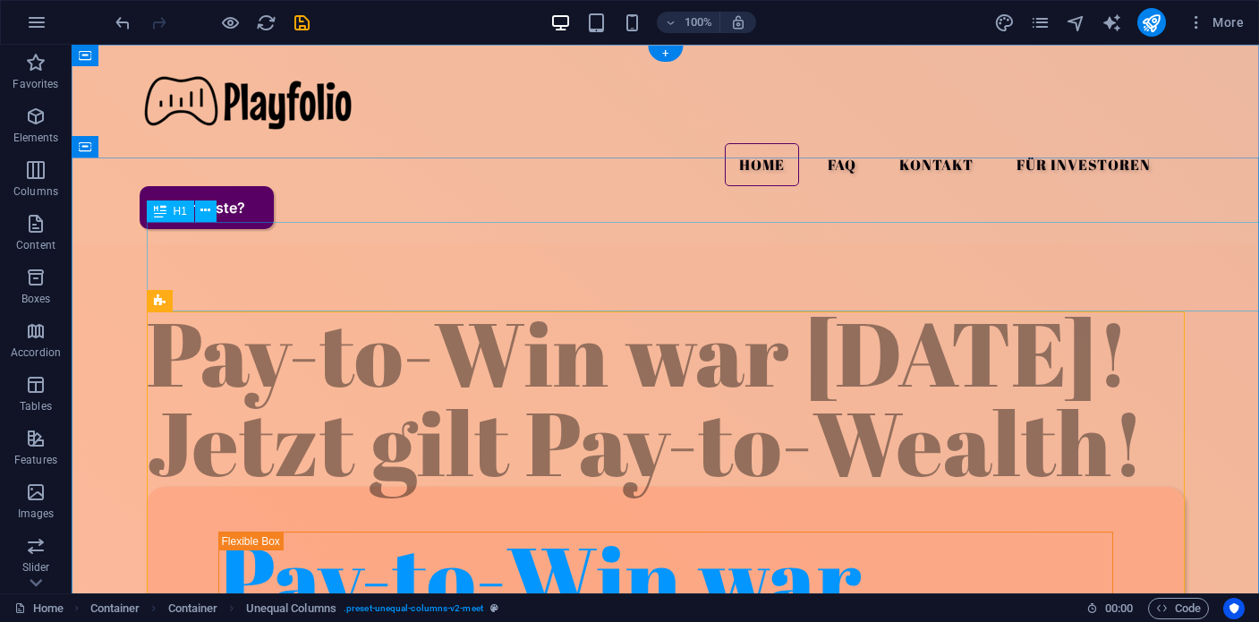
click at [559, 308] on div "Pay-to-Win war [DATE]! Jetzt gilt Pay-to-Wealth!" at bounding box center [666, 397] width 1038 height 179
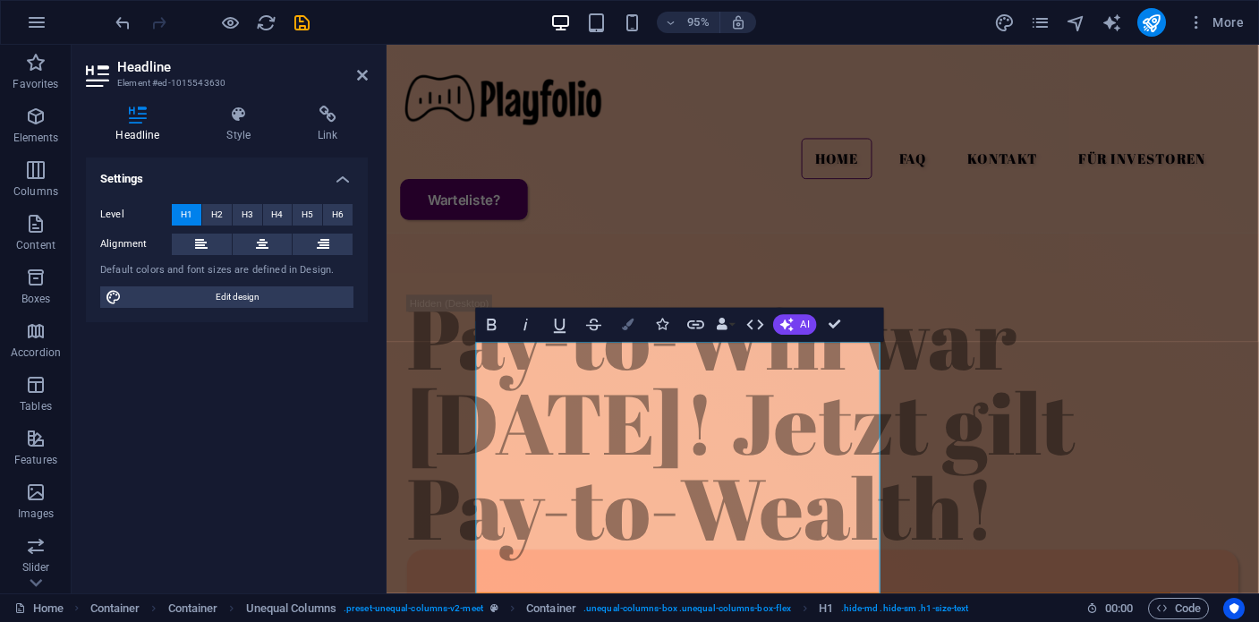
click at [633, 324] on icon "button" at bounding box center [628, 324] width 12 height 12
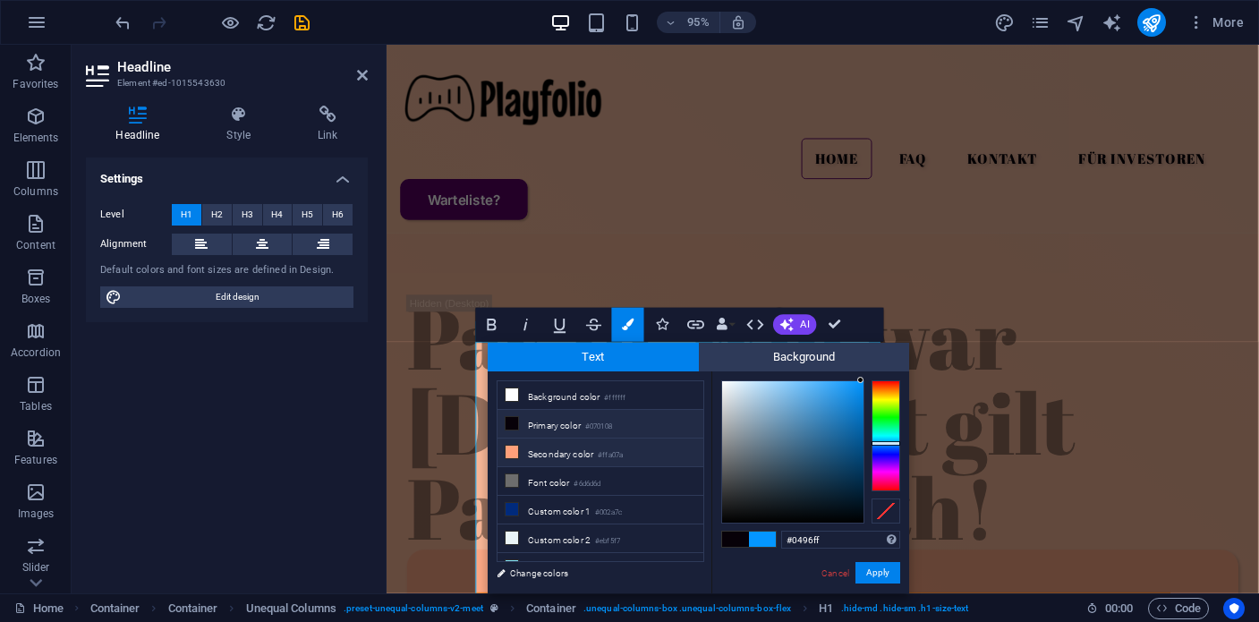
click at [506, 453] on icon at bounding box center [512, 452] width 13 height 13
type input "#ffa07a"
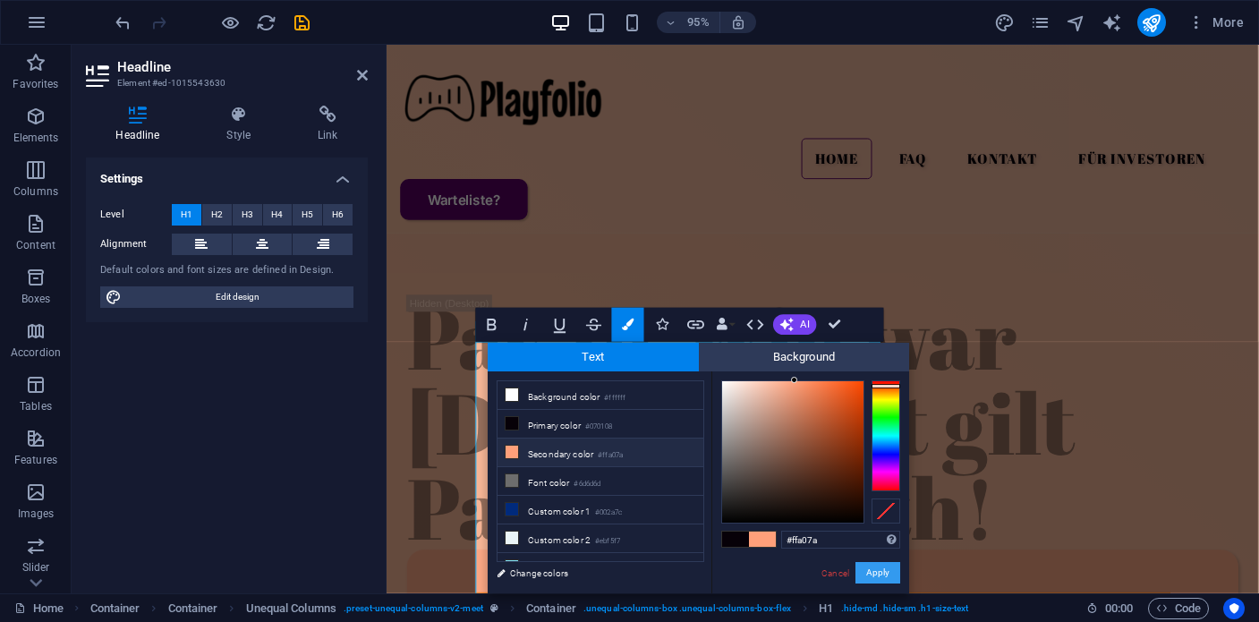
click at [871, 571] on button "Apply" at bounding box center [878, 572] width 45 height 21
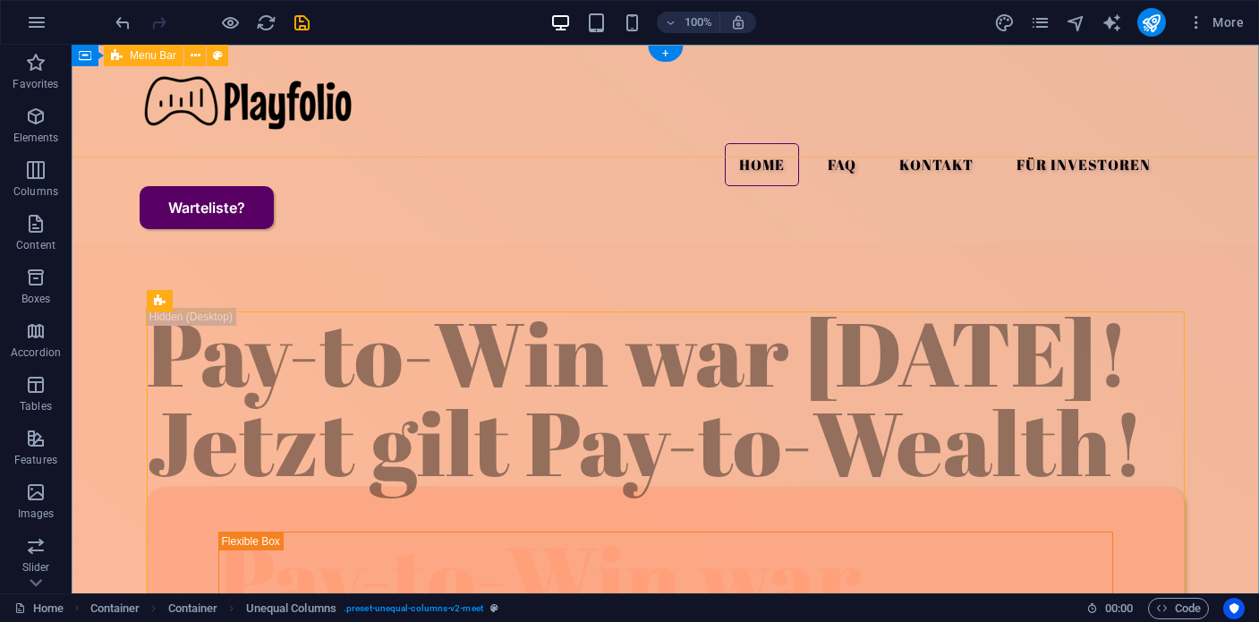
drag, startPoint x: 706, startPoint y: 64, endPoint x: 708, endPoint y: 80, distance: 16.2
click at [706, 64] on div "Menu Home FAQ Kontakt Für Investoren Warteliste?" at bounding box center [666, 144] width 1188 height 199
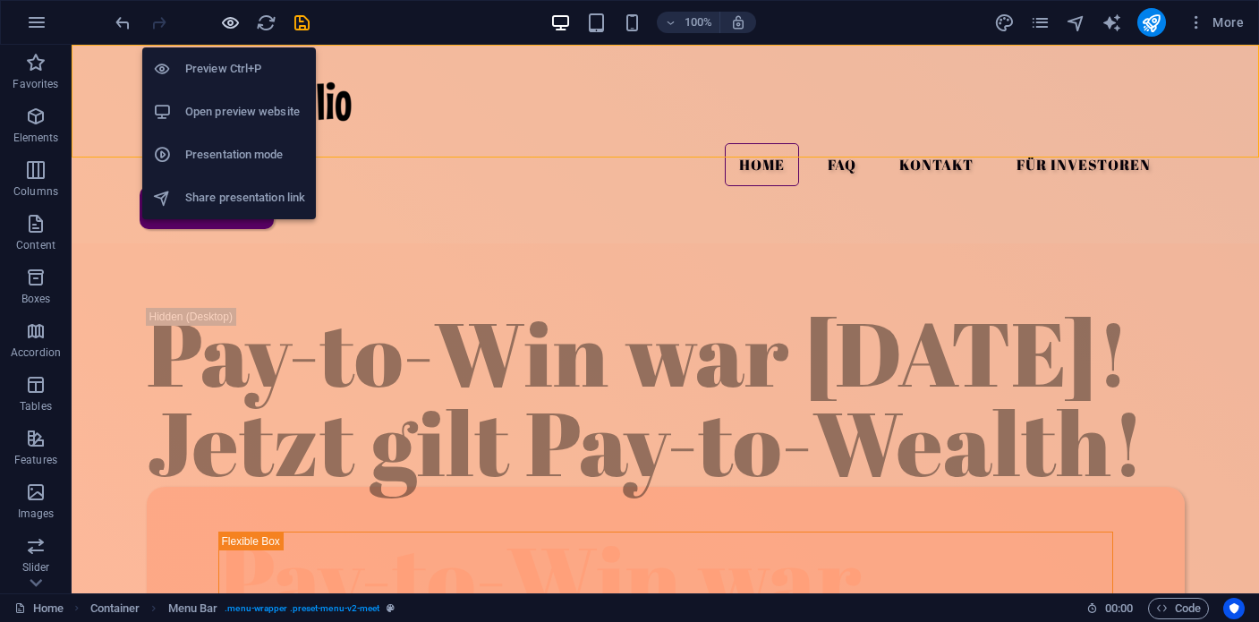
click at [230, 21] on icon "button" at bounding box center [230, 23] width 21 height 21
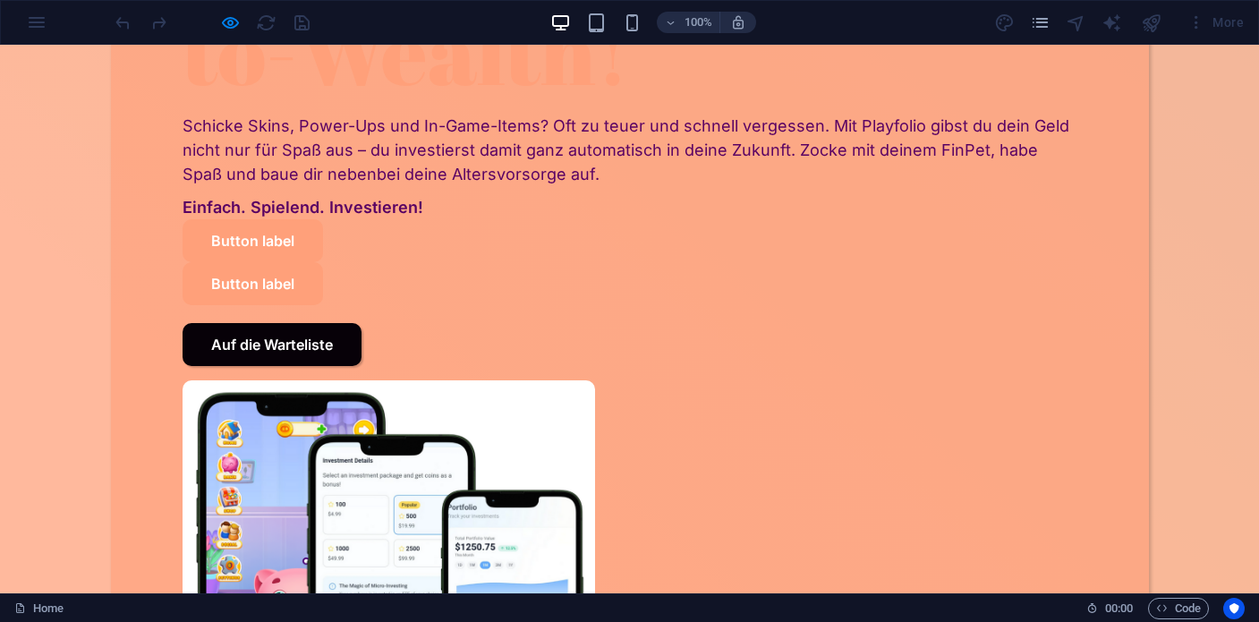
scroll to position [546, 0]
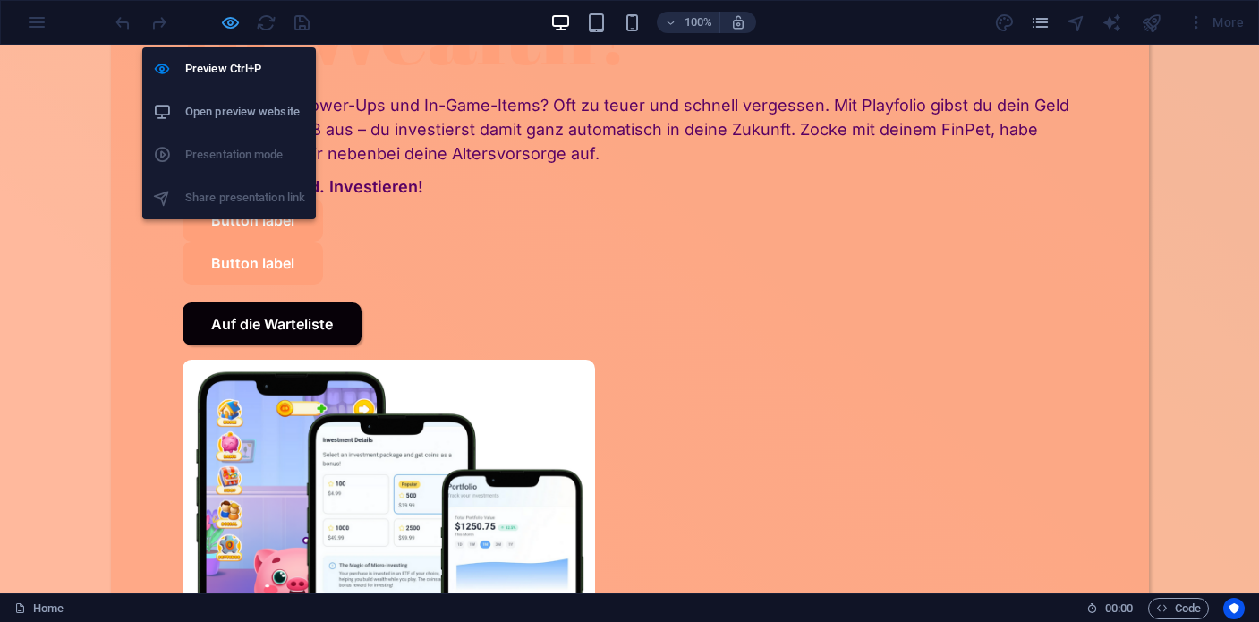
click at [226, 23] on icon "button" at bounding box center [230, 23] width 21 height 21
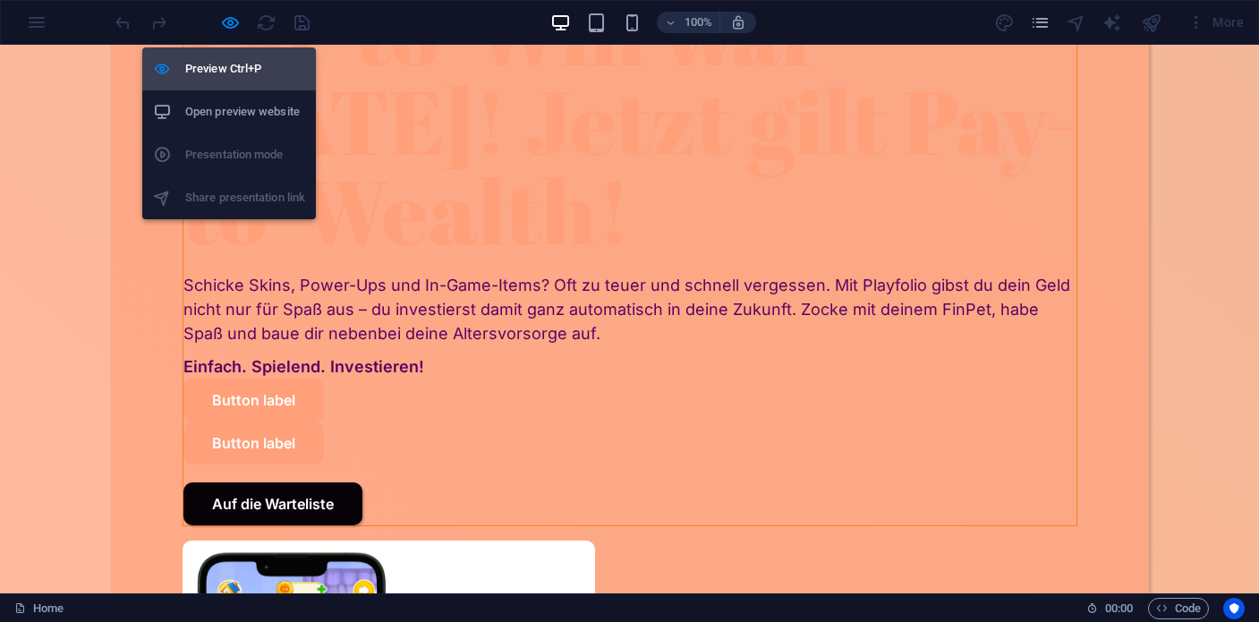
scroll to position [636, 0]
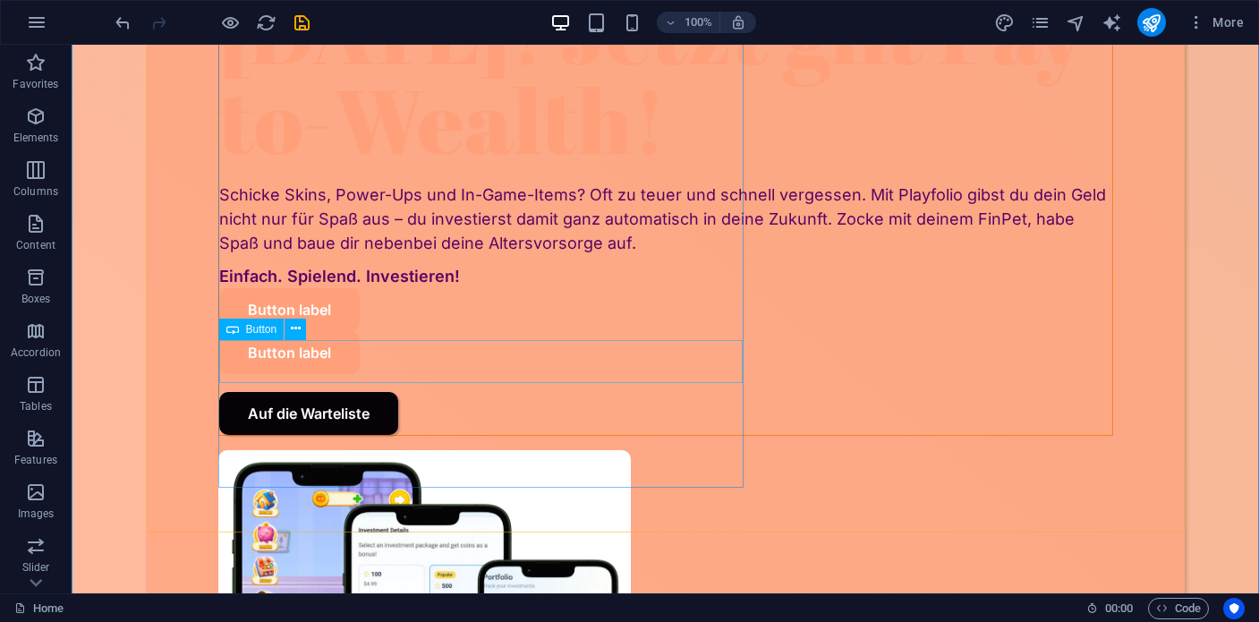
click at [348, 331] on div "Button label" at bounding box center [665, 309] width 893 height 43
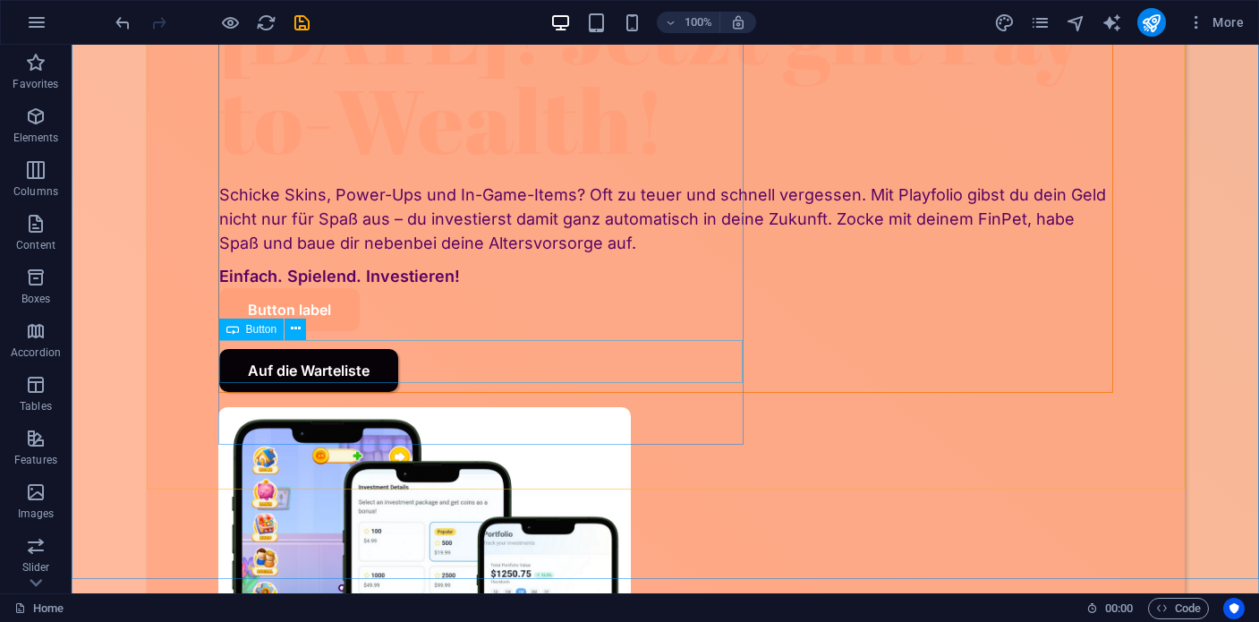
click at [337, 331] on div "Button label" at bounding box center [665, 309] width 893 height 43
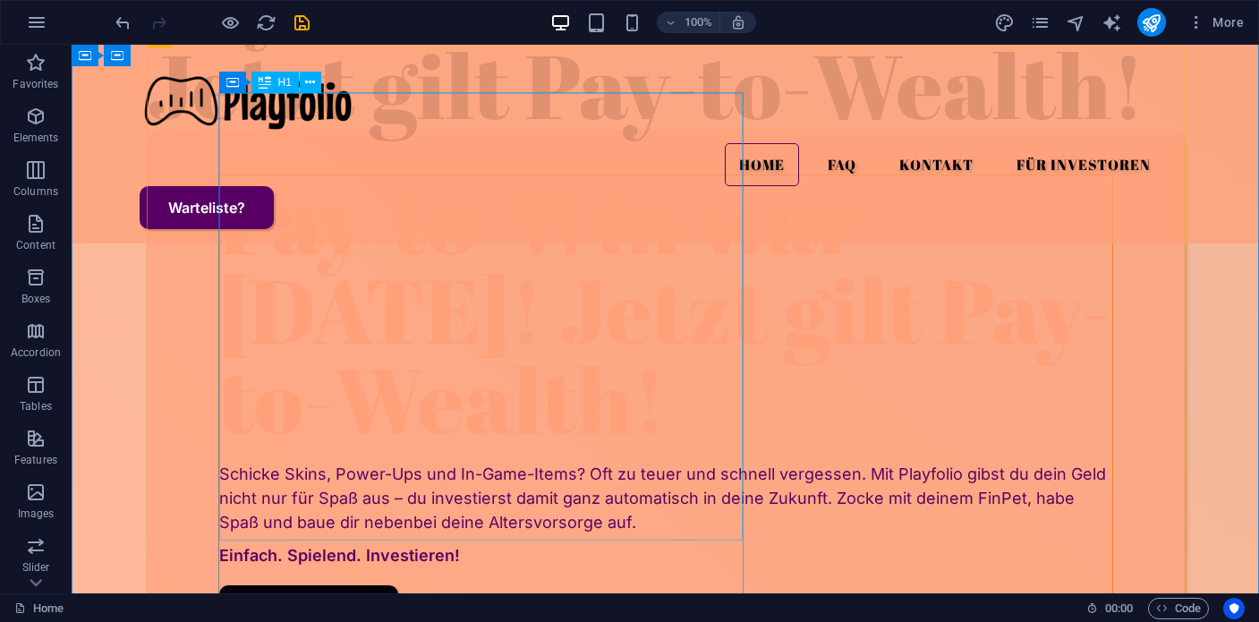
scroll to position [264, 0]
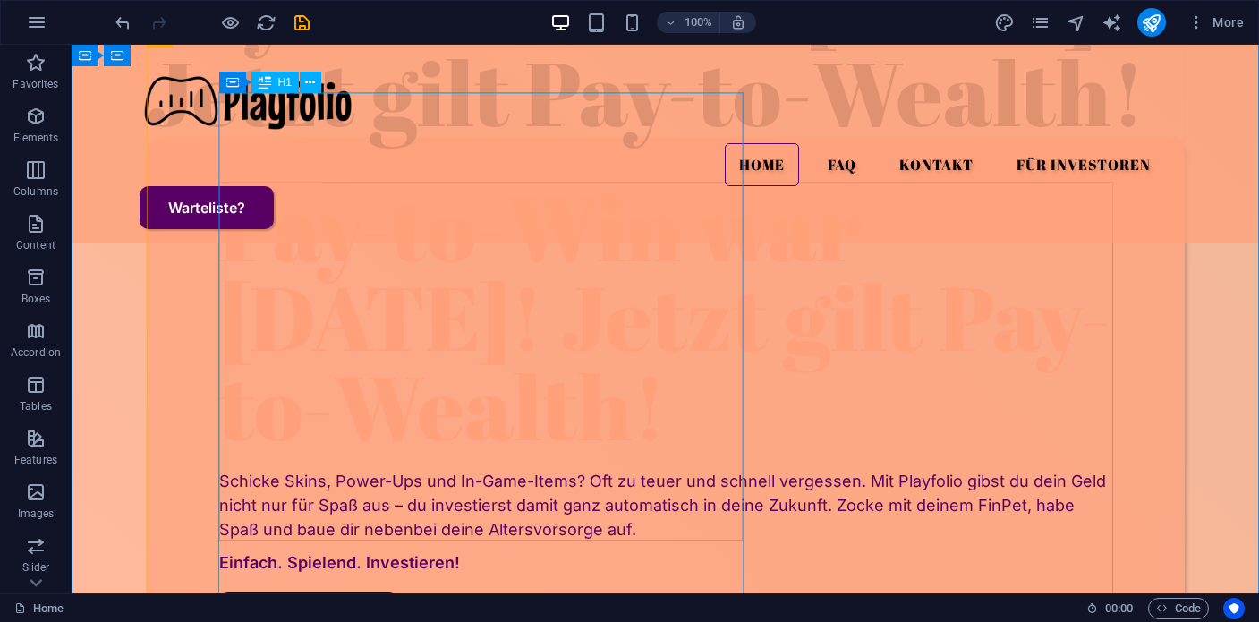
click at [483, 363] on div "Pay-to-Win war [DATE]! Jetzt gilt Pay-to-Wealth!" at bounding box center [665, 317] width 893 height 269
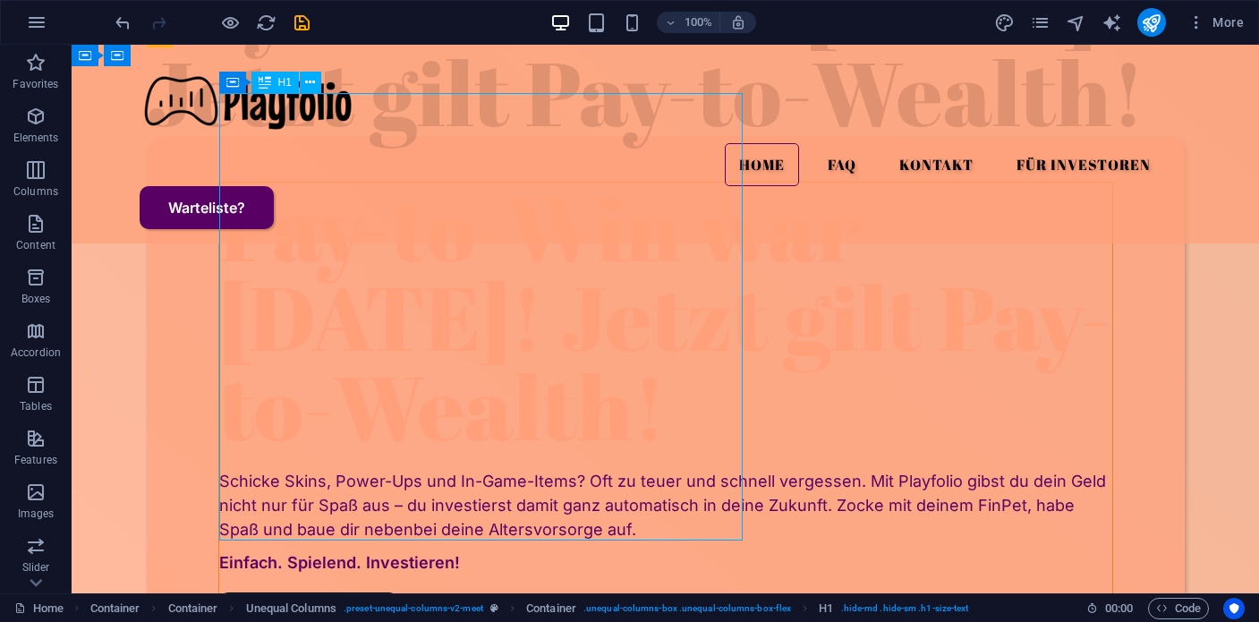
click at [483, 363] on div "Pay-to-Win war [DATE]! Jetzt gilt Pay-to-Wealth!" at bounding box center [665, 317] width 893 height 269
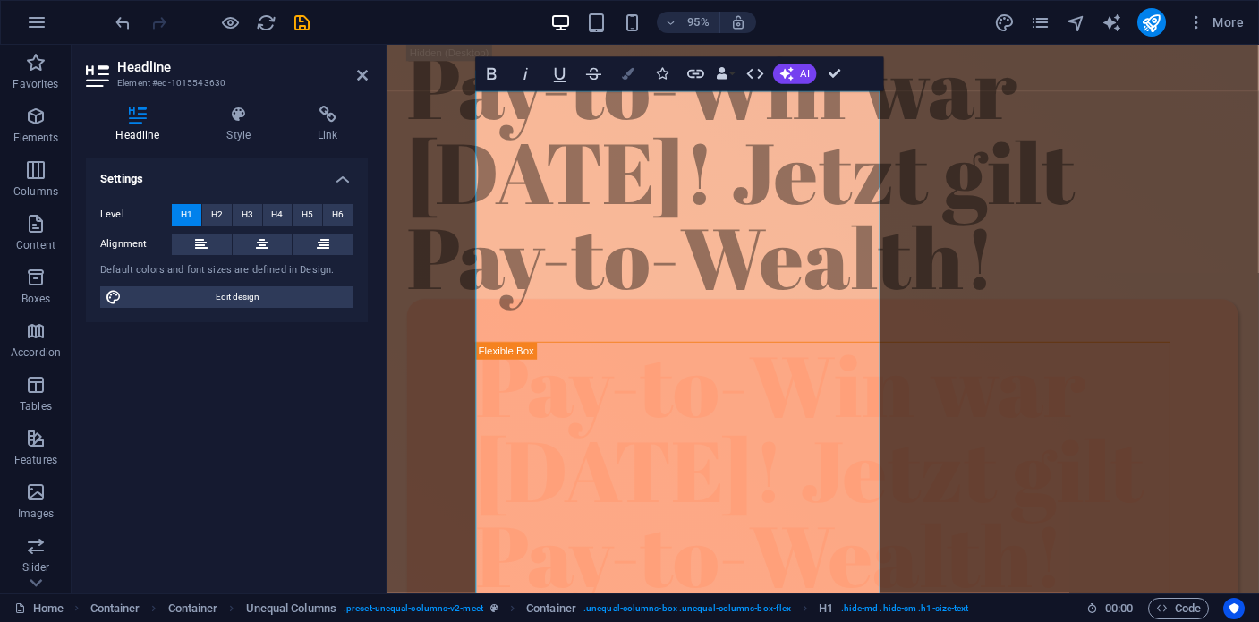
click at [628, 78] on icon "button" at bounding box center [628, 73] width 12 height 12
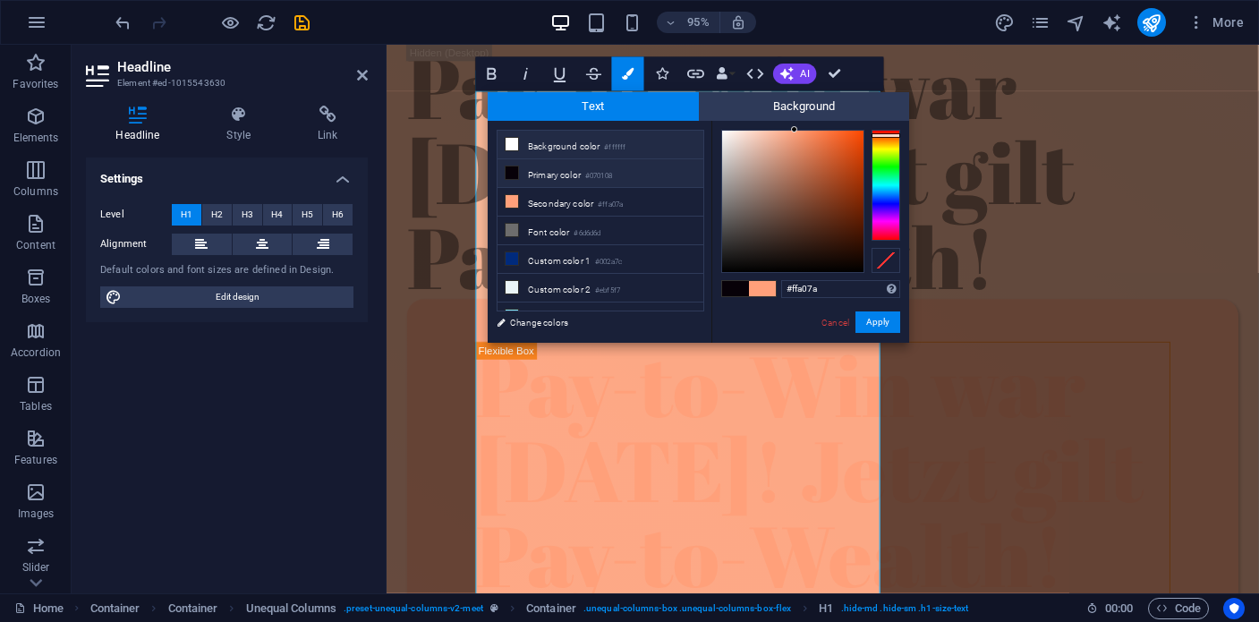
click at [566, 150] on li "Background color #ffffff" at bounding box center [601, 145] width 206 height 29
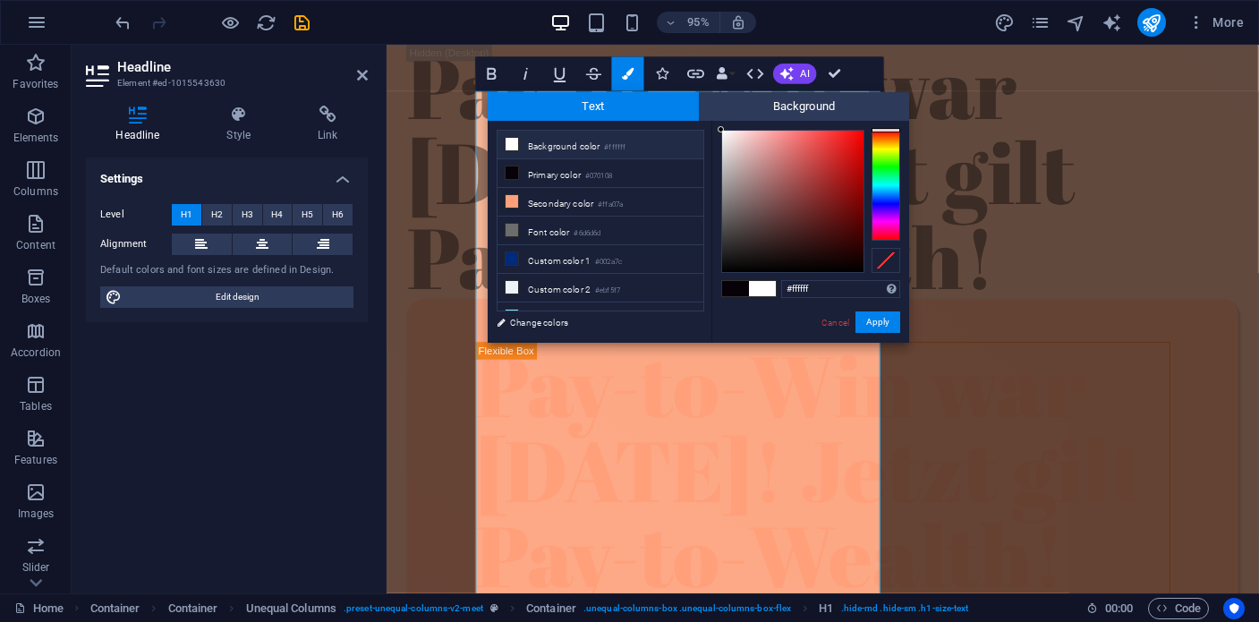
click at [505, 141] on span at bounding box center [512, 144] width 14 height 14
click at [740, 291] on span at bounding box center [735, 288] width 27 height 15
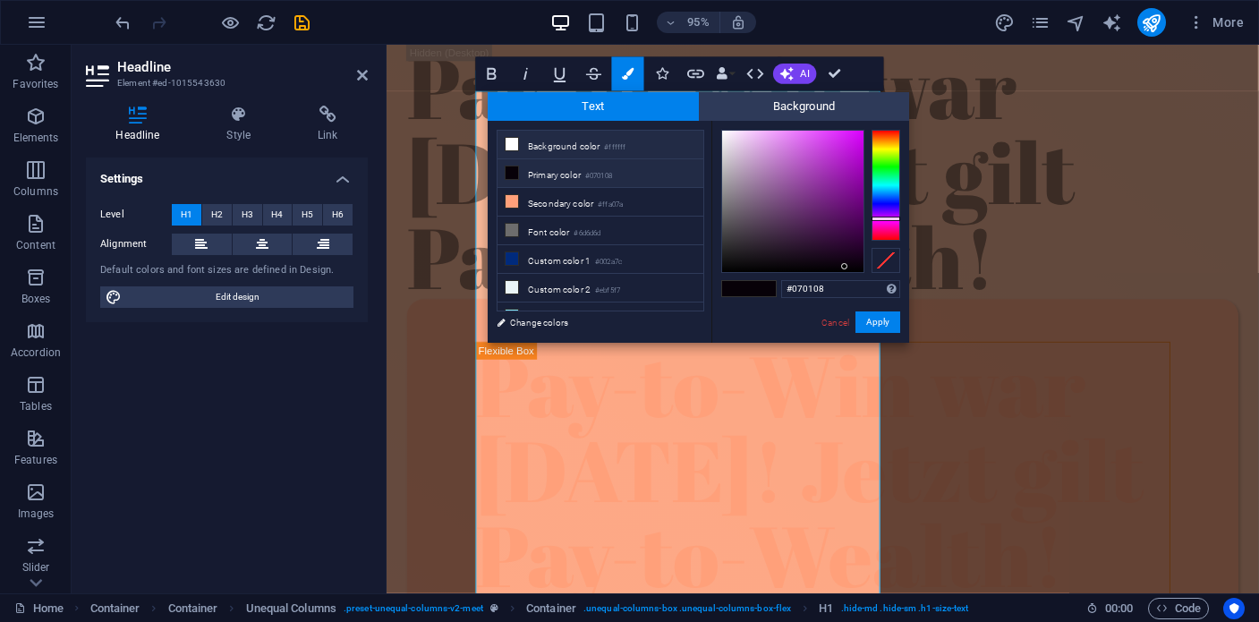
click at [516, 143] on icon at bounding box center [512, 144] width 13 height 13
type input "#ffffff"
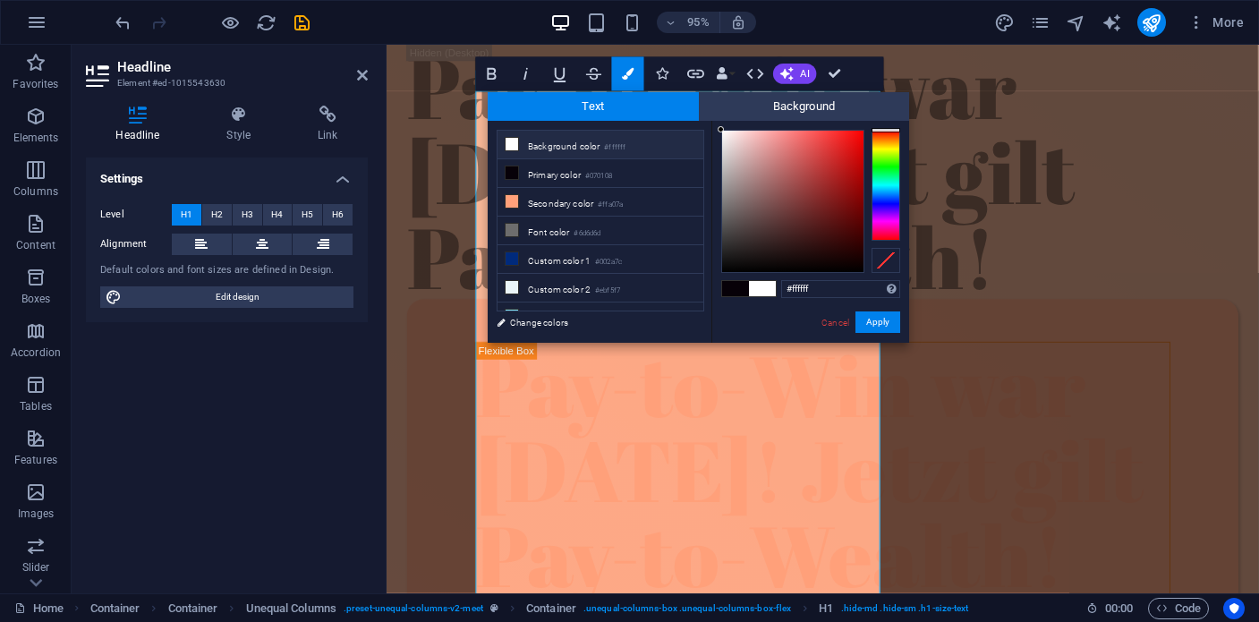
click at [762, 286] on span at bounding box center [762, 288] width 27 height 15
click at [886, 321] on button "Apply" at bounding box center [878, 321] width 45 height 21
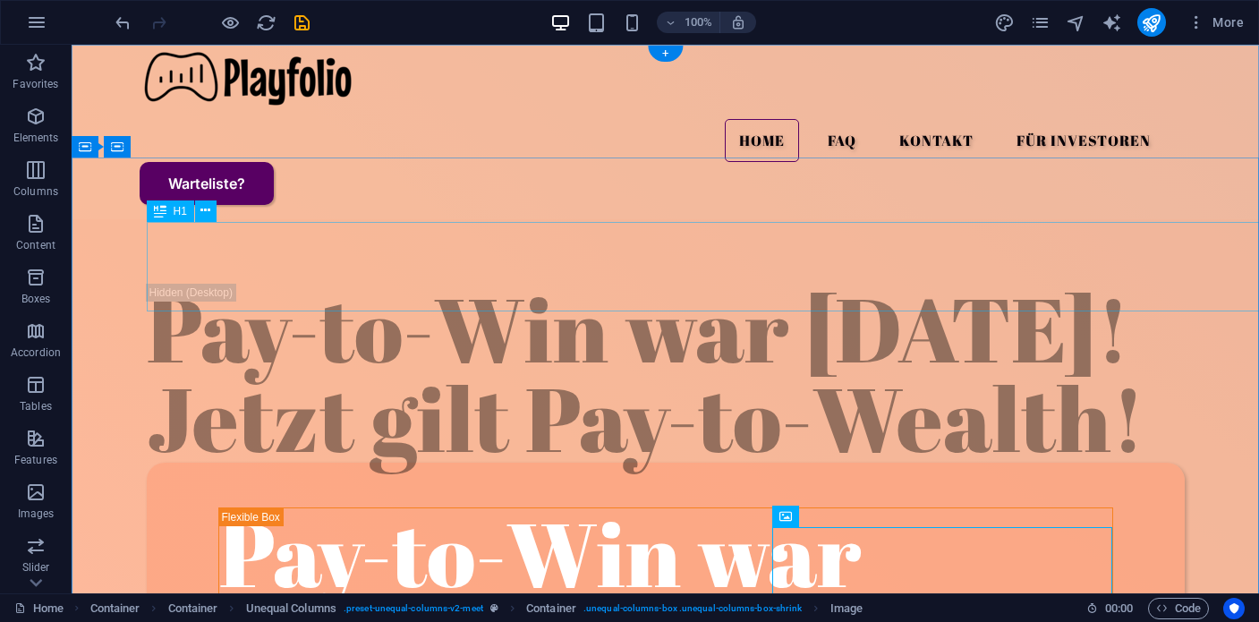
scroll to position [0, 0]
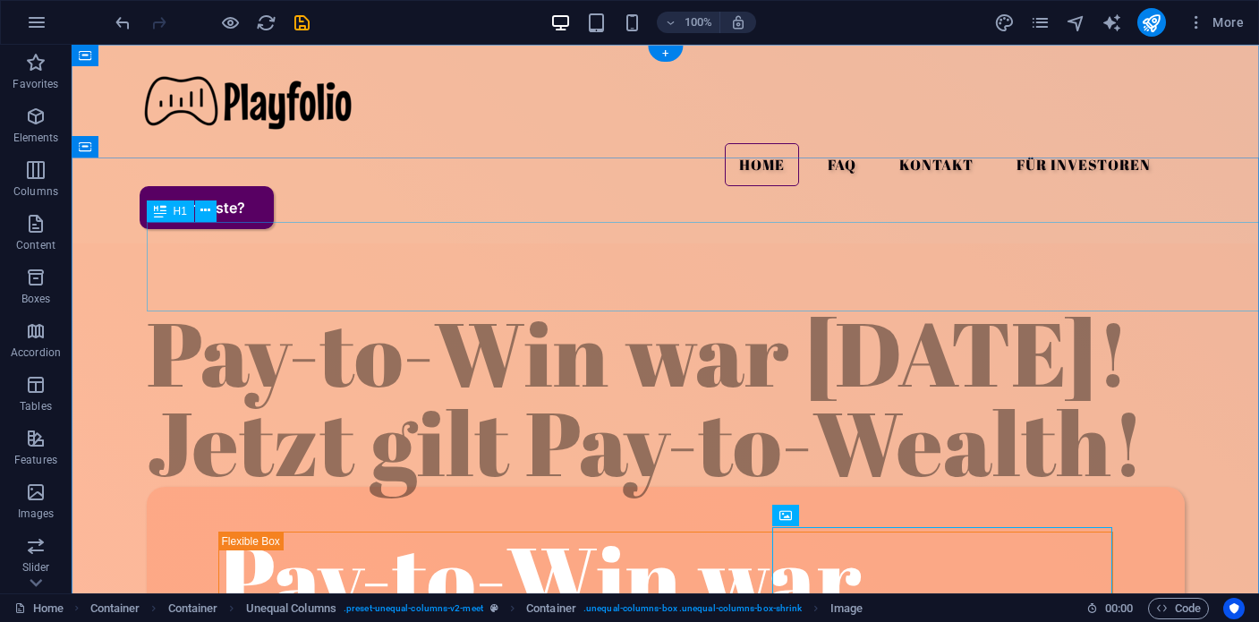
click at [548, 308] on div "Pay-to-Win war [DATE]! Jetzt gilt Pay-to-Wealth!" at bounding box center [666, 397] width 1038 height 179
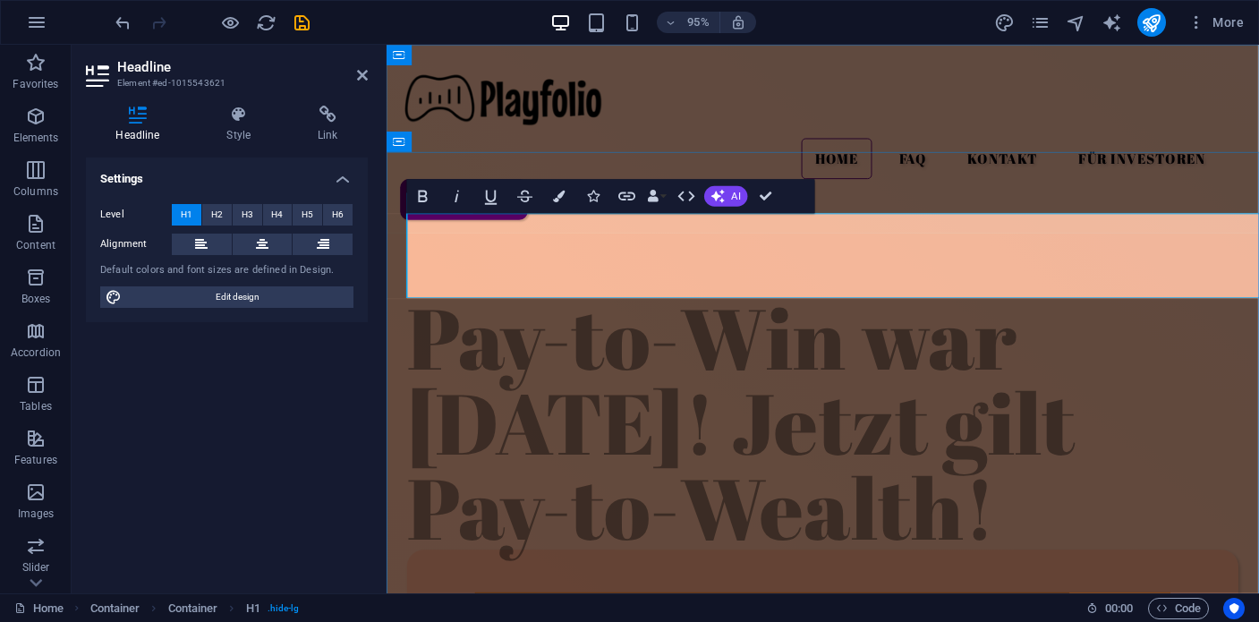
click at [695, 308] on h1 "Pay-to-Win war [DATE]! Jetzt gilt Pay-to-Wealth!" at bounding box center [845, 442] width 875 height 269
click at [559, 200] on icon "button" at bounding box center [559, 196] width 12 height 12
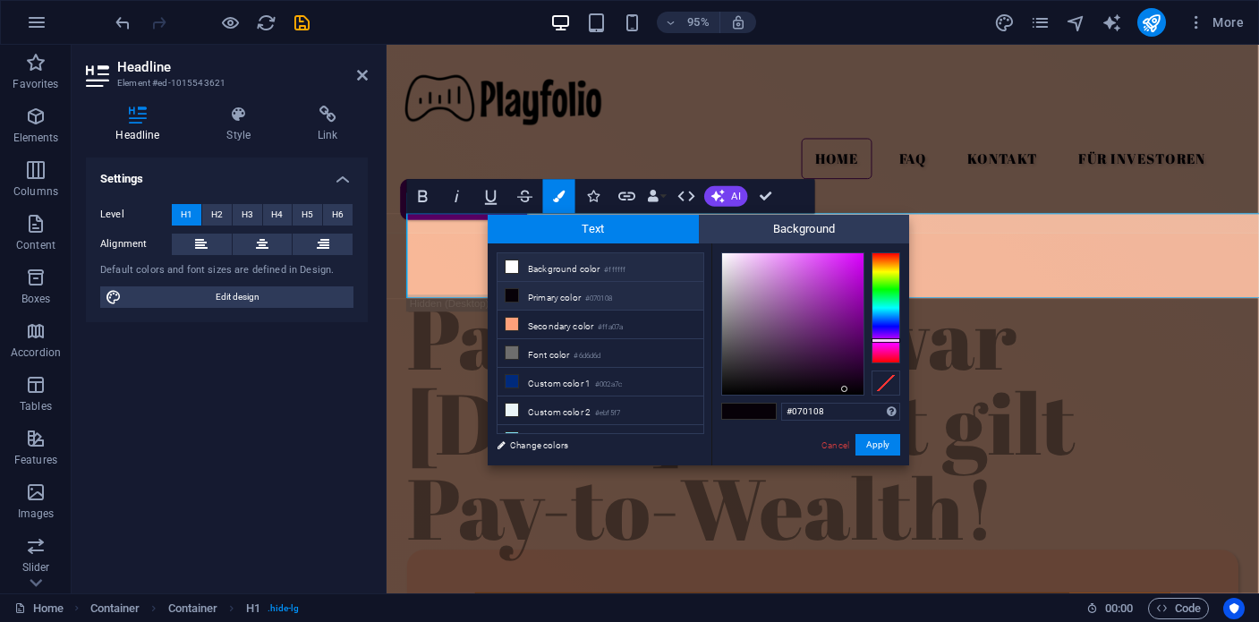
click at [517, 266] on icon at bounding box center [512, 266] width 13 height 13
type input "#ffffff"
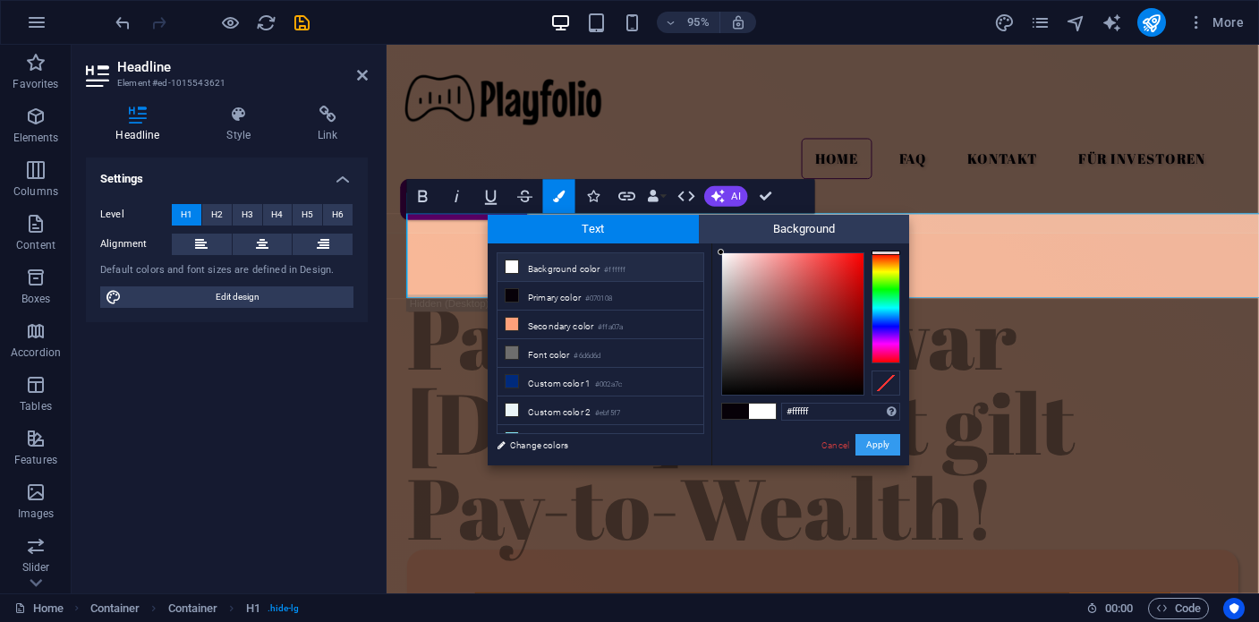
click at [868, 448] on button "Apply" at bounding box center [878, 444] width 45 height 21
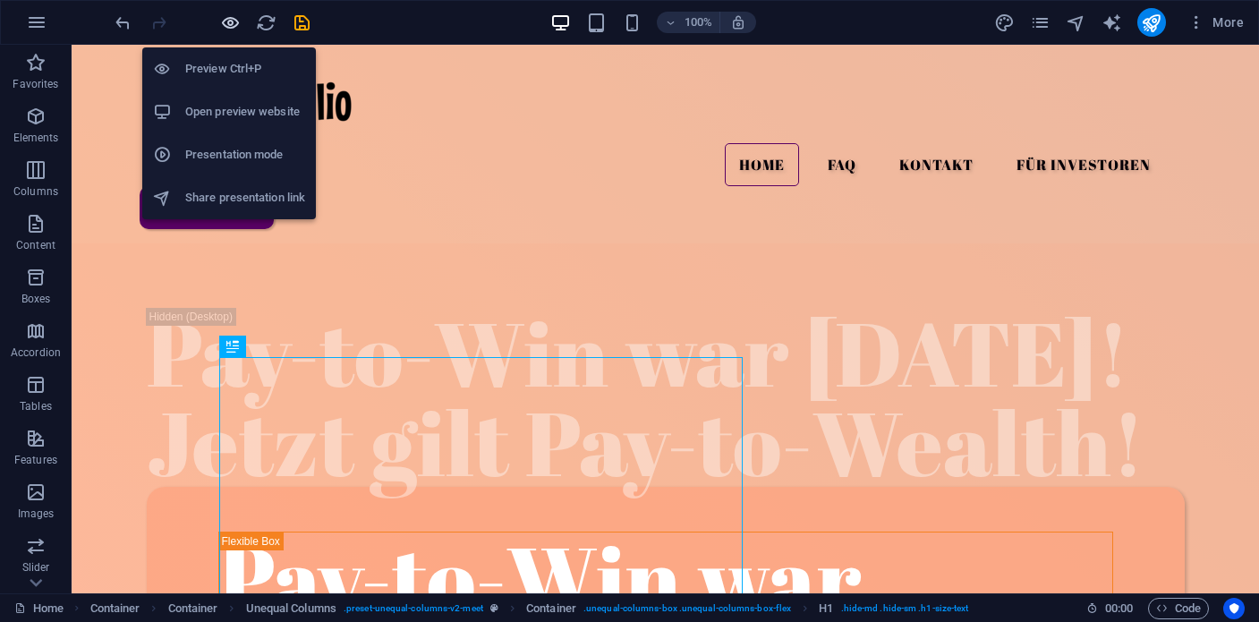
click at [232, 21] on icon "button" at bounding box center [230, 23] width 21 height 21
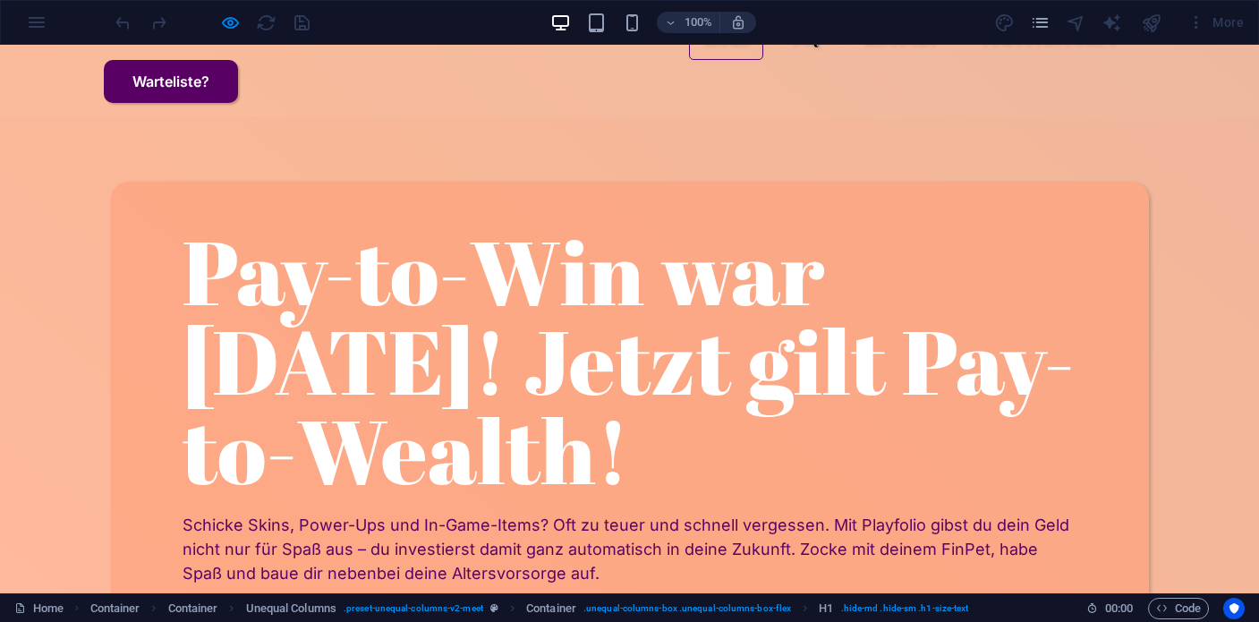
scroll to position [337, 0]
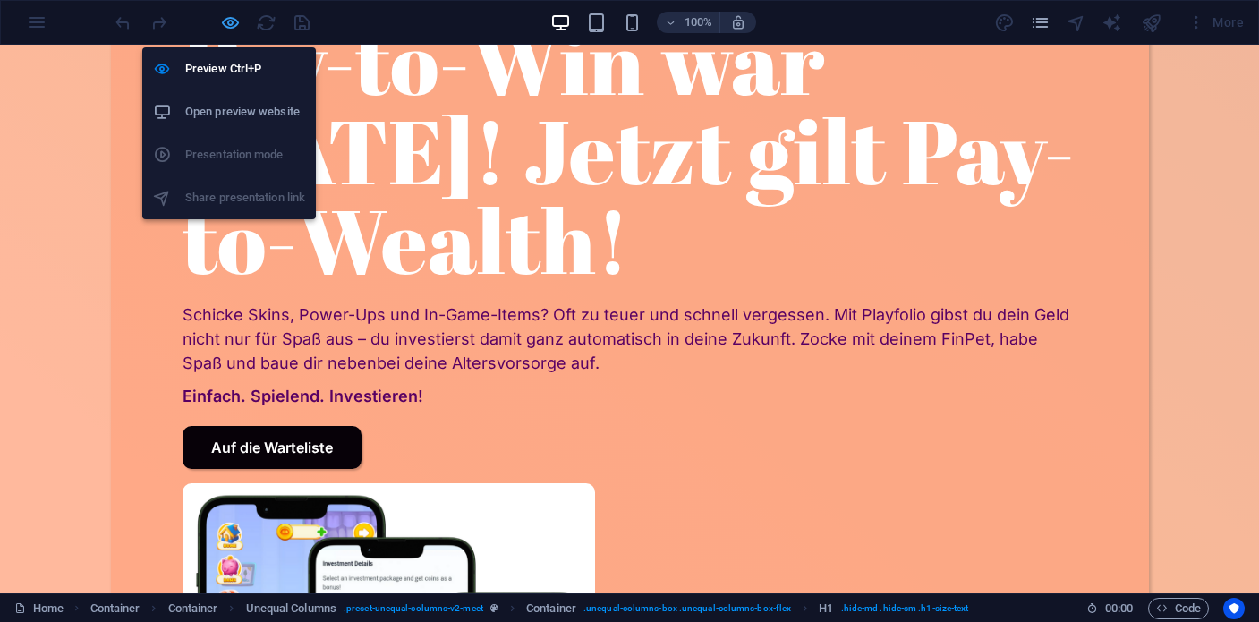
click at [227, 20] on icon "button" at bounding box center [230, 23] width 21 height 21
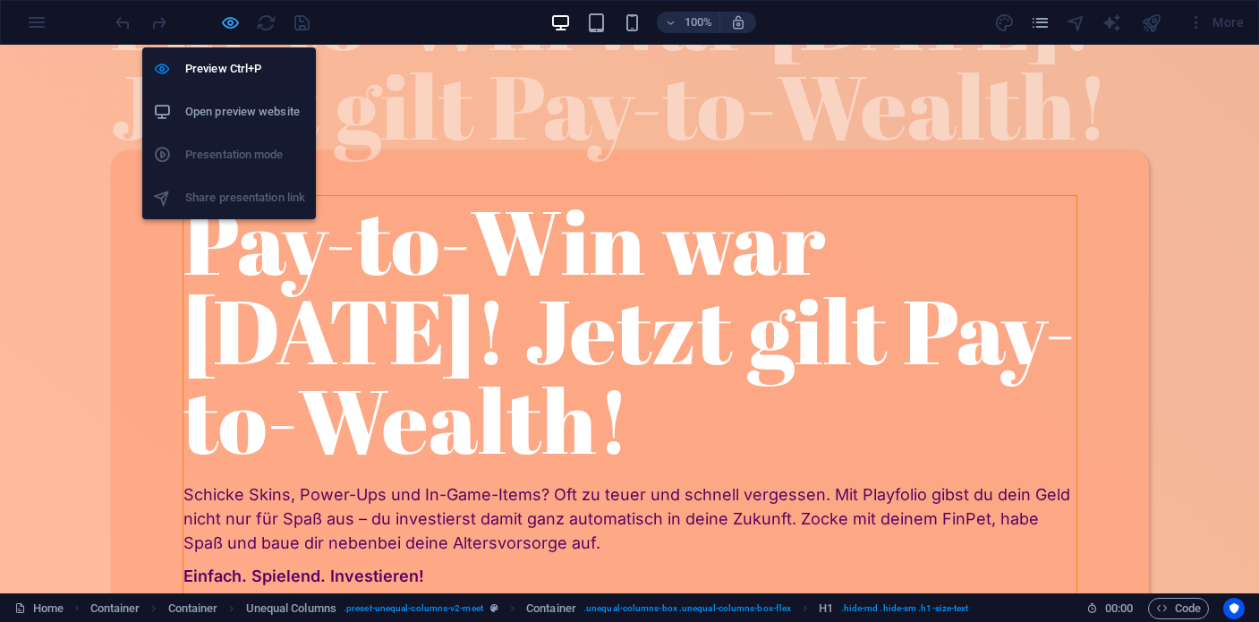
scroll to position [427, 0]
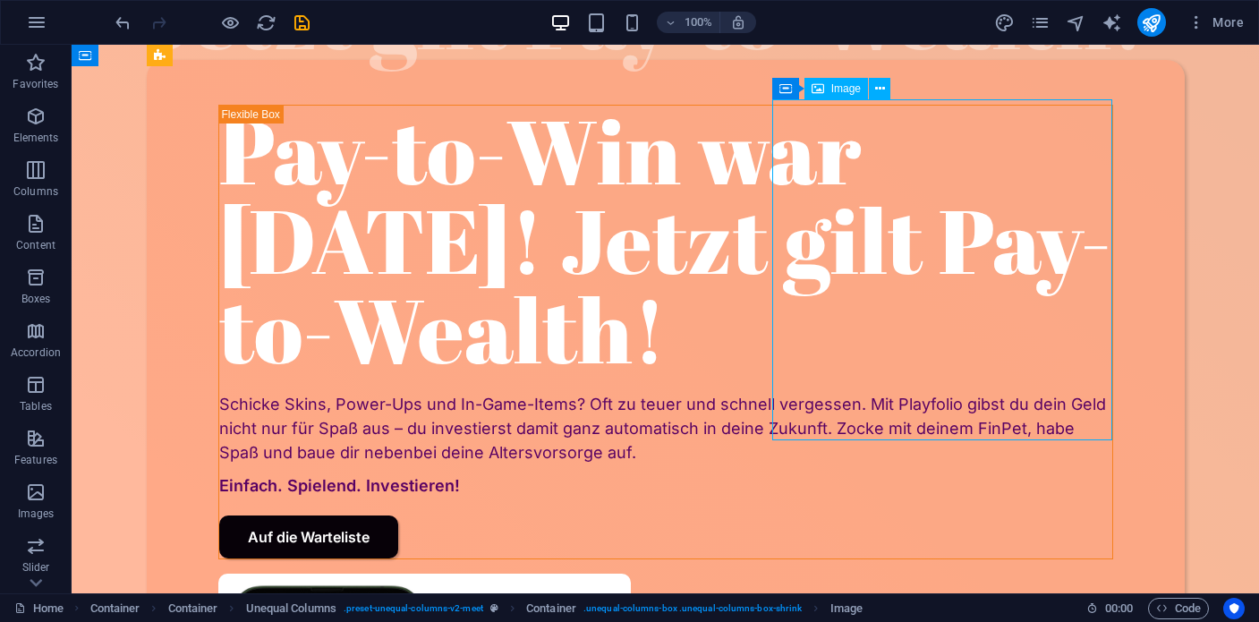
drag, startPoint x: 910, startPoint y: 260, endPoint x: 122, endPoint y: 160, distance: 794.9
select select "px"
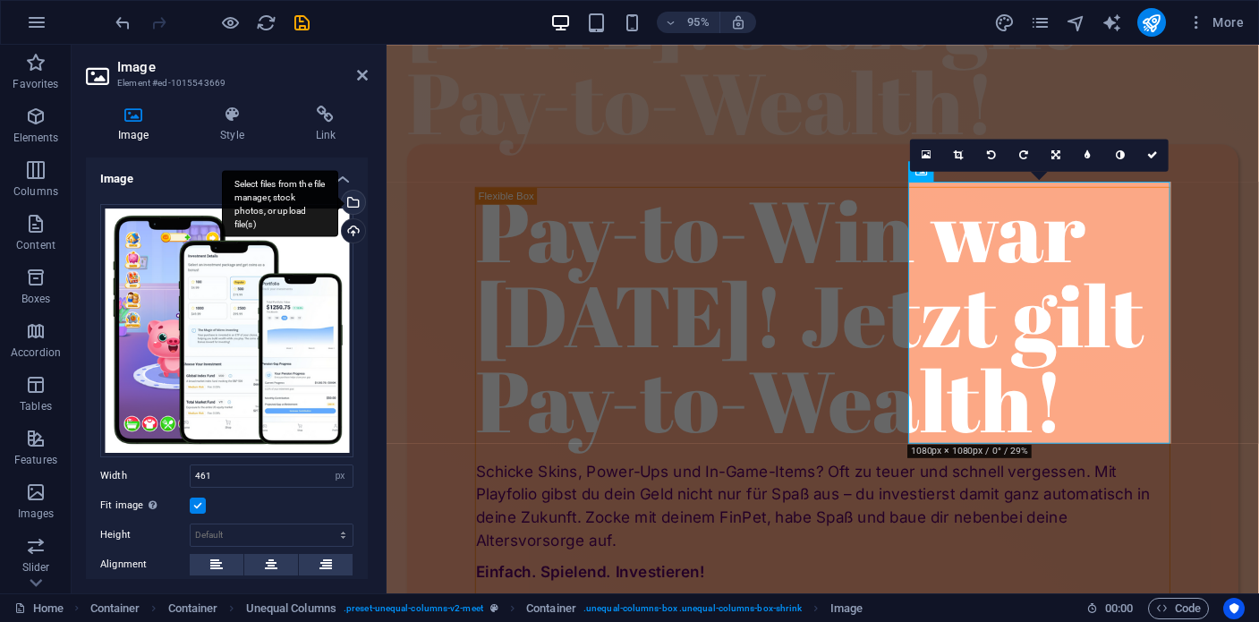
click at [354, 205] on div "Select files from the file manager, stock photos, or upload file(s)" at bounding box center [351, 204] width 27 height 27
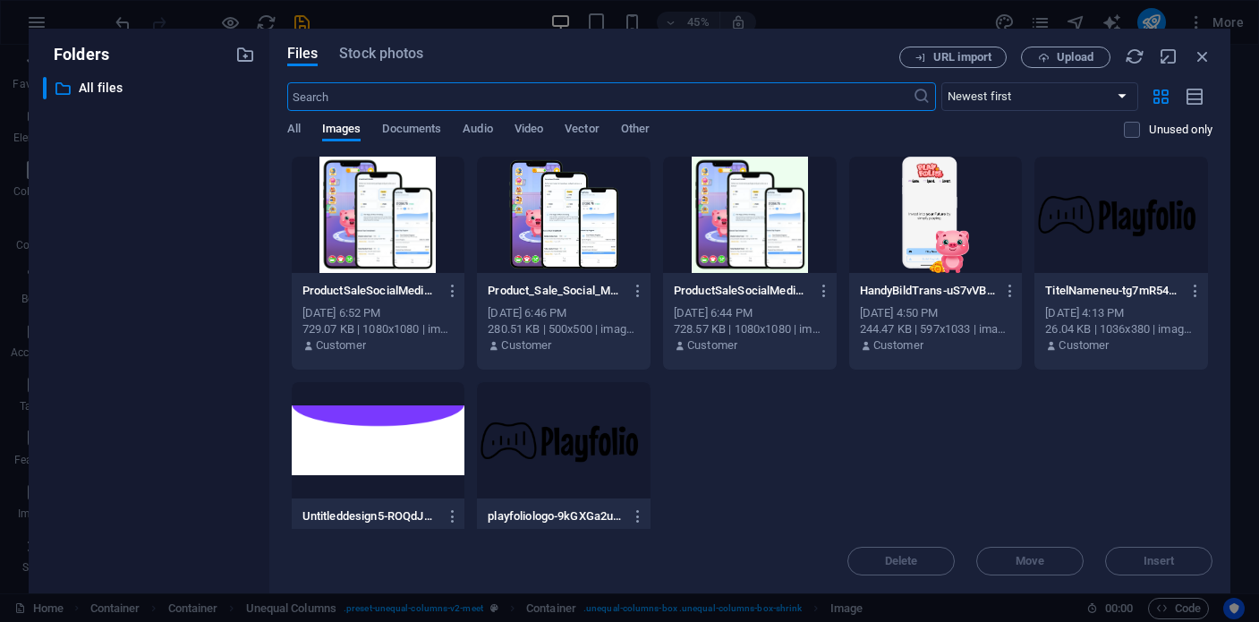
click at [945, 223] on div at bounding box center [936, 215] width 174 height 116
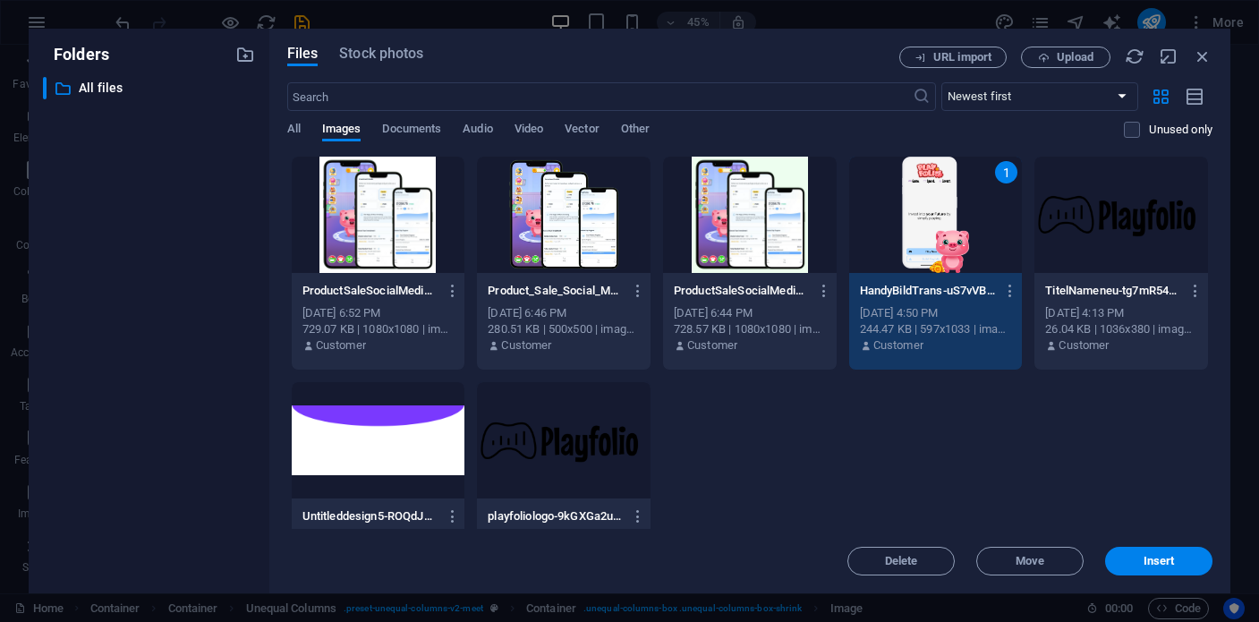
drag, startPoint x: 945, startPoint y: 223, endPoint x: 616, endPoint y: 216, distance: 329.4
click at [945, 223] on div "1" at bounding box center [936, 215] width 174 height 116
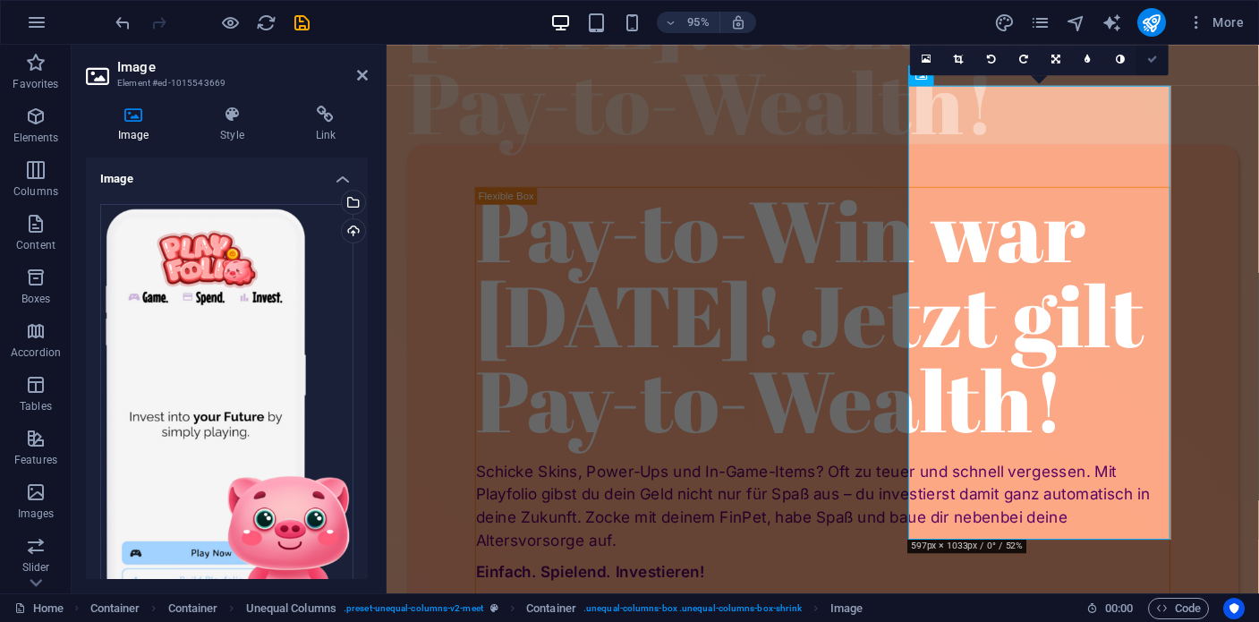
click at [1159, 59] on link at bounding box center [1153, 59] width 32 height 32
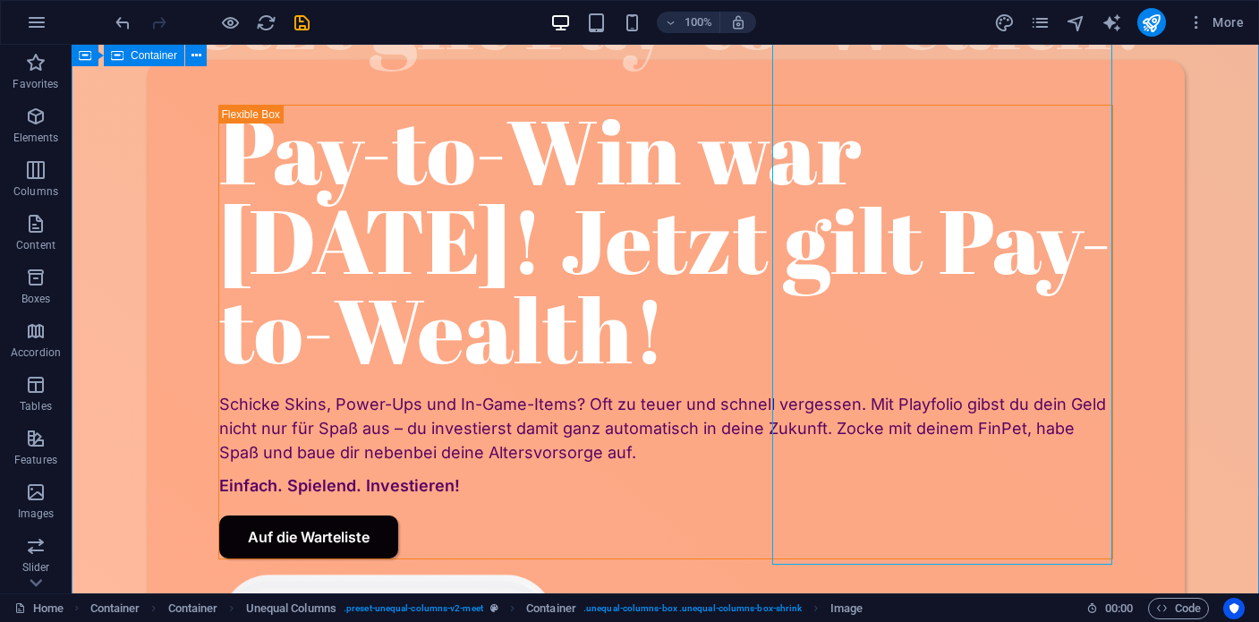
click at [1190, 209] on div "Pay-to-Win war [DATE]! Jetzt gilt Pay-to-Wealth! Pay-to-Win war [DATE]! Jetzt g…" at bounding box center [666, 620] width 1188 height 1606
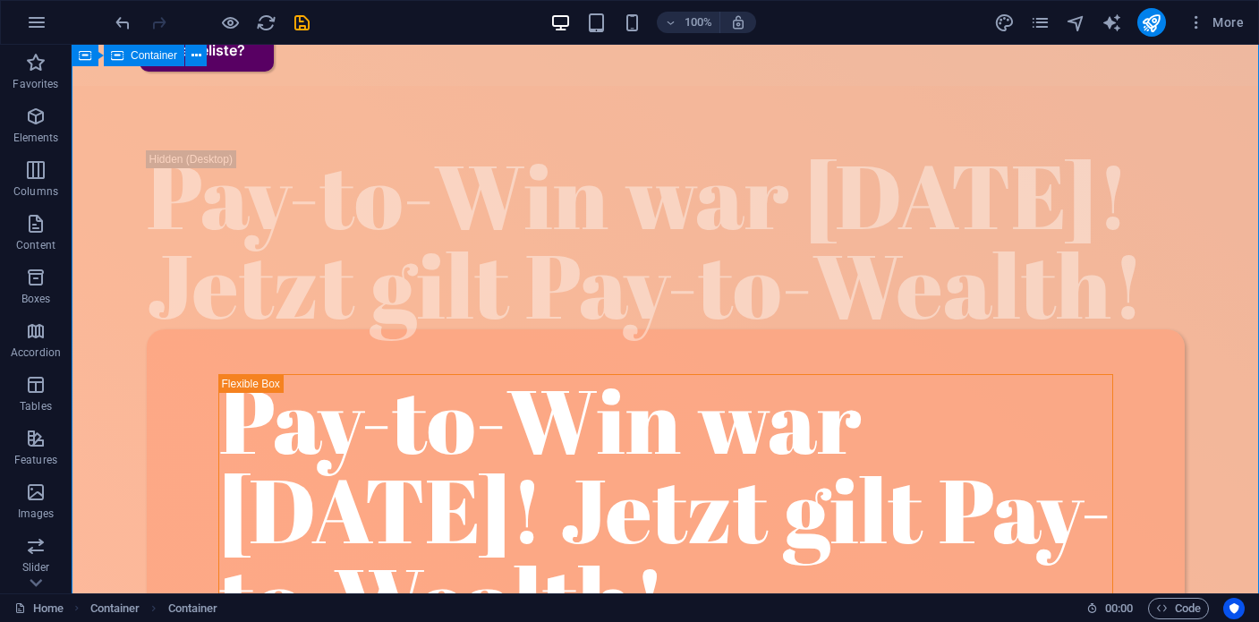
scroll to position [0, 0]
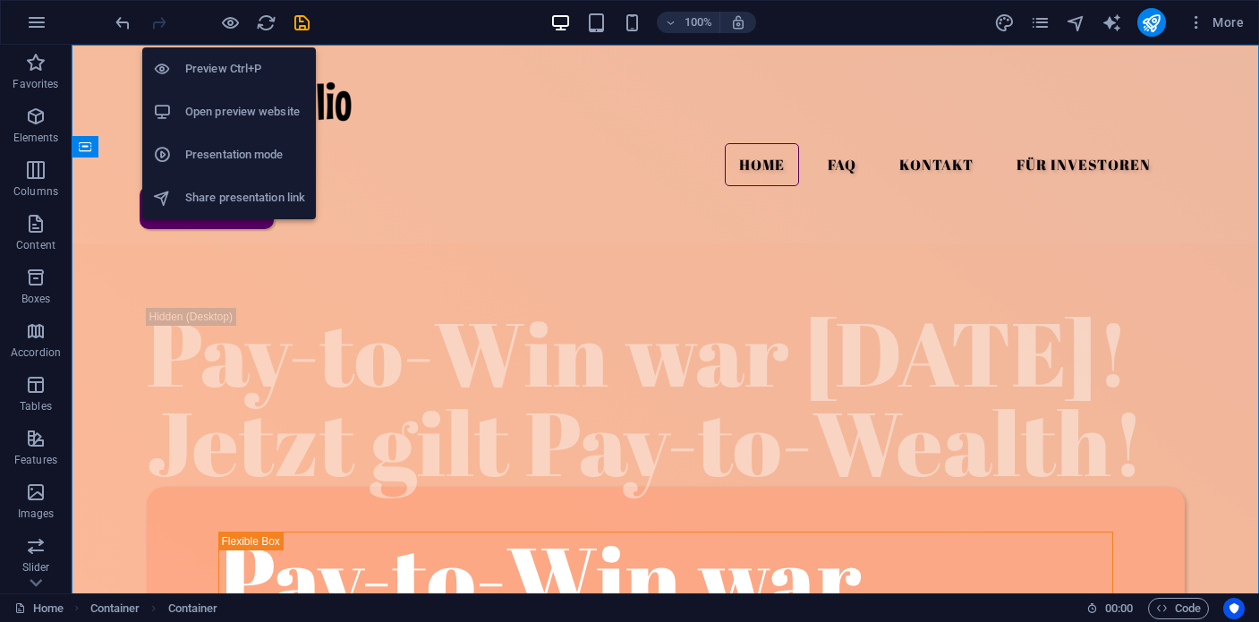
drag, startPoint x: 229, startPoint y: 22, endPoint x: 241, endPoint y: 25, distance: 11.9
click at [229, 22] on icon "button" at bounding box center [230, 23] width 21 height 21
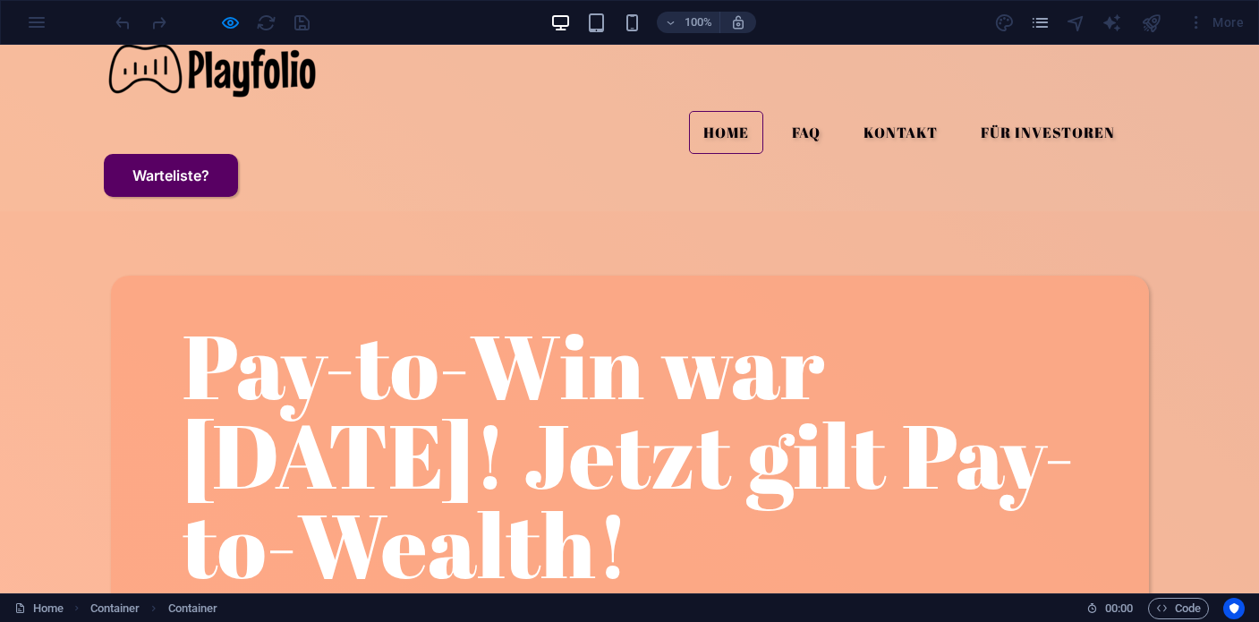
scroll to position [25, 0]
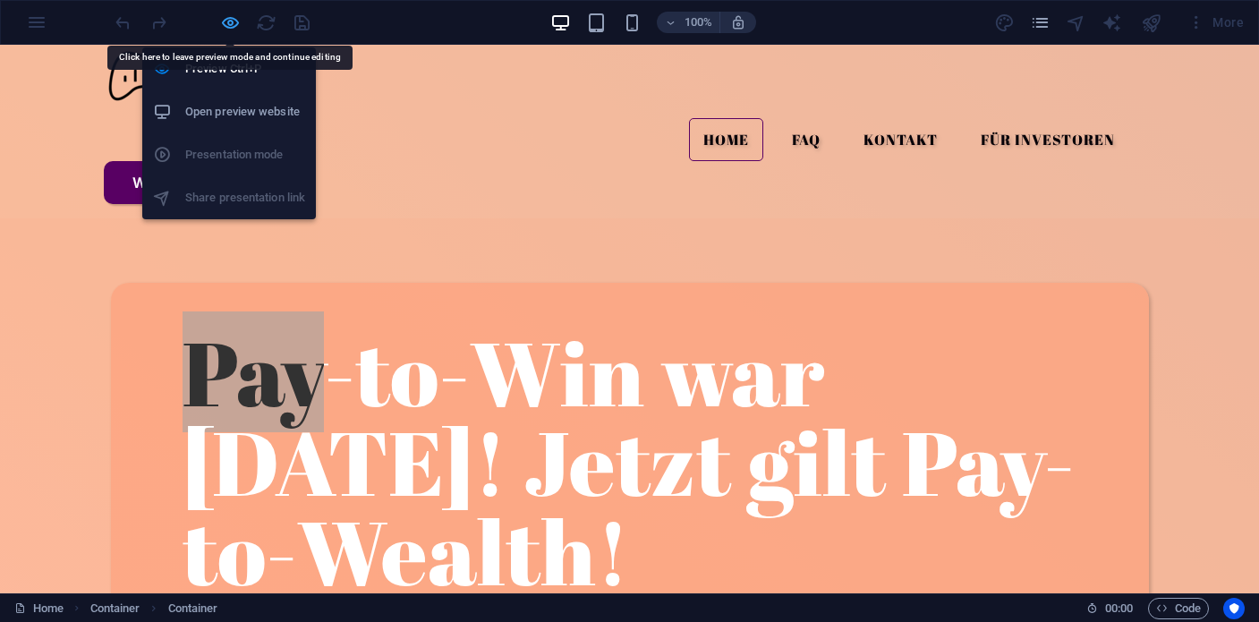
click at [237, 25] on icon "button" at bounding box center [230, 23] width 21 height 21
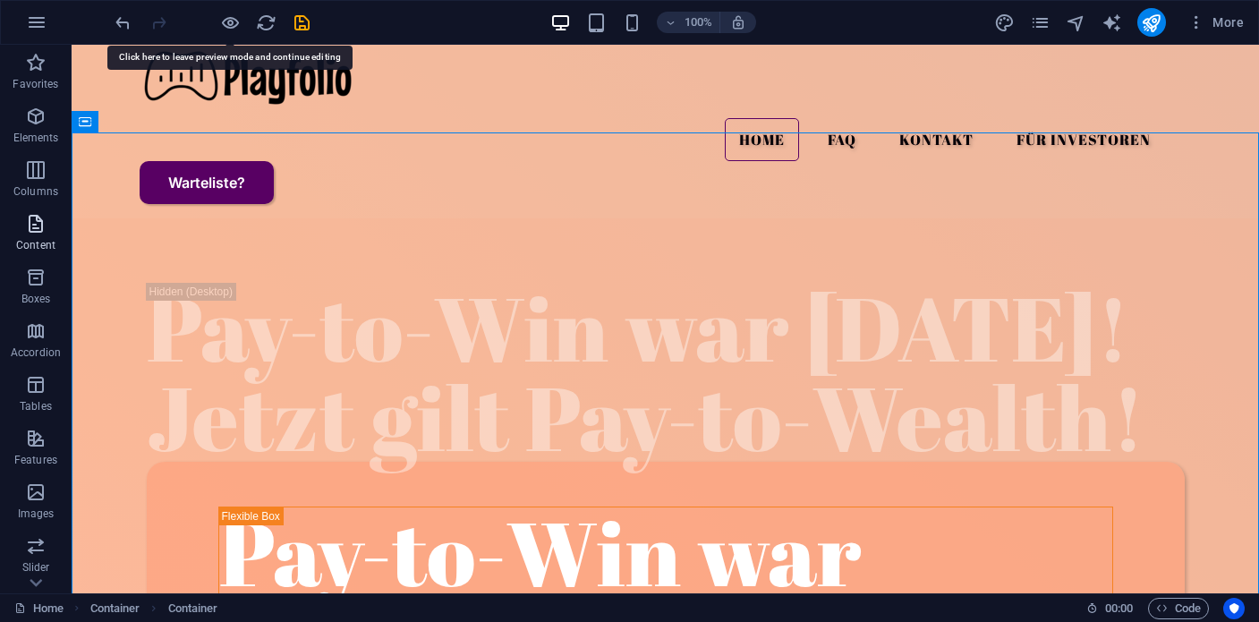
click at [59, 233] on span "Content" at bounding box center [36, 234] width 72 height 43
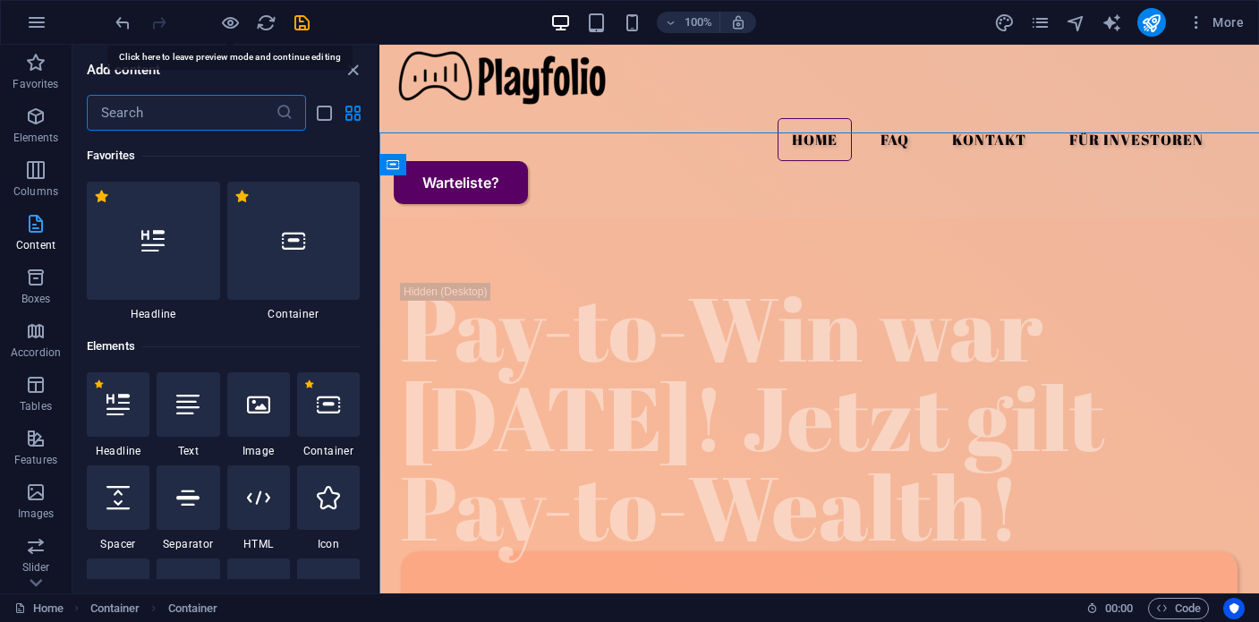
click at [90, 226] on div at bounding box center [153, 241] width 133 height 118
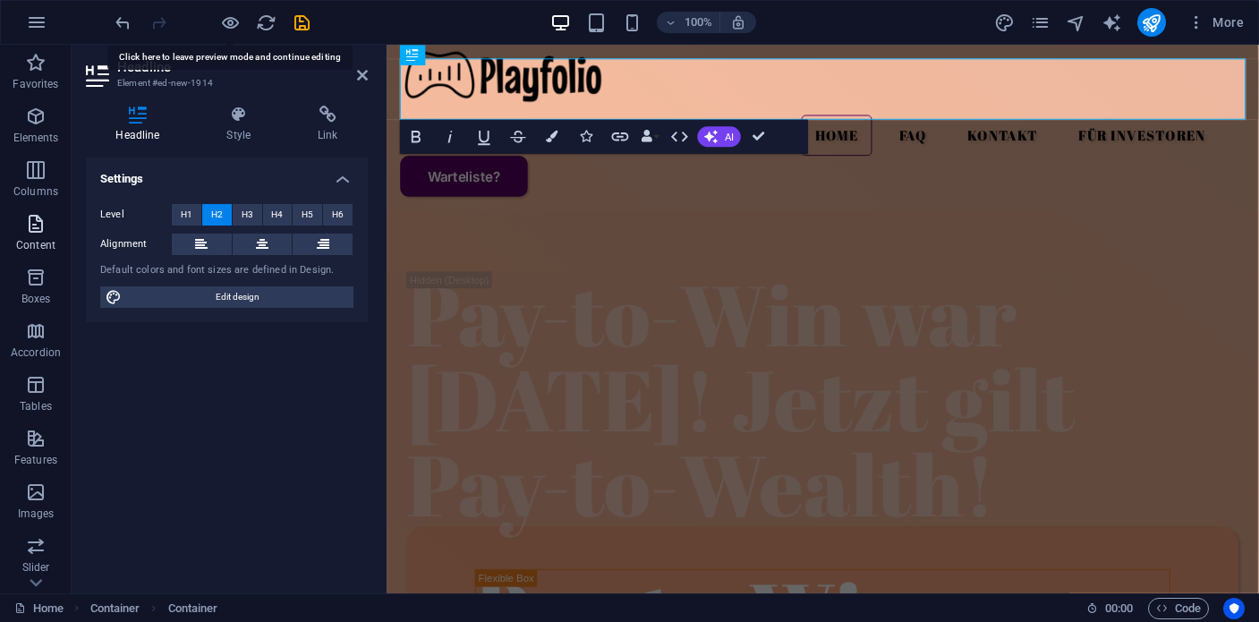
click at [90, 226] on div "Level H1 H2 H3 H4 H5 H6 Alignment Default colors and font sizes are defined in …" at bounding box center [227, 256] width 282 height 133
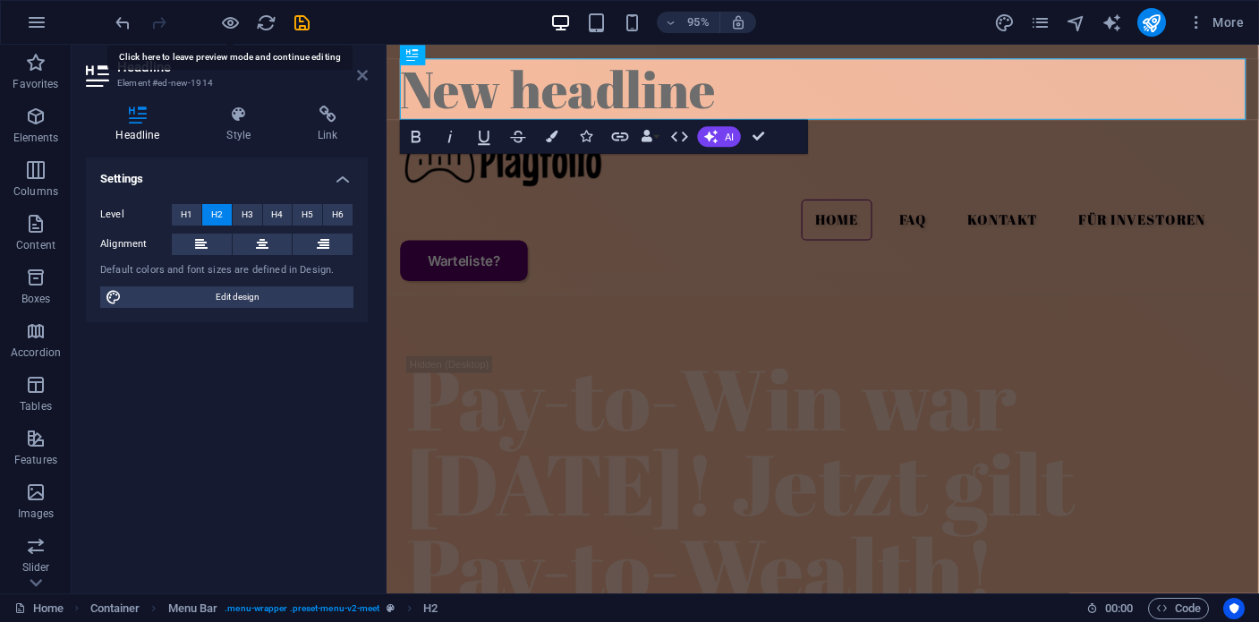
click at [363, 74] on icon at bounding box center [362, 75] width 11 height 14
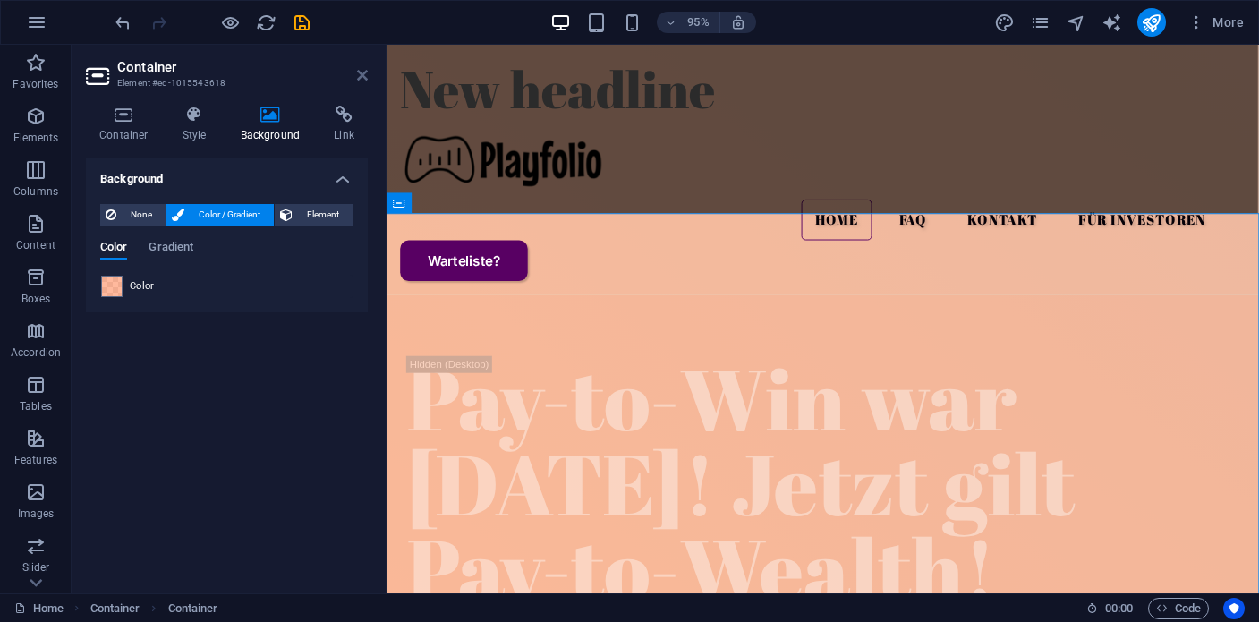
click at [358, 81] on icon at bounding box center [362, 75] width 11 height 14
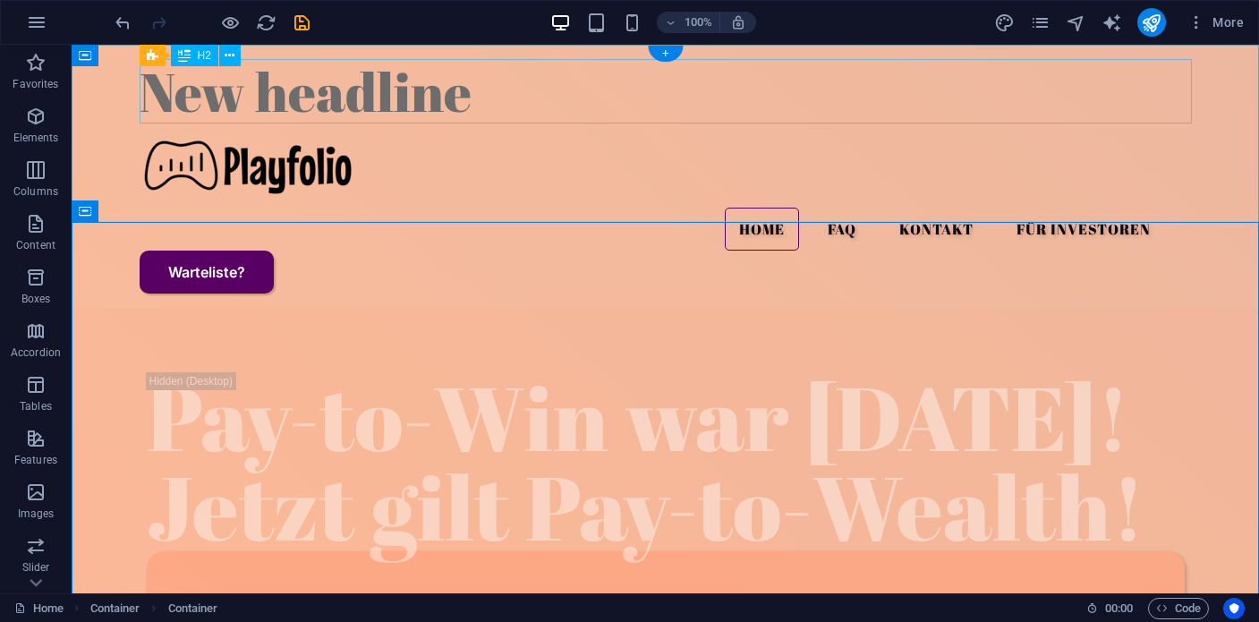
click at [444, 86] on div "New headline" at bounding box center [666, 91] width 1053 height 64
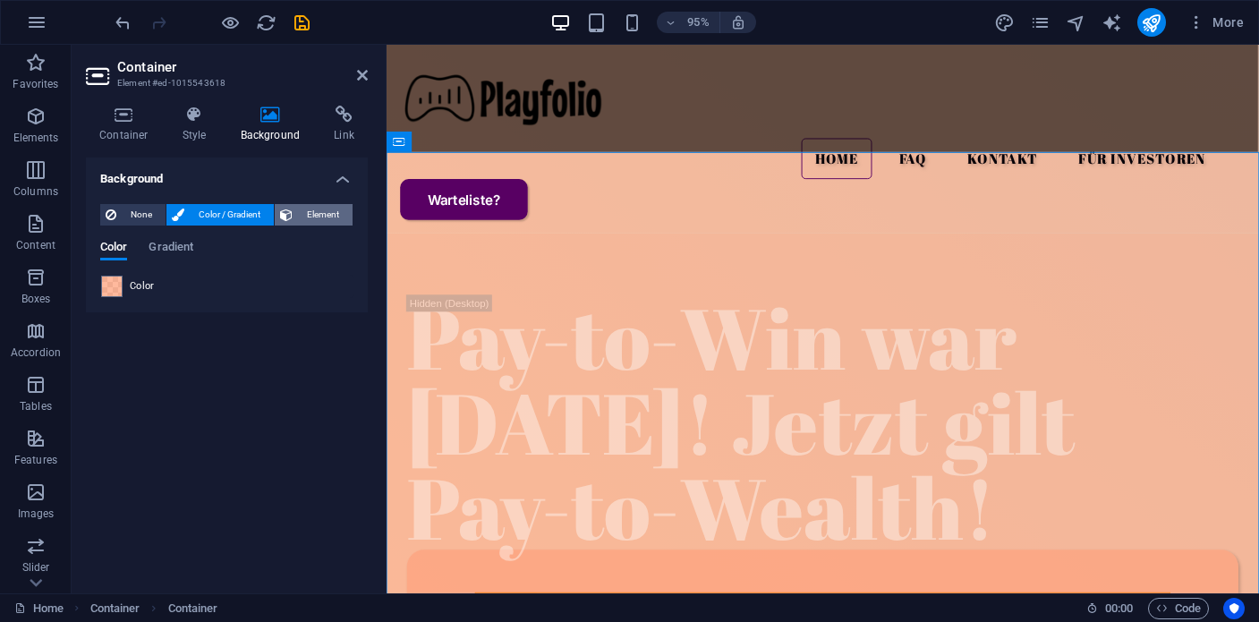
click at [304, 215] on span "Element" at bounding box center [322, 214] width 49 height 21
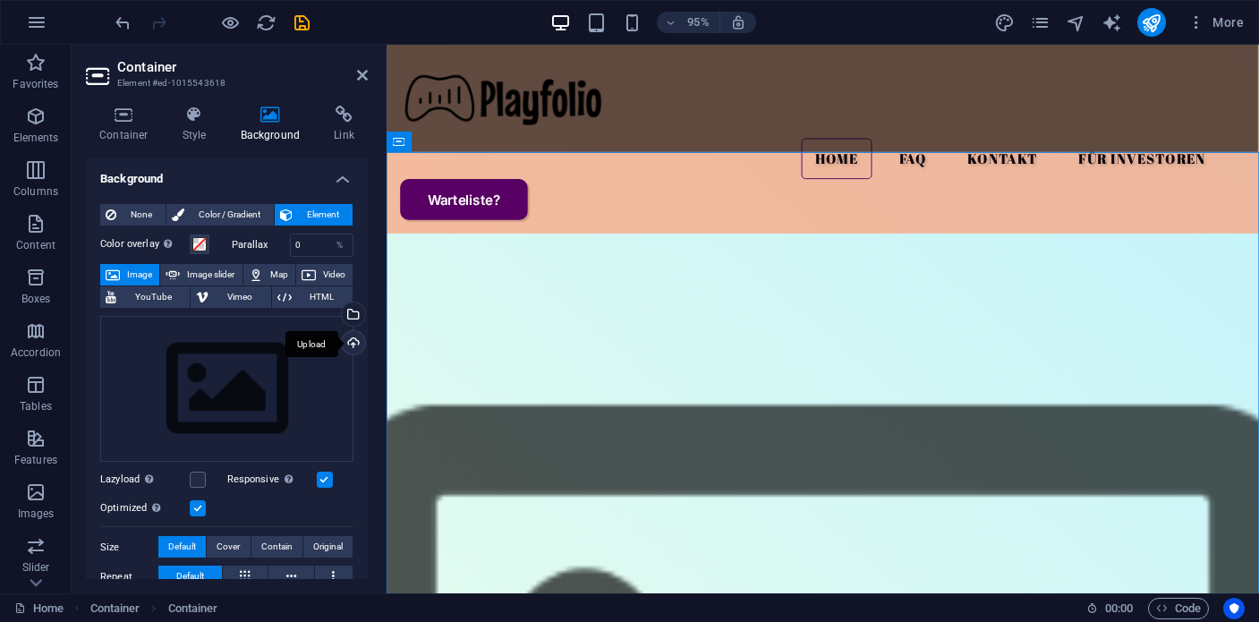
click at [353, 340] on div "Upload" at bounding box center [351, 344] width 27 height 27
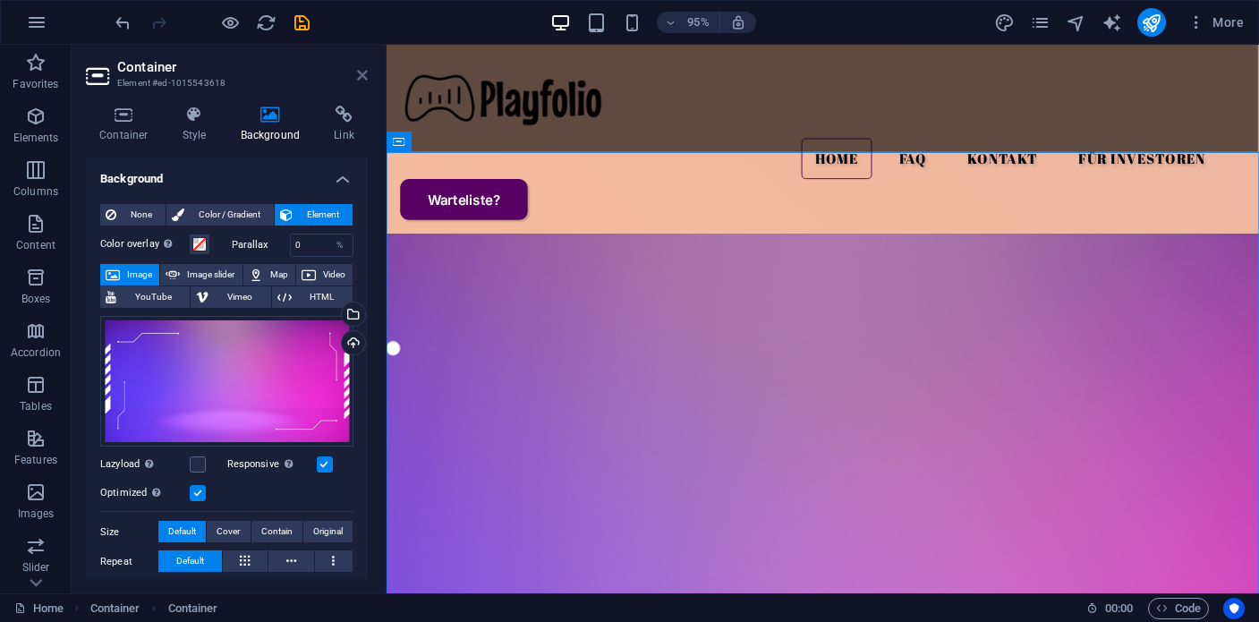
click at [364, 71] on icon at bounding box center [362, 75] width 11 height 14
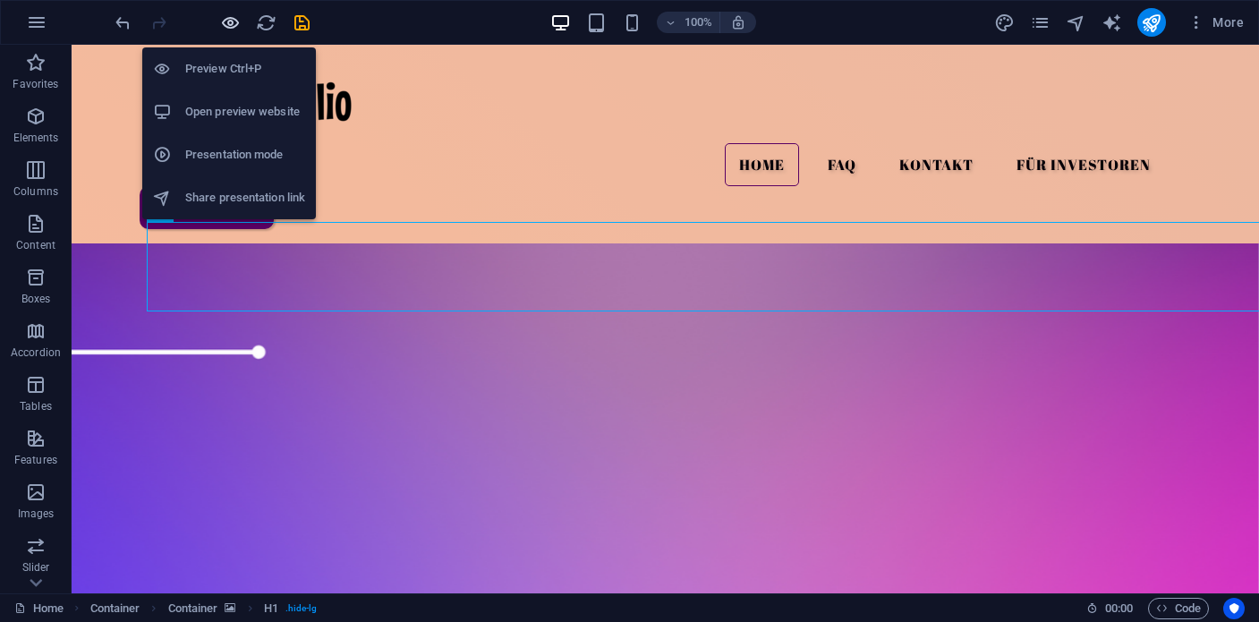
click at [234, 25] on icon "button" at bounding box center [230, 23] width 21 height 21
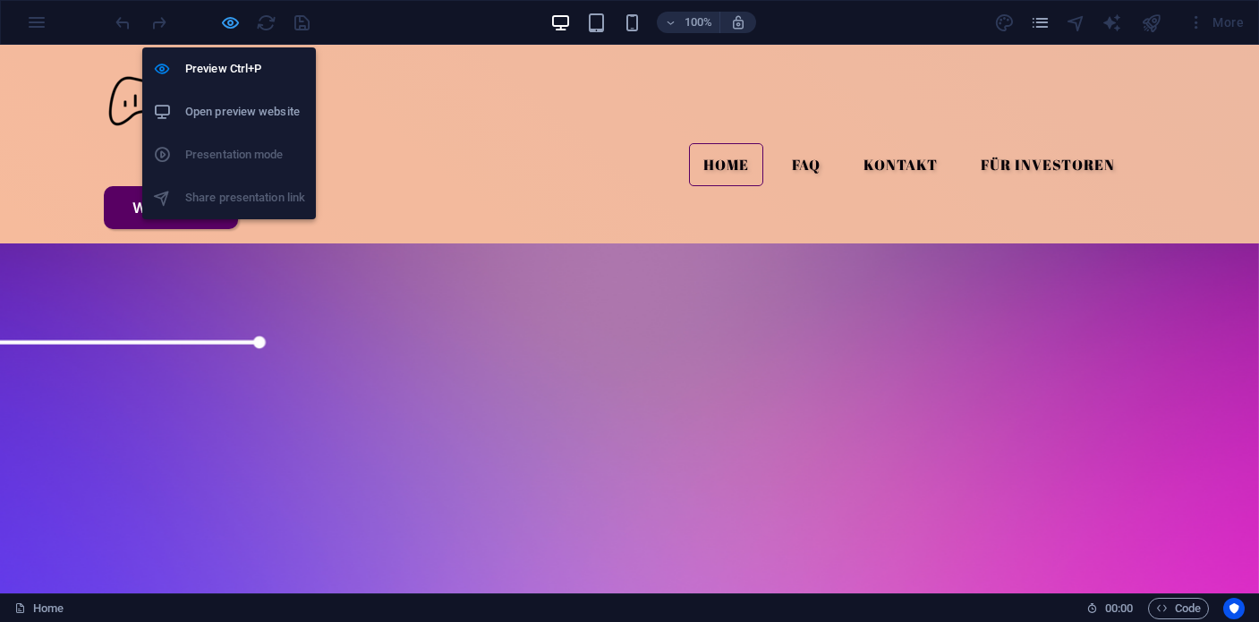
click at [230, 26] on icon "button" at bounding box center [230, 23] width 21 height 21
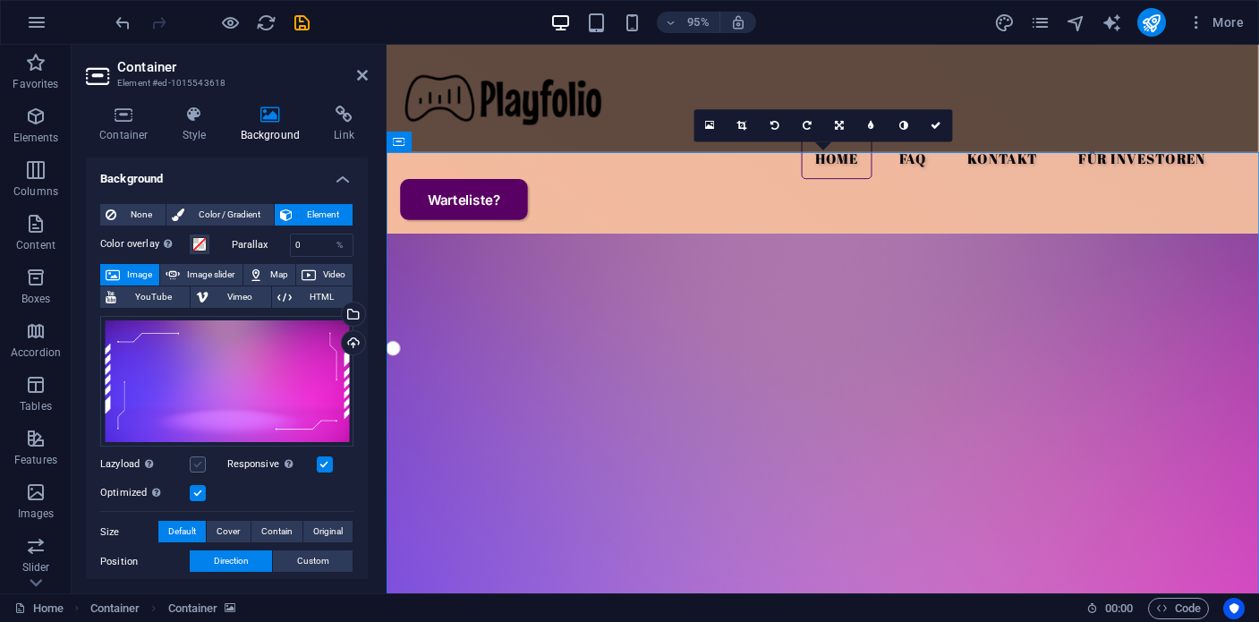
click at [201, 467] on label at bounding box center [198, 464] width 16 height 16
click at [0, 0] on input "Lazyload Loading images after the page loads improves page speed." at bounding box center [0, 0] width 0 height 0
click at [201, 467] on label at bounding box center [198, 464] width 16 height 16
click at [0, 0] on input "Lazyload Loading images after the page loads improves page speed." at bounding box center [0, 0] width 0 height 0
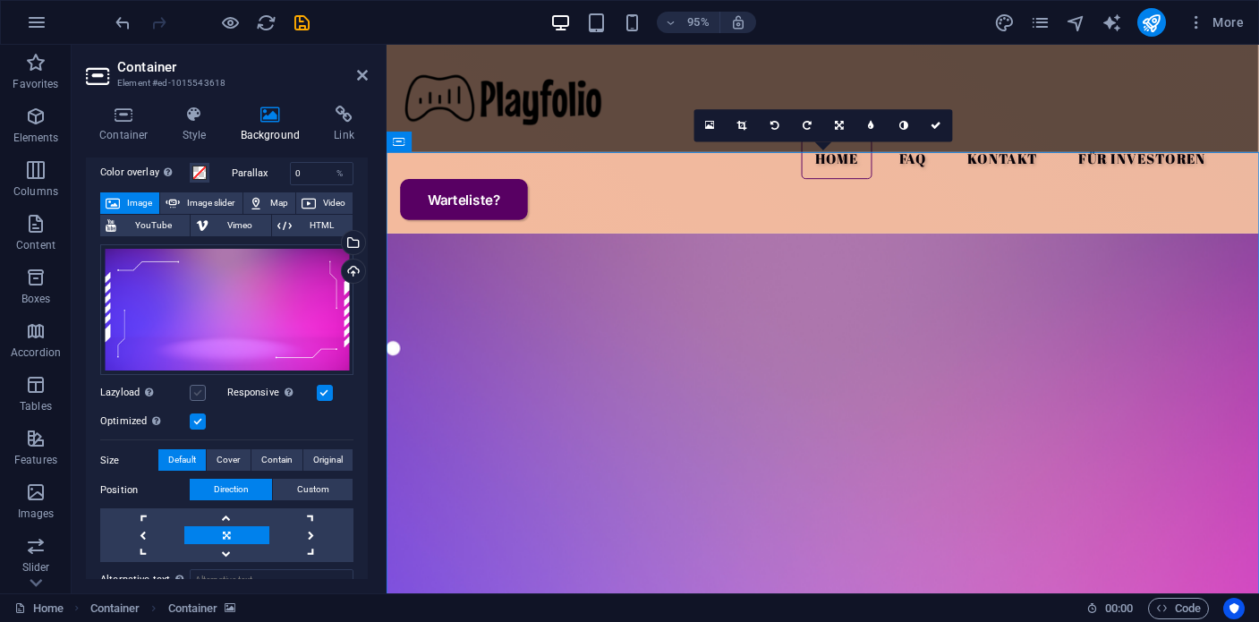
scroll to position [185, 0]
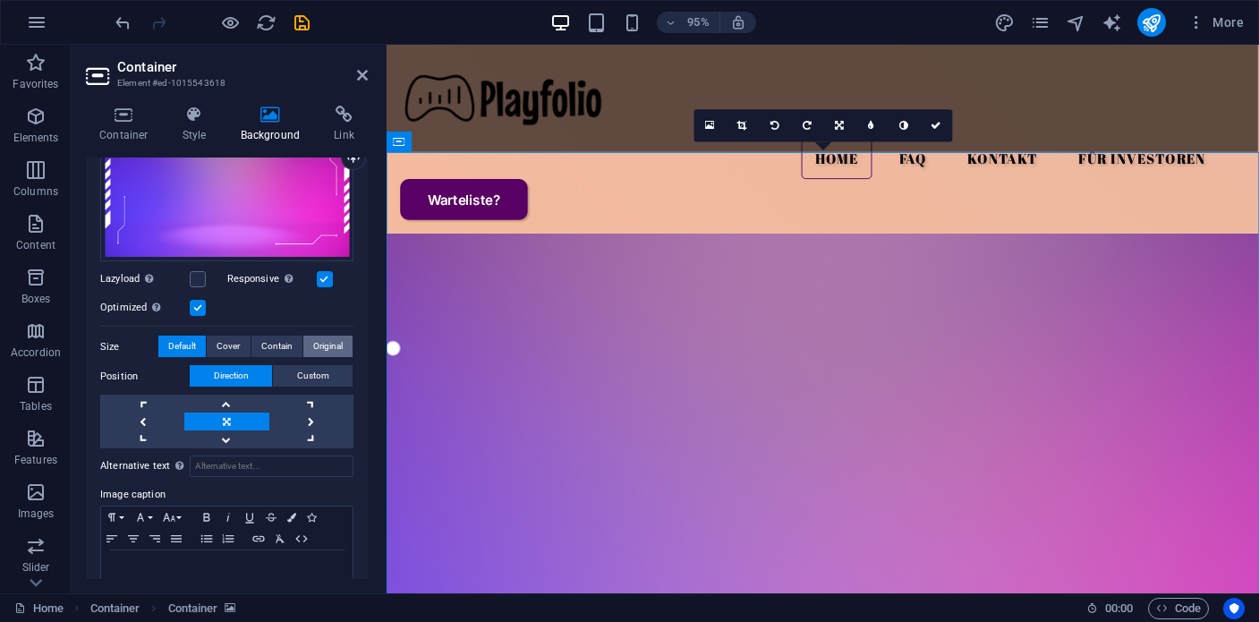
click at [335, 342] on span "Original" at bounding box center [328, 346] width 30 height 21
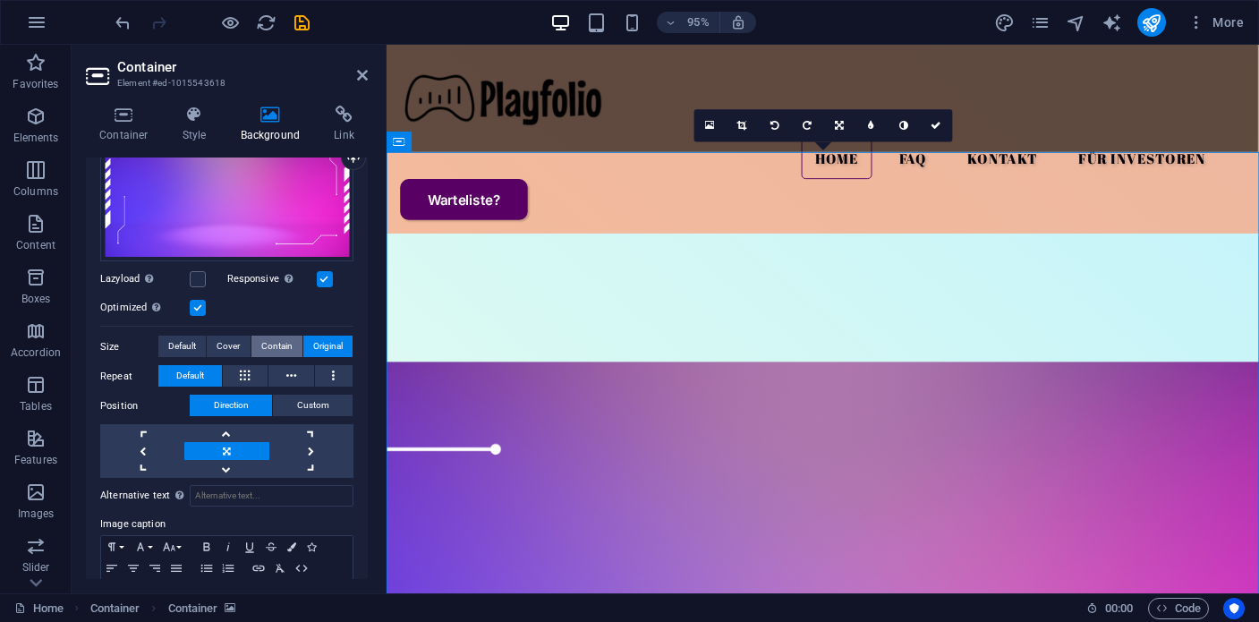
click at [274, 352] on span "Contain" at bounding box center [276, 346] width 31 height 21
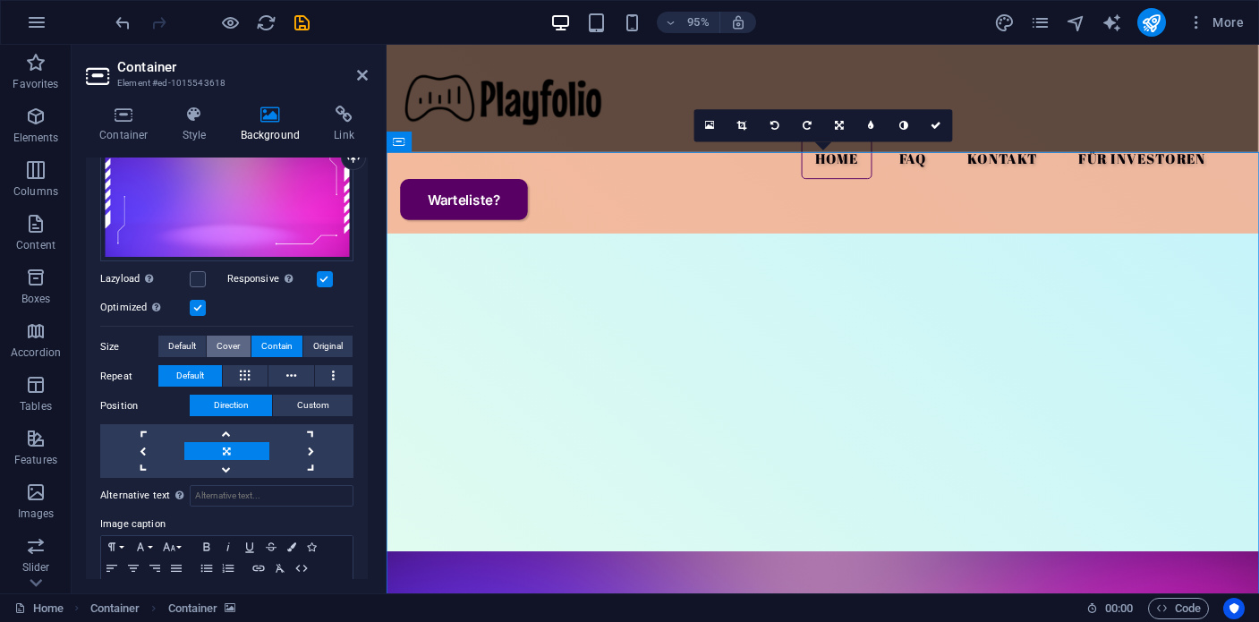
click at [226, 350] on span "Cover" at bounding box center [228, 346] width 23 height 21
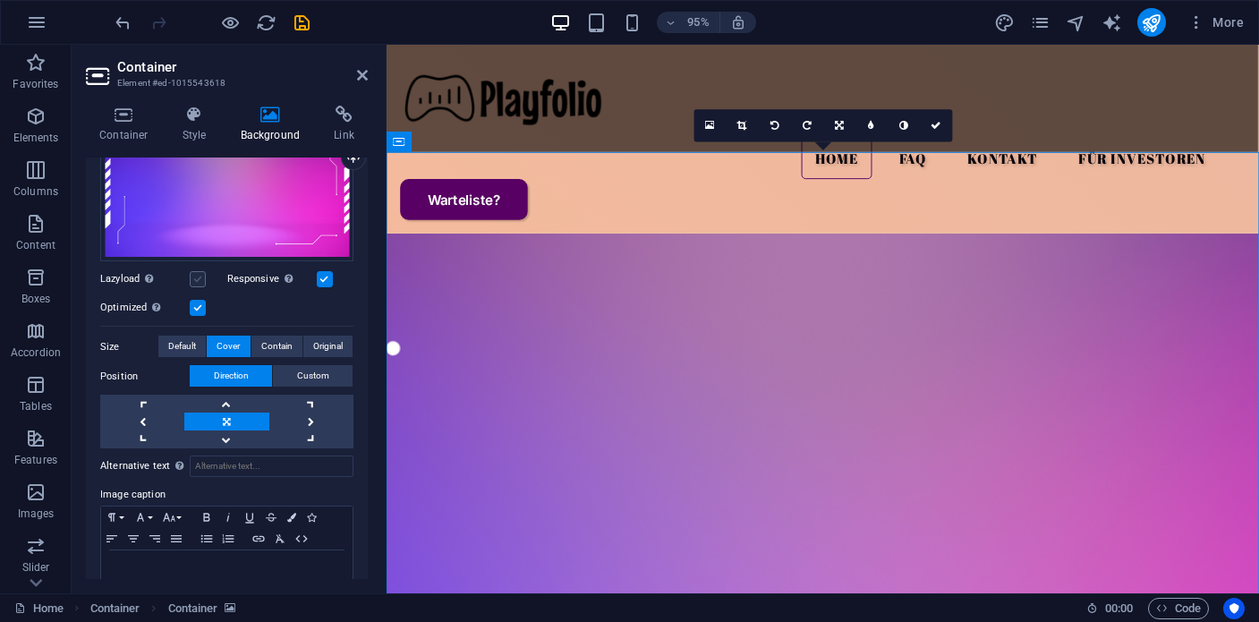
click at [197, 284] on label at bounding box center [198, 279] width 16 height 16
click at [0, 0] on input "Lazyload Loading images after the page loads improves page speed." at bounding box center [0, 0] width 0 height 0
click at [175, 347] on span "Default" at bounding box center [182, 346] width 28 height 21
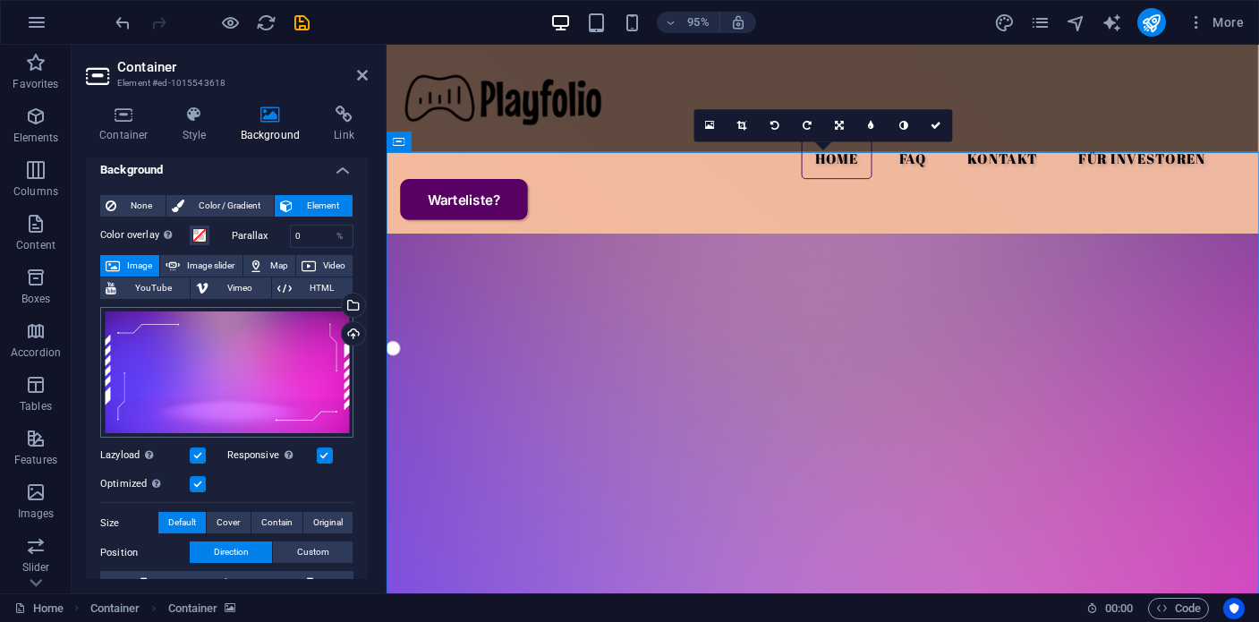
scroll to position [0, 0]
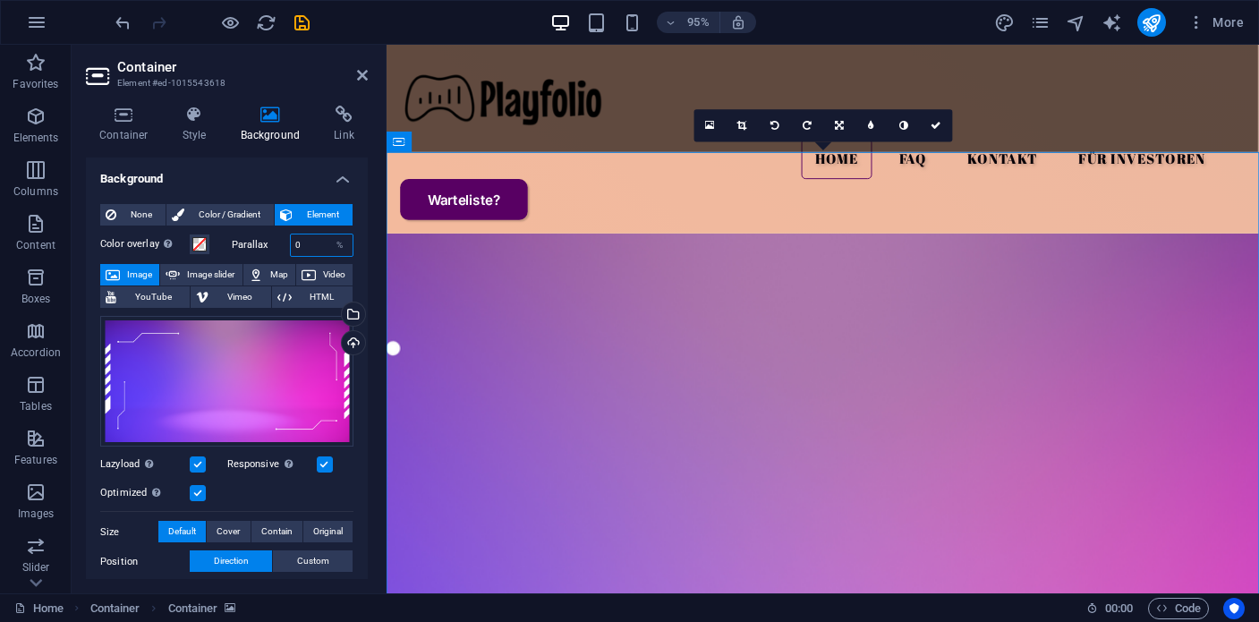
click at [295, 246] on input "0" at bounding box center [322, 244] width 63 height 21
type input "50"
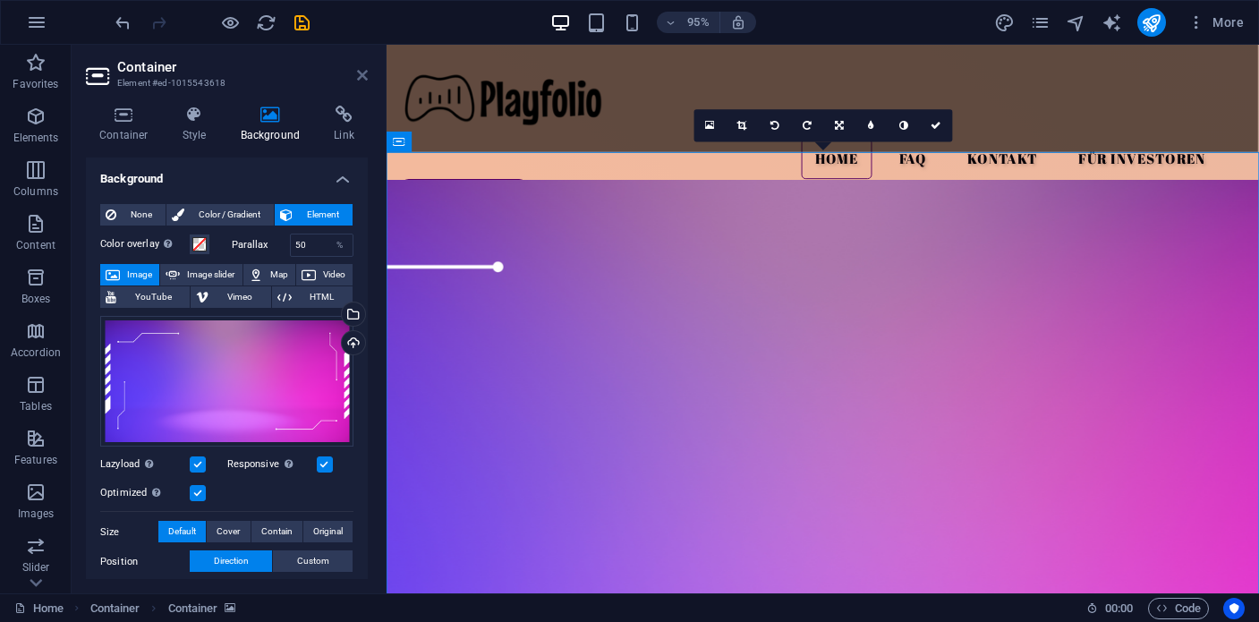
click at [362, 78] on icon at bounding box center [362, 75] width 11 height 14
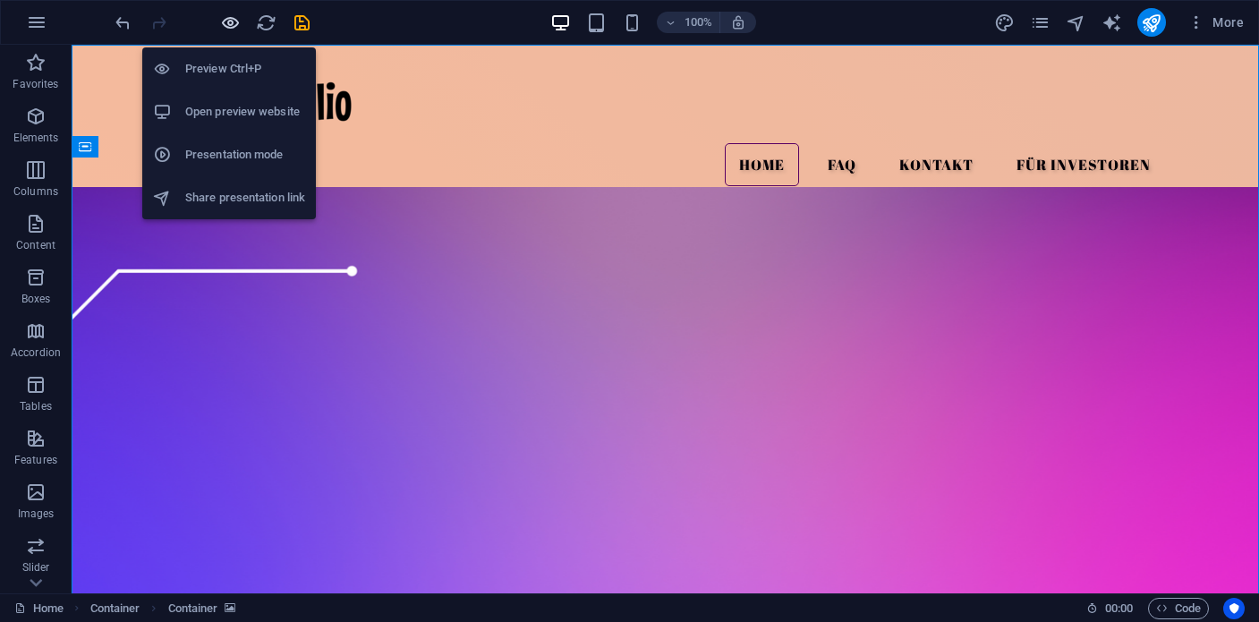
click at [231, 28] on icon "button" at bounding box center [230, 23] width 21 height 21
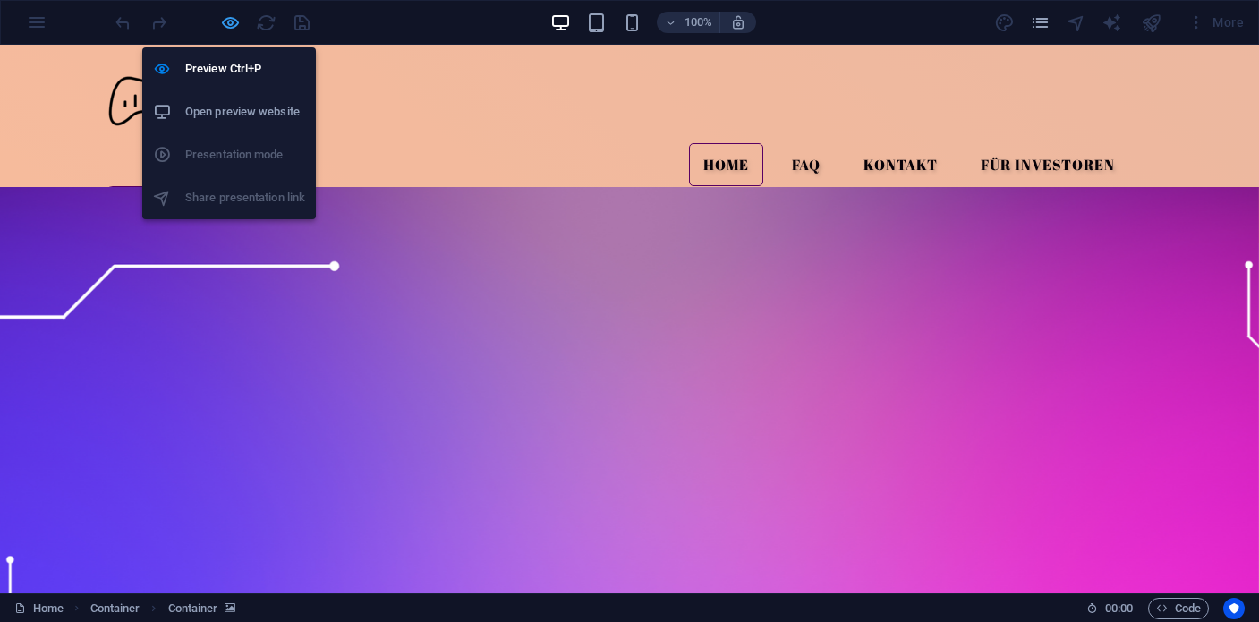
click at [231, 20] on icon "button" at bounding box center [230, 23] width 21 height 21
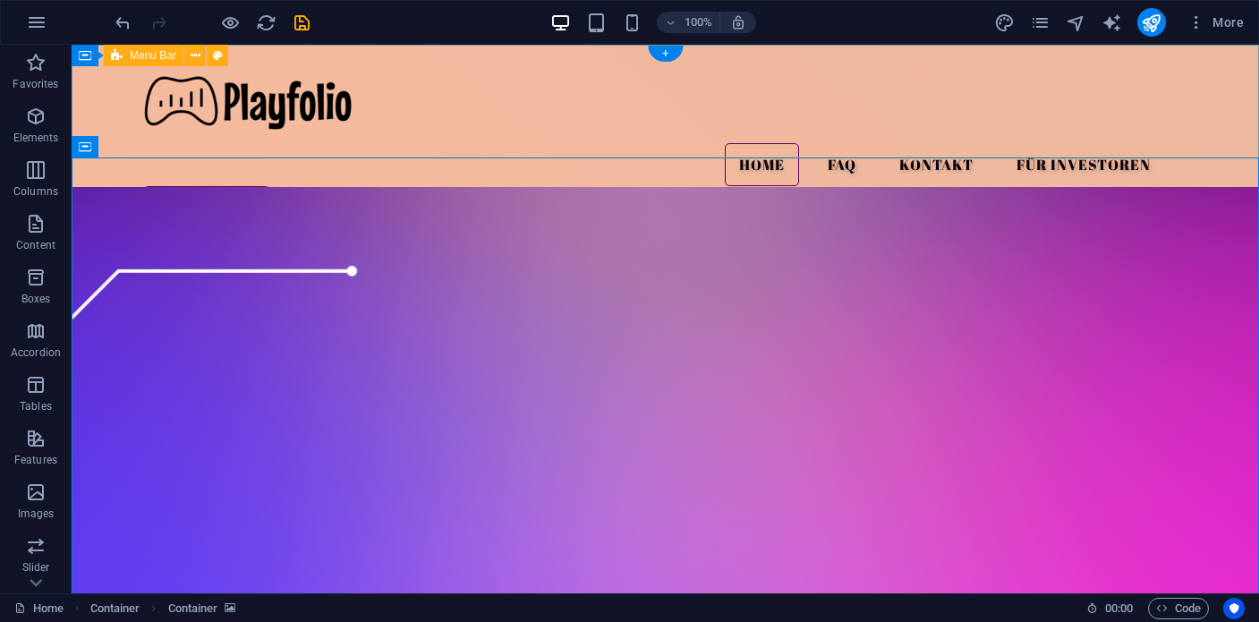
click at [107, 102] on div "Menu Home FAQ Kontakt Für Investoren Warteliste?" at bounding box center [666, 144] width 1188 height 199
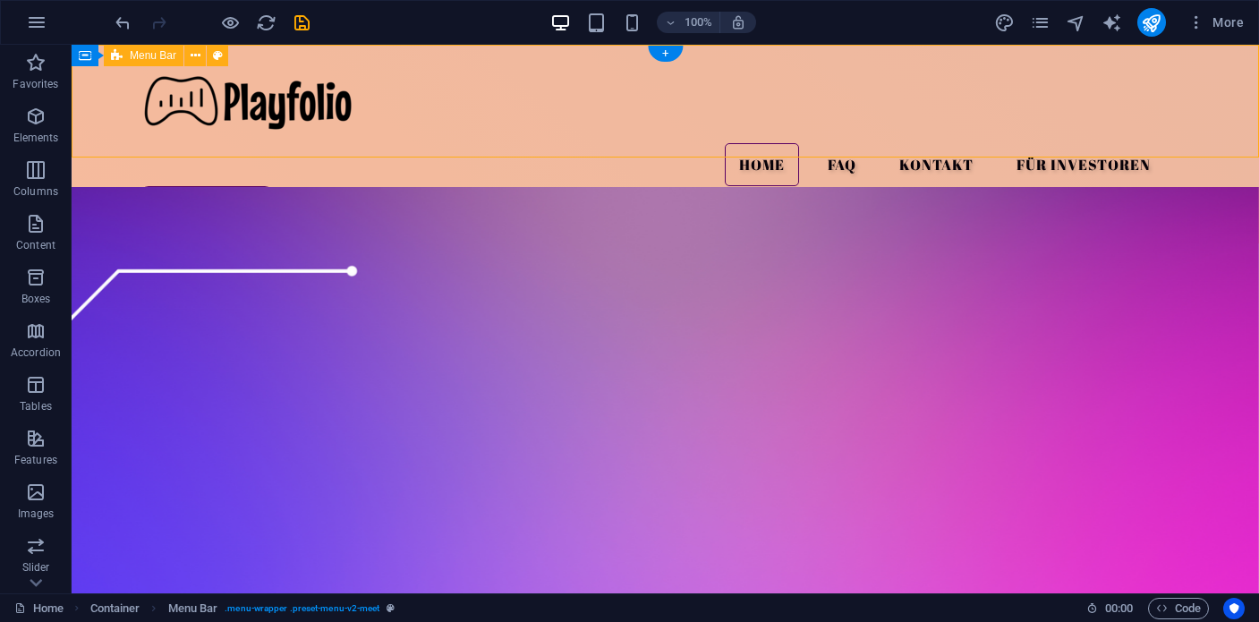
click at [107, 102] on div "Menu Home FAQ Kontakt Für Investoren Warteliste?" at bounding box center [666, 144] width 1188 height 199
select select "rem"
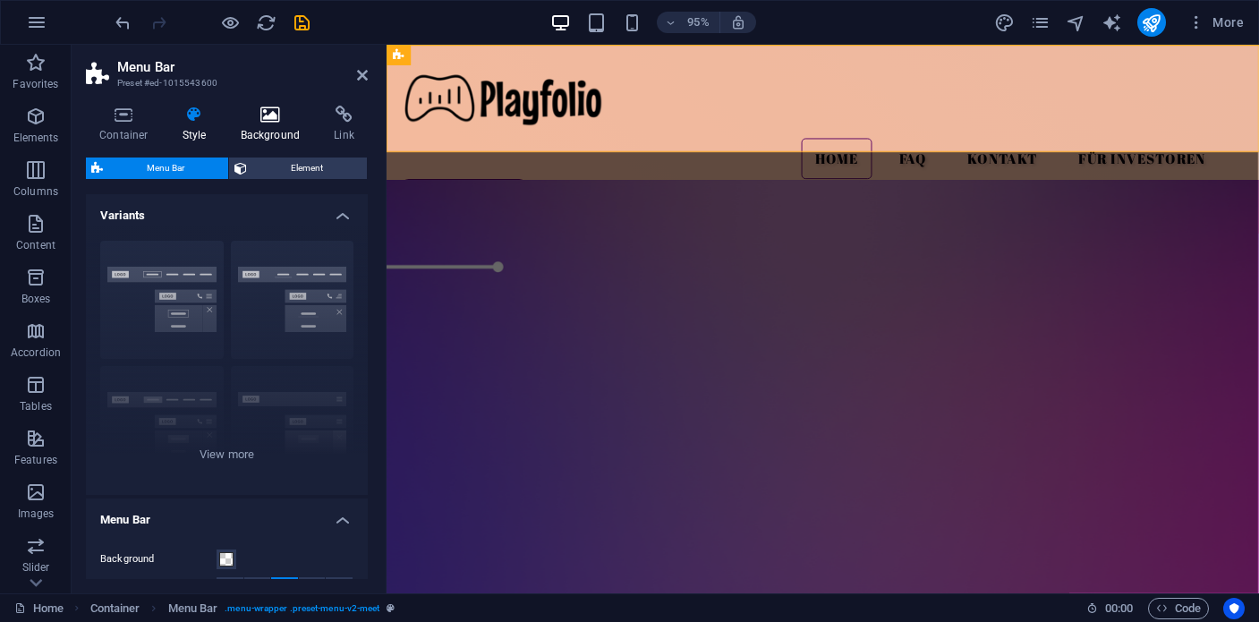
click at [284, 132] on h4 "Background" at bounding box center [274, 125] width 94 height 38
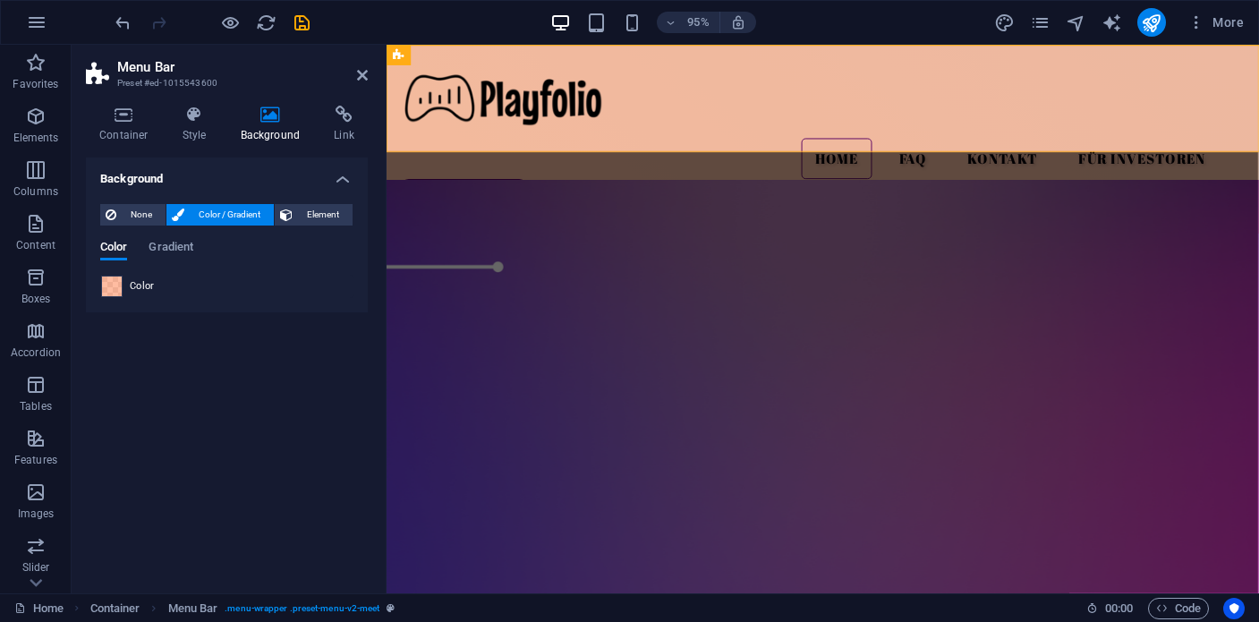
click at [115, 289] on span at bounding box center [112, 287] width 20 height 20
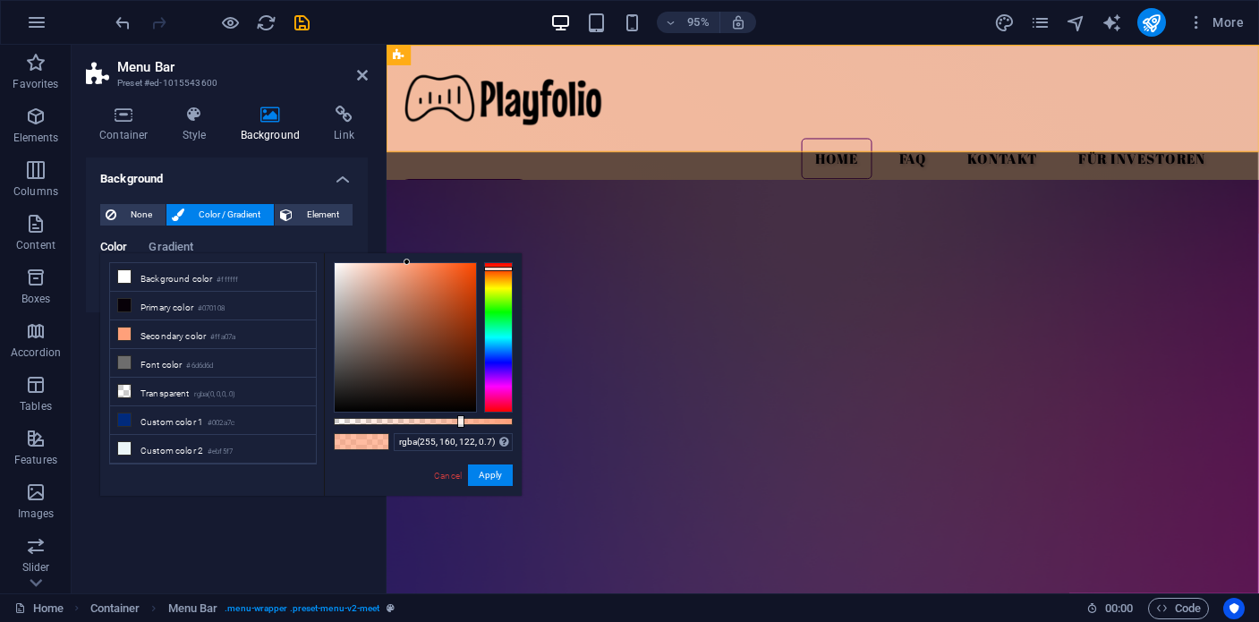
click at [375, 447] on span at bounding box center [375, 441] width 27 height 15
click at [372, 446] on span at bounding box center [375, 441] width 27 height 15
click at [447, 443] on input "rgba(255, 160, 122, 0.7)" at bounding box center [453, 442] width 119 height 18
paste input "EB9EA9"
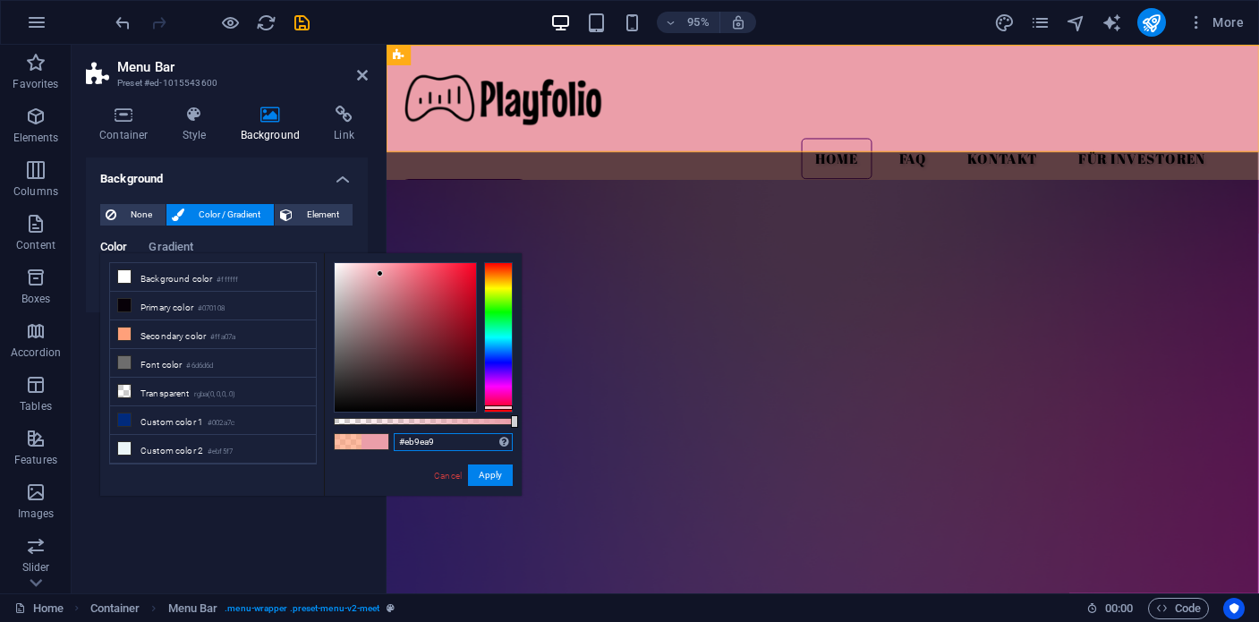
type input "#eb9ea9"
drag, startPoint x: 90, startPoint y: 446, endPoint x: 489, endPoint y: 471, distance: 399.1
click at [489, 471] on button "Apply" at bounding box center [490, 475] width 45 height 21
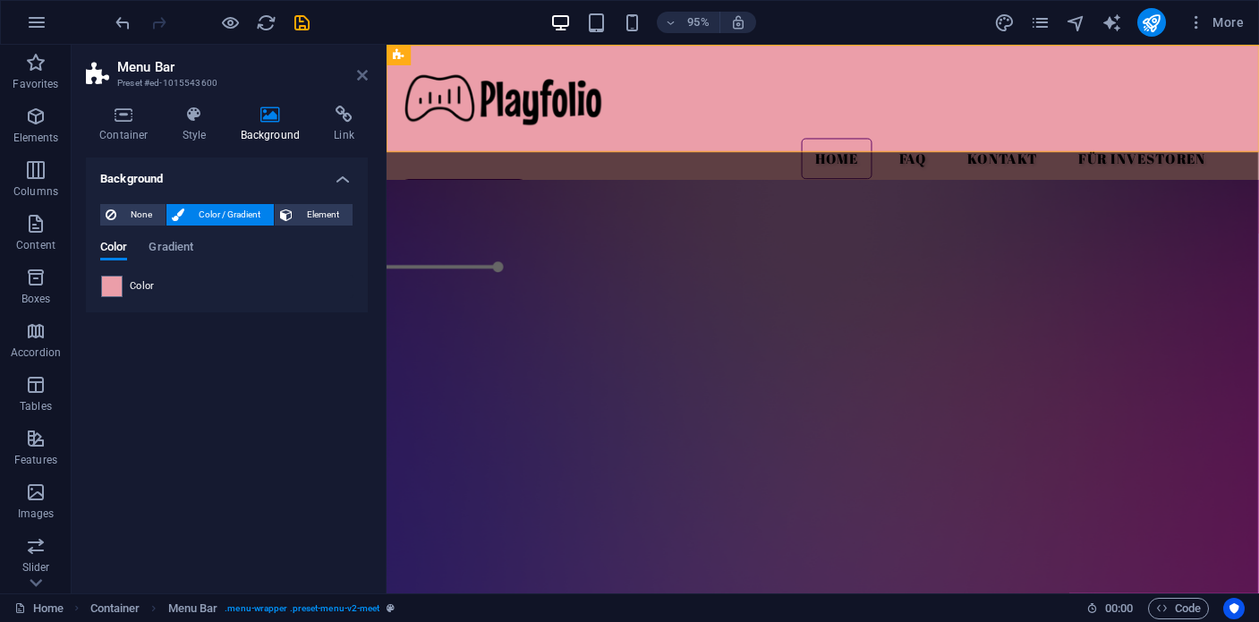
click at [363, 80] on icon at bounding box center [362, 75] width 11 height 14
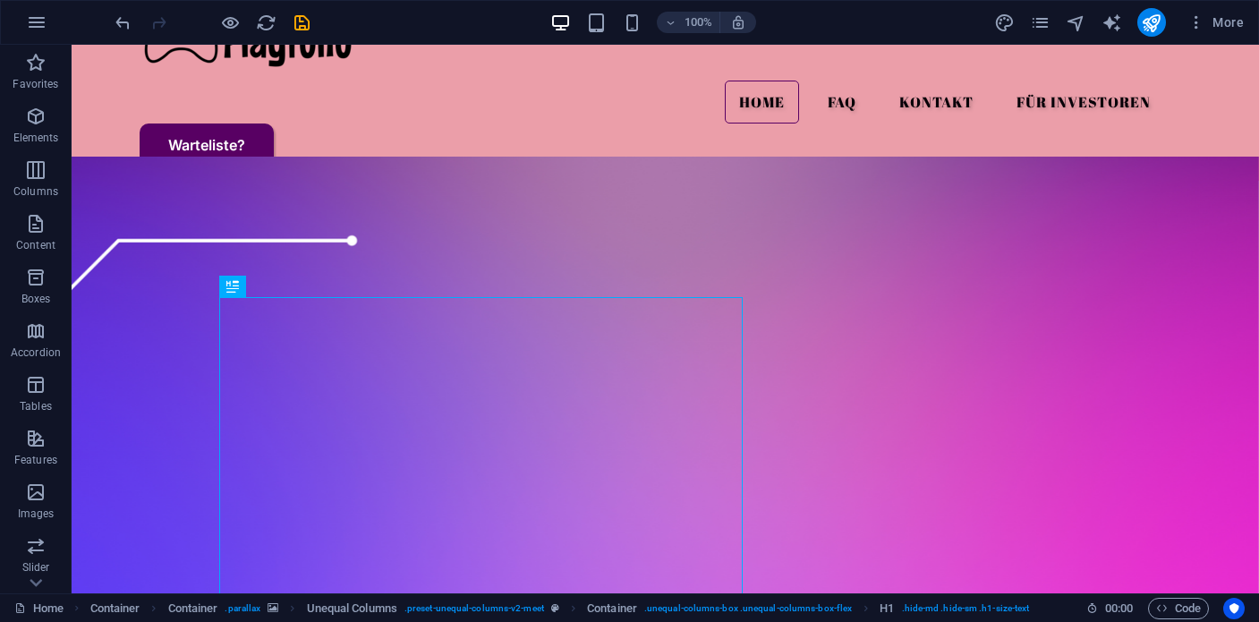
scroll to position [64, 0]
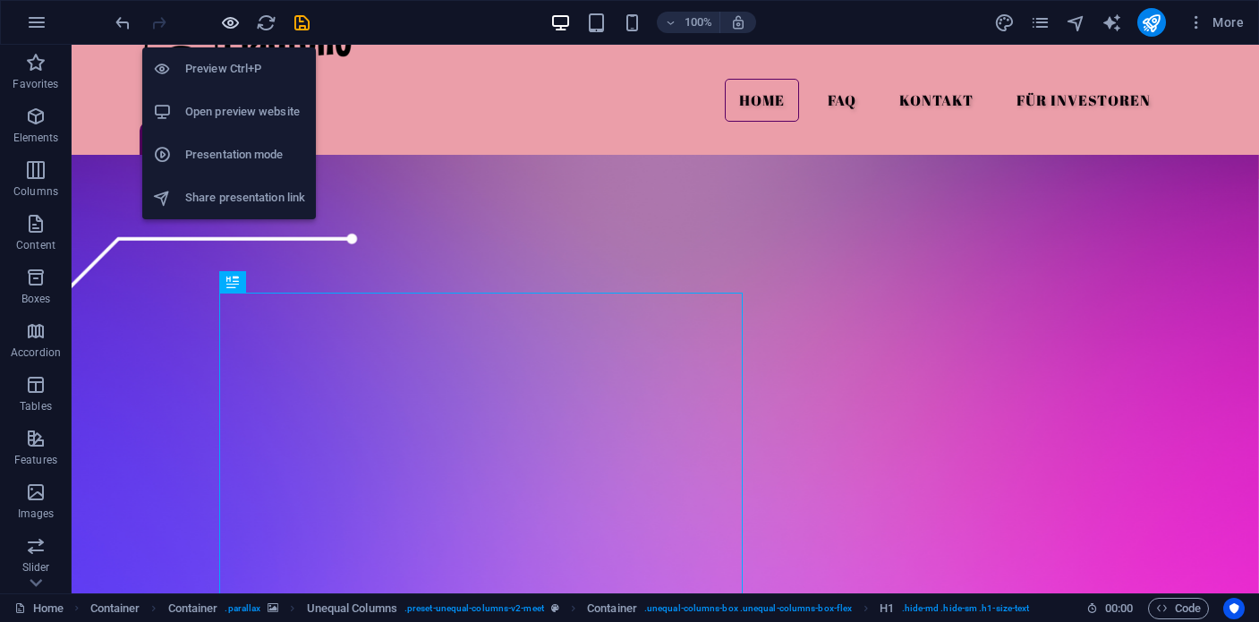
click at [230, 21] on icon "button" at bounding box center [230, 23] width 21 height 21
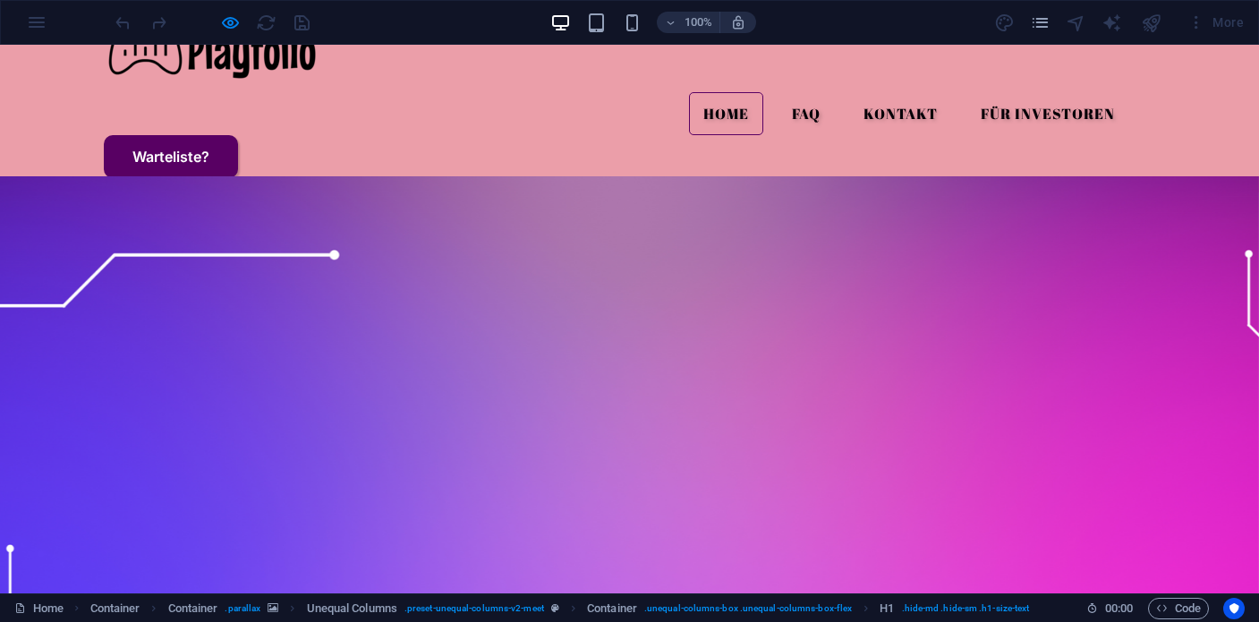
scroll to position [0, 0]
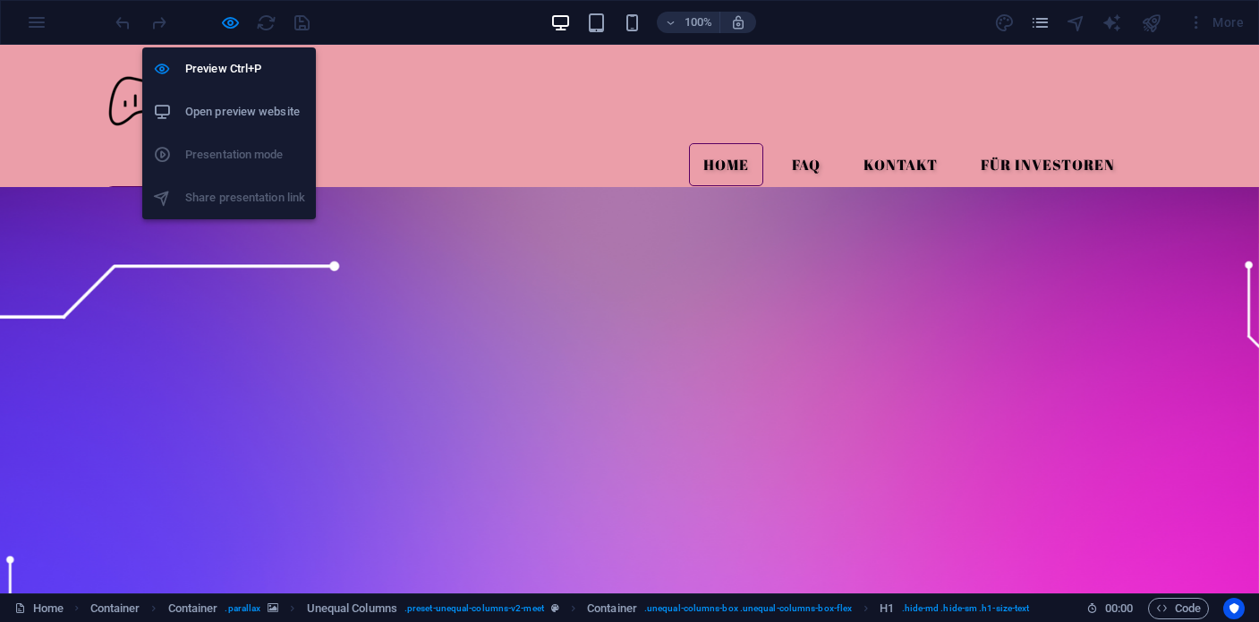
drag, startPoint x: 233, startPoint y: 25, endPoint x: 248, endPoint y: 35, distance: 18.1
click at [233, 25] on icon "button" at bounding box center [230, 23] width 21 height 21
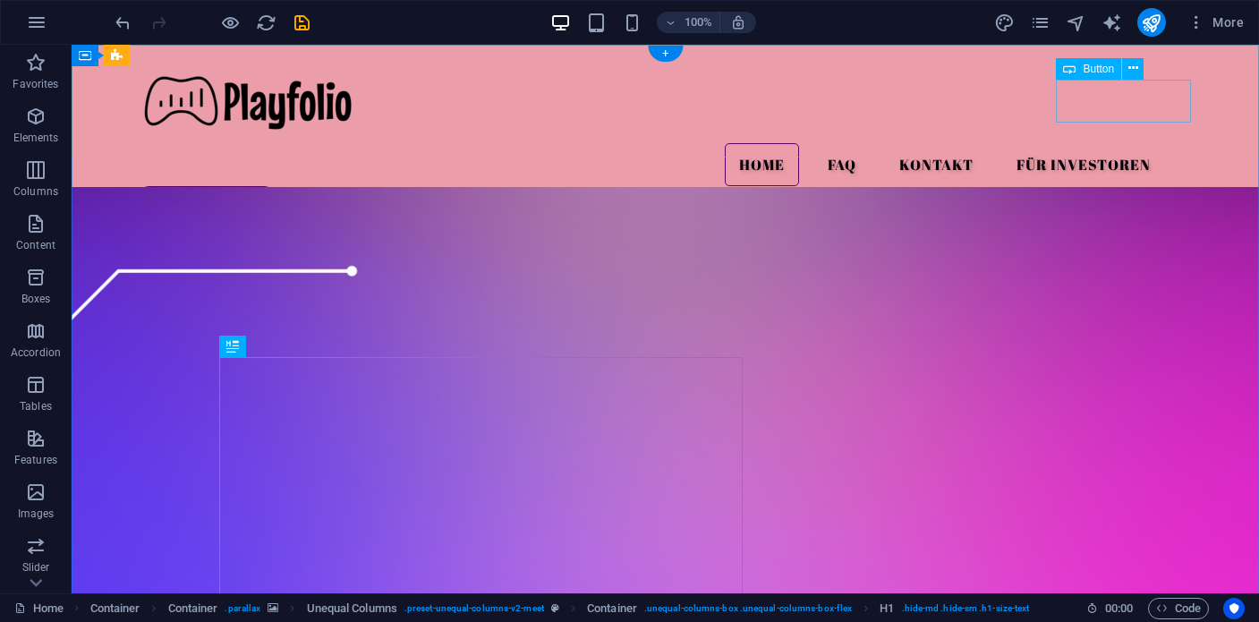
click at [1145, 186] on div "Warteliste?" at bounding box center [666, 207] width 1053 height 43
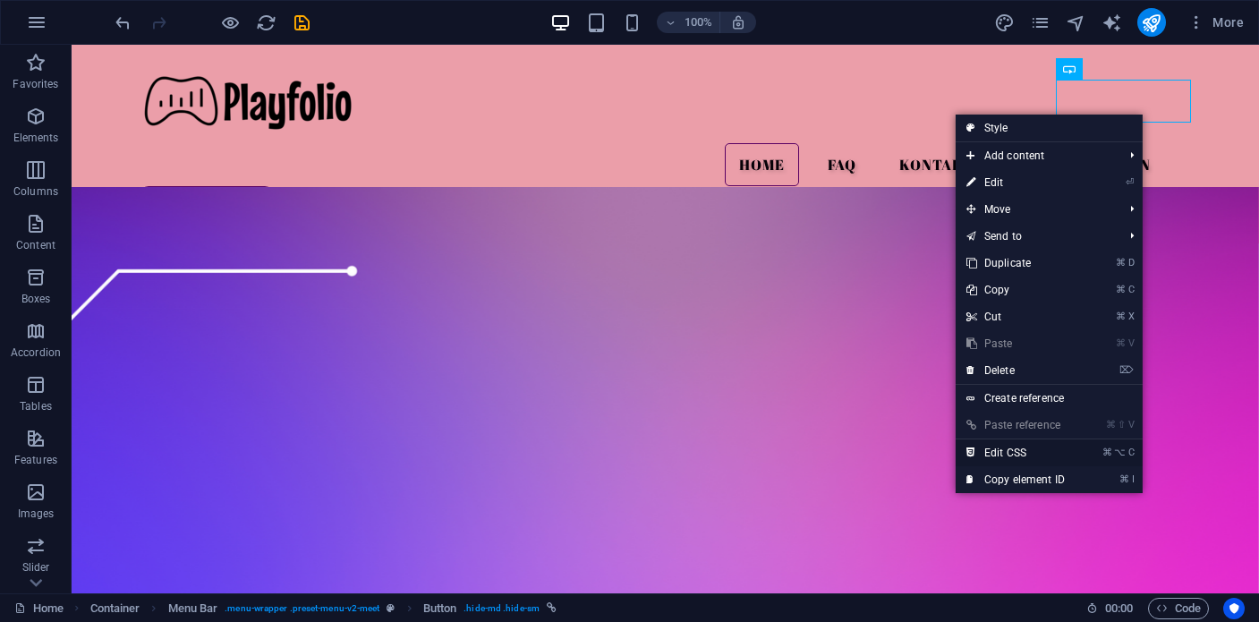
click at [1014, 459] on link "⌘ ⌥ C Edit CSS" at bounding box center [1016, 452] width 120 height 27
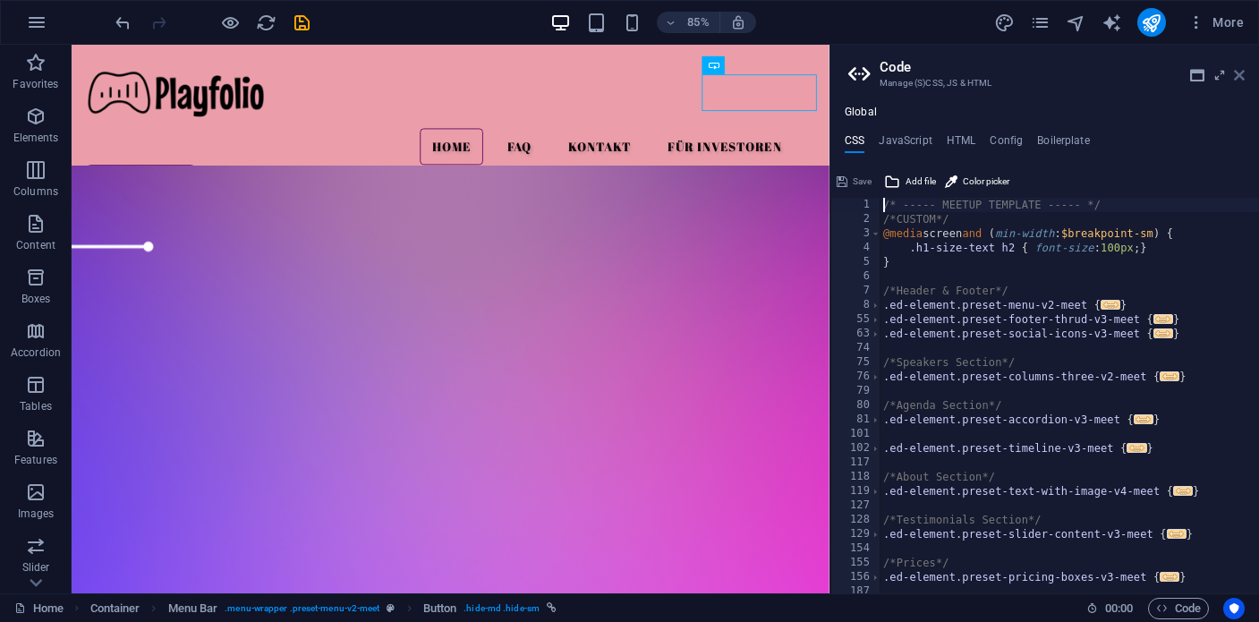
click at [1236, 72] on icon at bounding box center [1239, 75] width 11 height 14
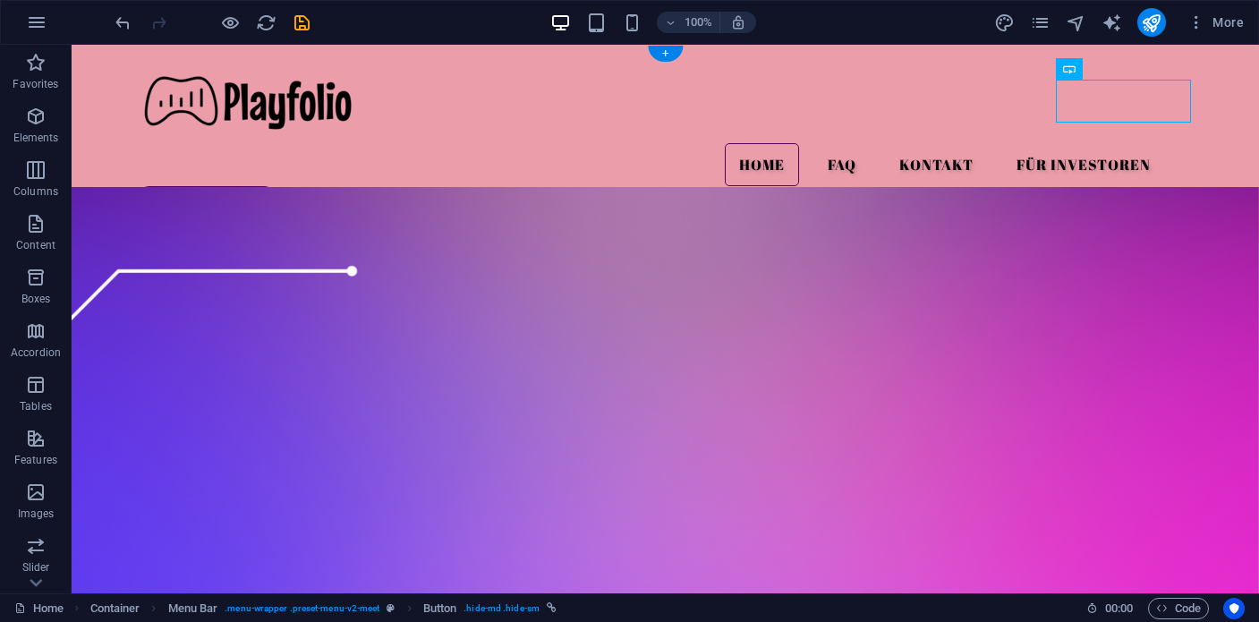
click at [647, 187] on figure at bounding box center [666, 578] width 1188 height 782
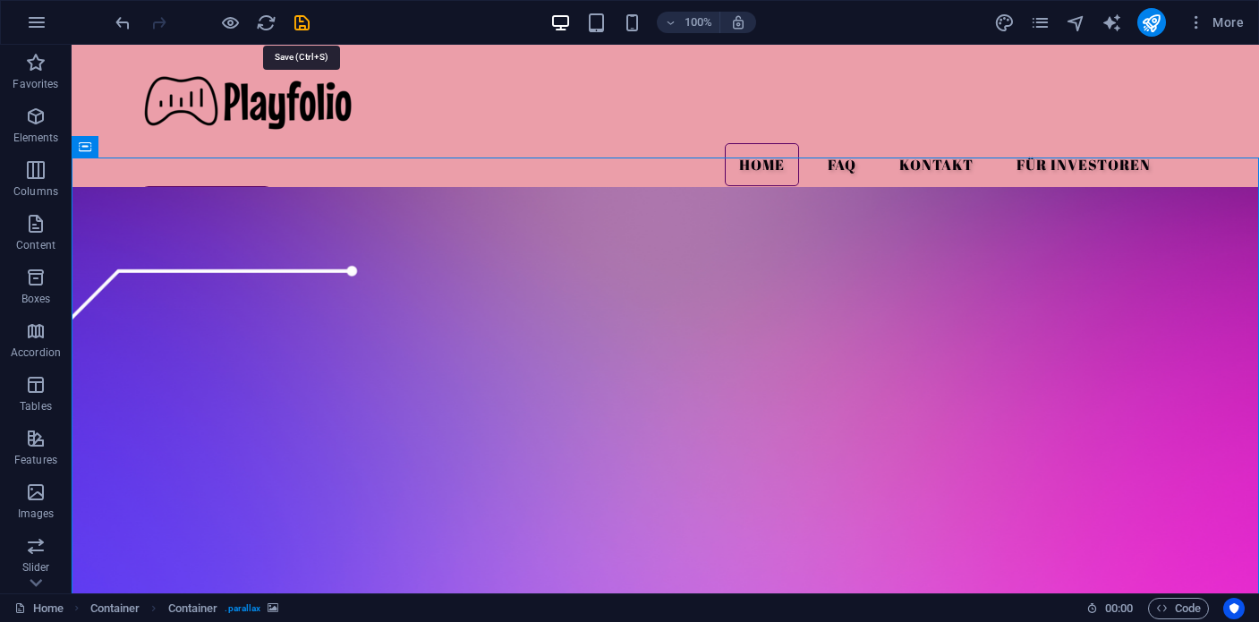
click at [307, 24] on icon "save" at bounding box center [302, 23] width 21 height 21
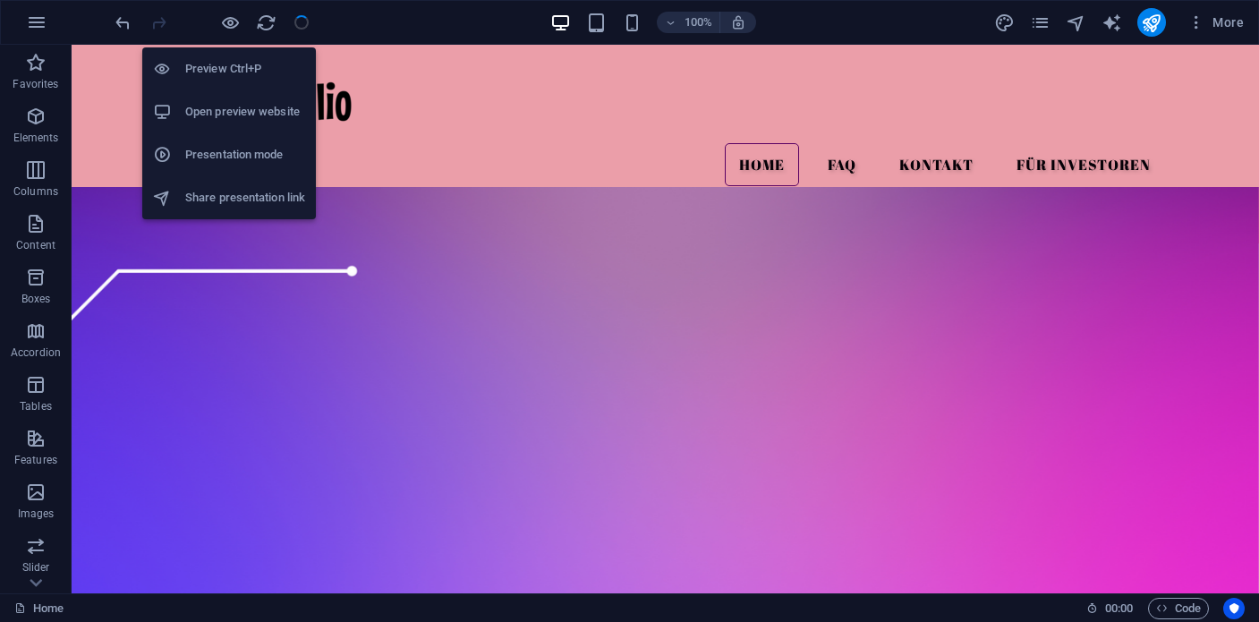
click at [217, 103] on h6 "Open preview website" at bounding box center [245, 111] width 120 height 21
